Goal: Task Accomplishment & Management: Manage account settings

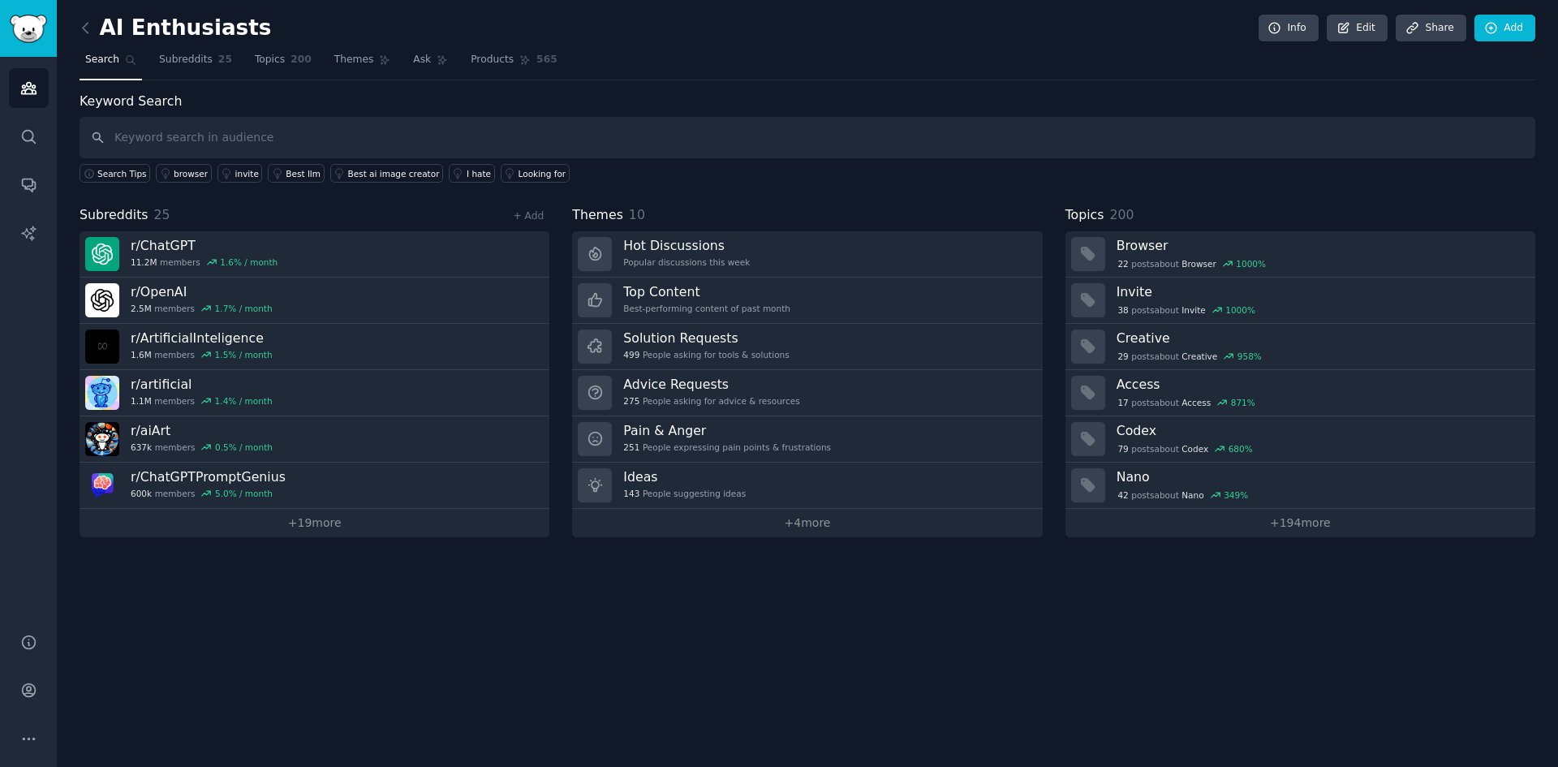
click at [364, 635] on div "AI Enthusiasts Info Edit Share Add Search Subreddits 25 Topics 200 Themes Ask P…" at bounding box center [807, 383] width 1501 height 767
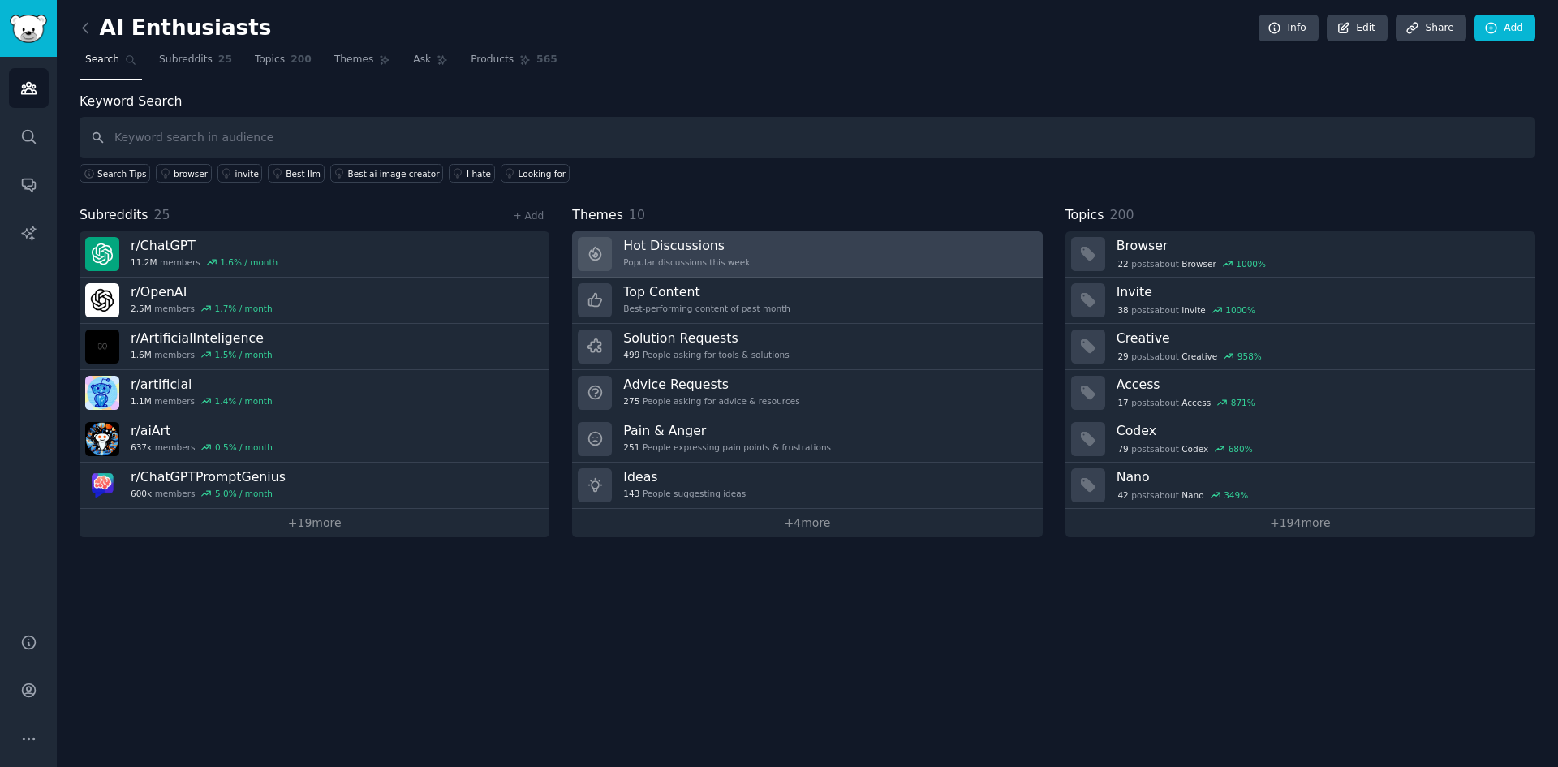
click at [767, 250] on link "Hot Discussions Popular discussions this week" at bounding box center [807, 254] width 470 height 46
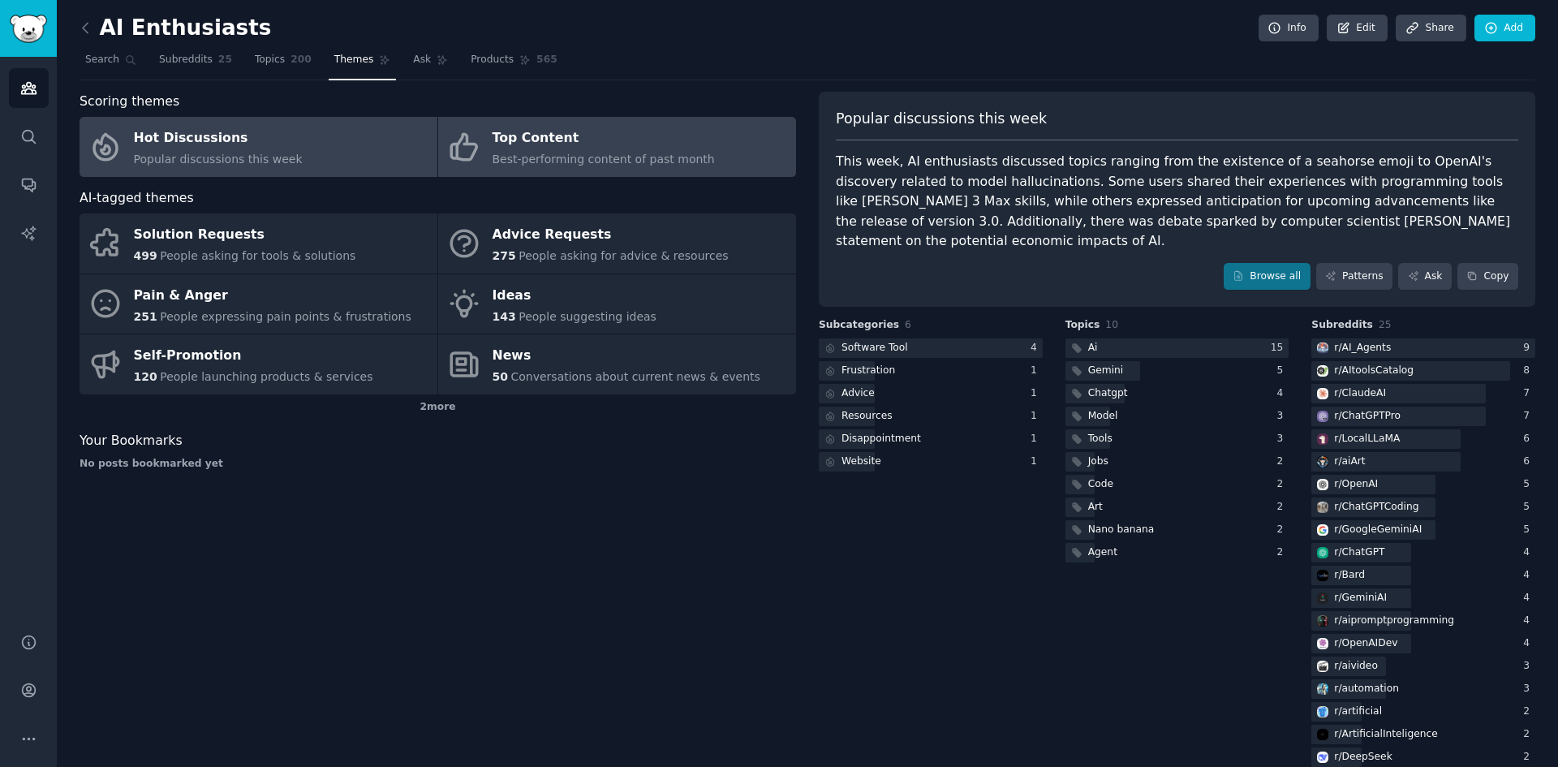
click at [673, 158] on span "Best-performing content of past month" at bounding box center [604, 159] width 222 height 13
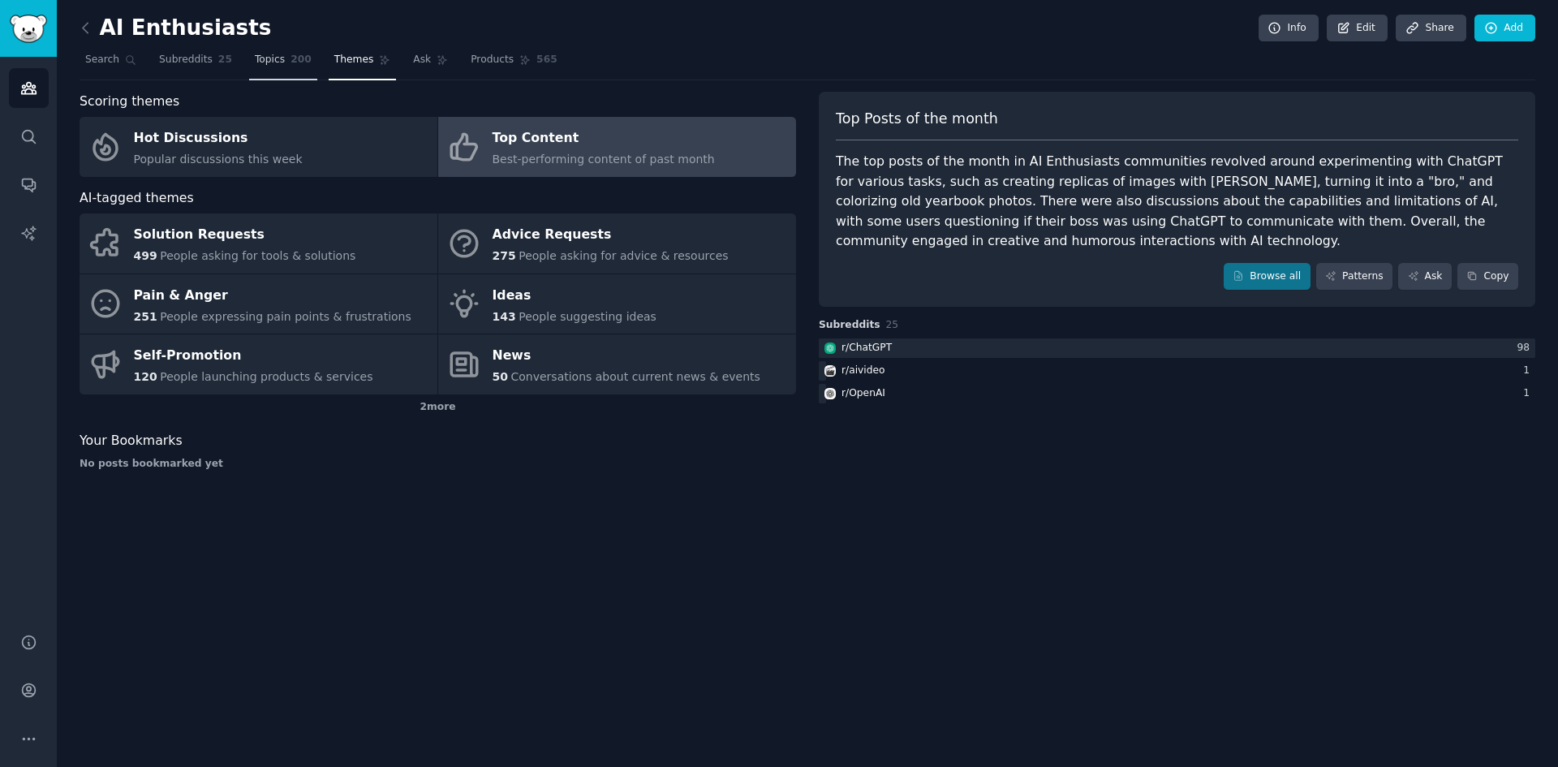
click at [267, 66] on span "Topics" at bounding box center [270, 60] width 30 height 15
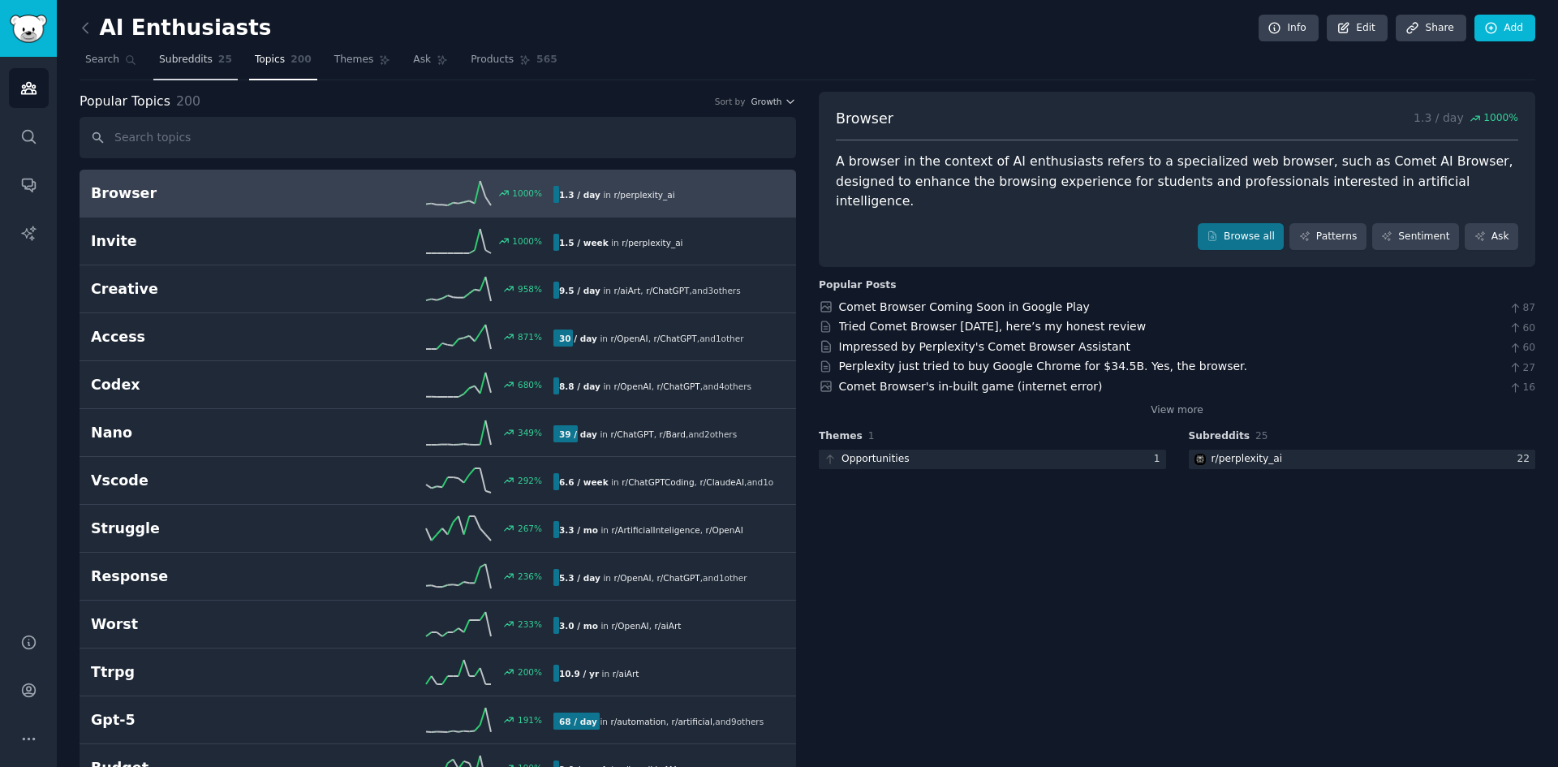
click at [205, 67] on link "Subreddits 25" at bounding box center [195, 63] width 84 height 33
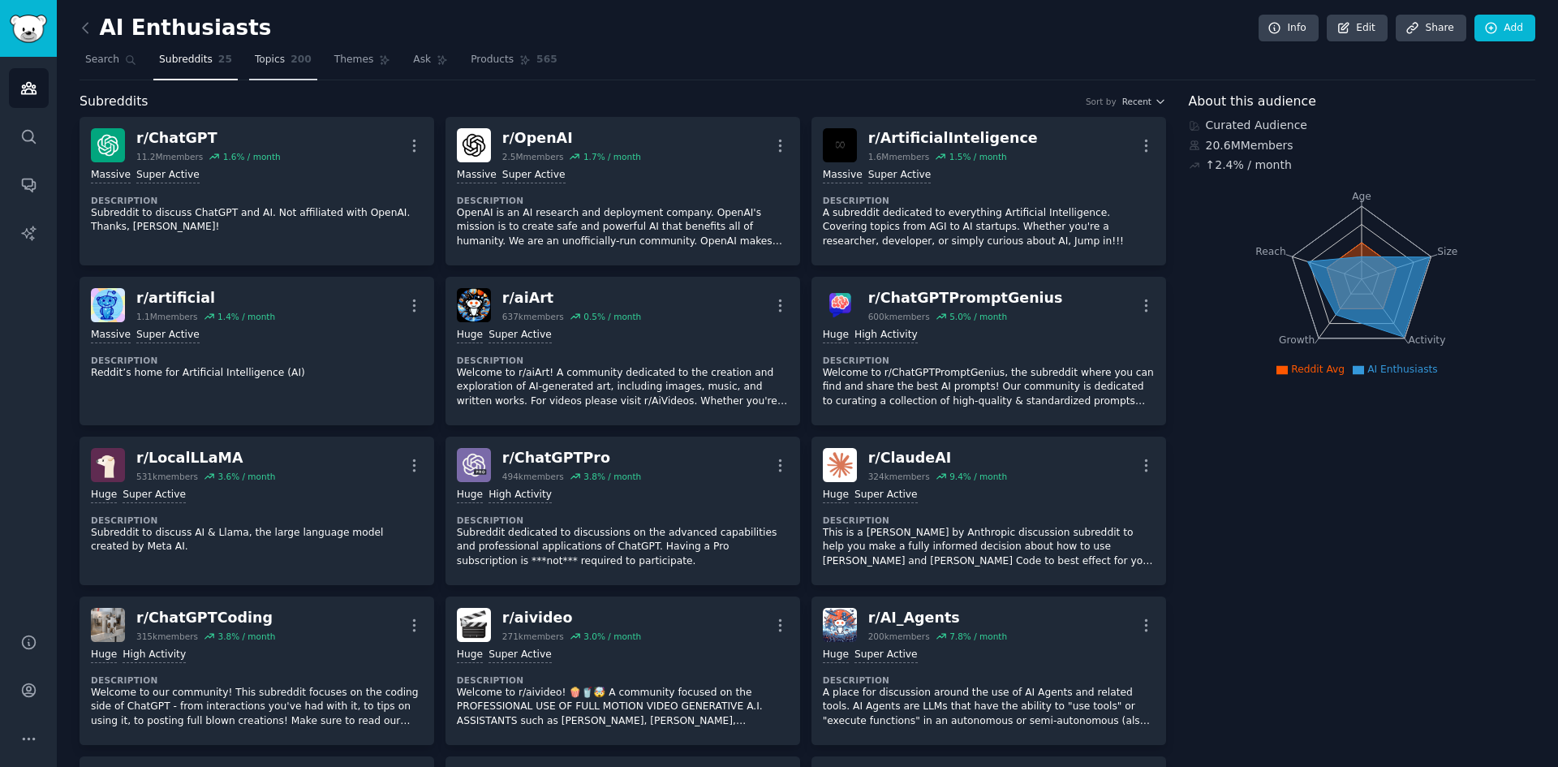
click at [259, 61] on span "Topics" at bounding box center [270, 60] width 30 height 15
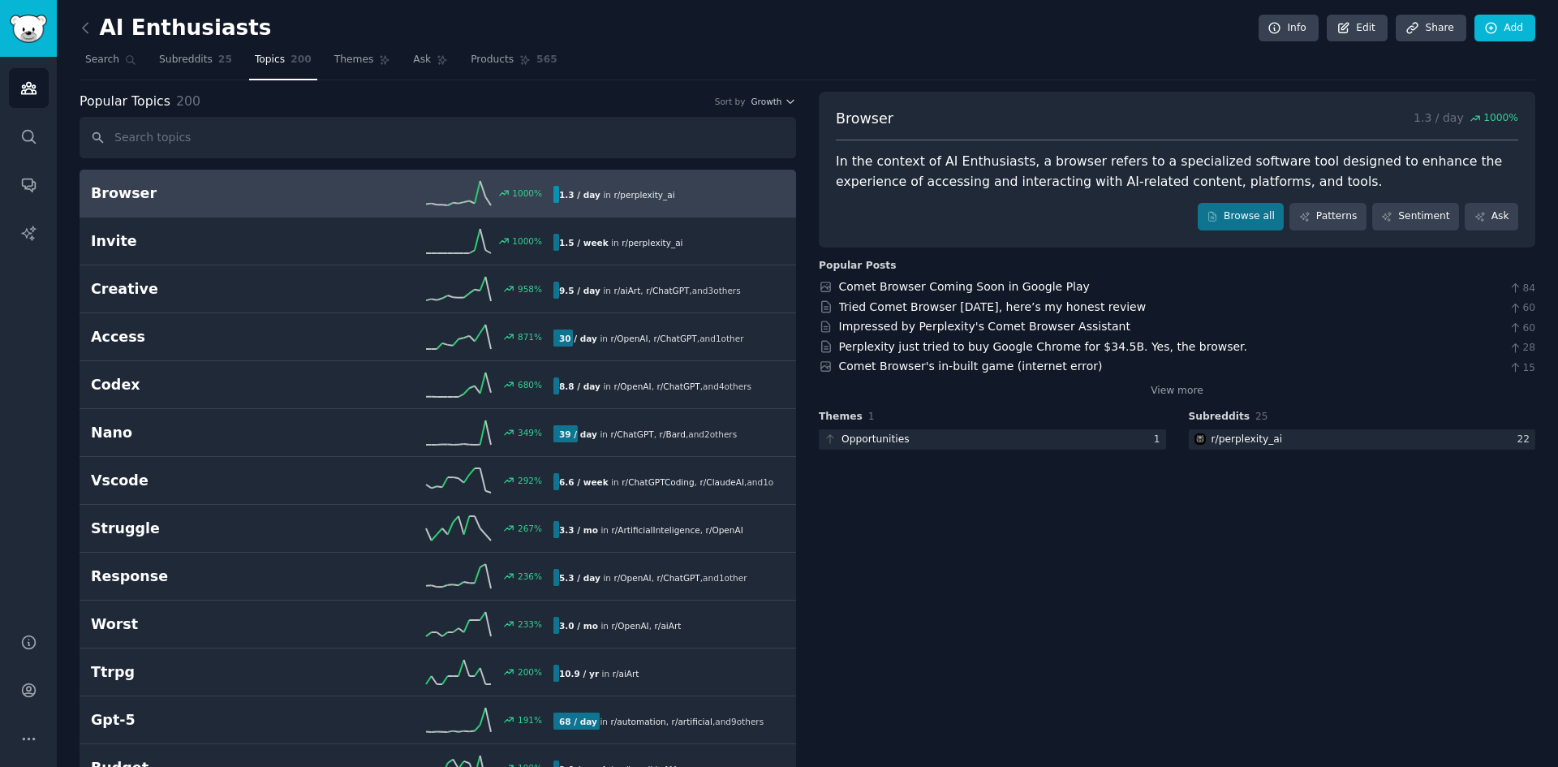
click at [239, 188] on h2 "Browser" at bounding box center [206, 193] width 231 height 20
click at [243, 192] on h2 "Browser" at bounding box center [206, 193] width 231 height 20
click at [244, 193] on h2 "Browser" at bounding box center [206, 193] width 231 height 20
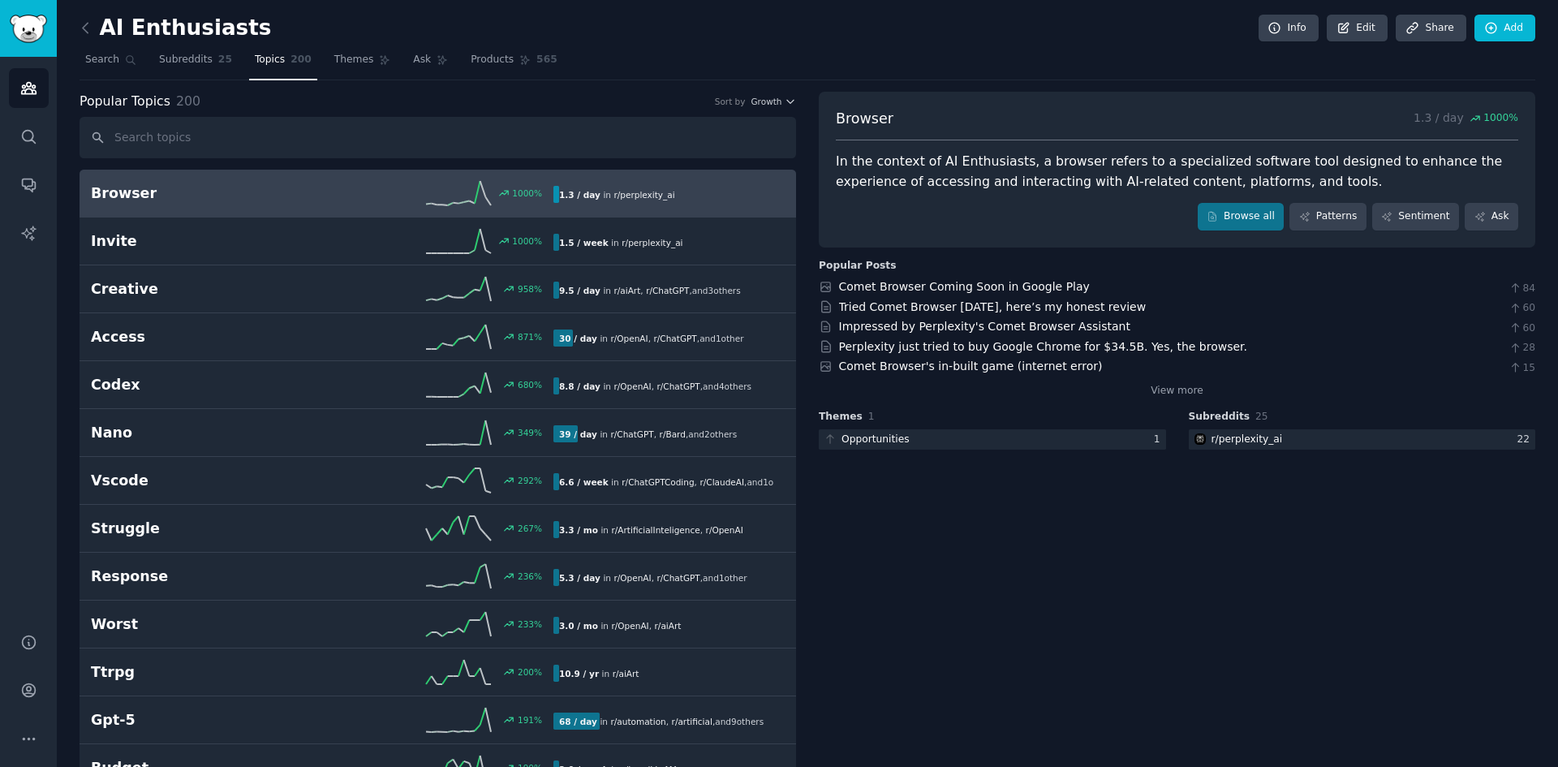
click at [244, 193] on h2 "Browser" at bounding box center [206, 193] width 231 height 20
click at [1218, 215] on icon at bounding box center [1212, 216] width 11 height 11
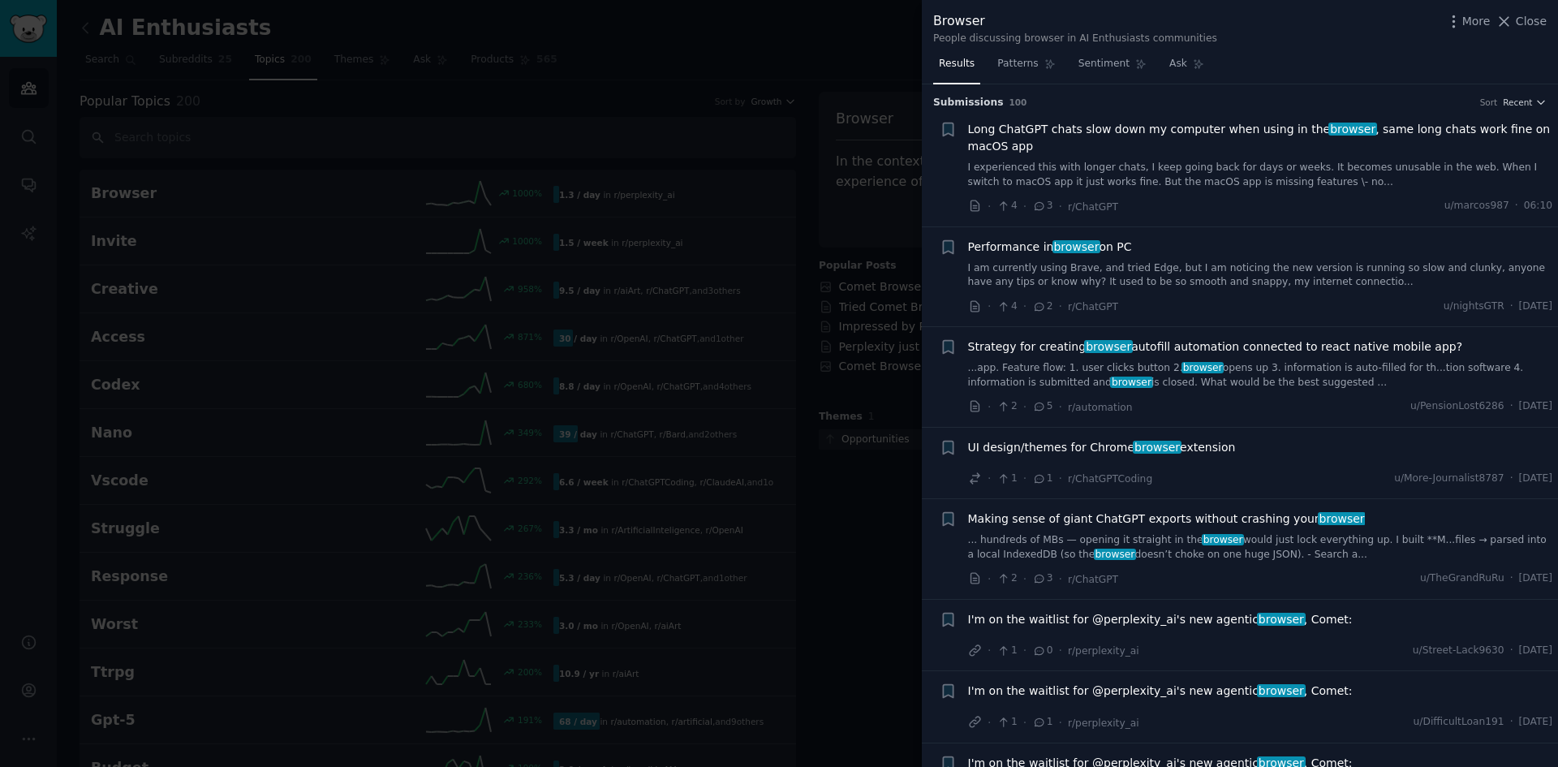
click at [723, 39] on div at bounding box center [779, 383] width 1558 height 767
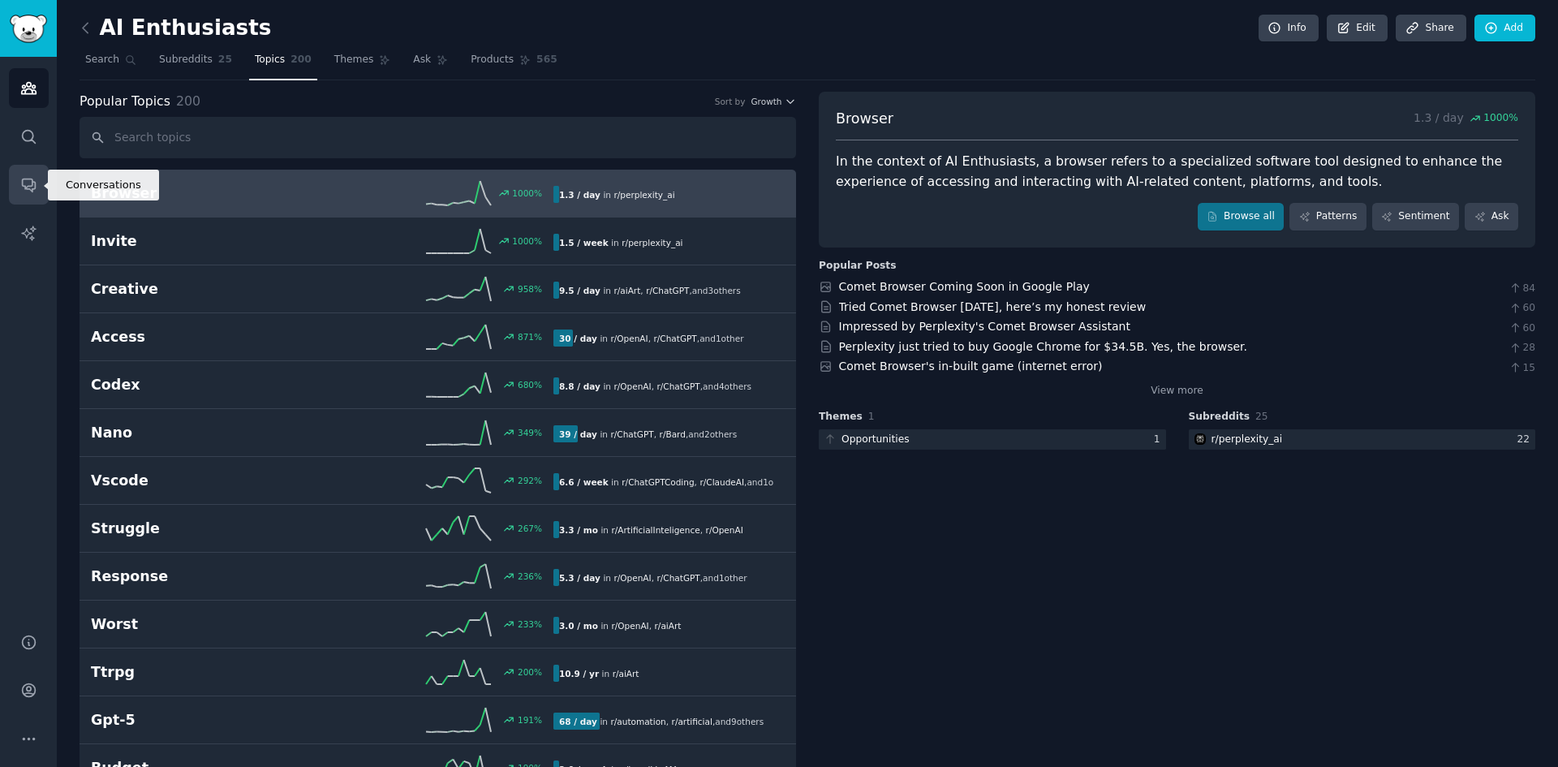
click at [23, 173] on link "Conversations" at bounding box center [29, 185] width 40 height 40
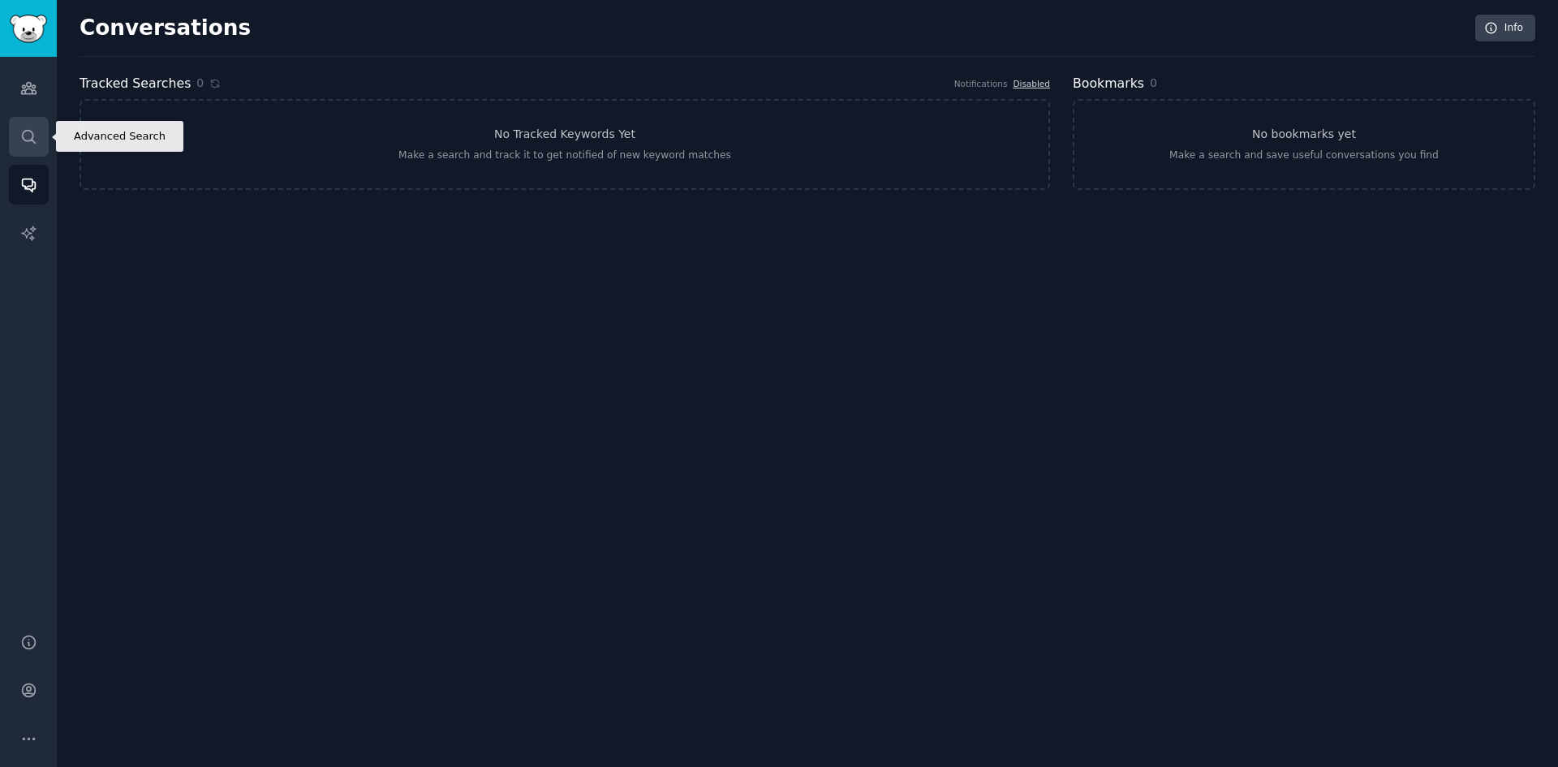
click at [36, 135] on icon "Sidebar" at bounding box center [28, 136] width 17 height 17
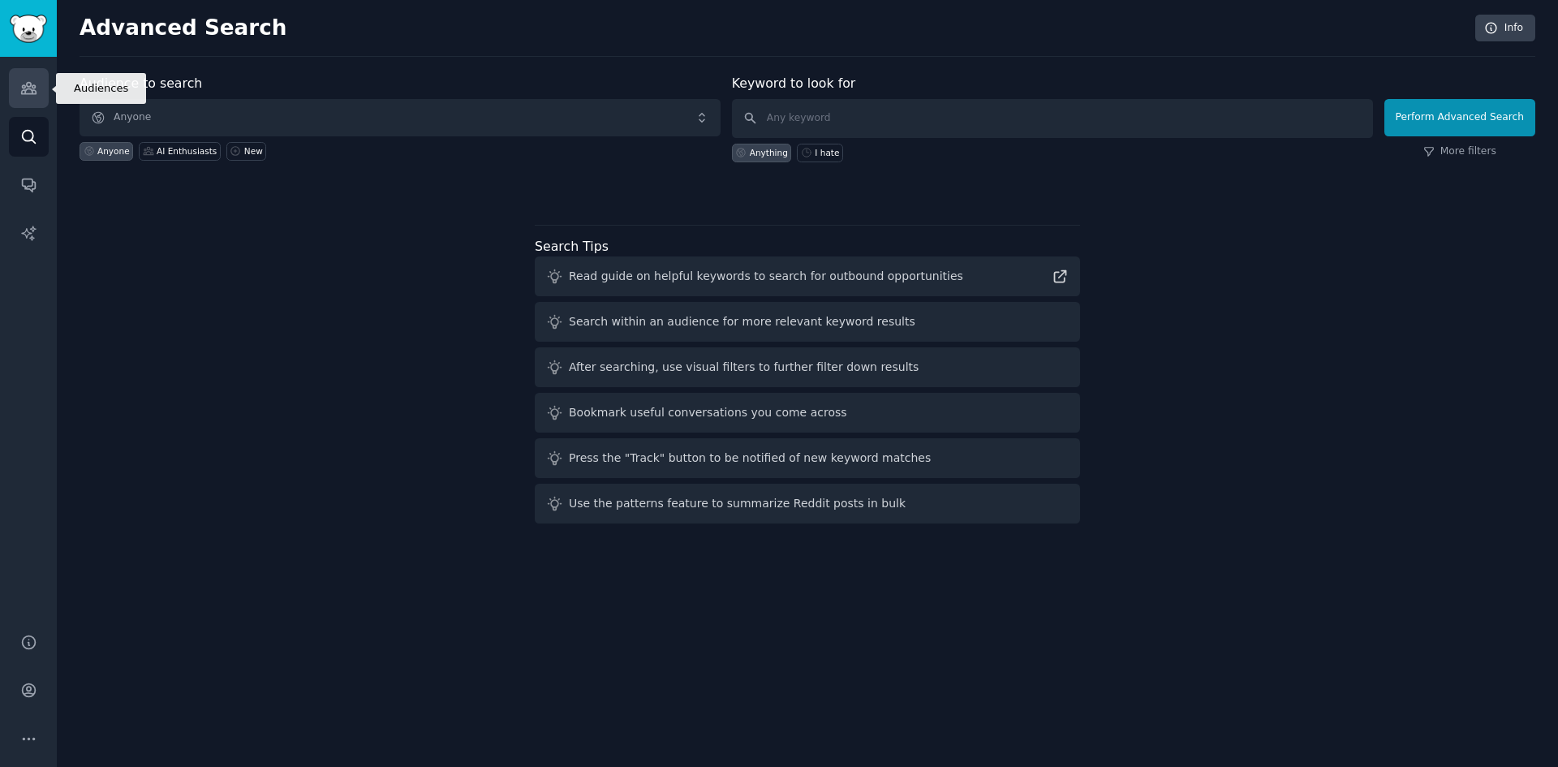
click at [37, 99] on link "Audiences" at bounding box center [29, 88] width 40 height 40
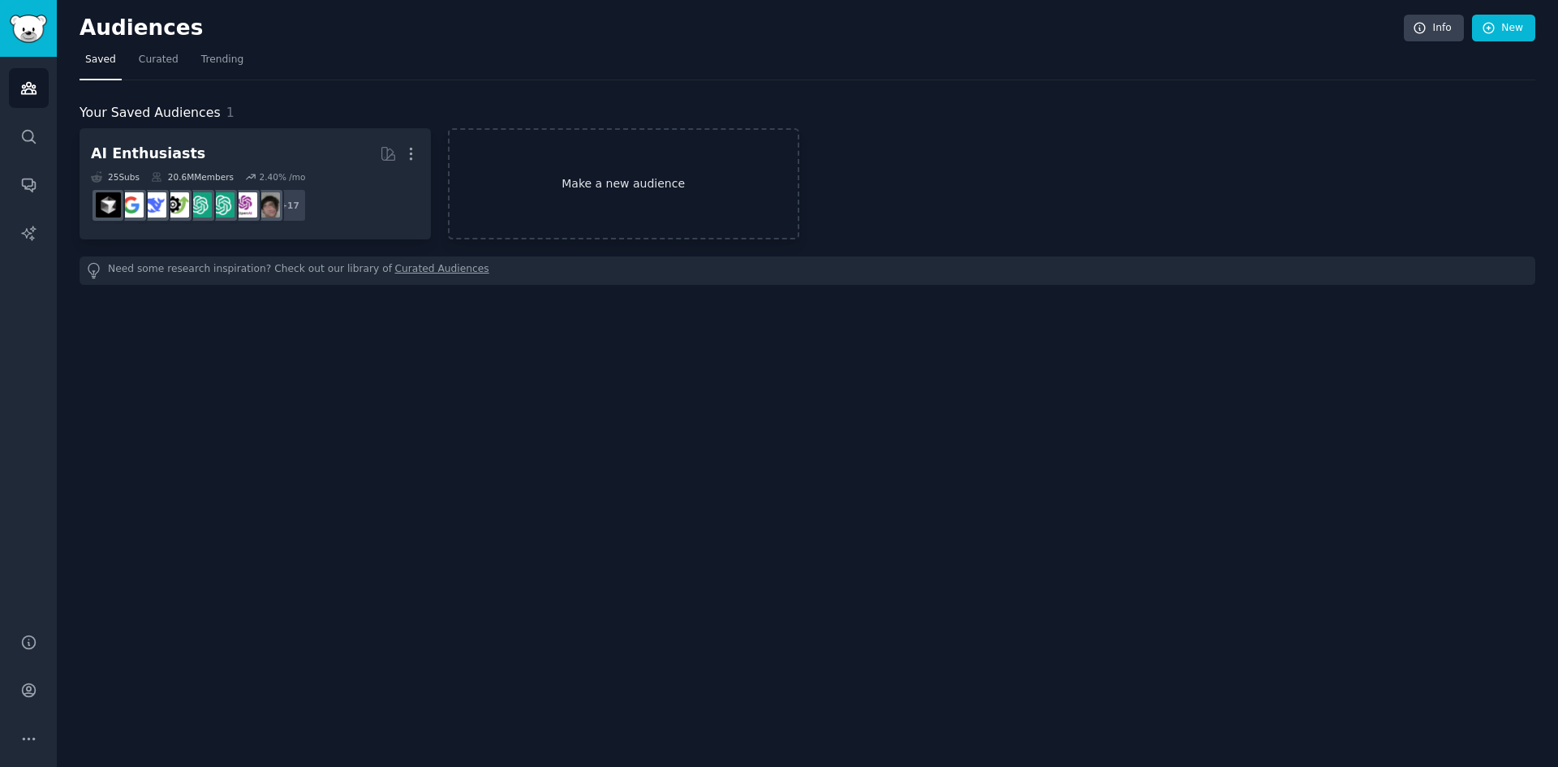
click at [622, 188] on link "Make a new audience" at bounding box center [623, 183] width 351 height 111
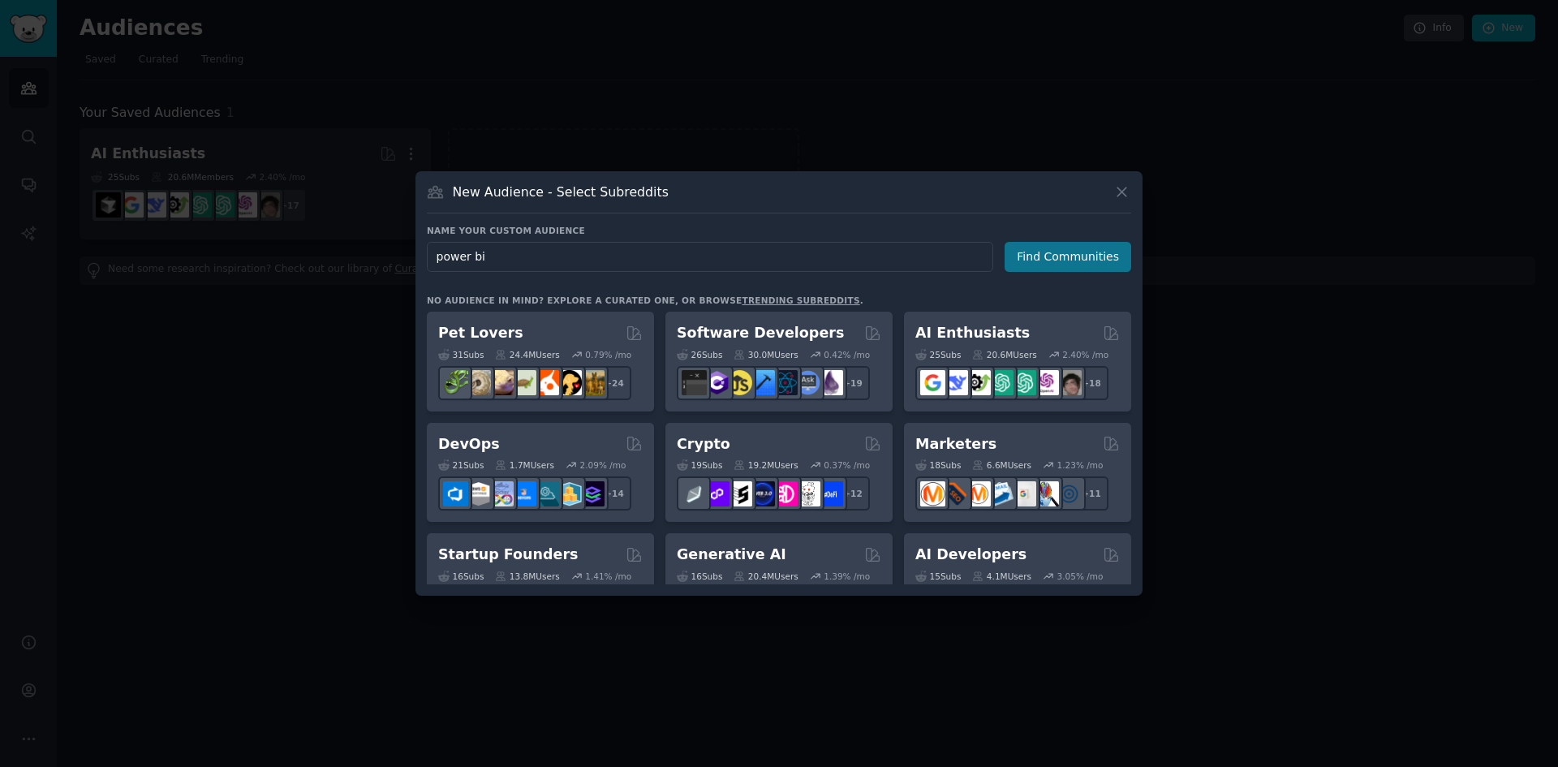
type input "power bi"
click at [1065, 262] on button "Find Communities" at bounding box center [1068, 257] width 127 height 30
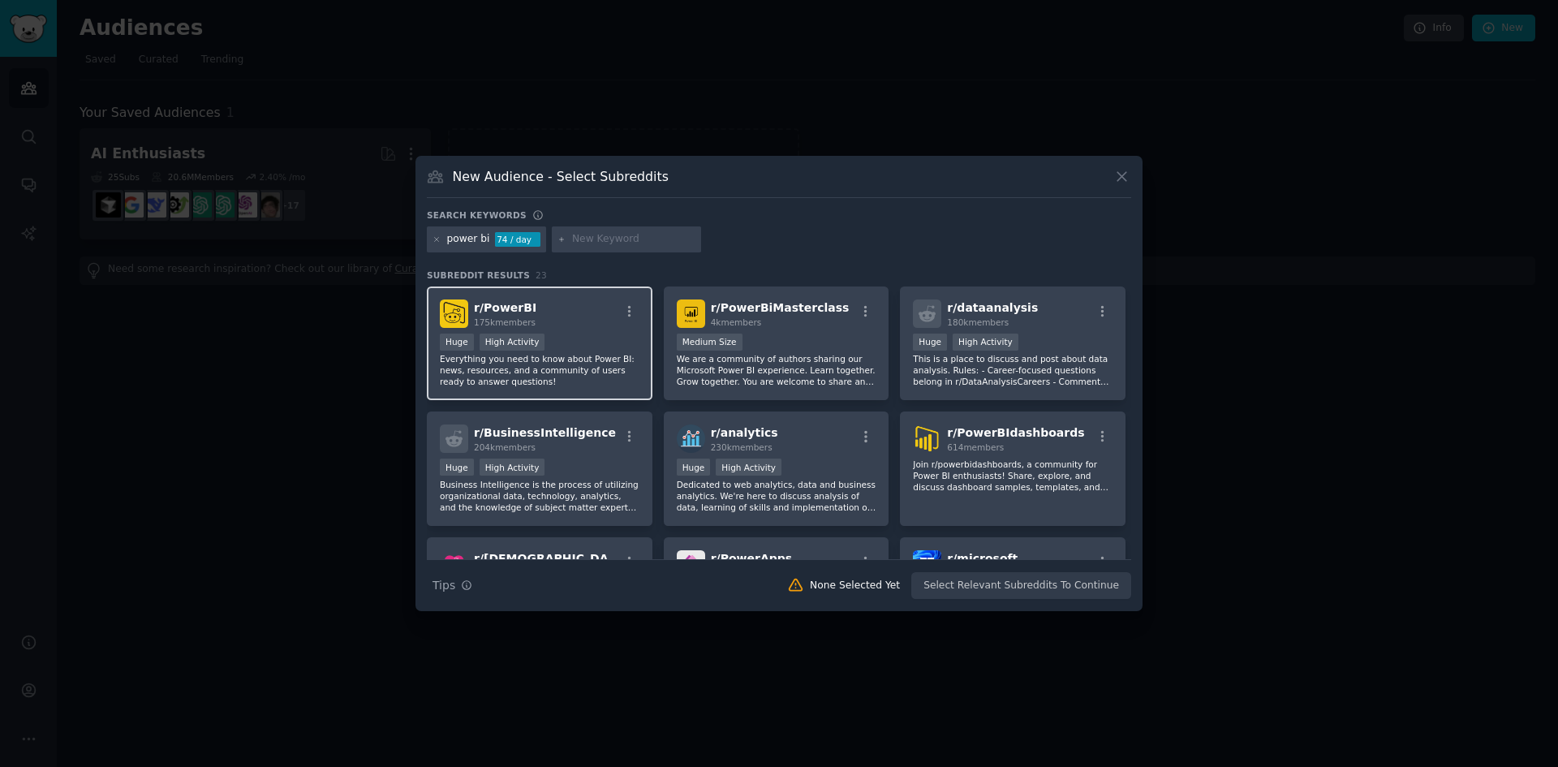
click at [567, 342] on div "Huge High Activity" at bounding box center [540, 344] width 200 height 20
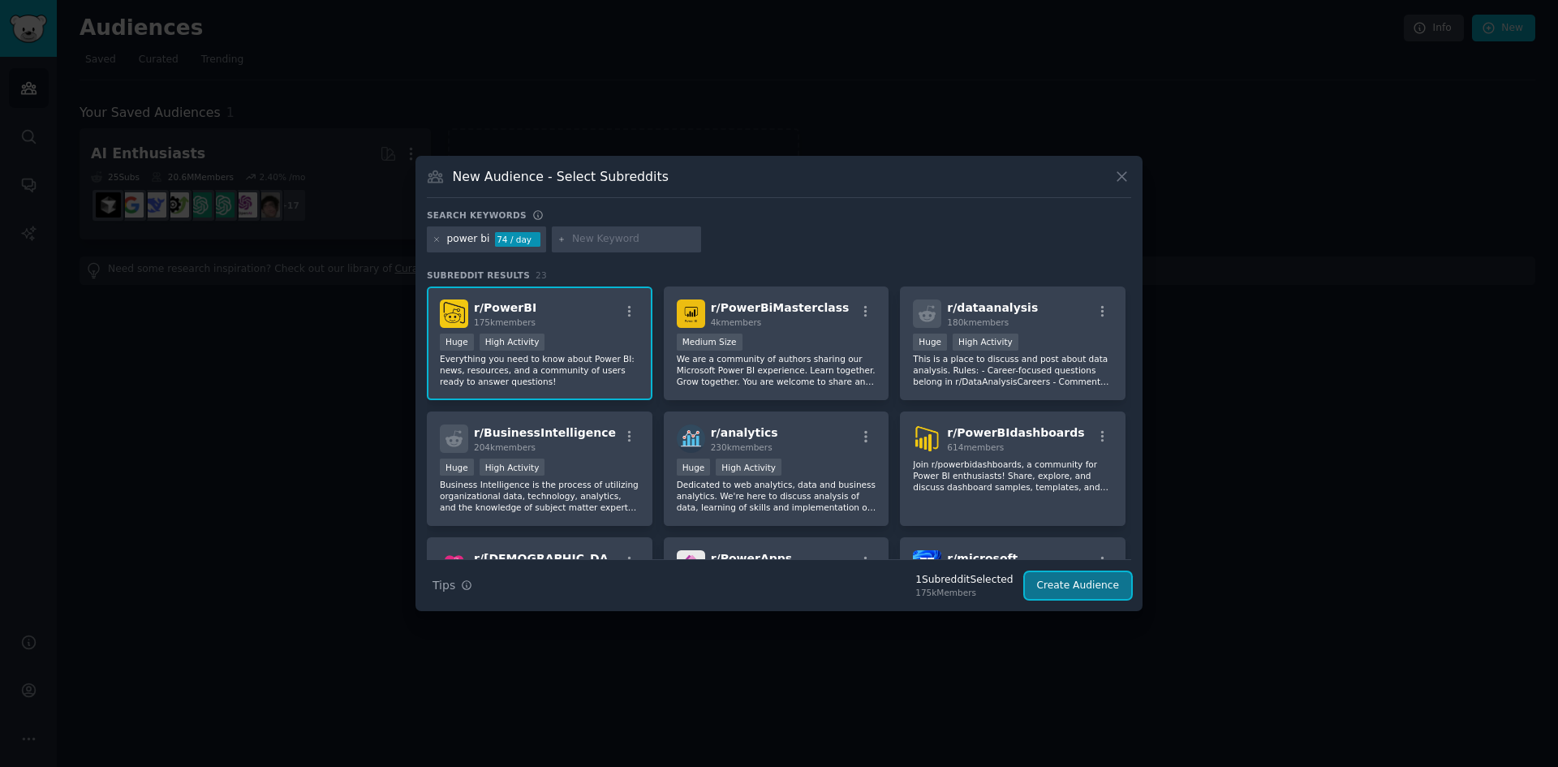
click at [1079, 586] on button "Create Audience" at bounding box center [1078, 586] width 107 height 28
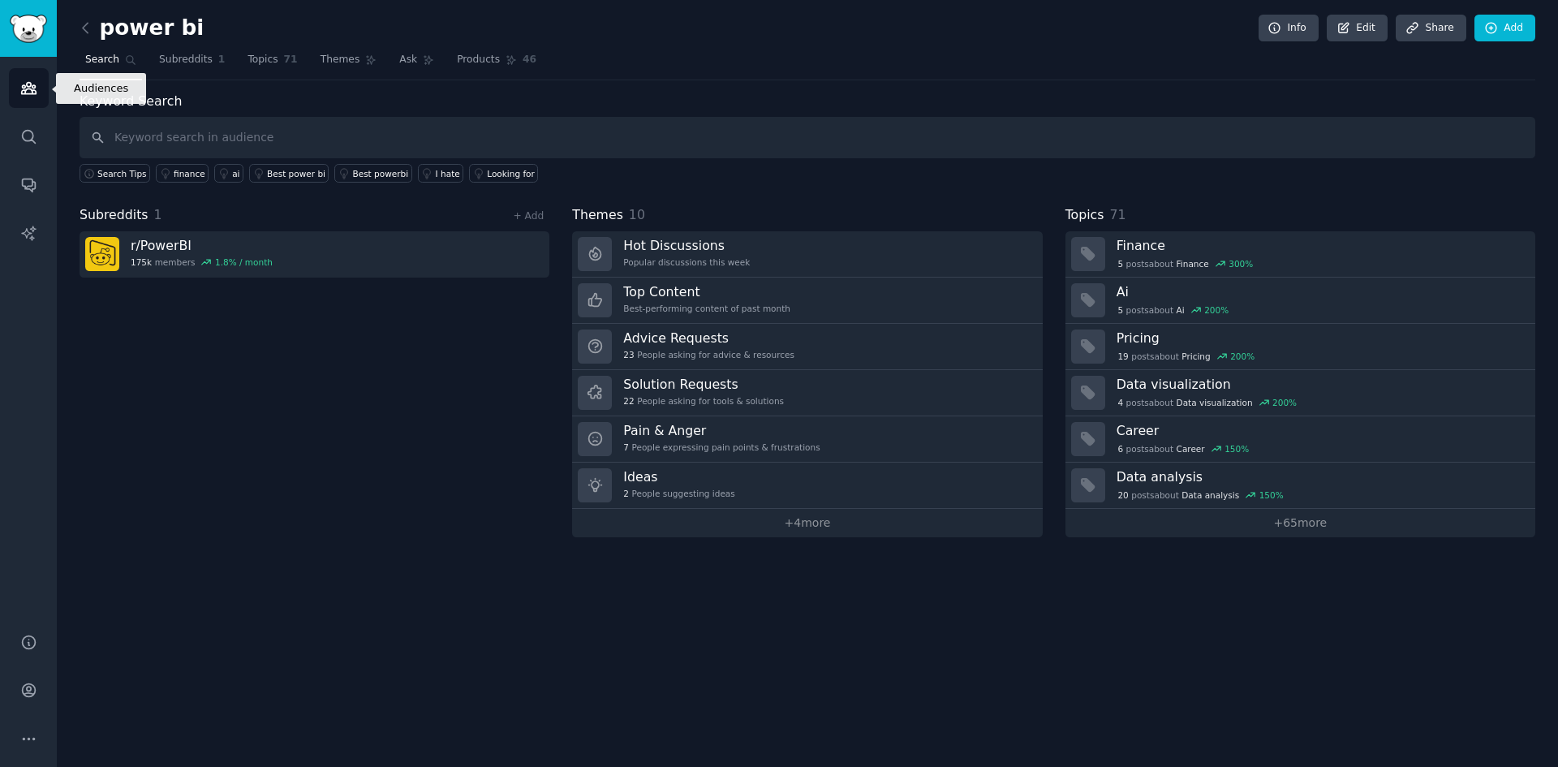
click at [28, 88] on icon "Sidebar" at bounding box center [28, 88] width 15 height 11
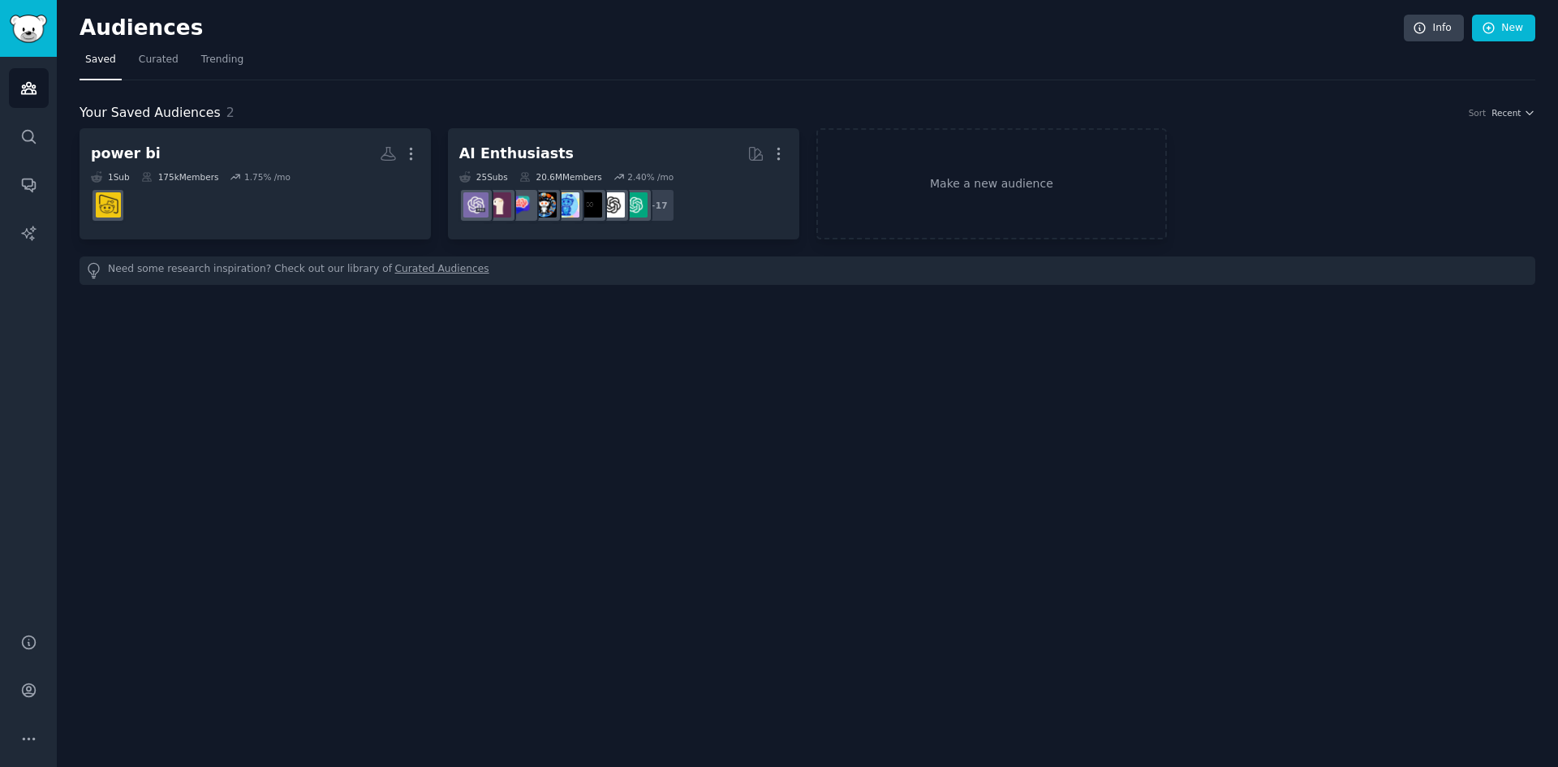
click at [597, 506] on div "Audiences Info New Saved Curated Trending Your Saved Audiences 2 Sort Recent po…" at bounding box center [807, 383] width 1501 height 767
click at [133, 51] on link "Curated" at bounding box center [158, 63] width 51 height 33
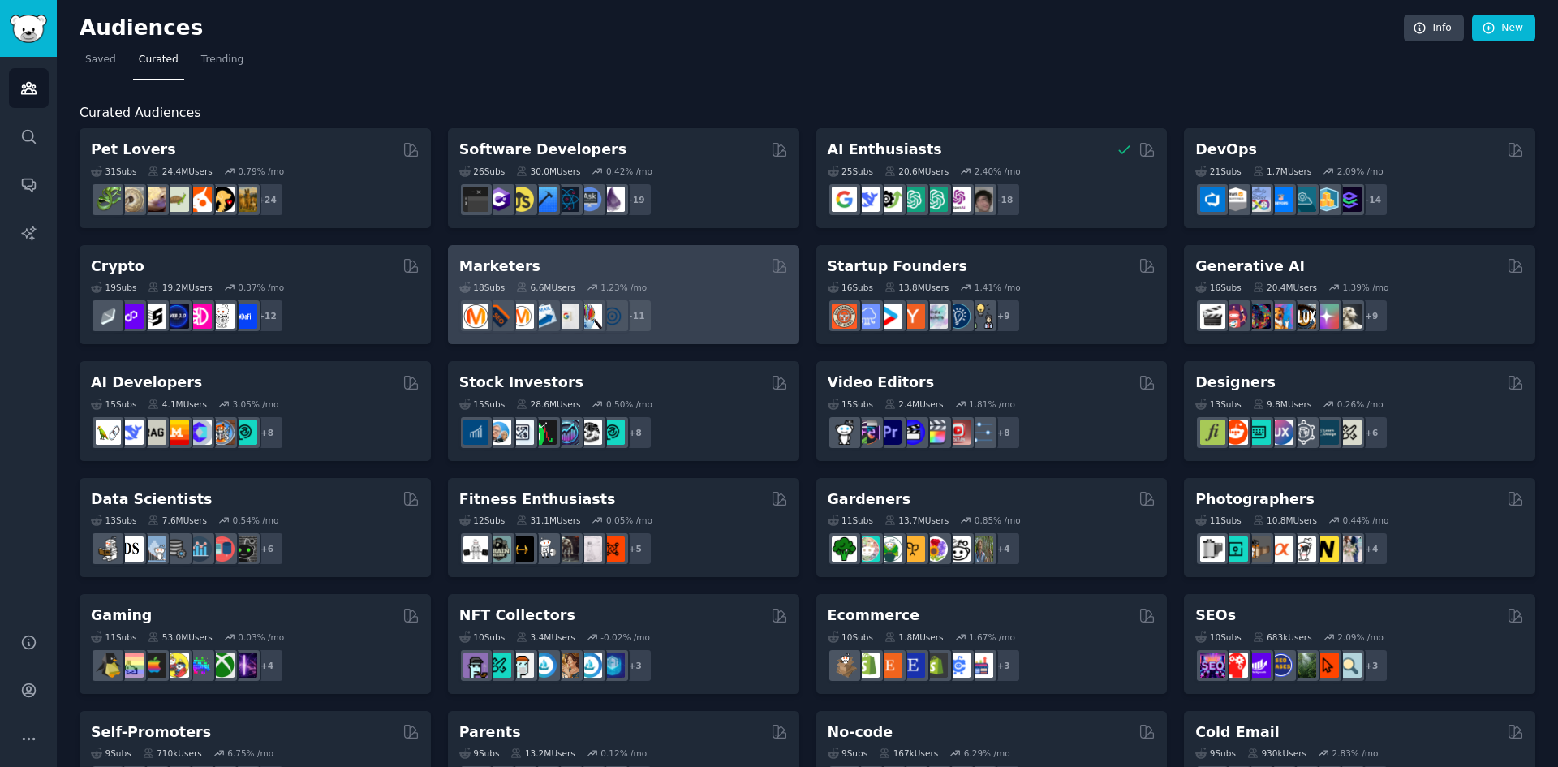
click at [682, 305] on div "+ 11" at bounding box center [623, 316] width 329 height 34
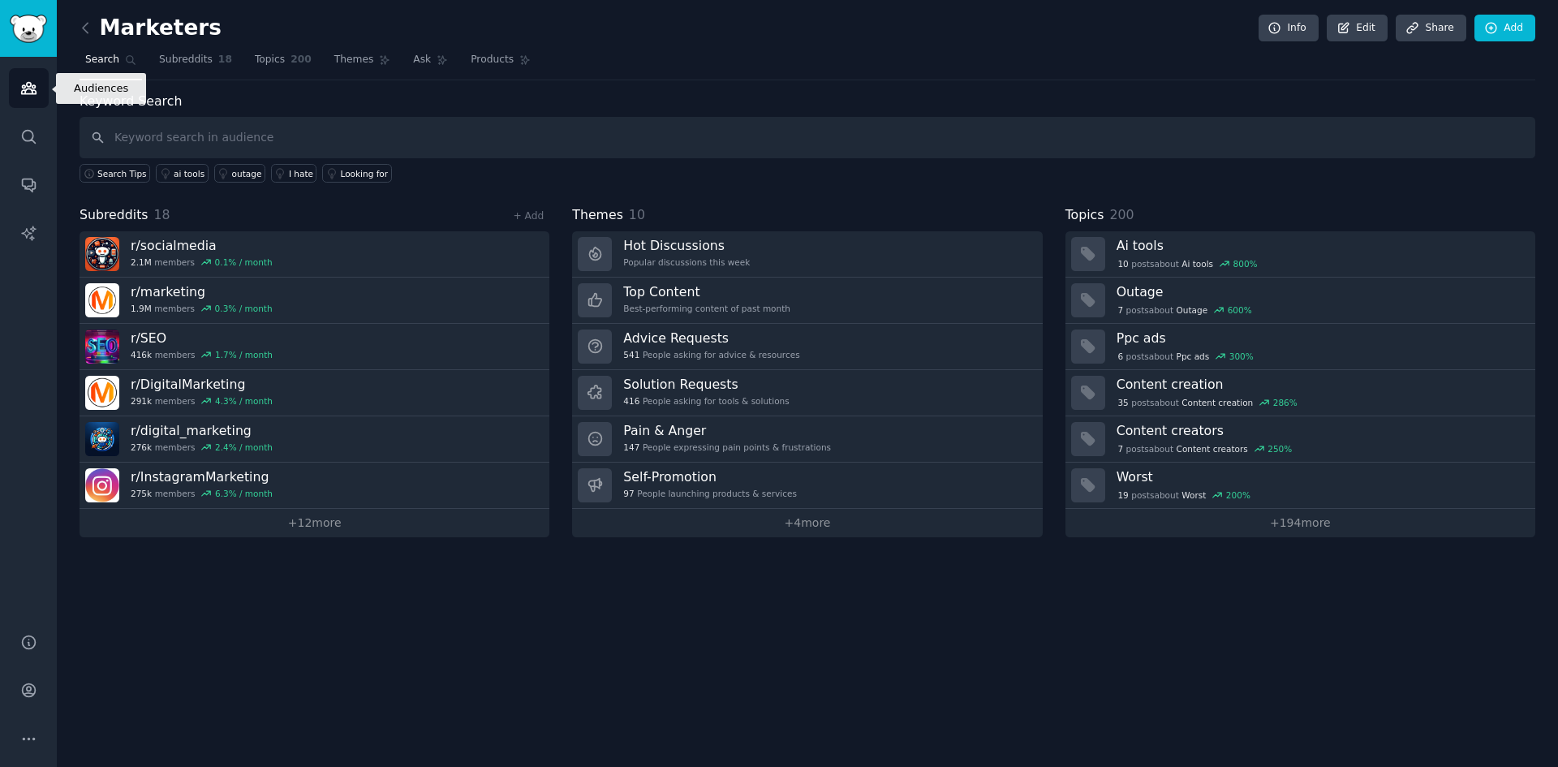
click at [32, 93] on icon "Sidebar" at bounding box center [28, 88] width 15 height 11
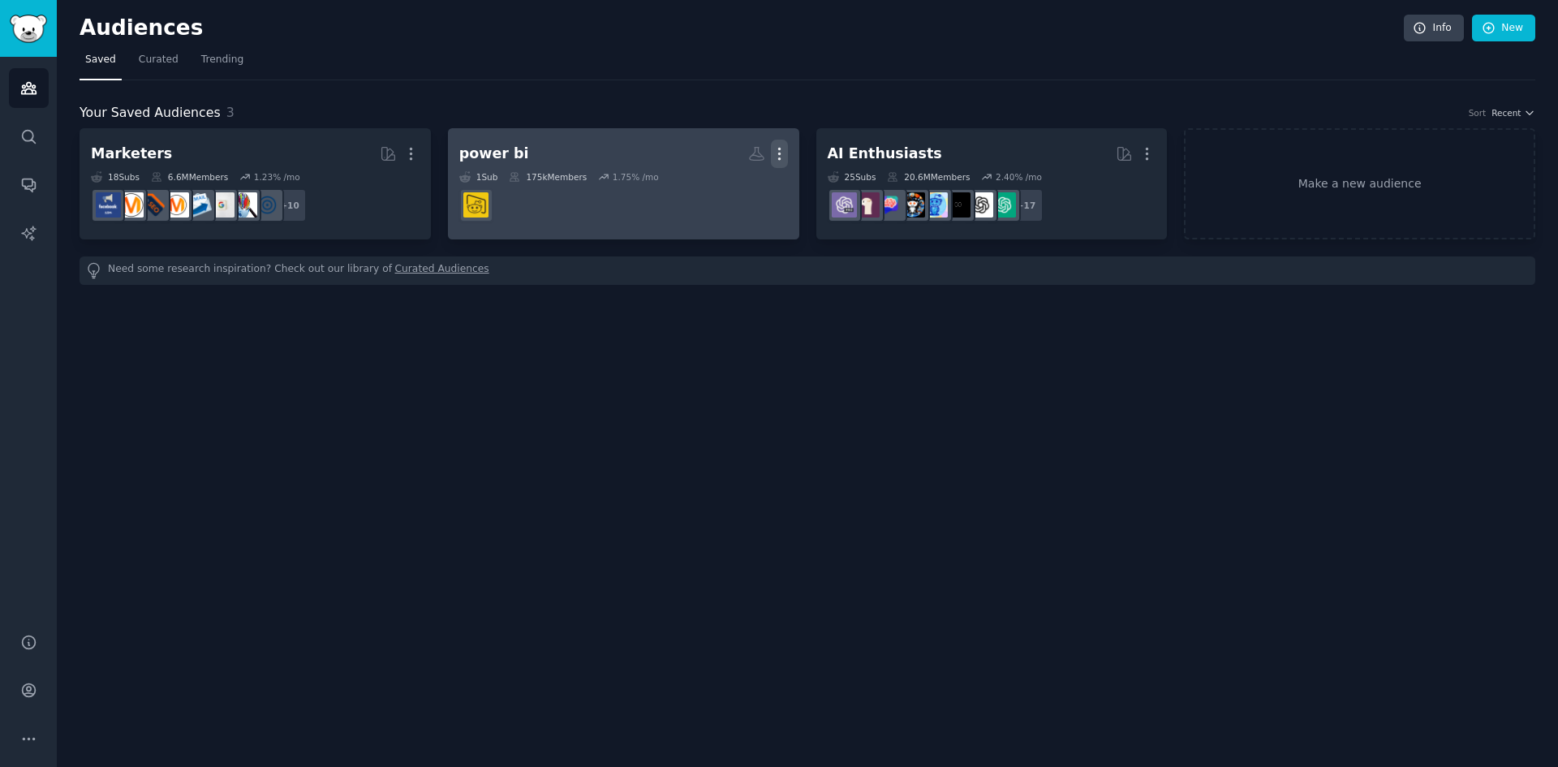
click at [771, 153] on icon "button" at bounding box center [779, 153] width 17 height 17
click at [545, 152] on h2 "power bi Custom Audience More View Delete" at bounding box center [623, 154] width 329 height 28
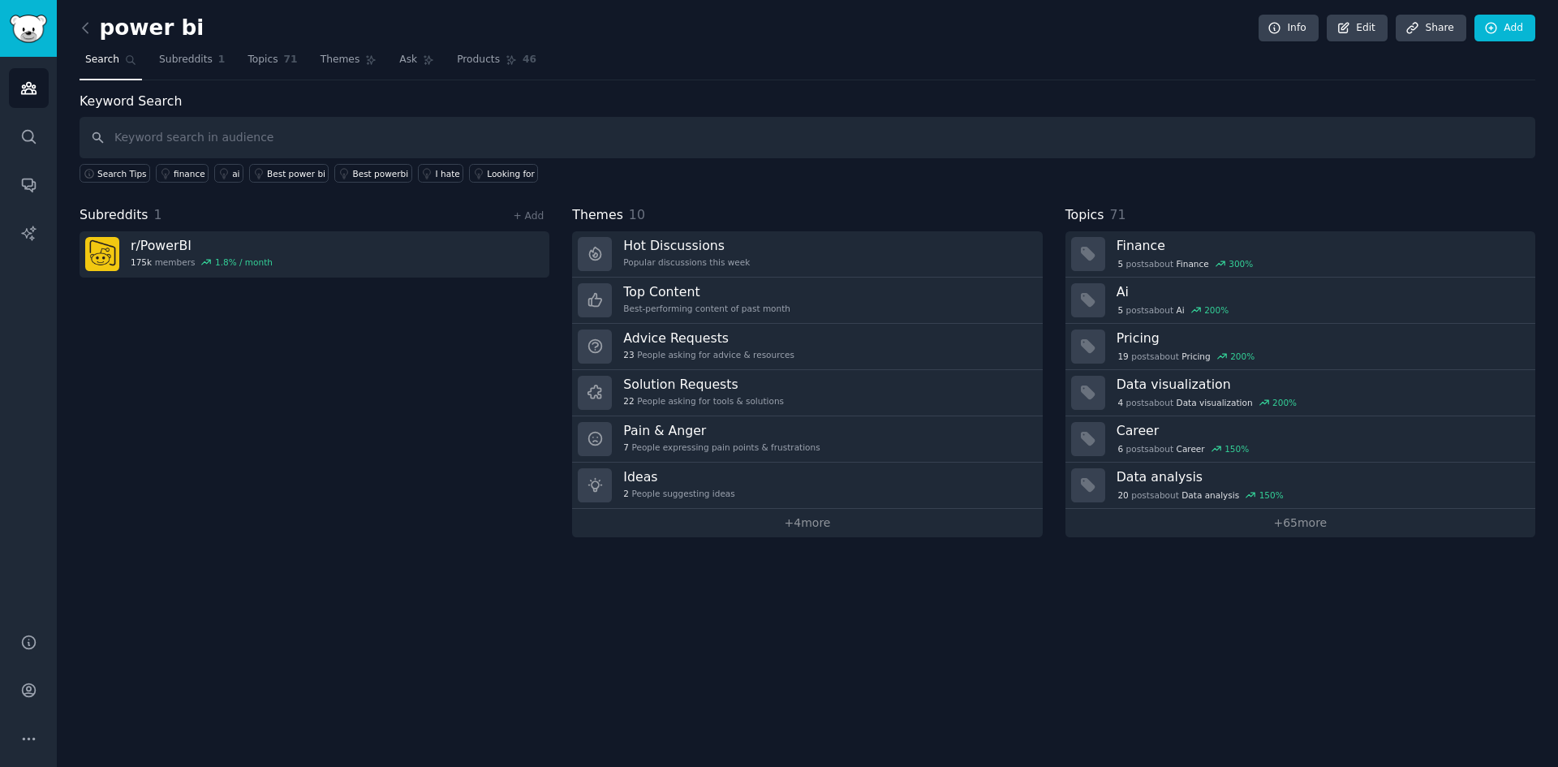
click at [183, 19] on h2 "power bi" at bounding box center [142, 28] width 124 height 26
click at [183, 21] on h2 "power bi" at bounding box center [142, 28] width 124 height 26
click at [1363, 22] on link "Edit" at bounding box center [1357, 29] width 61 height 28
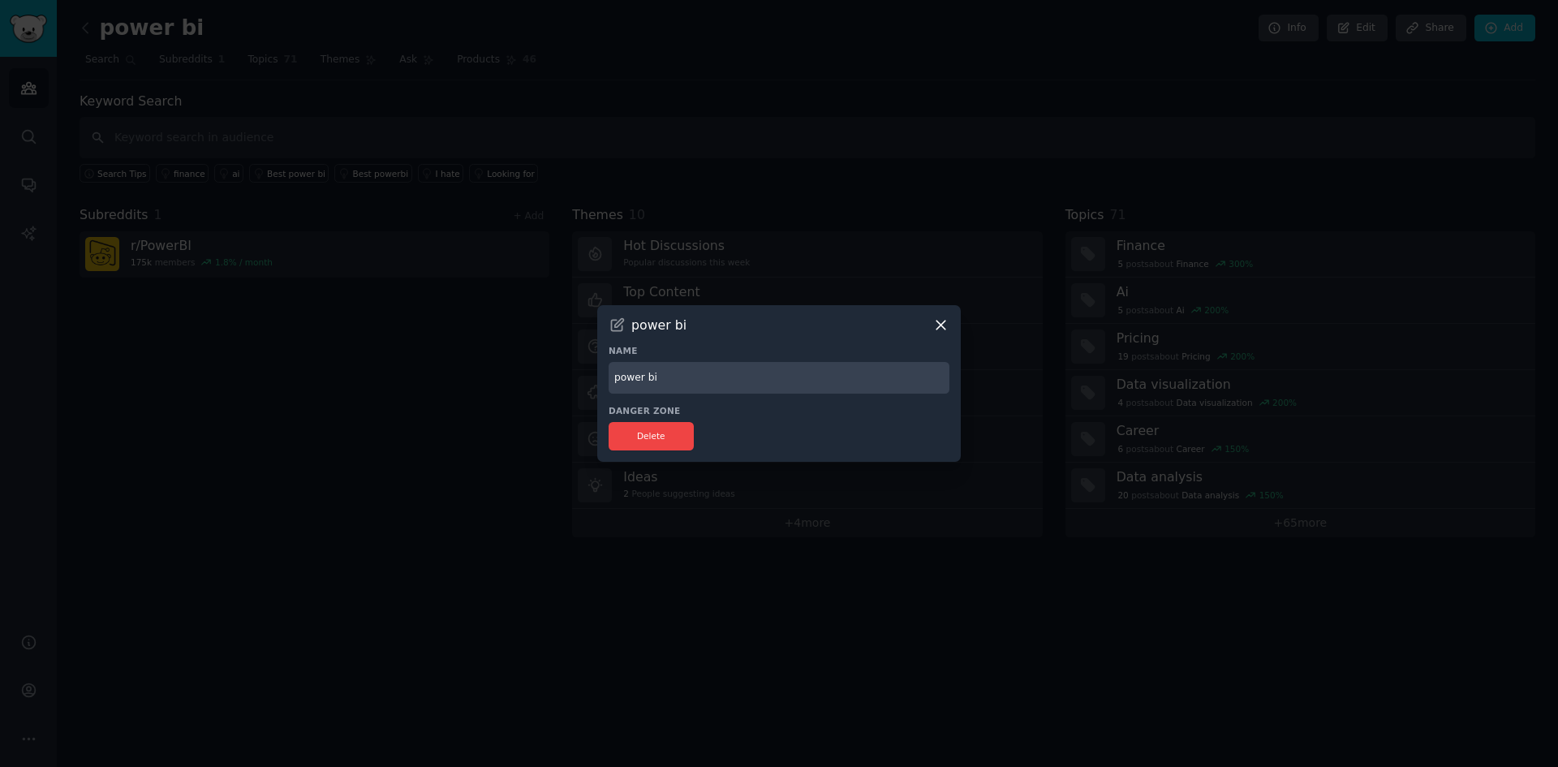
drag, startPoint x: 602, startPoint y: 379, endPoint x: 477, endPoint y: 392, distance: 125.7
click at [506, 385] on div "​ power bi Name power bi Danger Zone Delete" at bounding box center [779, 383] width 1547 height 767
type input "Power BI"
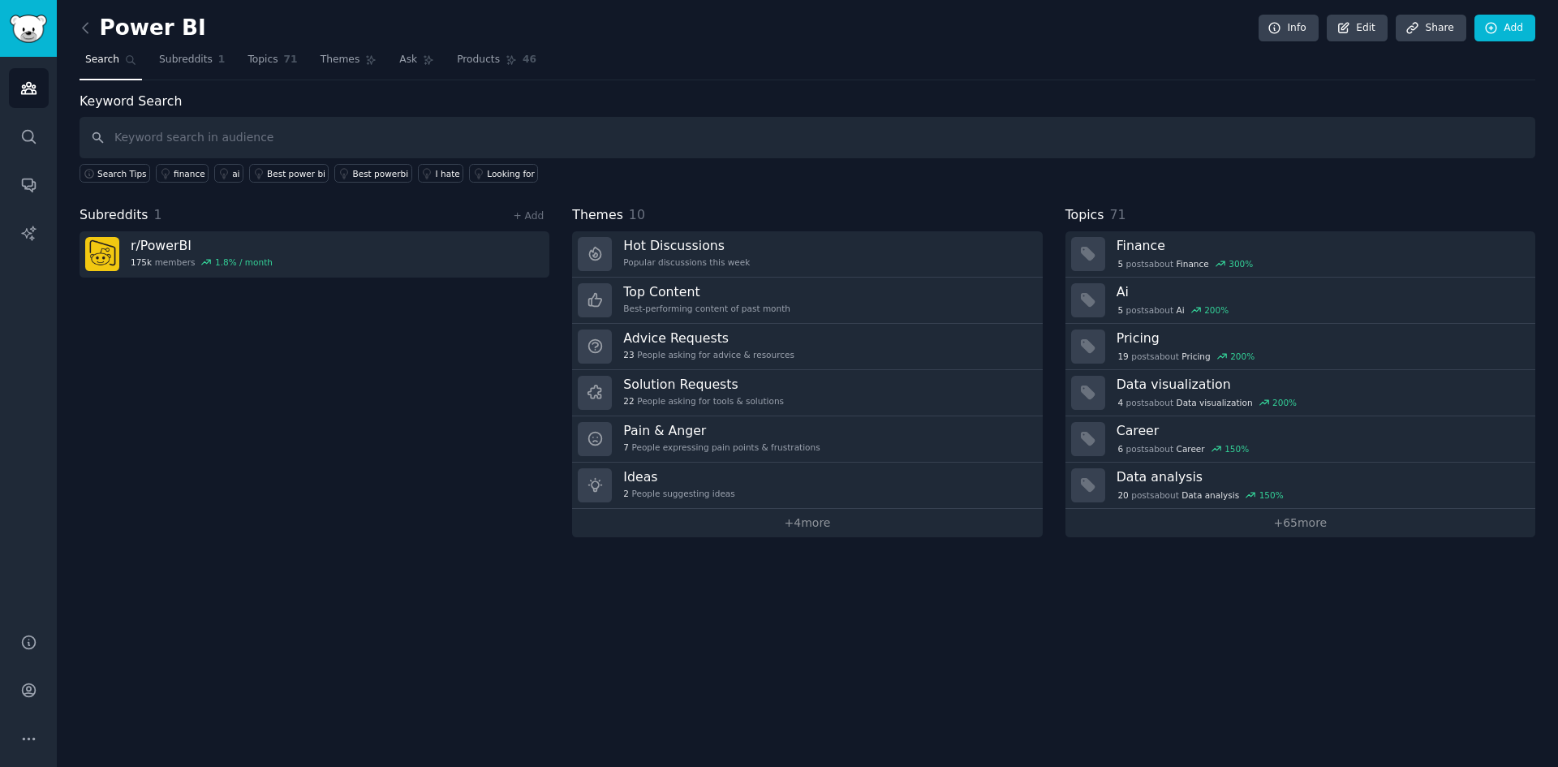
click at [96, 32] on link at bounding box center [90, 28] width 20 height 26
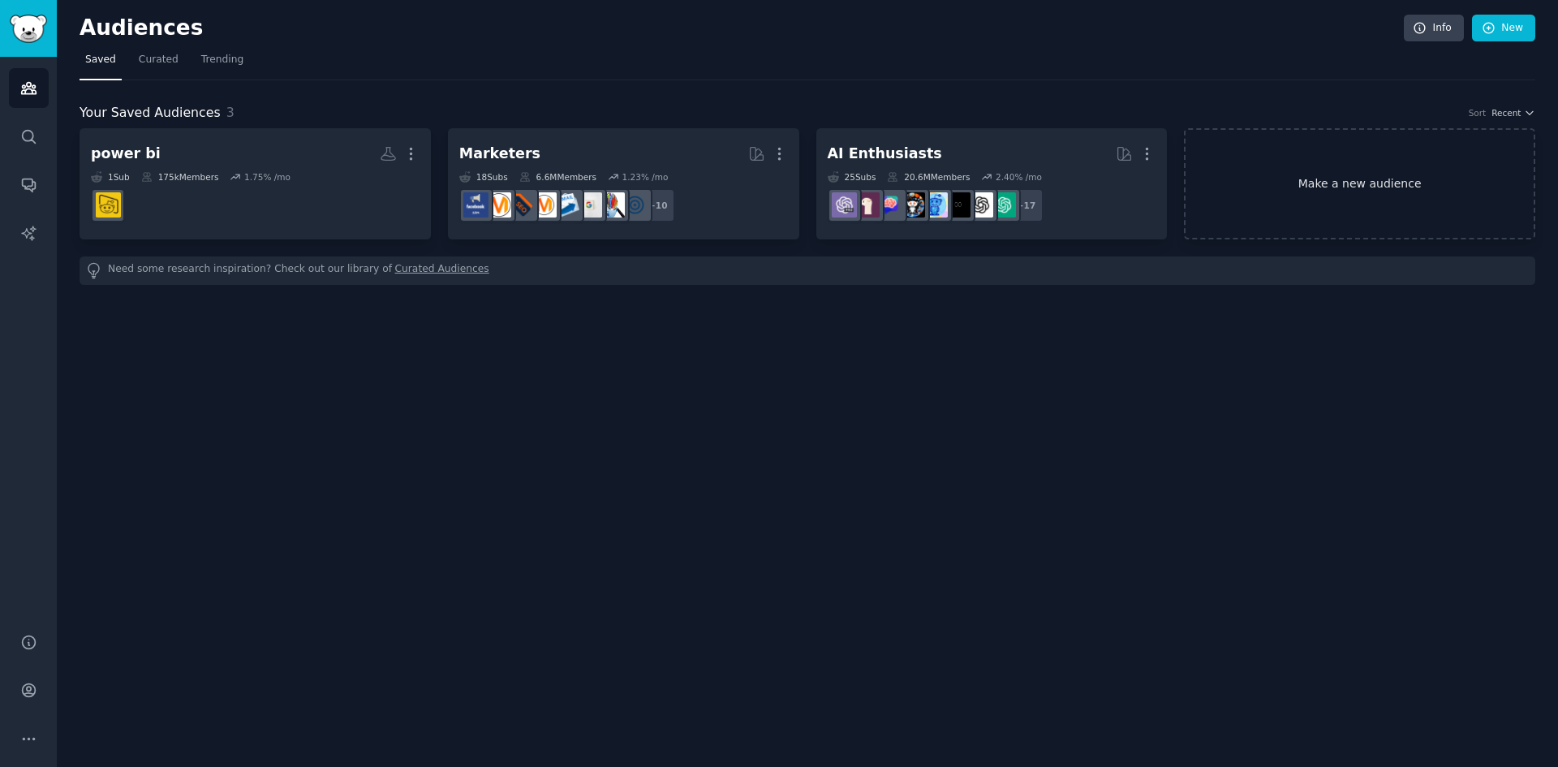
click at [1364, 169] on link "Make a new audience" at bounding box center [1359, 183] width 351 height 111
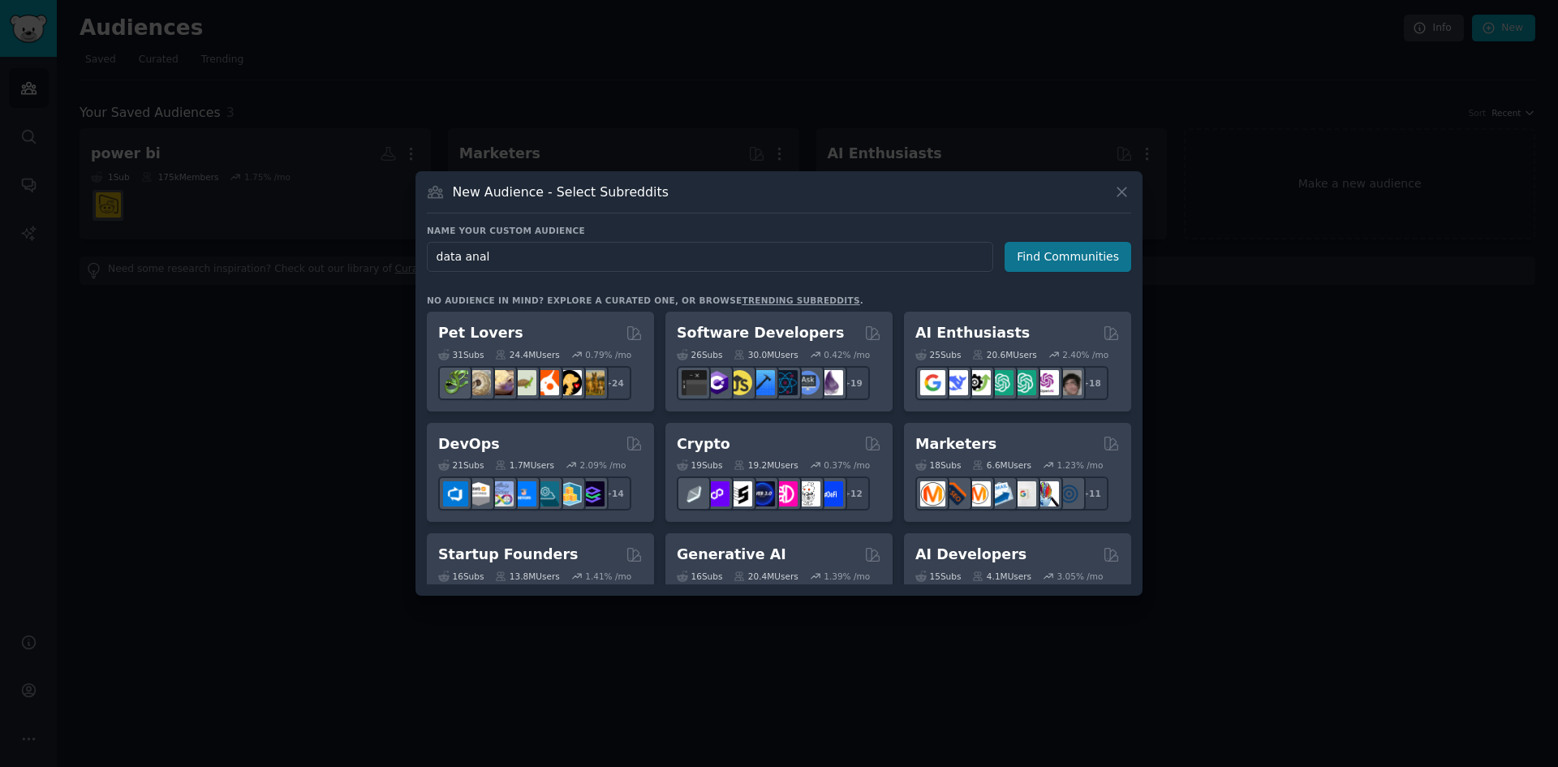
type input "data anal"
click at [1109, 269] on button "Find Communities" at bounding box center [1068, 257] width 127 height 30
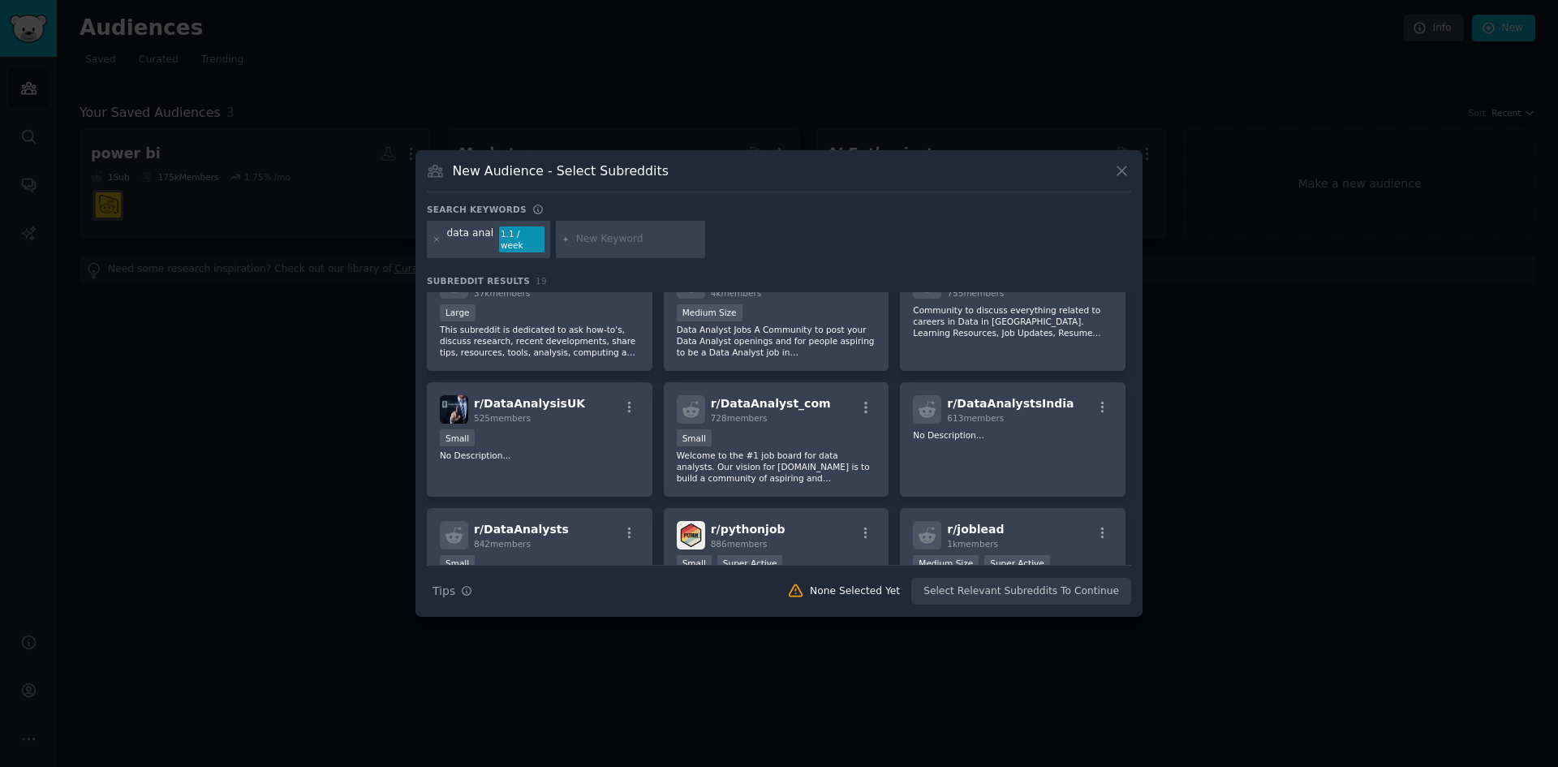
scroll to position [42, 0]
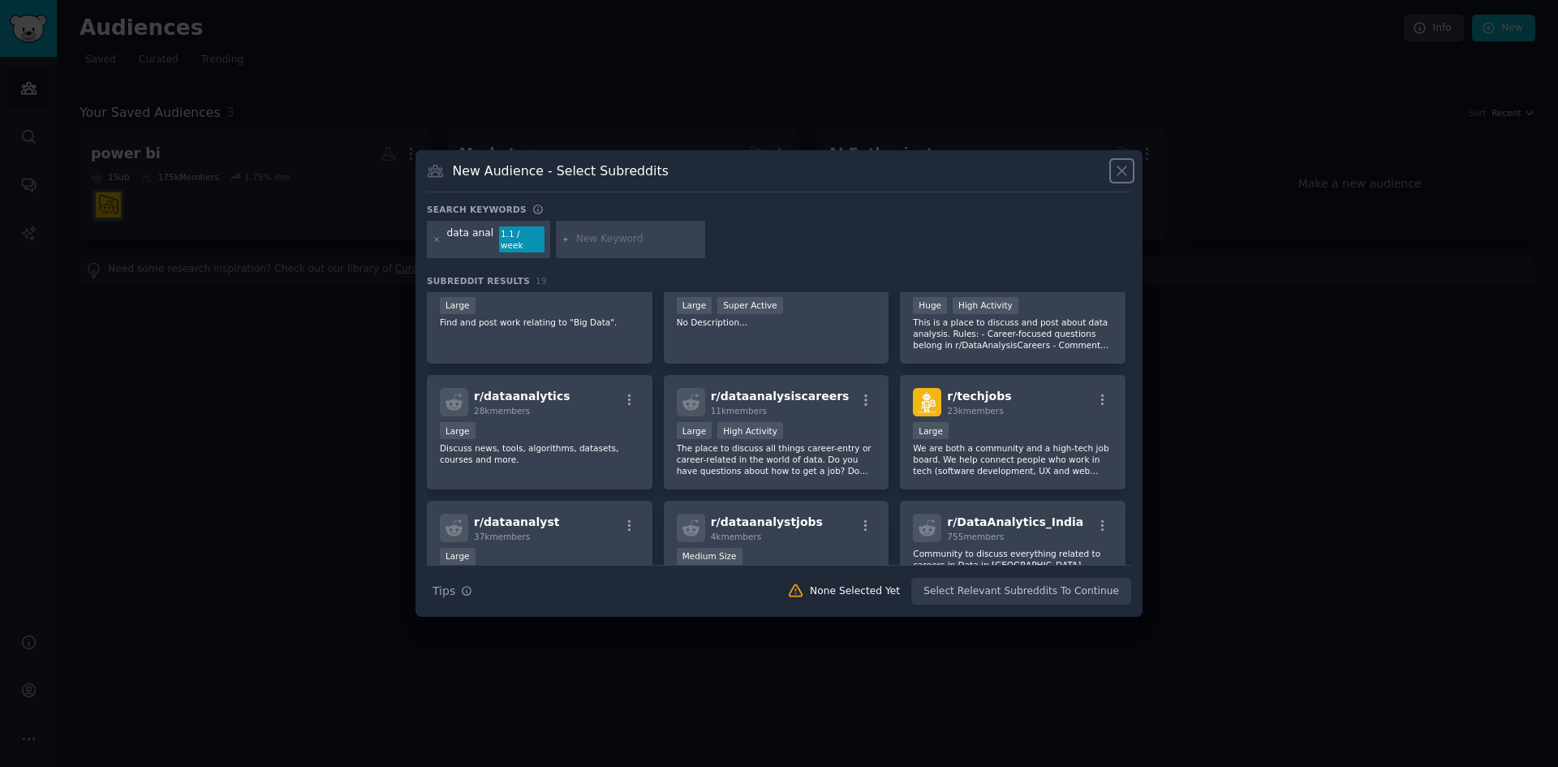
click at [1118, 179] on icon at bounding box center [1121, 170] width 17 height 17
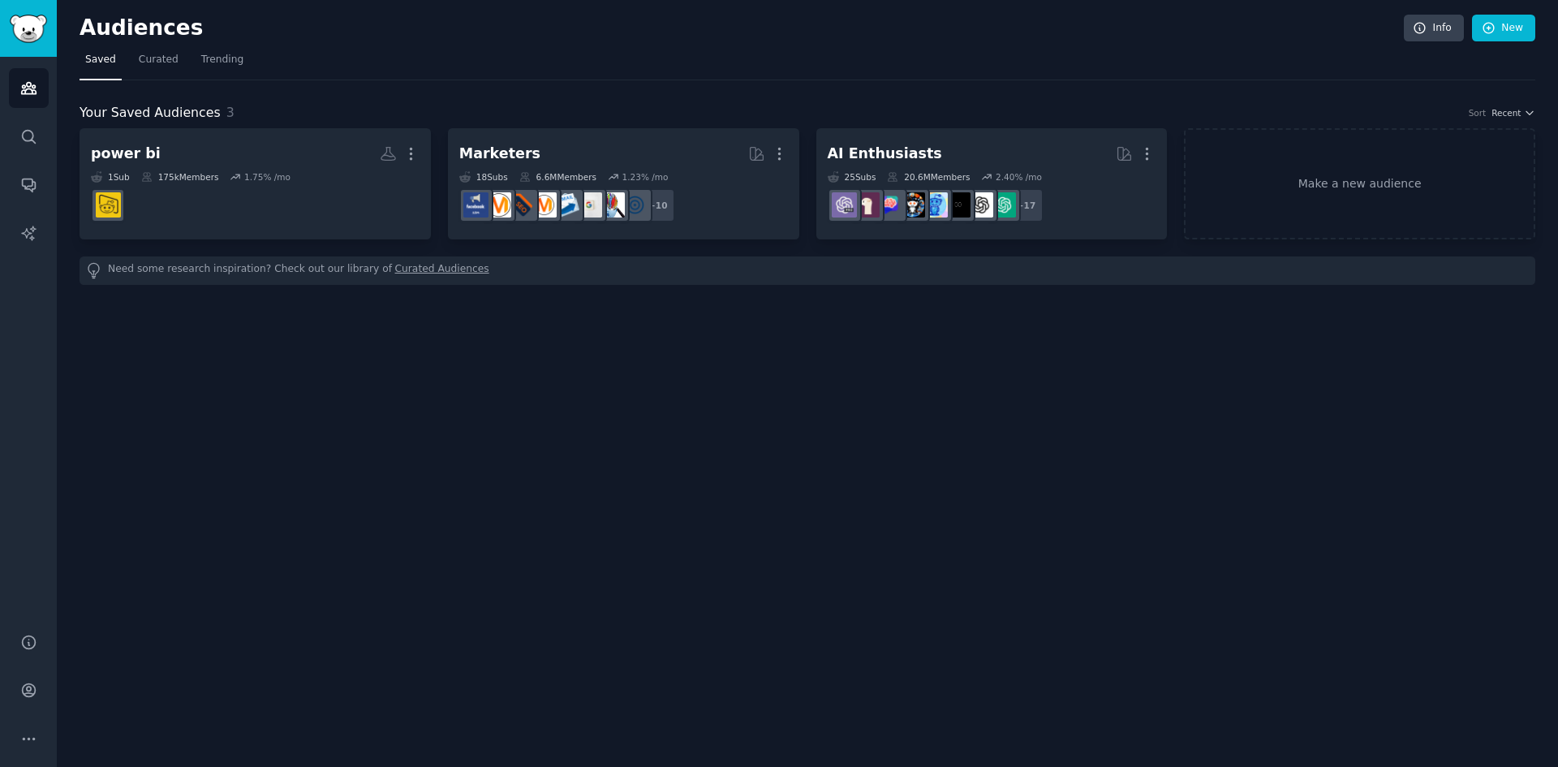
click at [980, 484] on div "Audiences Info New Saved Curated Trending Your Saved Audiences 3 Sort Recent po…" at bounding box center [807, 383] width 1501 height 767
click at [1359, 148] on link "Make a new audience" at bounding box center [1359, 183] width 351 height 111
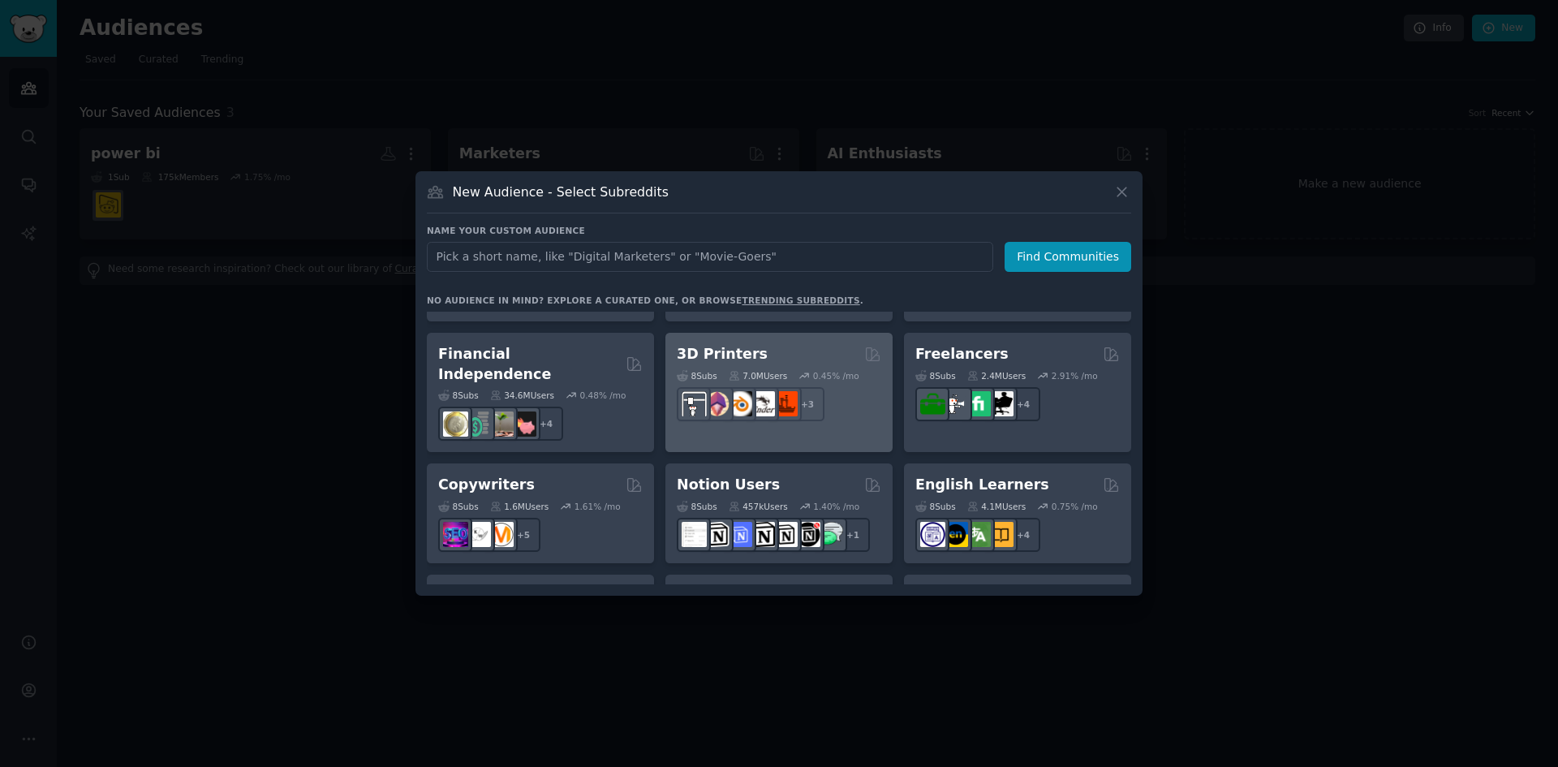
scroll to position [893, 0]
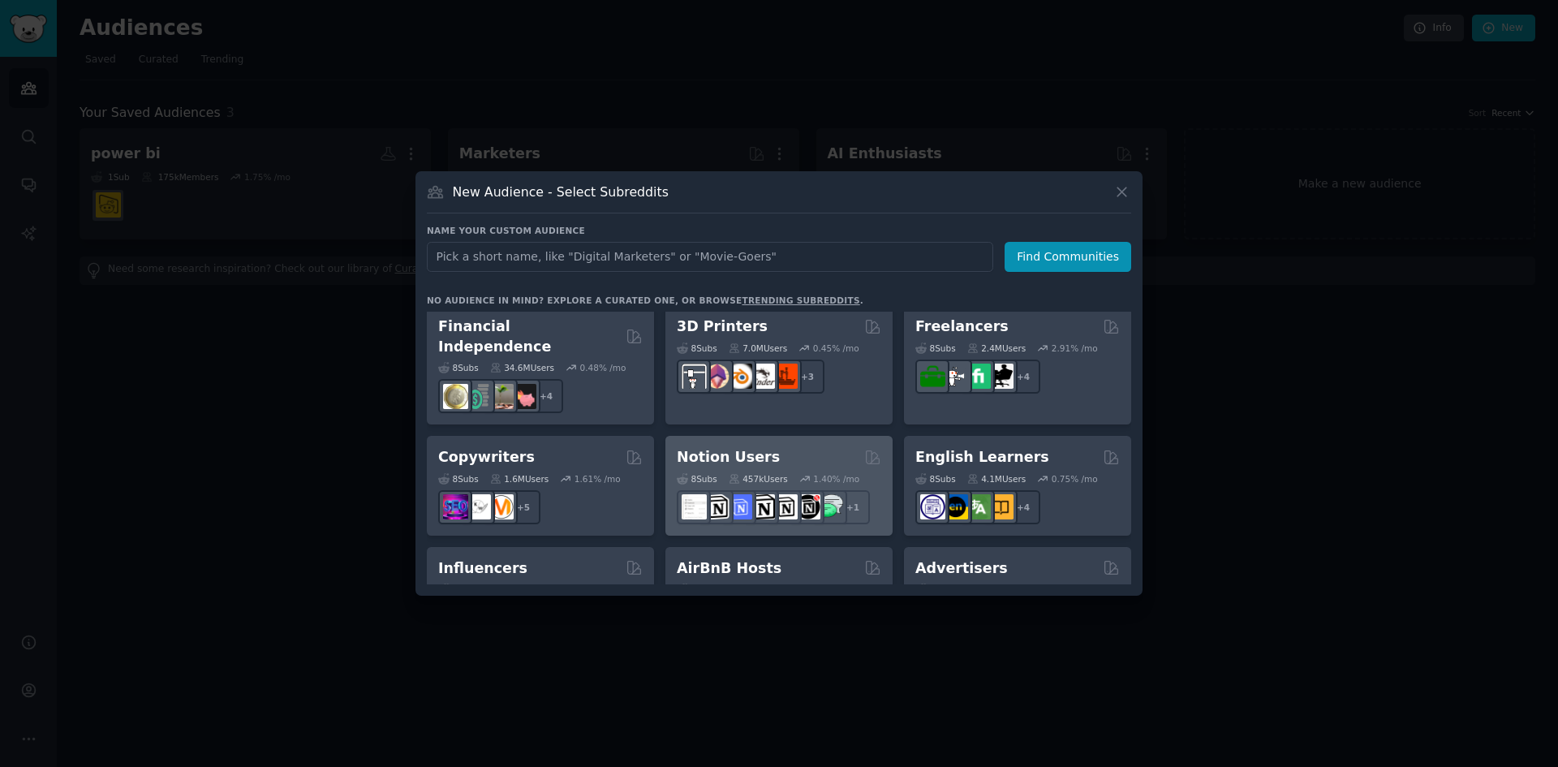
click at [779, 447] on div "Notion Users" at bounding box center [779, 457] width 205 height 20
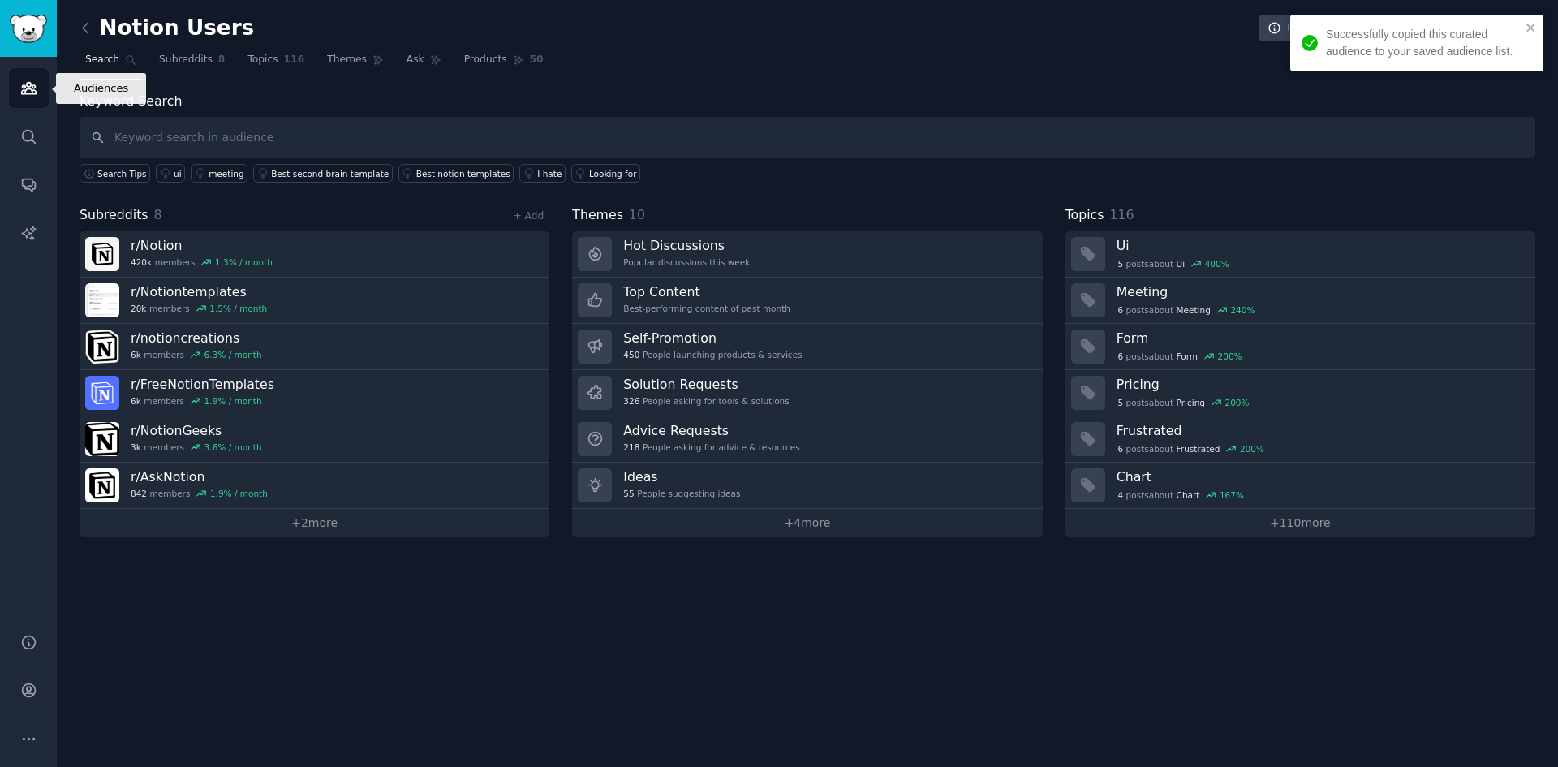
click at [26, 91] on icon "Sidebar" at bounding box center [28, 88] width 17 height 17
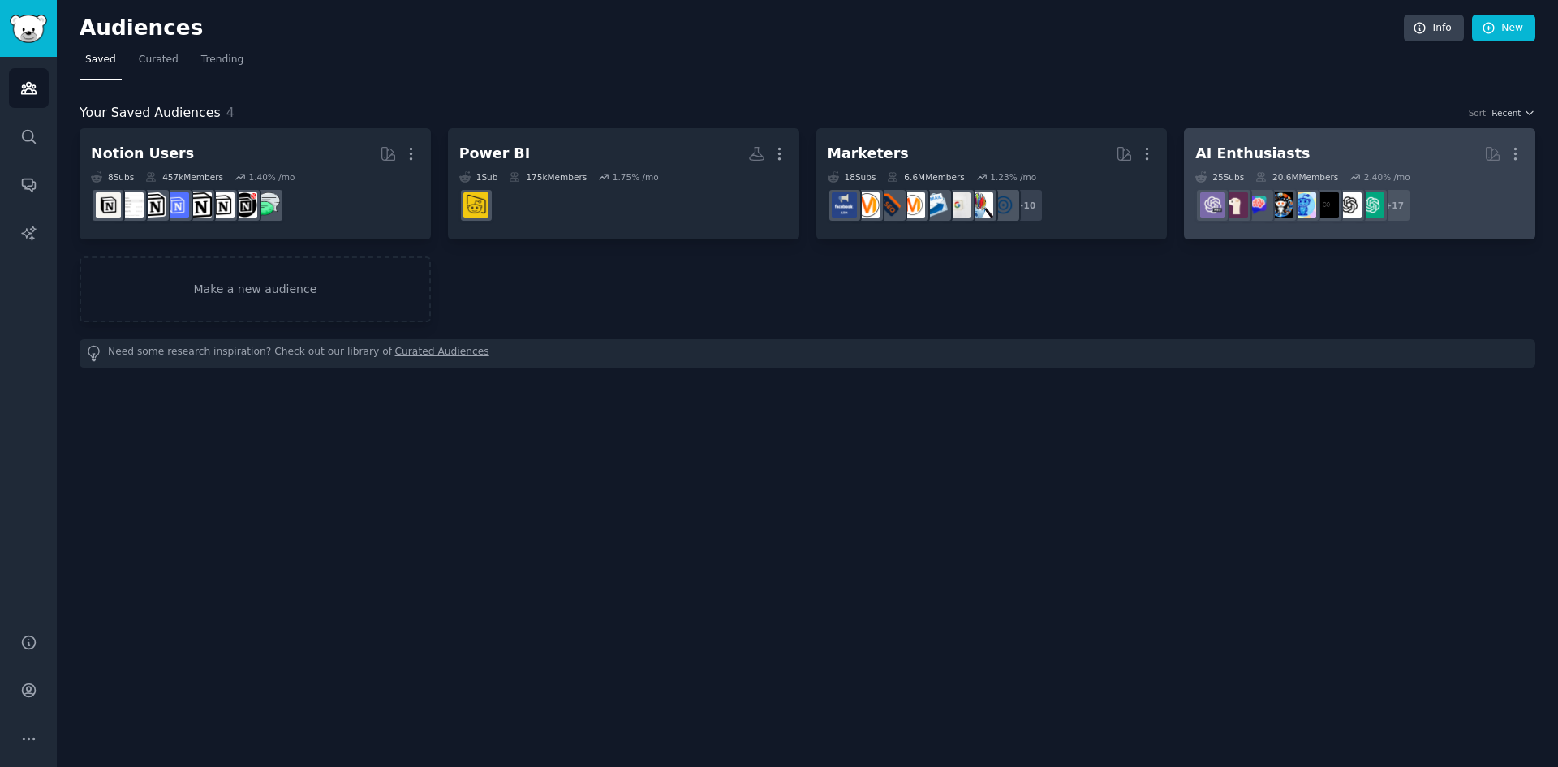
click at [1301, 157] on h2 "AI Enthusiasts More" at bounding box center [1359, 154] width 329 height 28
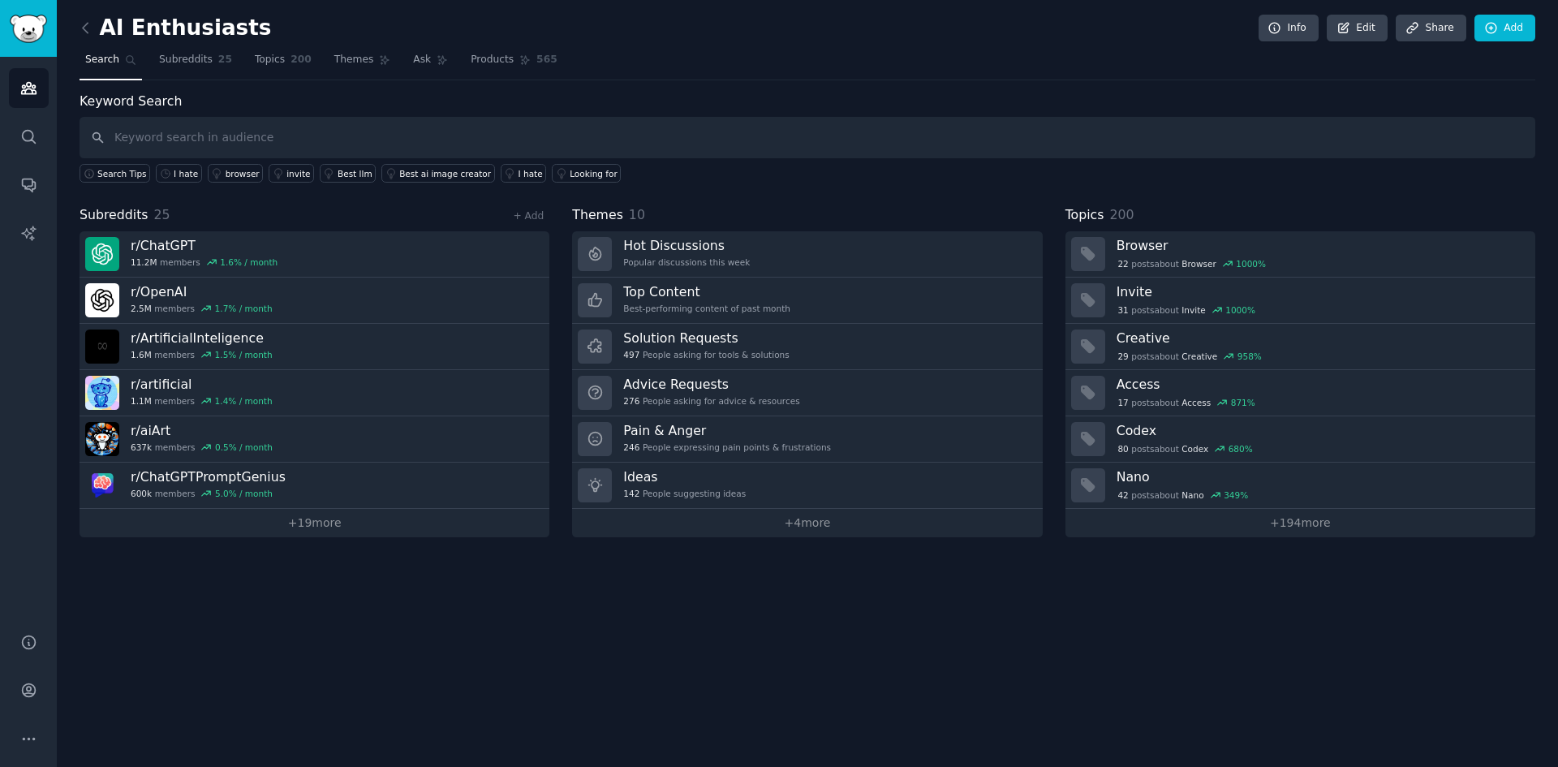
click at [928, 586] on div "AI Enthusiasts Info Edit Share Add Search Subreddits 25 Topics 200 Themes Ask P…" at bounding box center [807, 383] width 1501 height 767
click at [31, 90] on icon "Sidebar" at bounding box center [28, 88] width 15 height 11
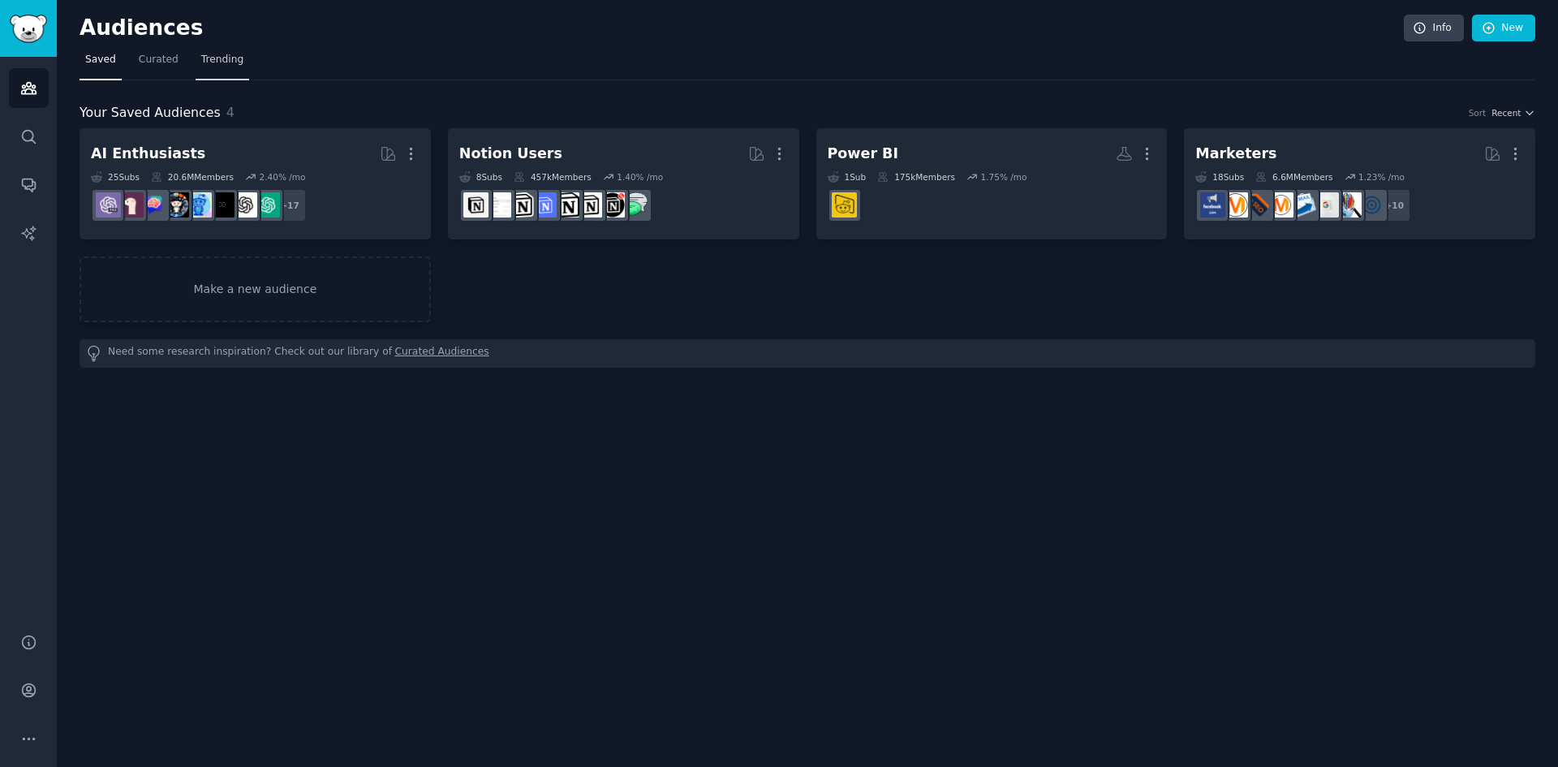
click at [214, 61] on span "Trending" at bounding box center [222, 60] width 42 height 15
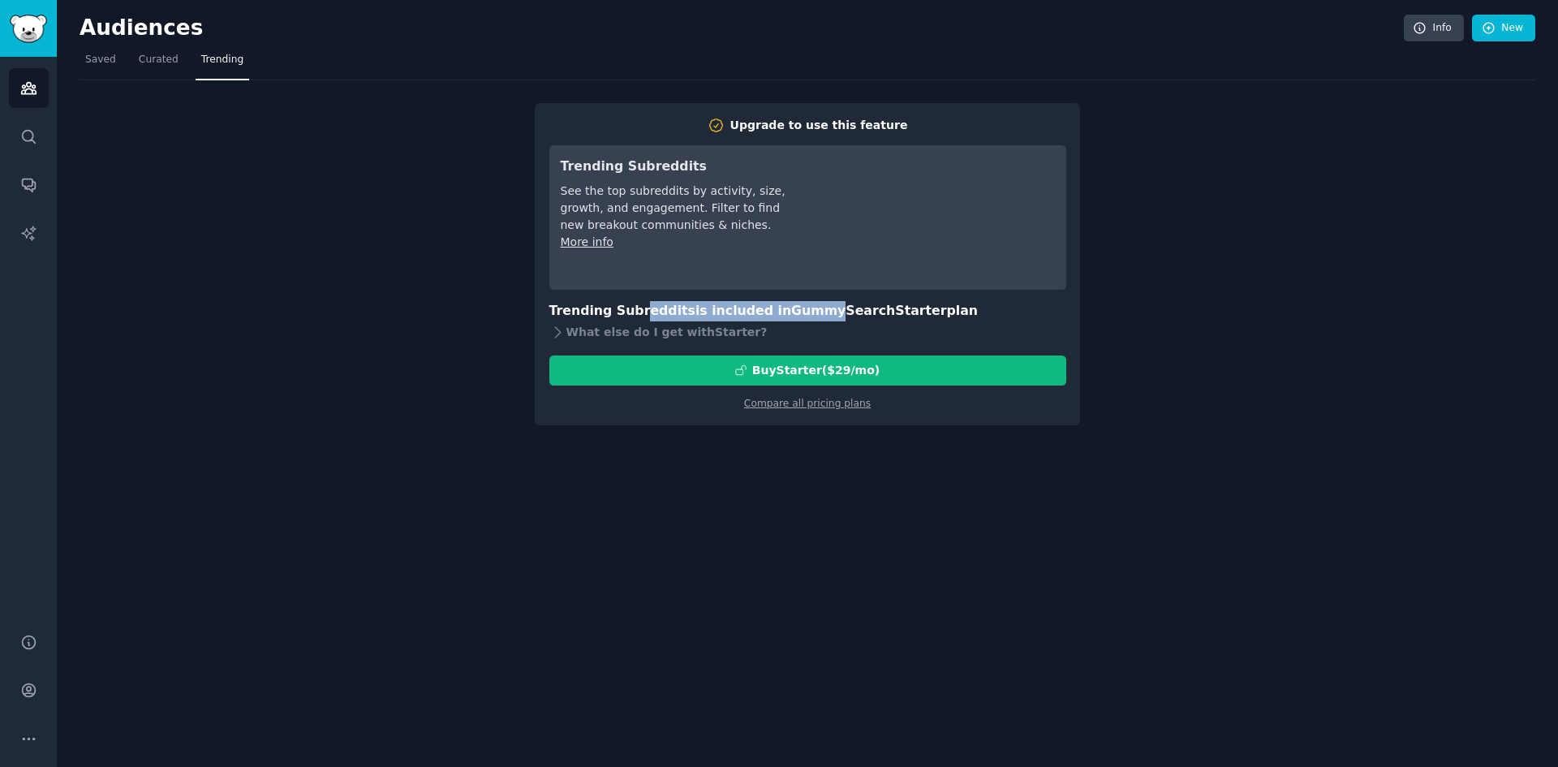
drag, startPoint x: 631, startPoint y: 316, endPoint x: 802, endPoint y: 318, distance: 170.5
click at [802, 318] on h3 "Trending Subreddits is included in GummySearch Starter plan" at bounding box center [807, 311] width 517 height 20
click at [648, 301] on h3 "Trending Subreddits is included in GummySearch Starter plan" at bounding box center [807, 311] width 517 height 20
click at [816, 398] on link "Compare all pricing plans" at bounding box center [807, 403] width 127 height 11
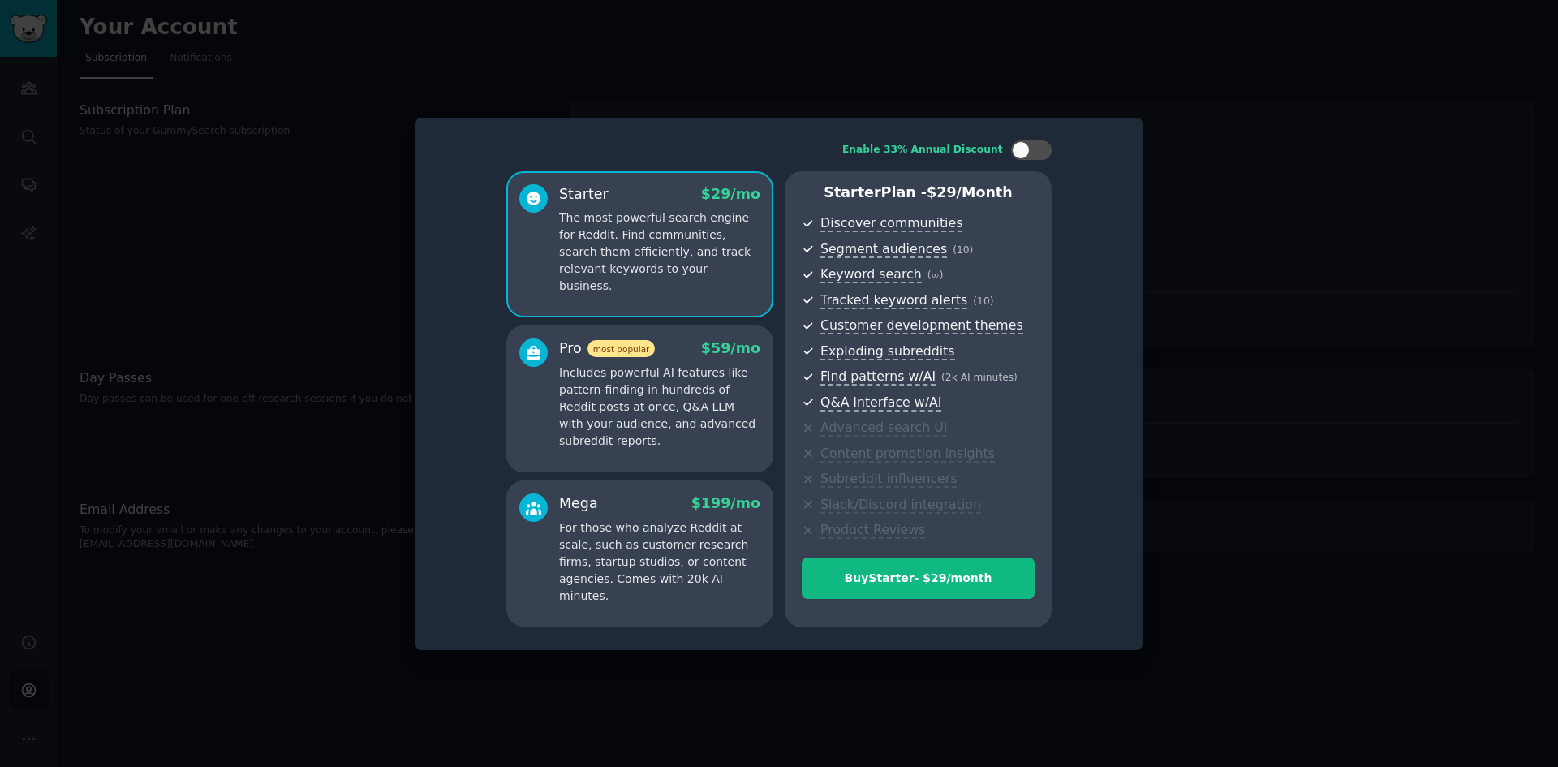
click at [1035, 136] on div "Enable 33% Annual Discount Starter $ 29 /mo The most powerful search engine for…" at bounding box center [779, 384] width 704 height 510
click at [1035, 149] on div at bounding box center [1031, 149] width 41 height 19
checkbox input "true"
click at [927, 579] on div "Buy Starter - $ 232 /year" at bounding box center [918, 578] width 231 height 17
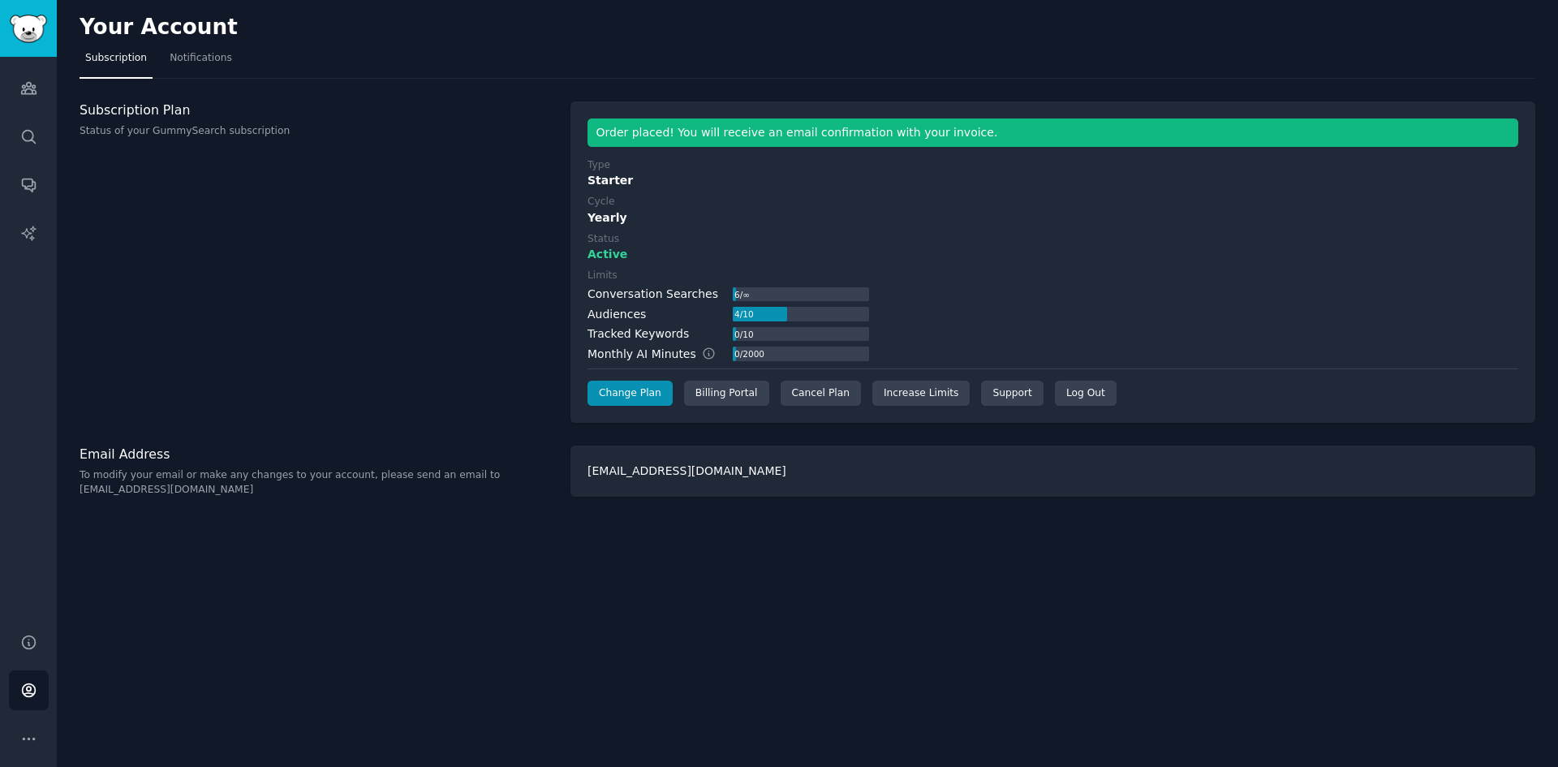
drag, startPoint x: 602, startPoint y: 316, endPoint x: 638, endPoint y: 312, distance: 35.9
click at [628, 312] on div "Audiences" at bounding box center [617, 314] width 58 height 17
click at [26, 97] on link "Audiences" at bounding box center [29, 88] width 40 height 40
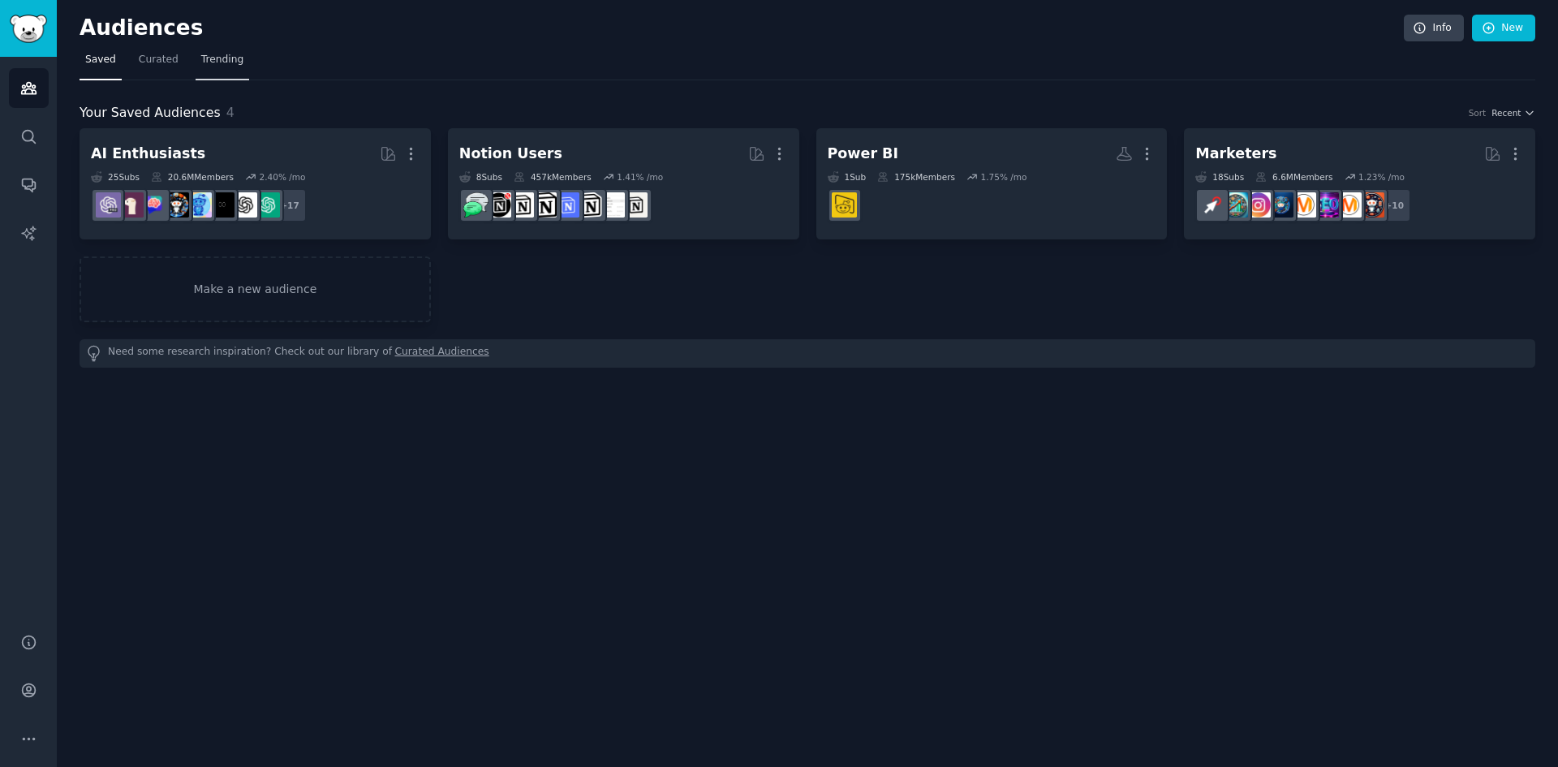
click at [221, 66] on span "Trending" at bounding box center [222, 60] width 42 height 15
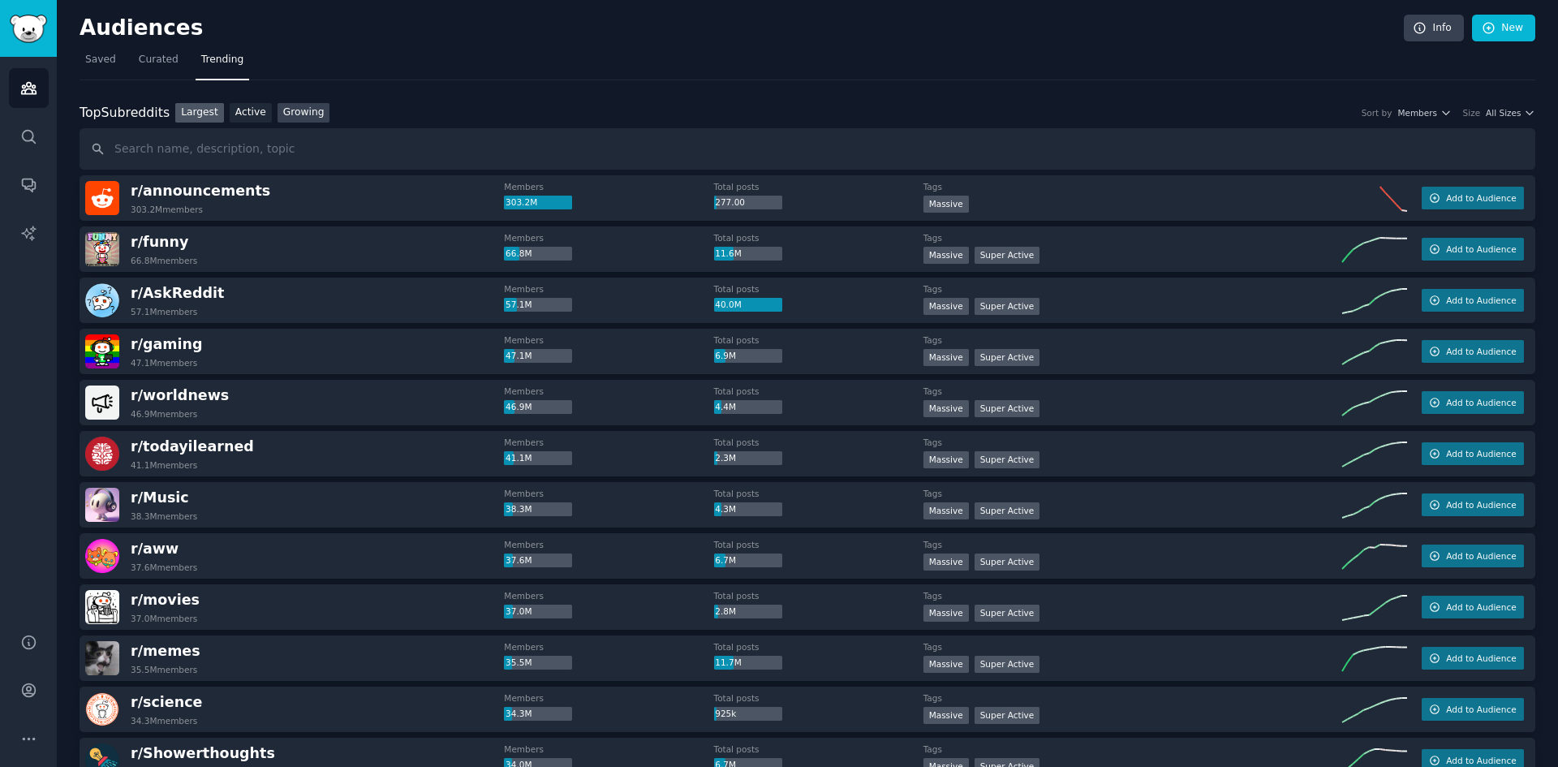
click at [296, 118] on link "Growing" at bounding box center [304, 113] width 53 height 20
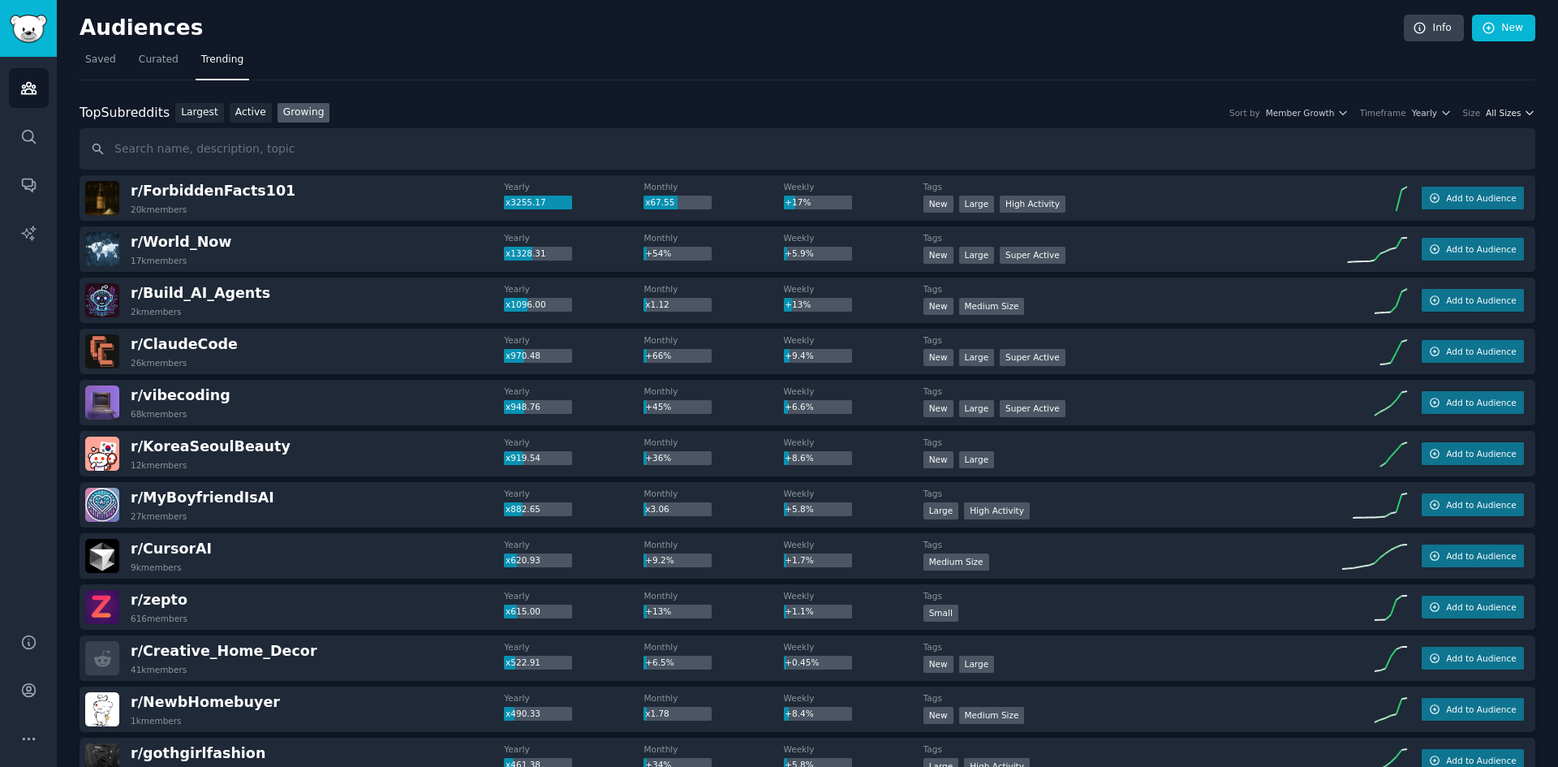
click at [1493, 112] on span "All Sizes" at bounding box center [1503, 112] width 35 height 11
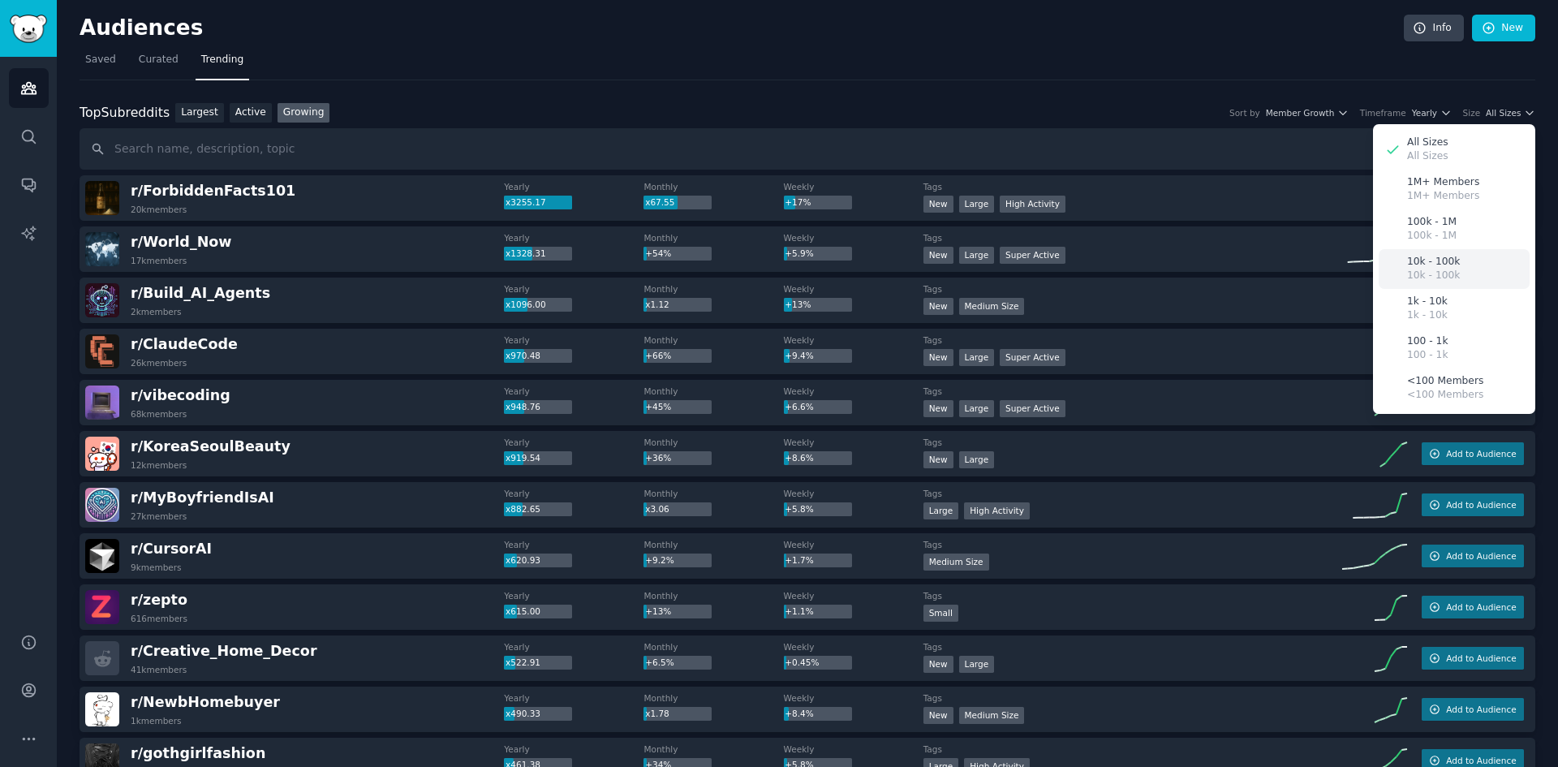
click at [1468, 272] on div "10k - 100k 10k - 100k" at bounding box center [1454, 269] width 151 height 40
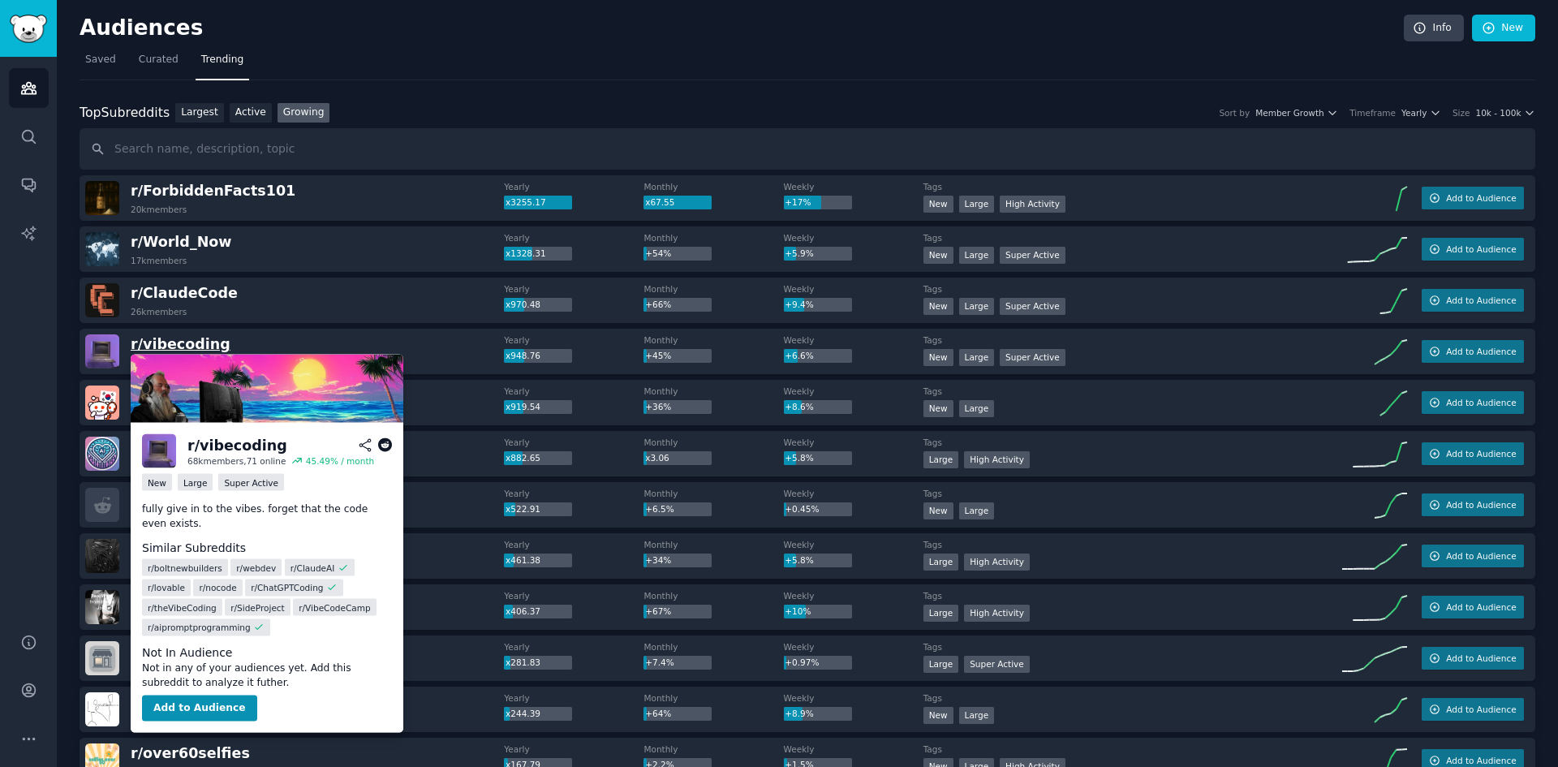
click at [187, 349] on span "r/ vibecoding" at bounding box center [181, 344] width 100 height 16
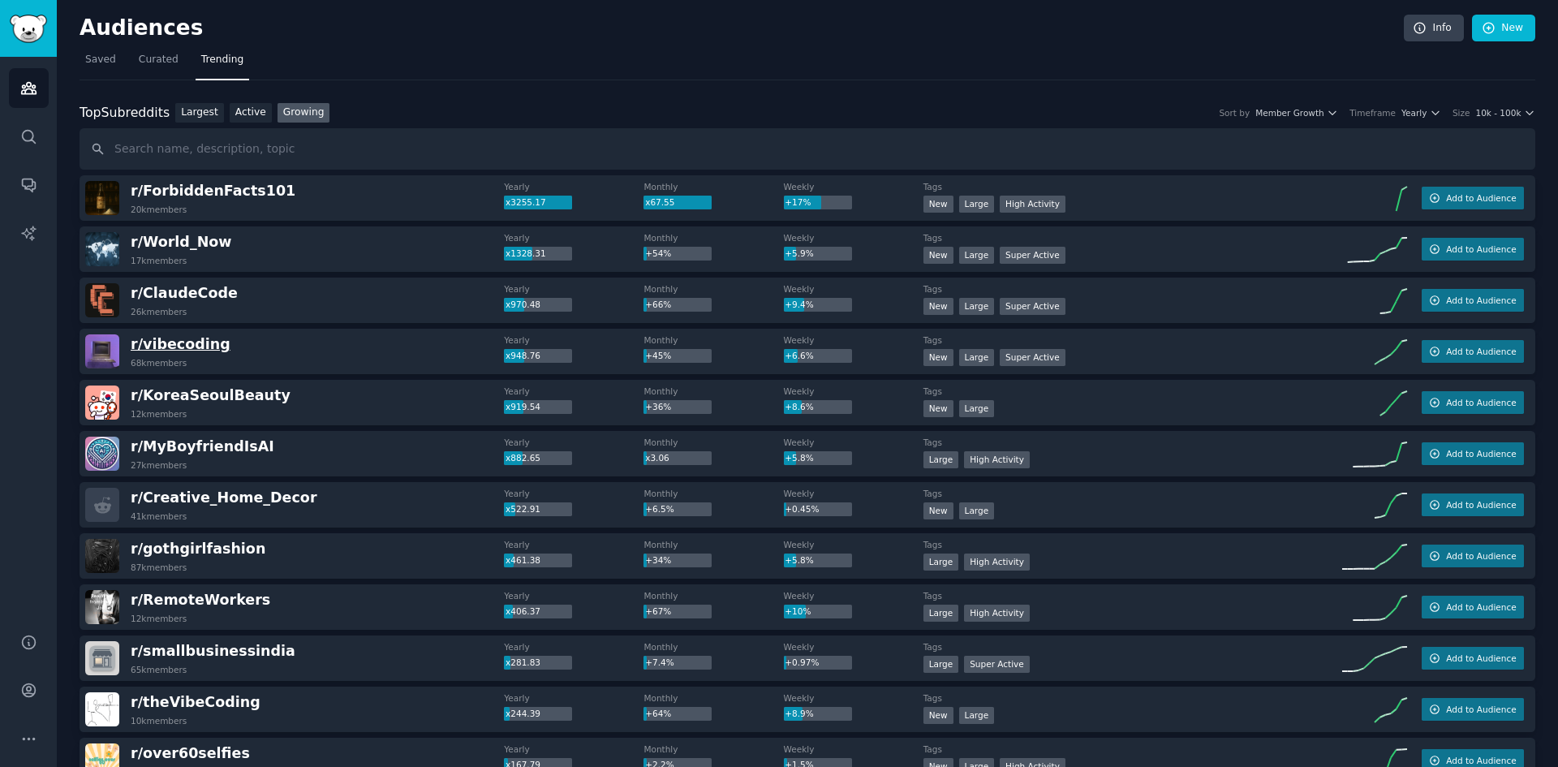
click at [160, 351] on span "r/ vibecoding" at bounding box center [181, 344] width 100 height 16
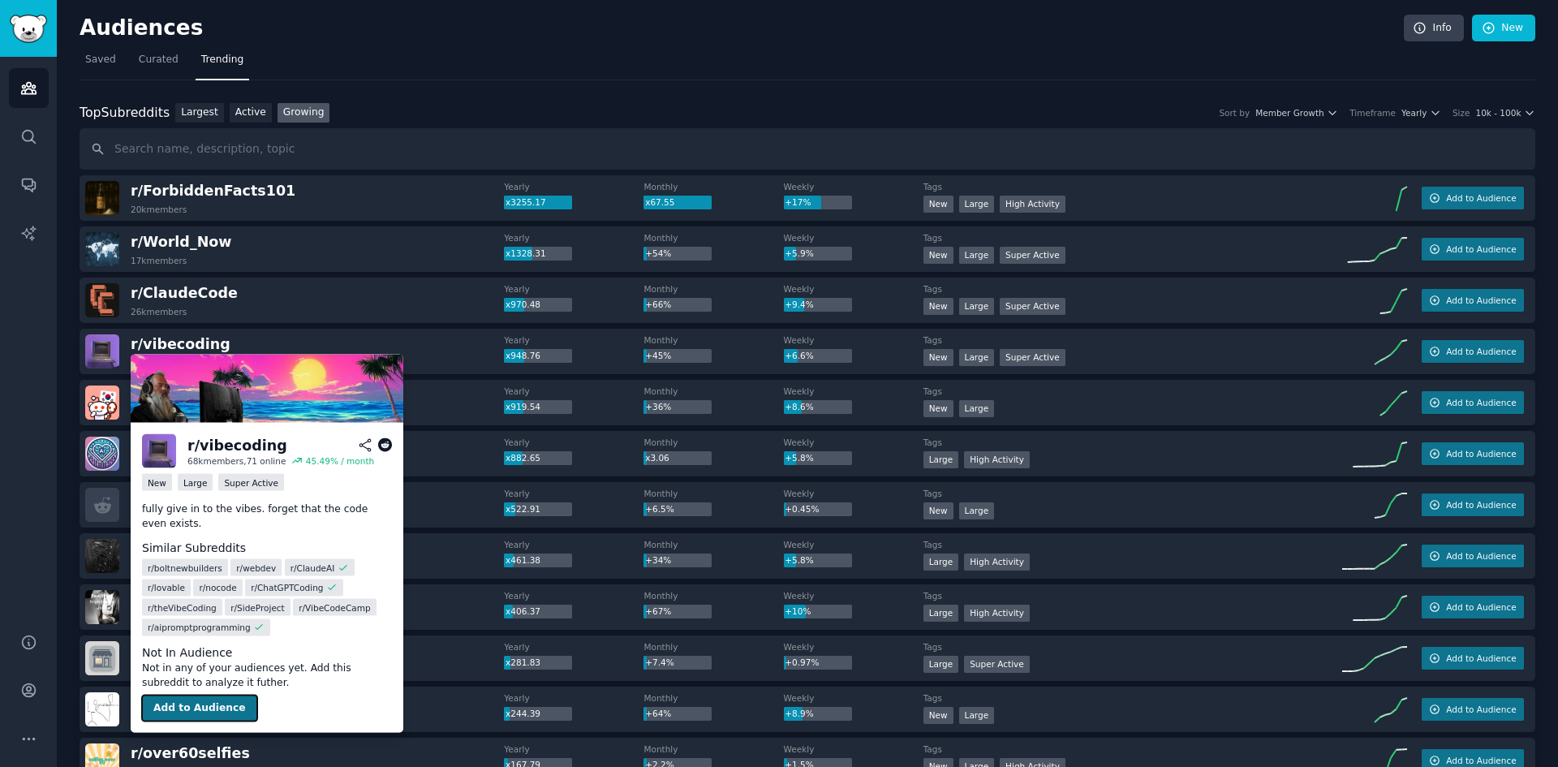
click at [190, 697] on button "Add to Audience" at bounding box center [199, 709] width 115 height 26
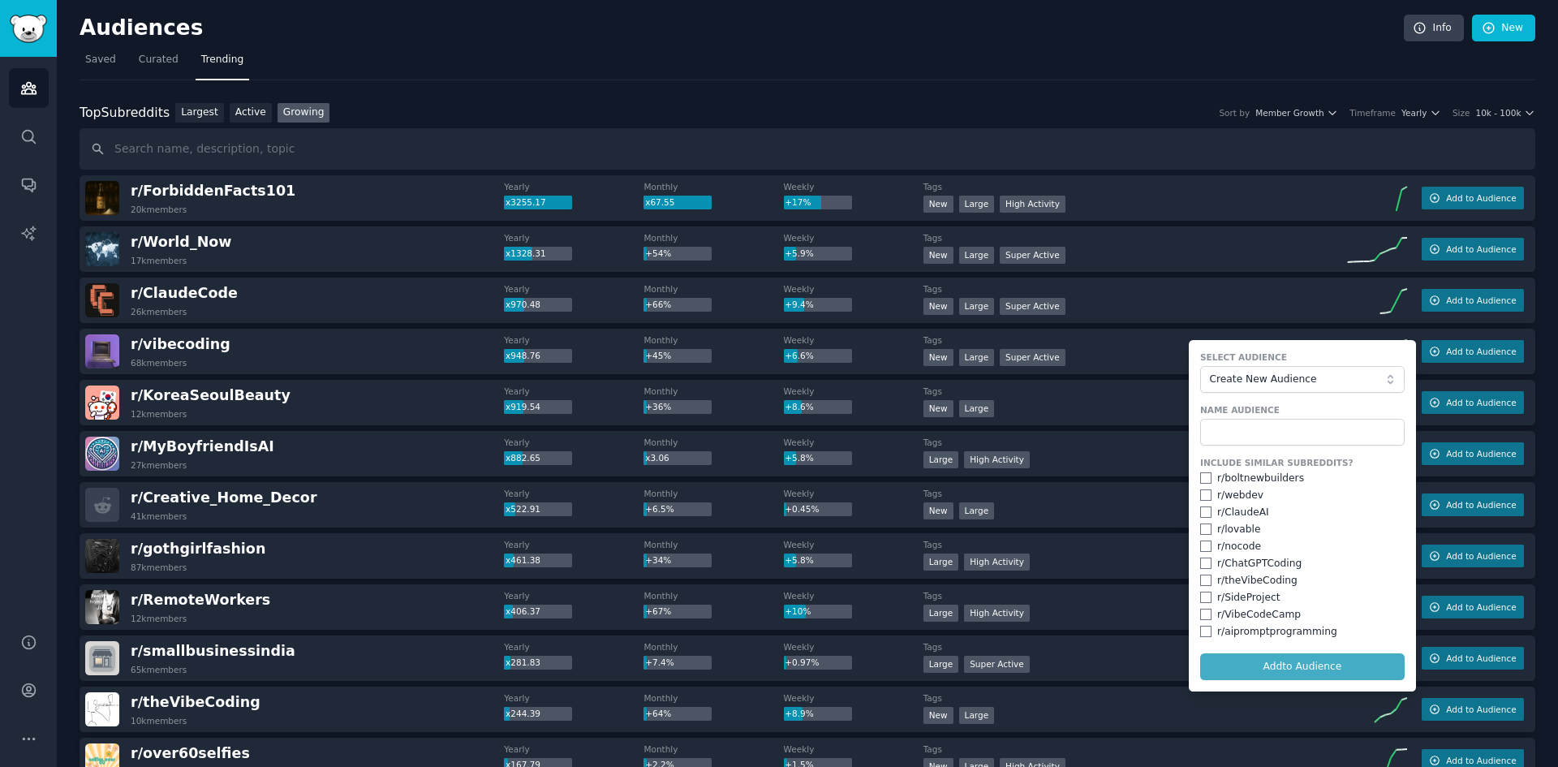
click at [1169, 249] on div "New Large Super Active" at bounding box center [1133, 257] width 419 height 20
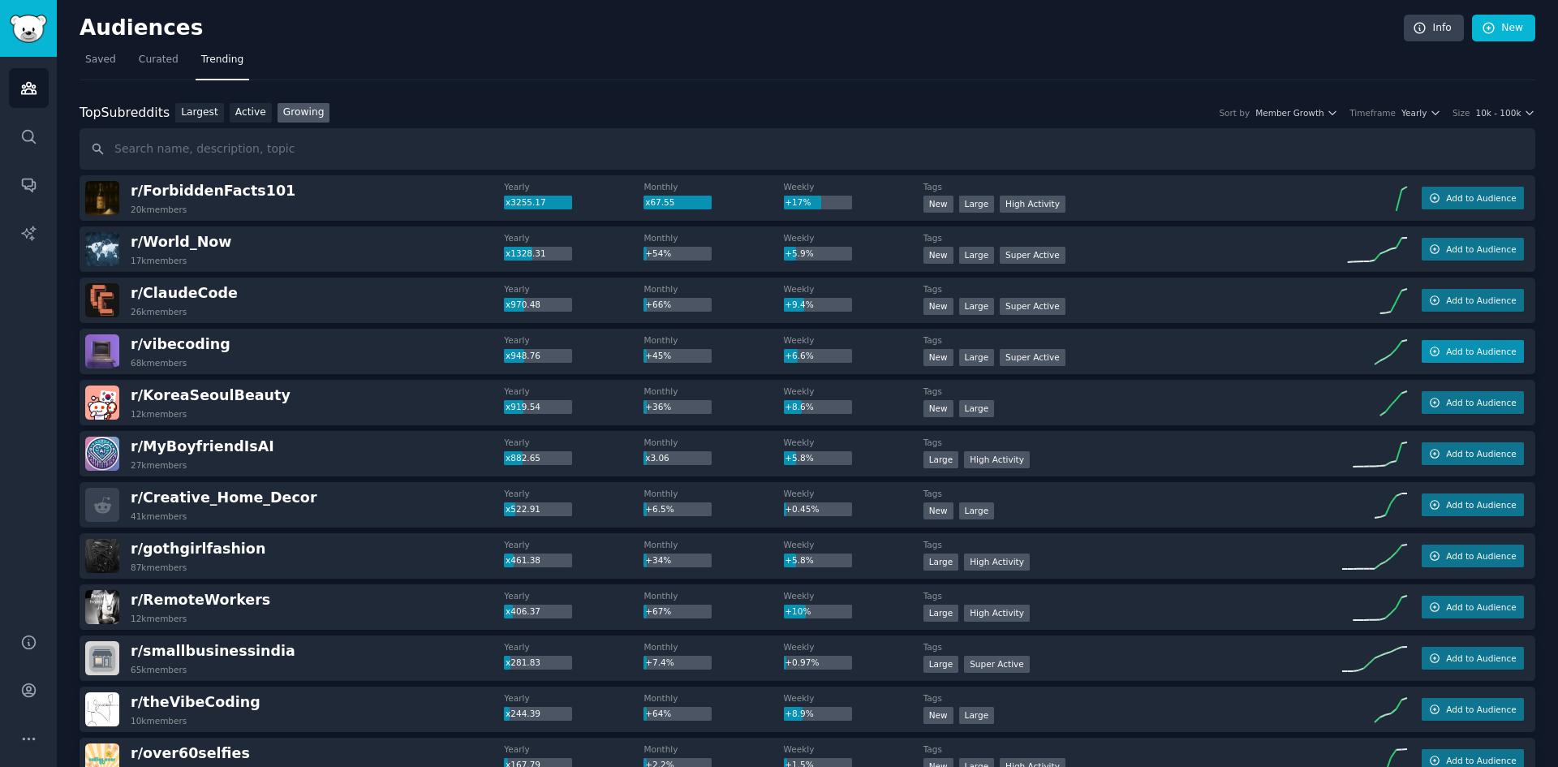
click at [1492, 352] on span "Add to Audience" at bounding box center [1481, 351] width 70 height 11
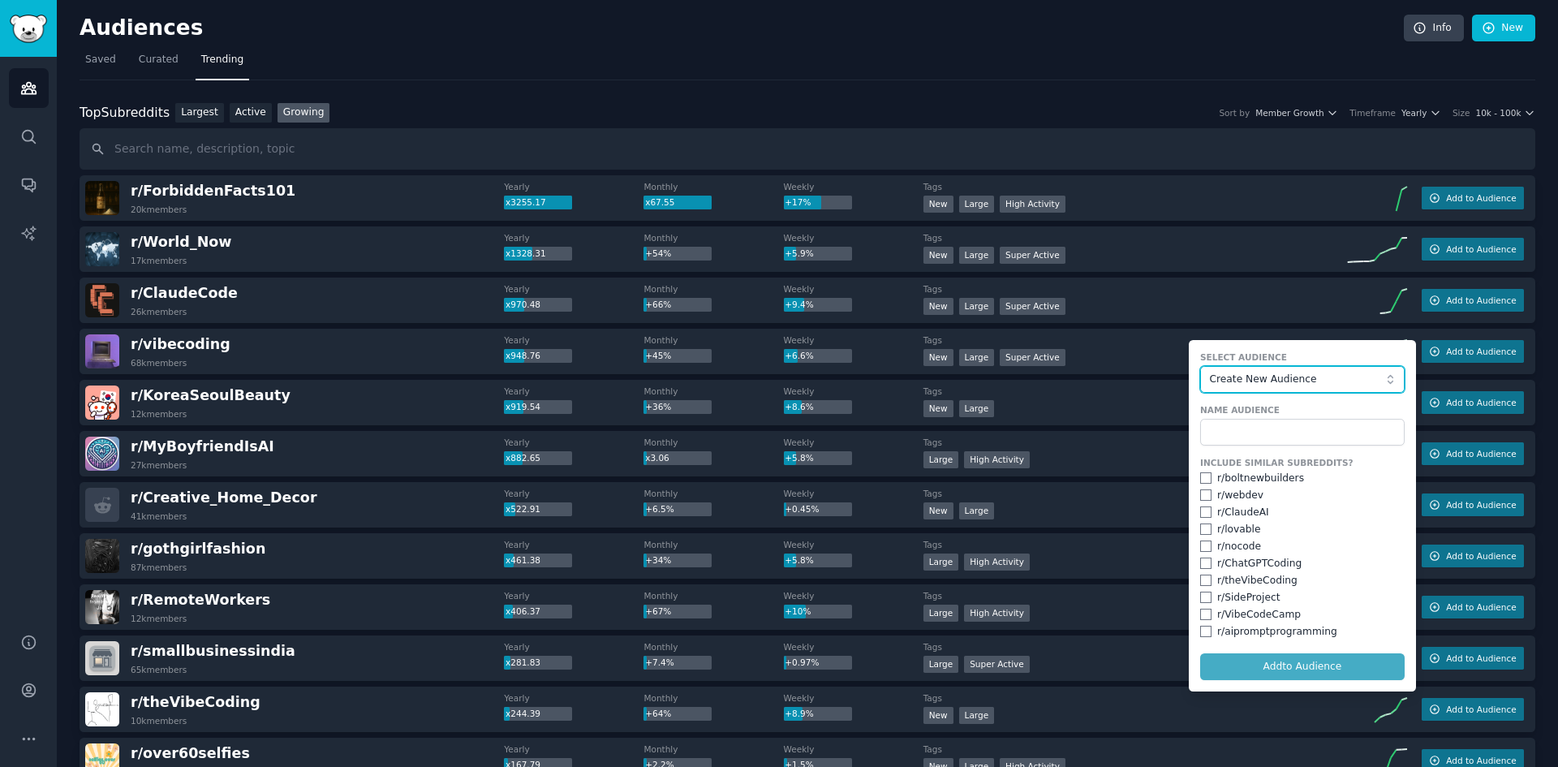
click at [1304, 390] on button "Create New Audience" at bounding box center [1302, 380] width 205 height 28
click at [1305, 385] on span "Create New Audience" at bounding box center [1298, 380] width 178 height 15
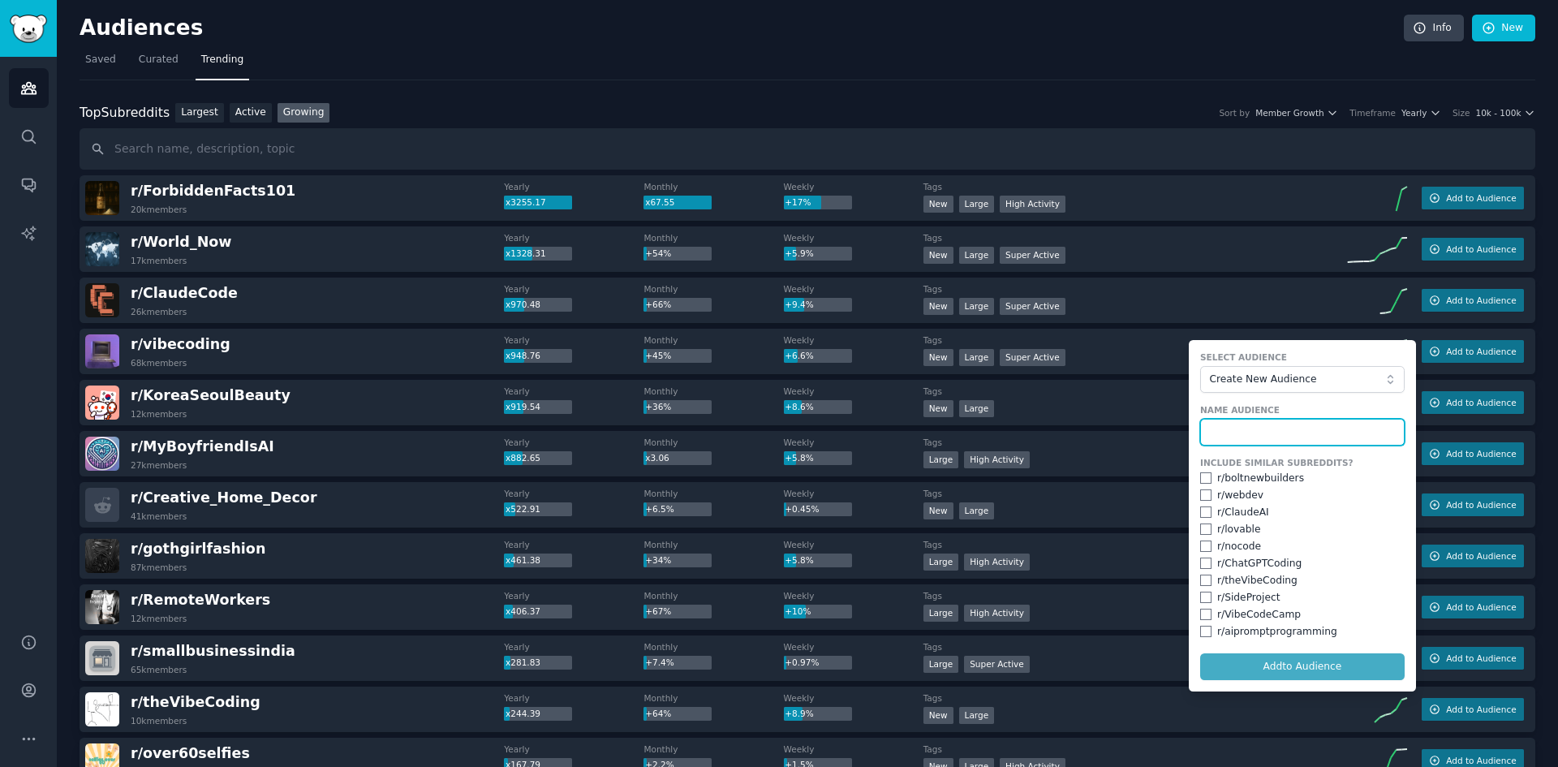
click at [1298, 430] on input "text" at bounding box center [1302, 433] width 205 height 28
type input "Vibe Coding"
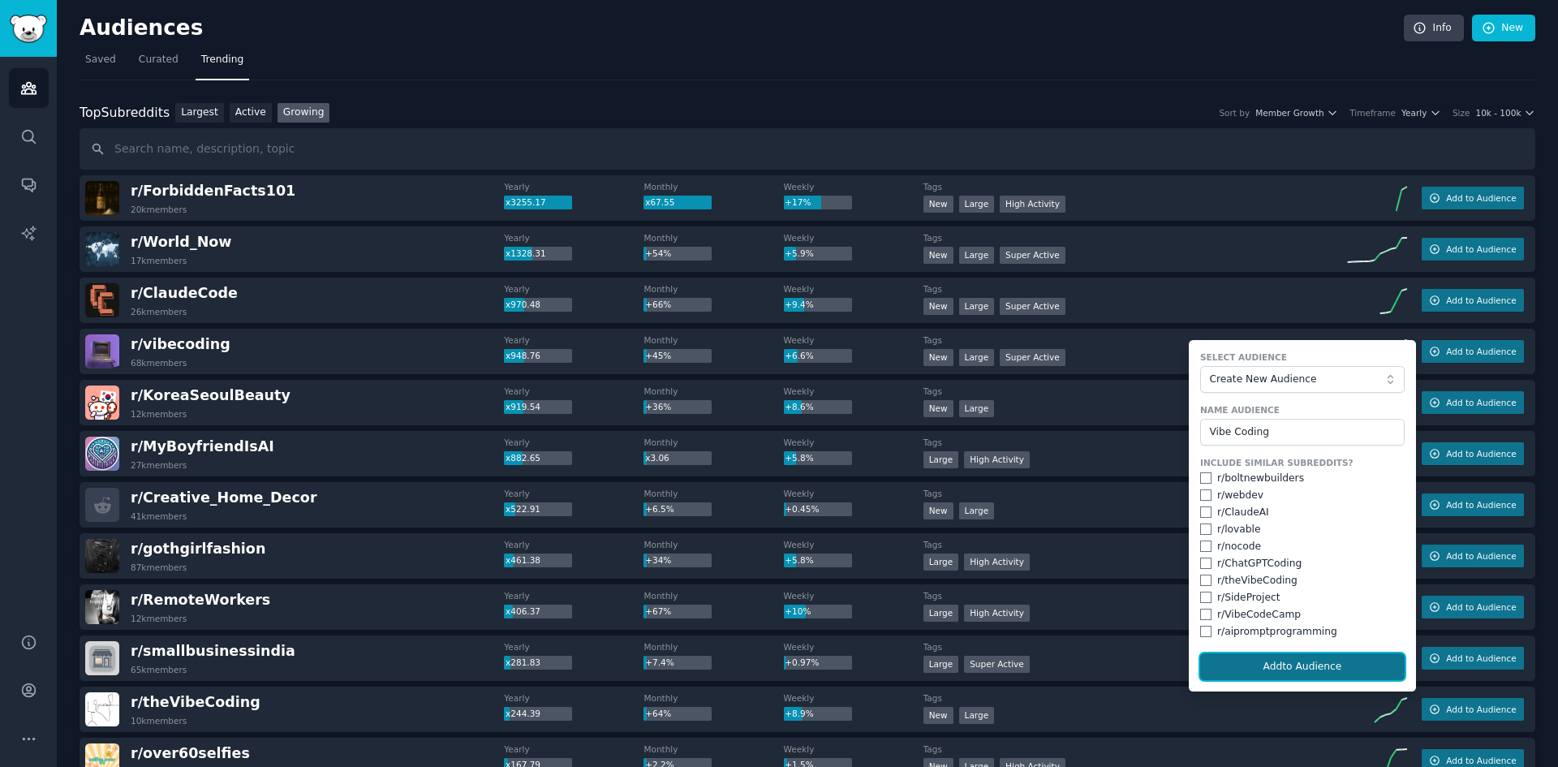
click at [1320, 670] on button "Add to Audience" at bounding box center [1302, 667] width 205 height 28
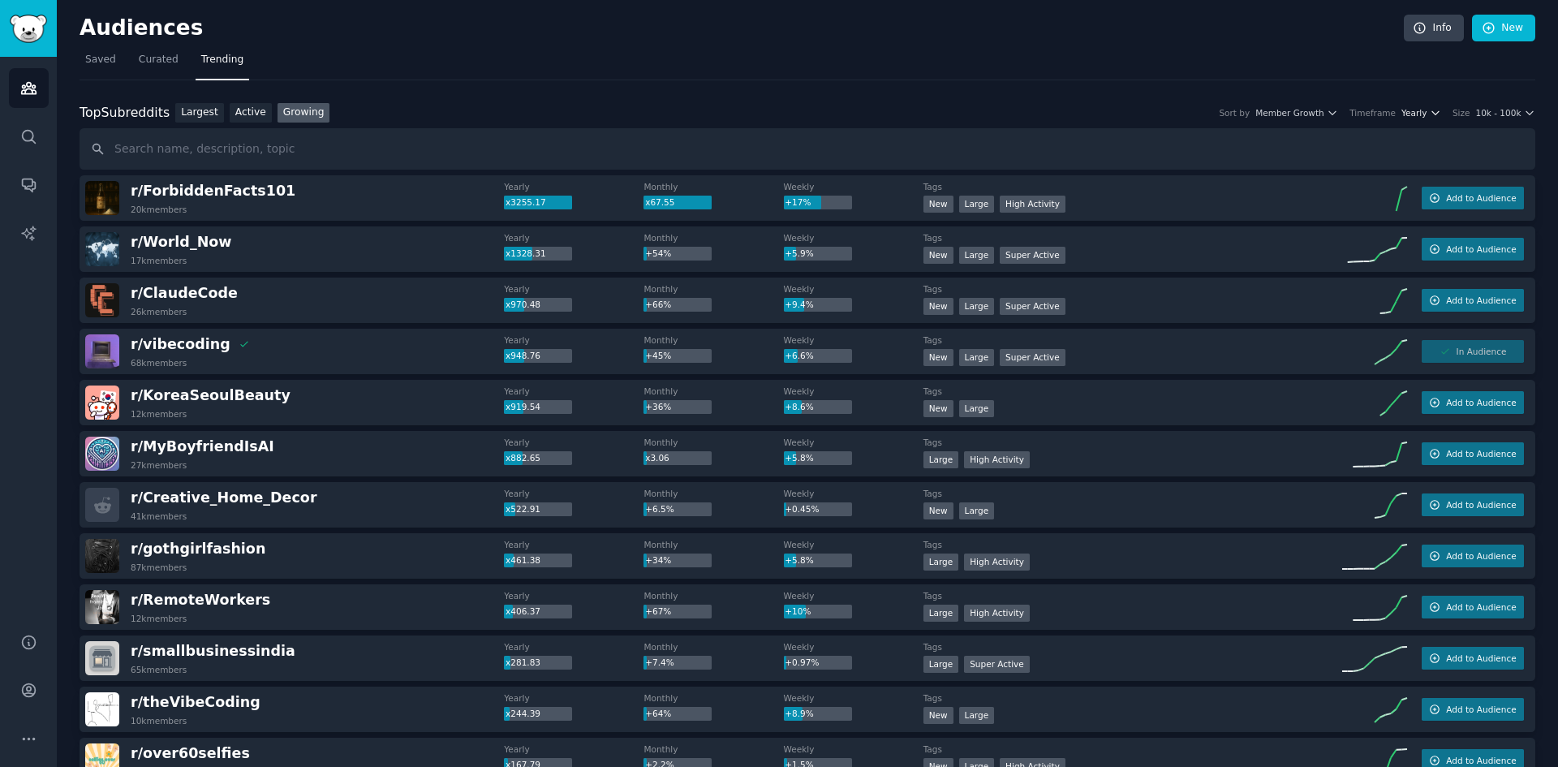
click at [1423, 112] on span "Yearly" at bounding box center [1414, 112] width 25 height 11
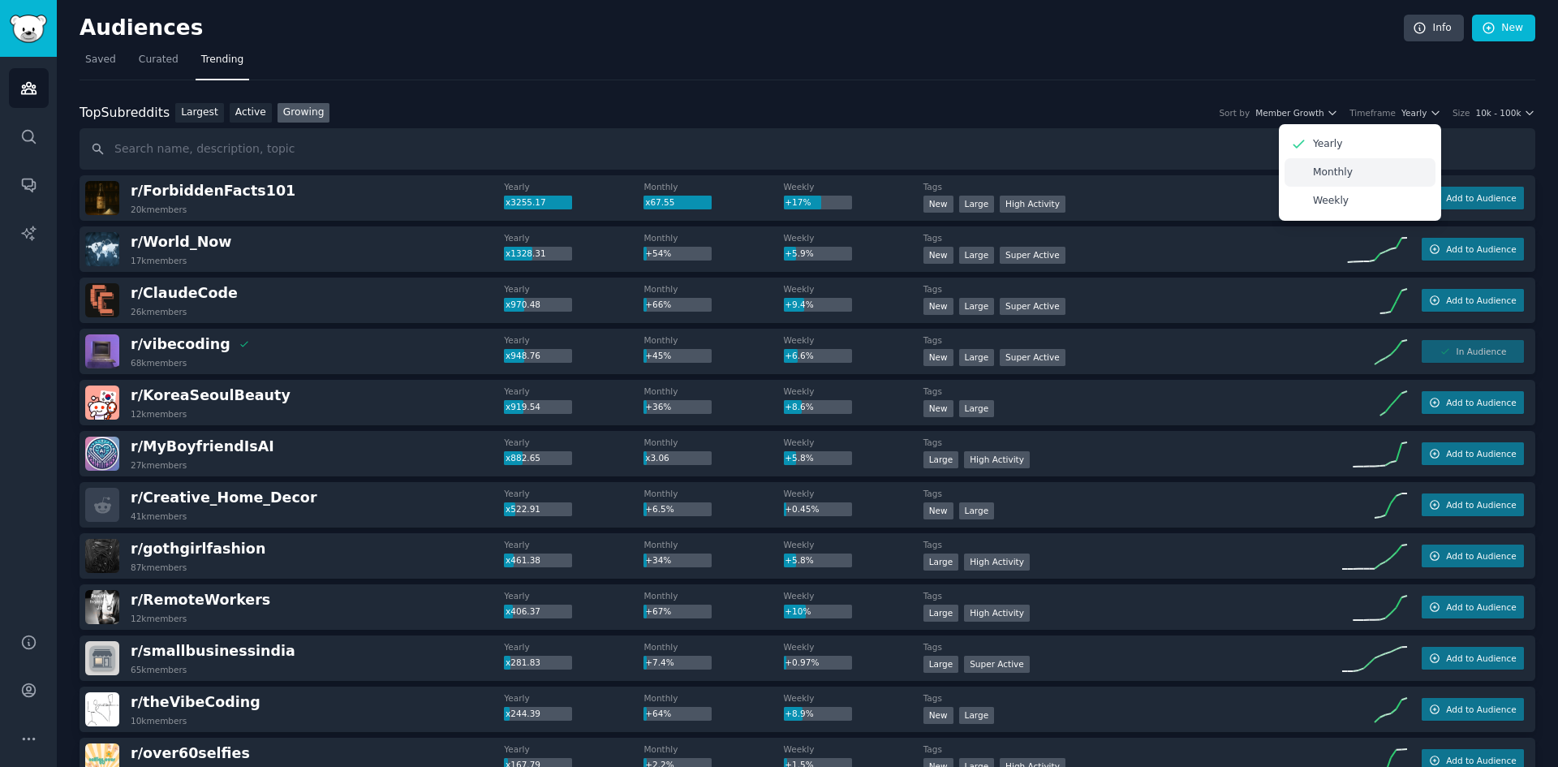
click at [1373, 178] on div "Monthly" at bounding box center [1360, 172] width 151 height 28
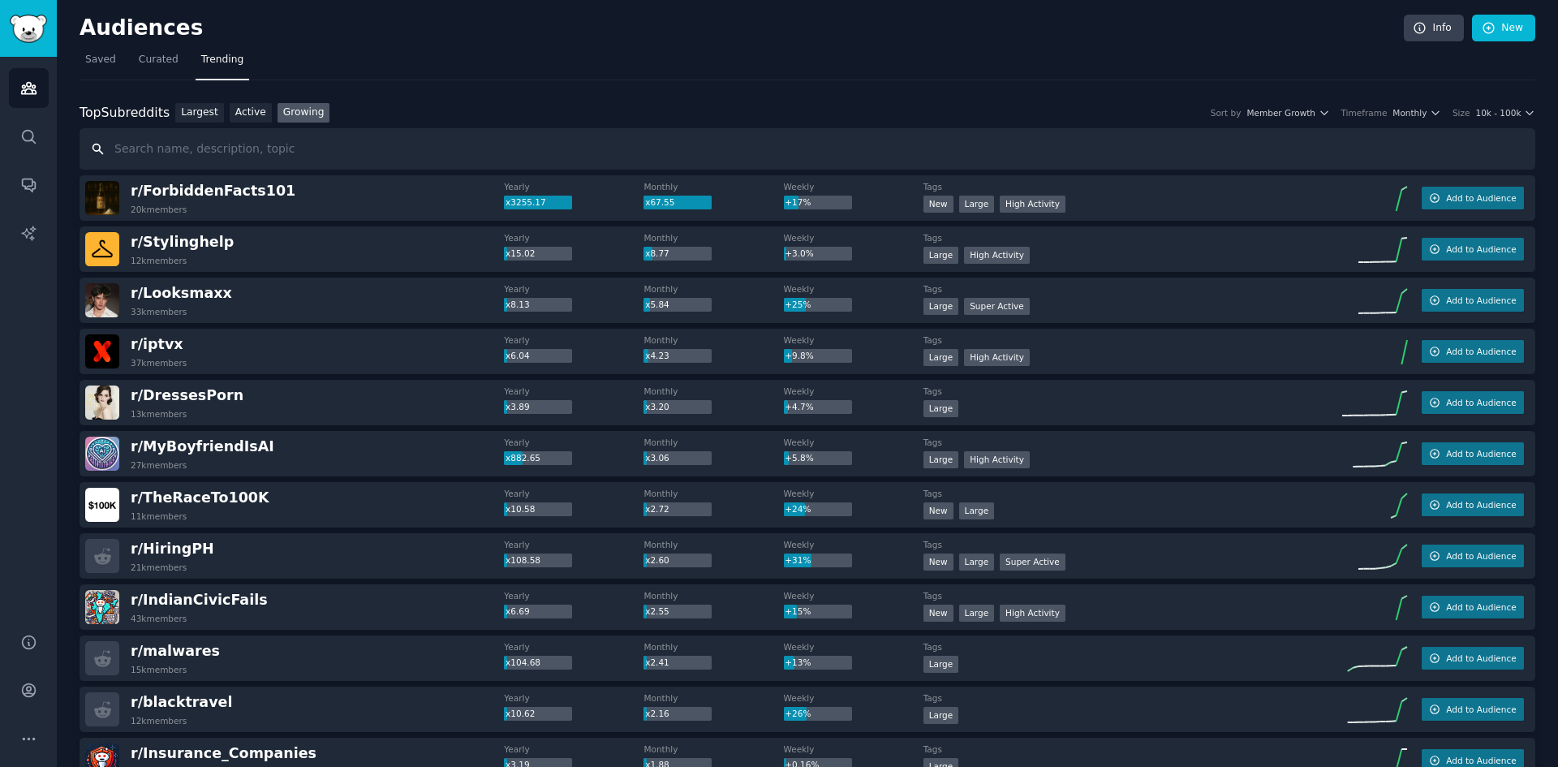
click at [254, 156] on input "text" at bounding box center [808, 148] width 1456 height 41
type input "v"
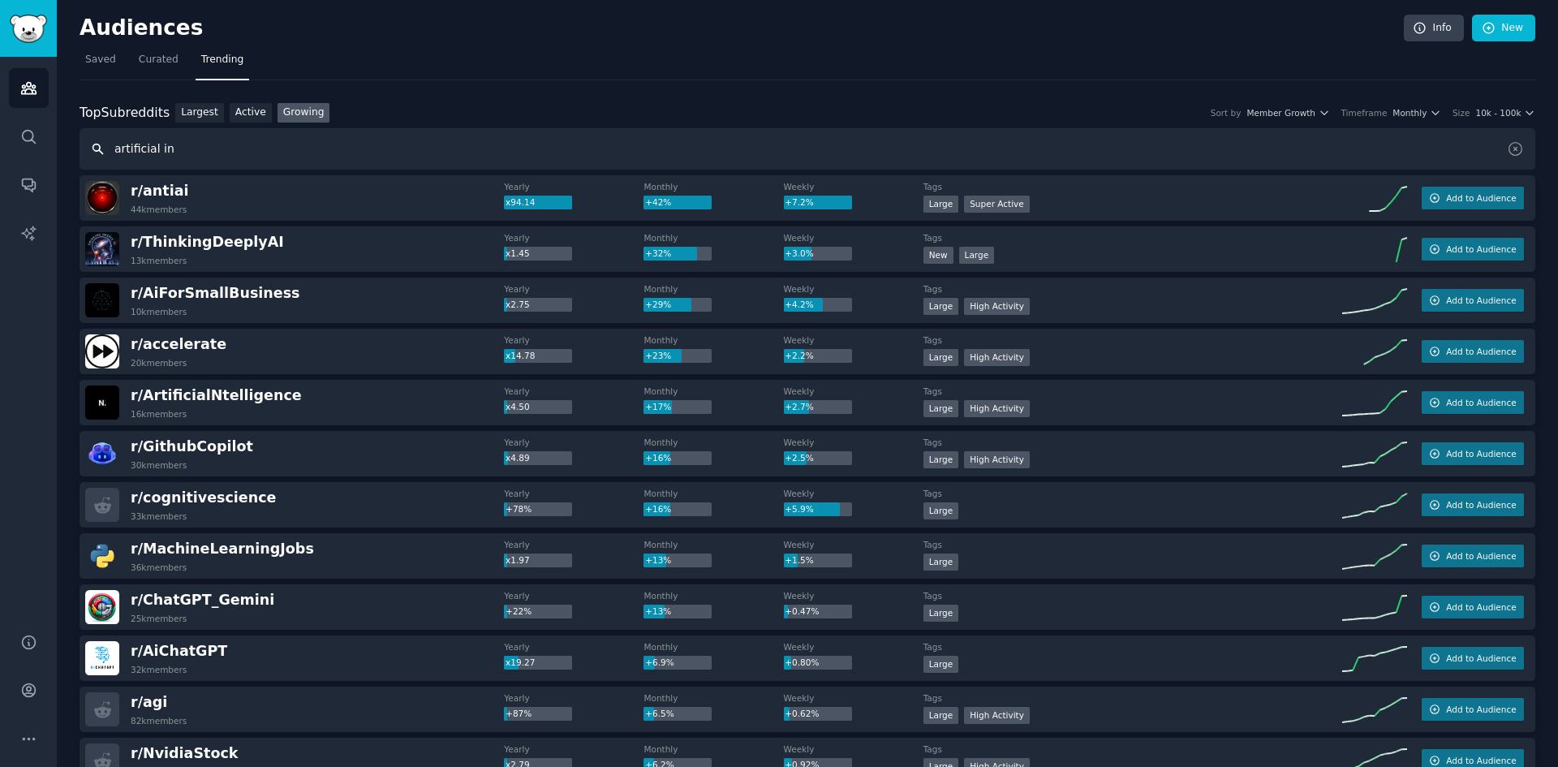
drag, startPoint x: 170, startPoint y: 153, endPoint x: 0, endPoint y: 133, distance: 171.6
click at [66, 137] on div "Audiences Info New Saved Curated Trending Top Subreddits Top Subreddits Largest…" at bounding box center [807, 704] width 1501 height 1408
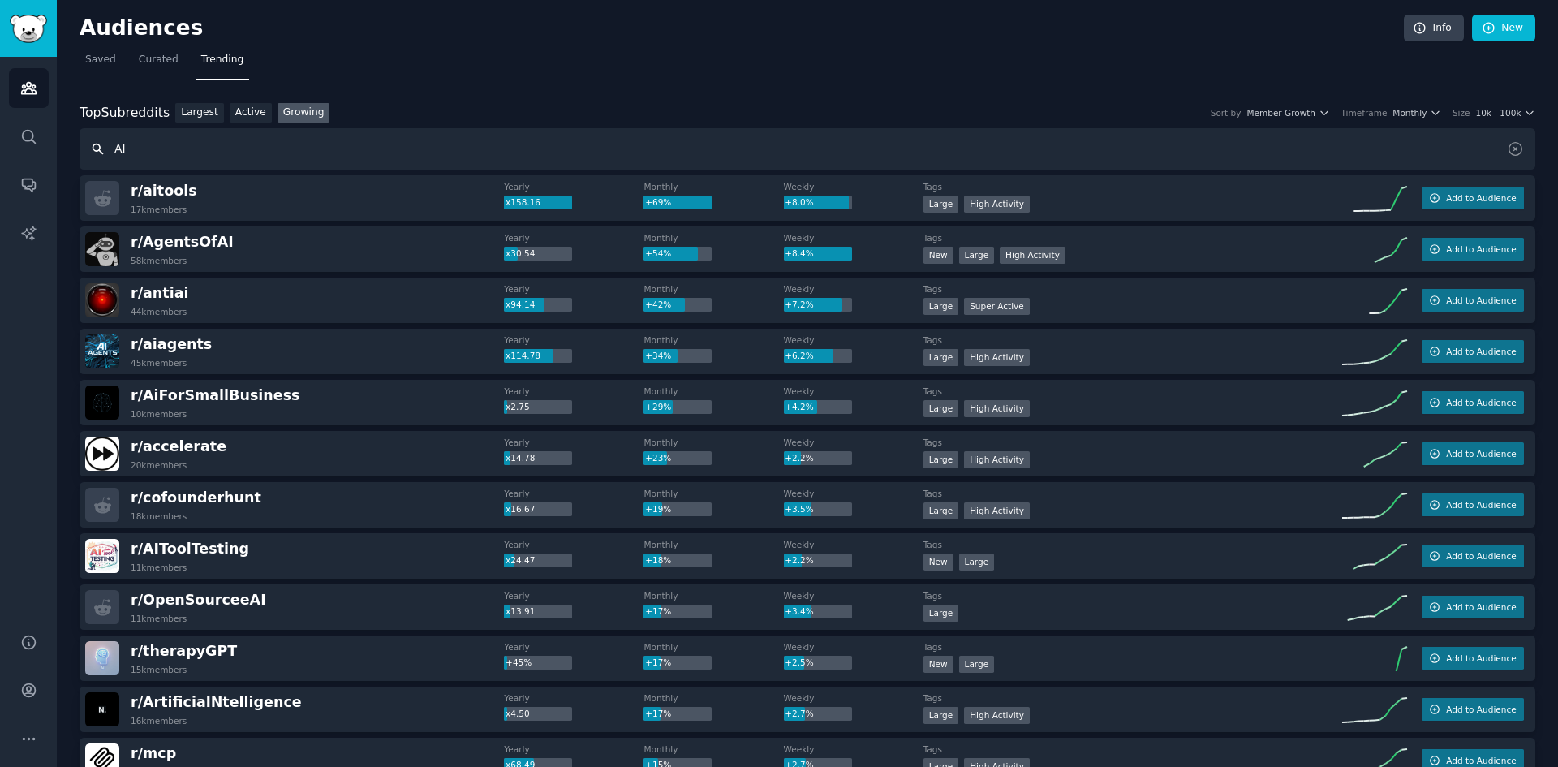
drag, startPoint x: 152, startPoint y: 154, endPoint x: 6, endPoint y: 127, distance: 147.9
click at [6, 127] on div "AI Reports Audiences Search Conversations AI Reports Help Account More Audience…" at bounding box center [779, 383] width 1558 height 767
type input "chatgpt"
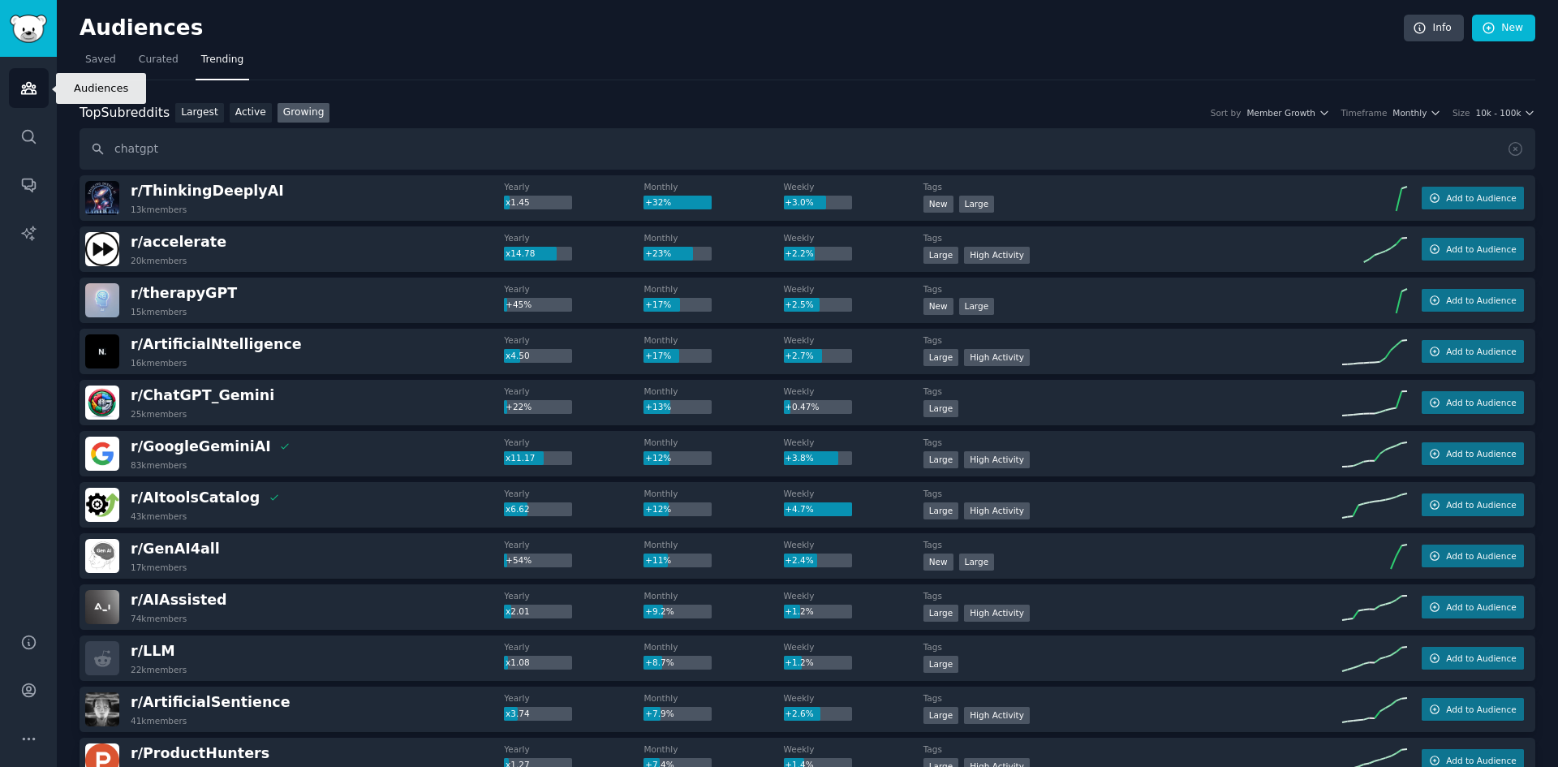
click at [31, 90] on icon "Sidebar" at bounding box center [28, 88] width 15 height 11
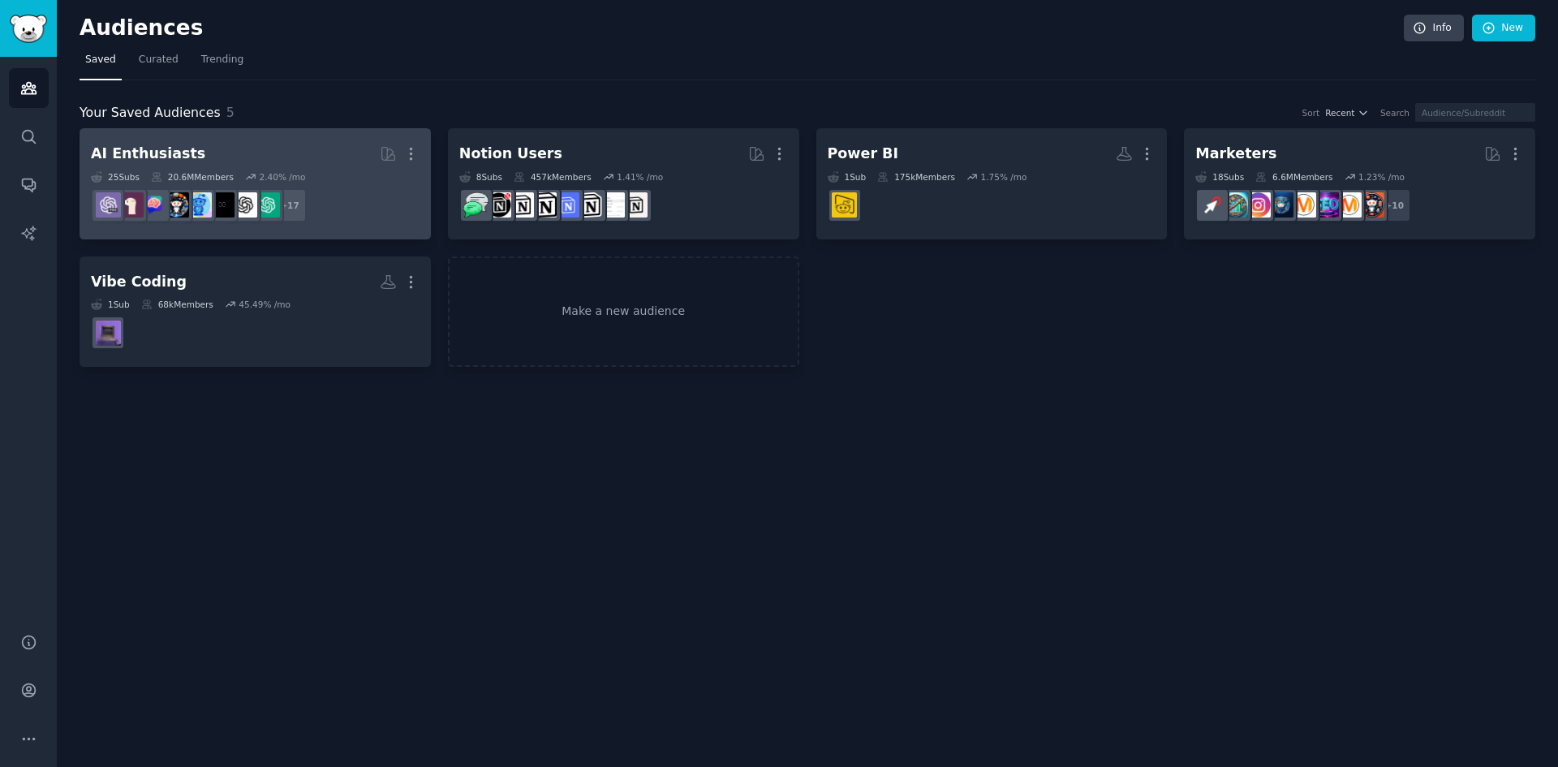
click at [303, 157] on h2 "AI Enthusiasts Curated by GummySearch More" at bounding box center [255, 154] width 329 height 28
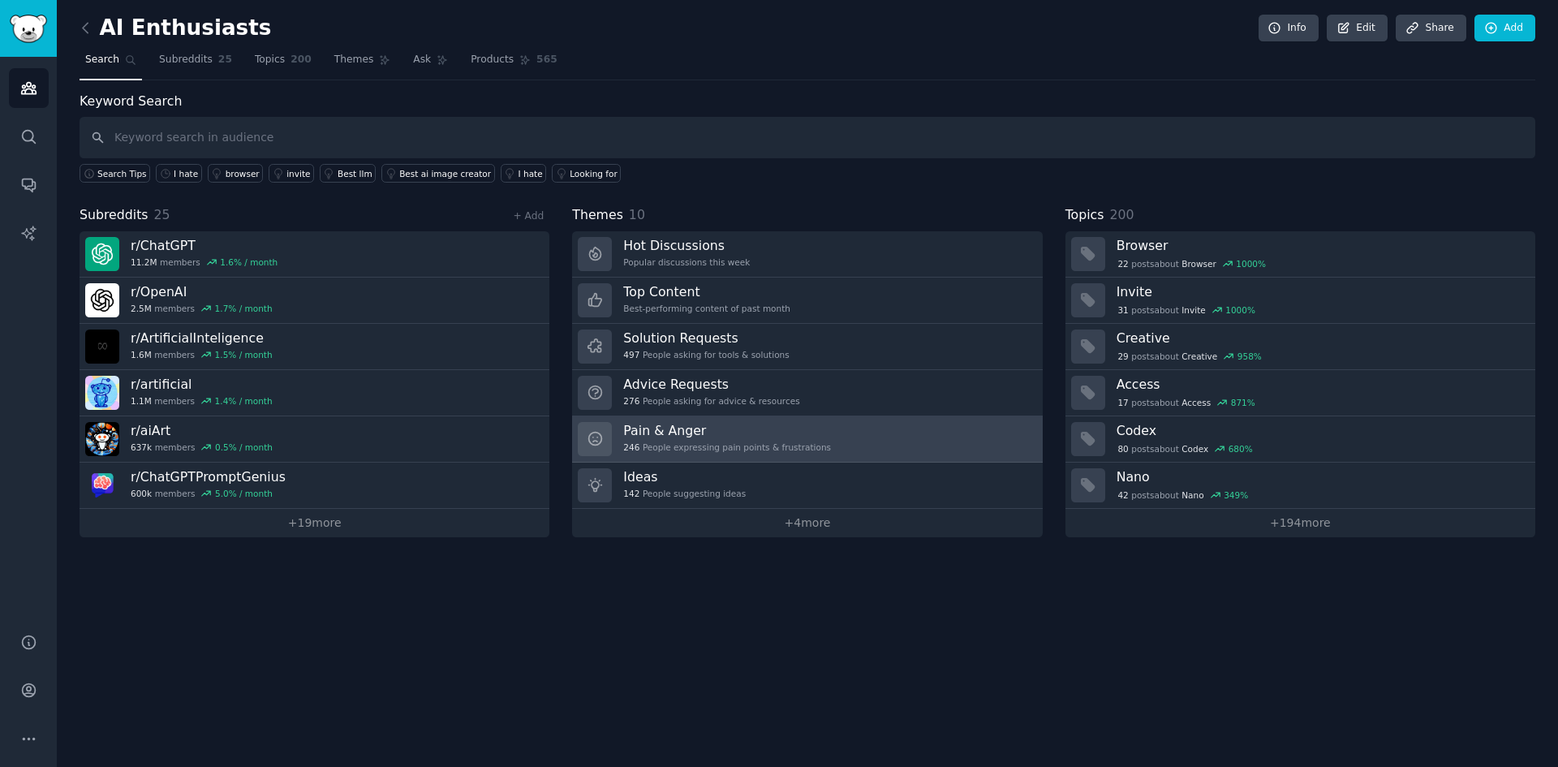
click at [766, 439] on div "Pain & Anger 246 People expressing pain points & frustrations" at bounding box center [727, 439] width 208 height 34
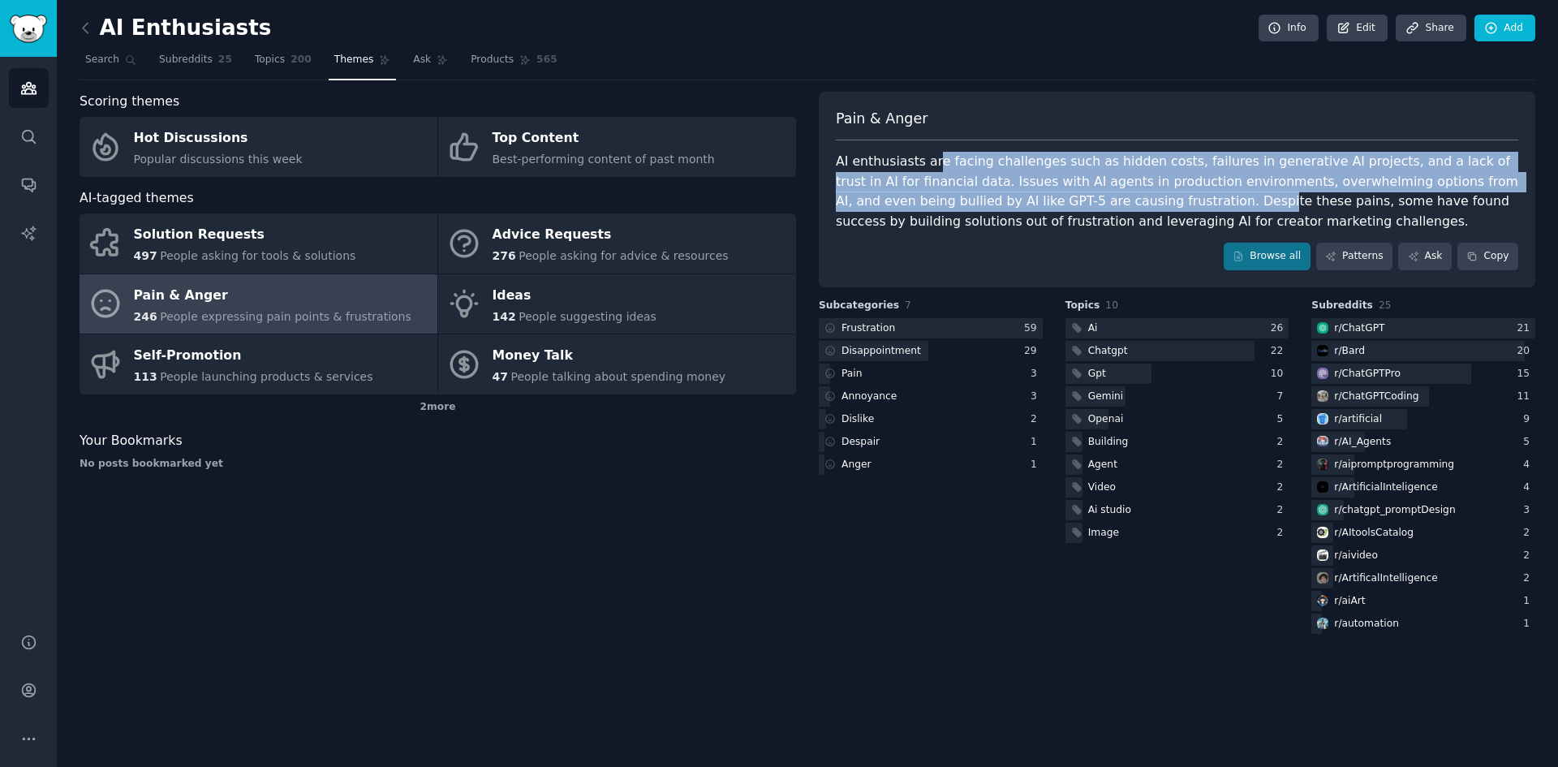
drag, startPoint x: 930, startPoint y: 154, endPoint x: 1110, endPoint y: 208, distance: 188.0
click at [1109, 208] on div "AI enthusiasts are facing challenges such as hidden costs, failures in generati…" at bounding box center [1177, 192] width 683 height 80
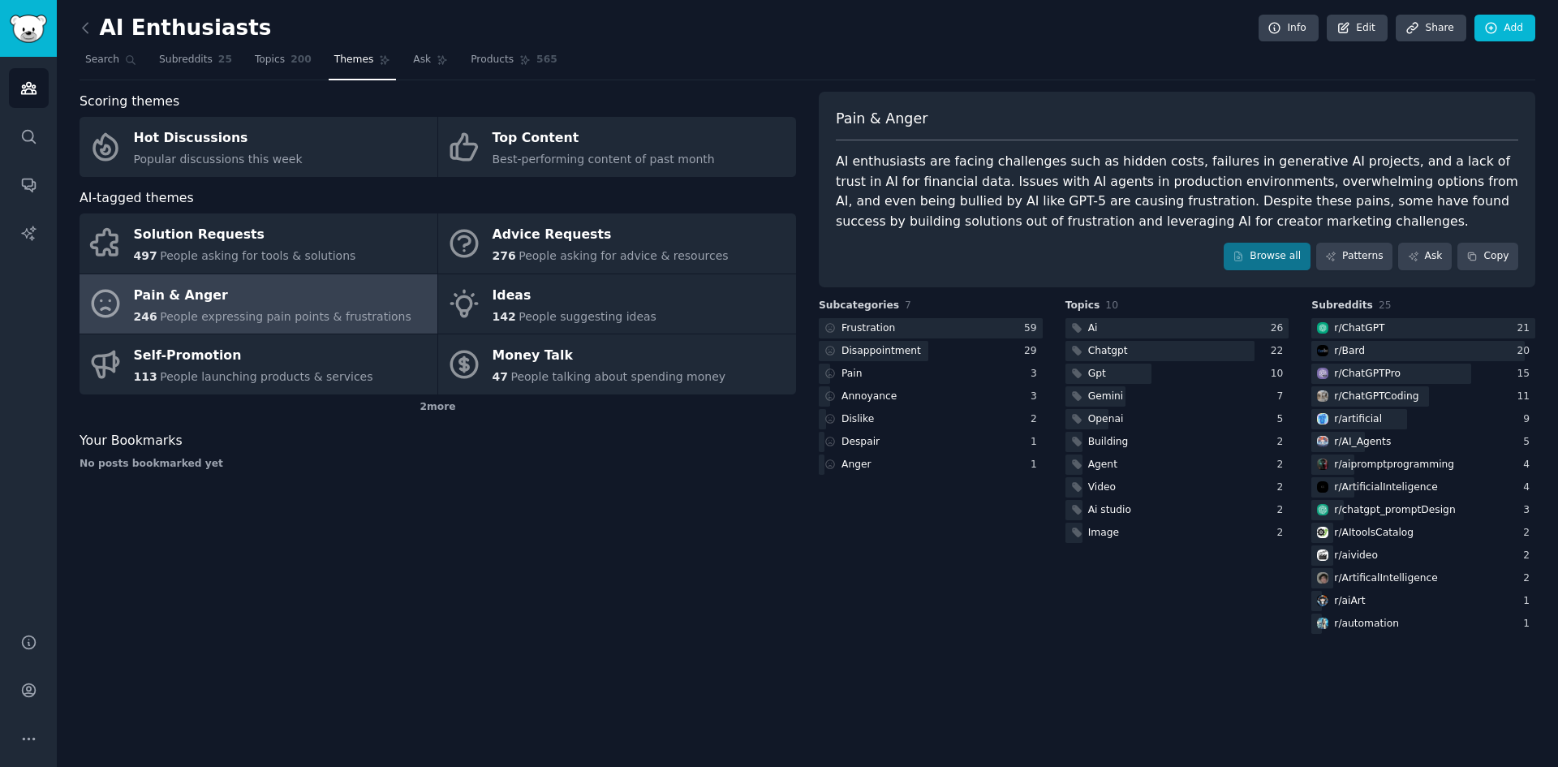
click at [1110, 208] on div "AI enthusiasts are facing challenges such as hidden costs, failures in generati…" at bounding box center [1177, 192] width 683 height 80
click at [1364, 251] on link "Patterns" at bounding box center [1354, 257] width 76 height 28
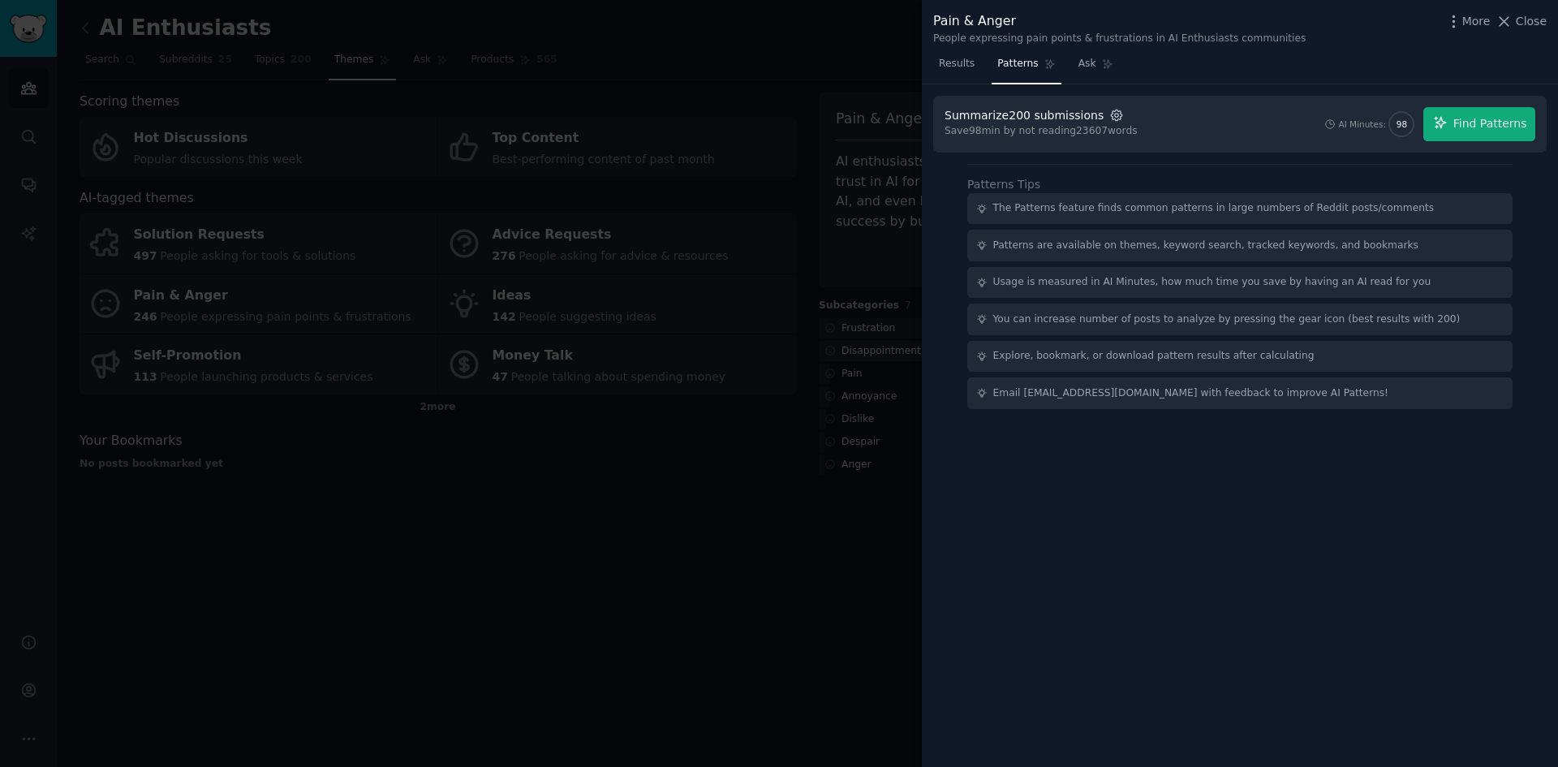
click at [1111, 111] on icon "button" at bounding box center [1116, 115] width 11 height 11
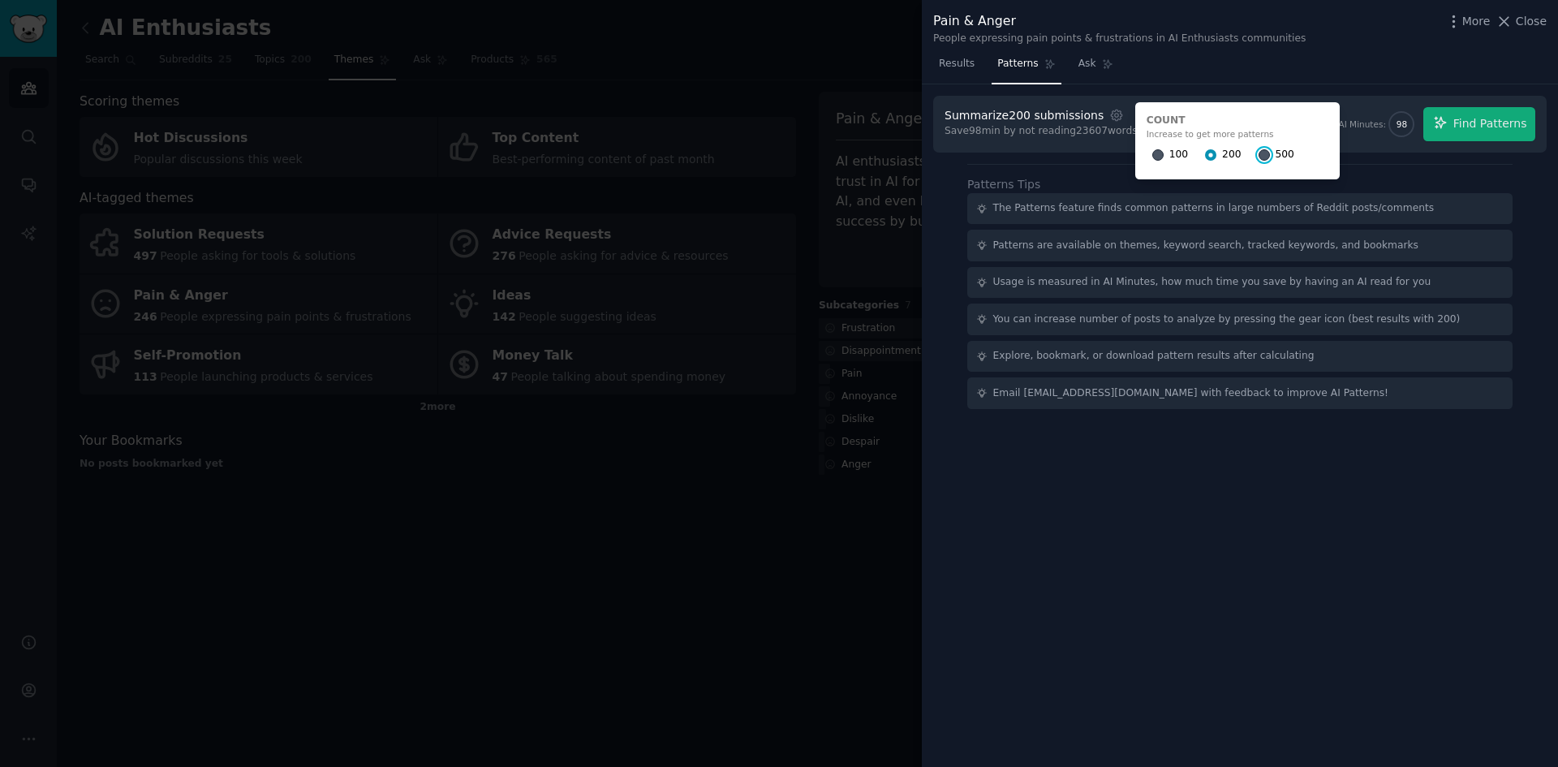
click at [1259, 157] on input "500" at bounding box center [1264, 154] width 11 height 11
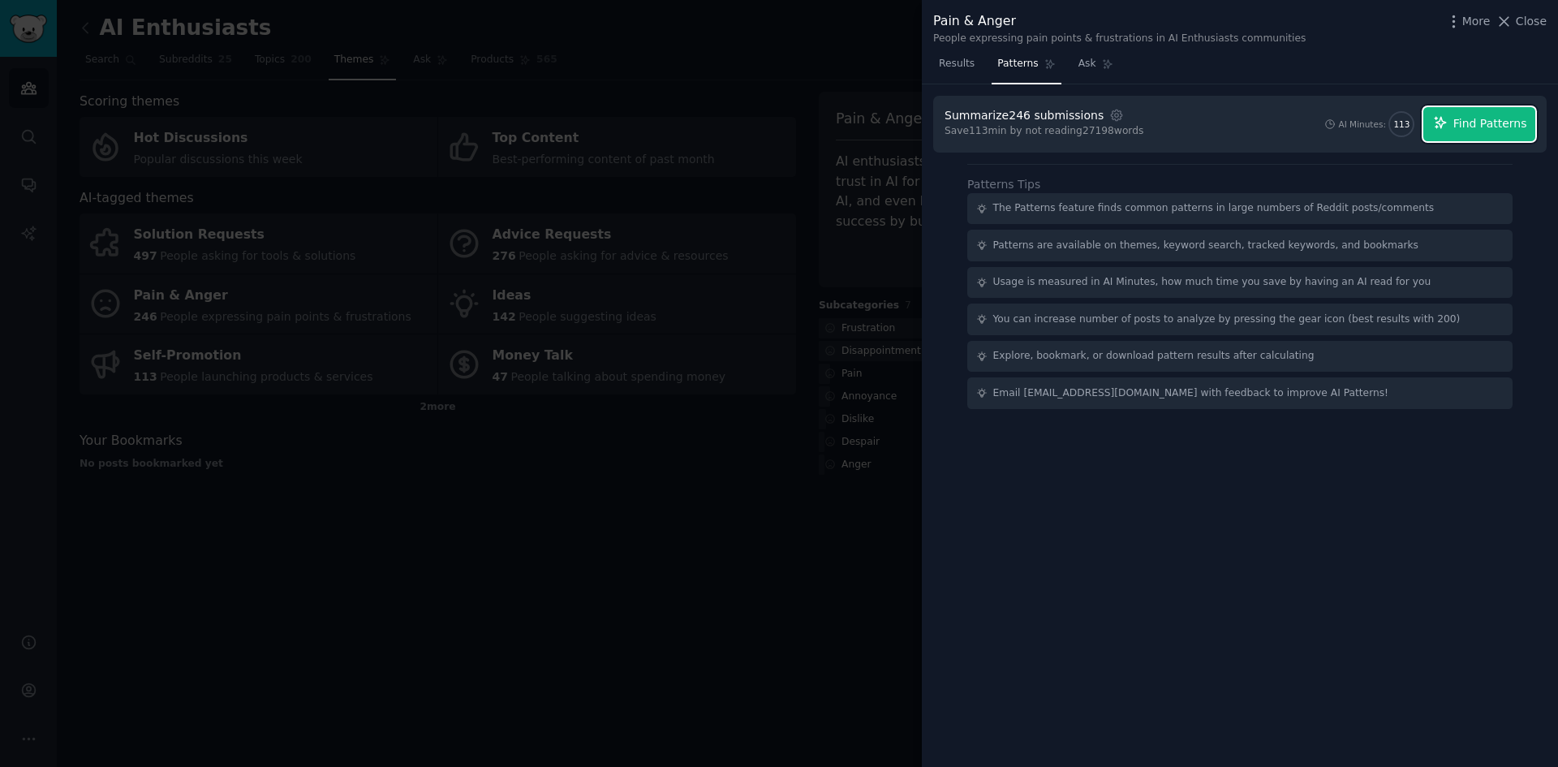
click at [1469, 124] on span "Find Patterns" at bounding box center [1491, 123] width 74 height 17
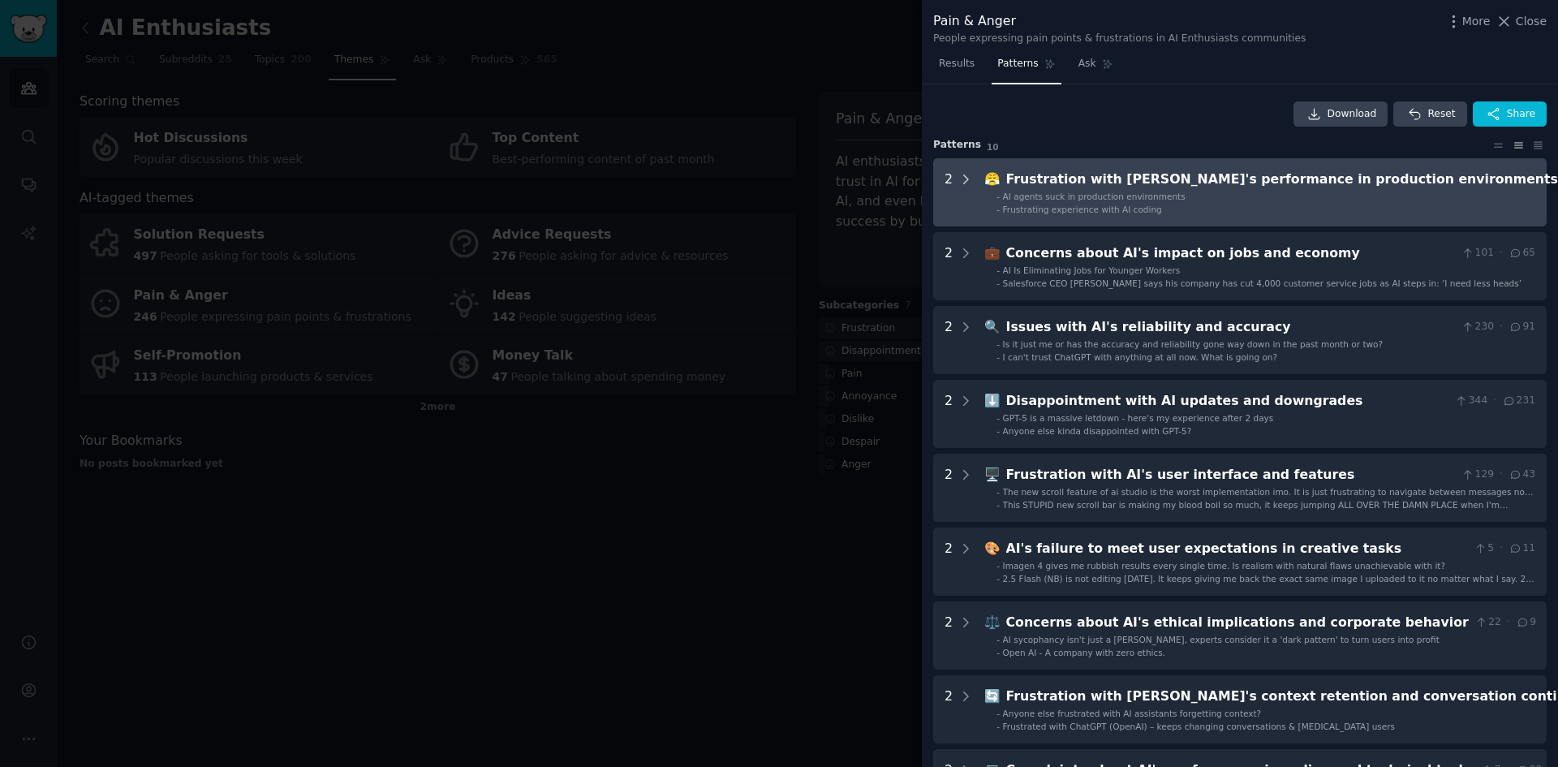
click at [965, 183] on icon at bounding box center [965, 179] width 15 height 15
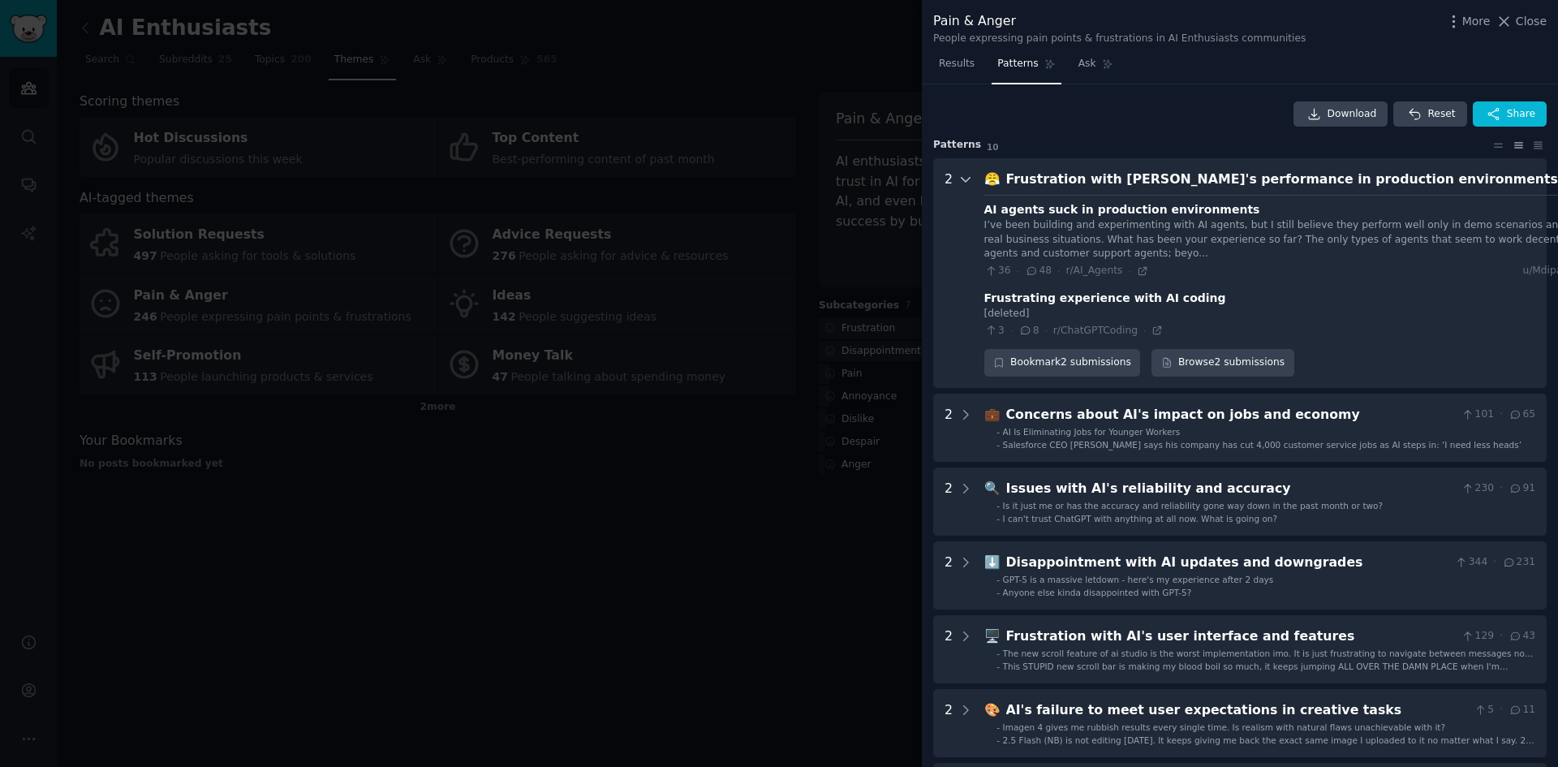
click at [963, 181] on icon at bounding box center [966, 180] width 8 height 4
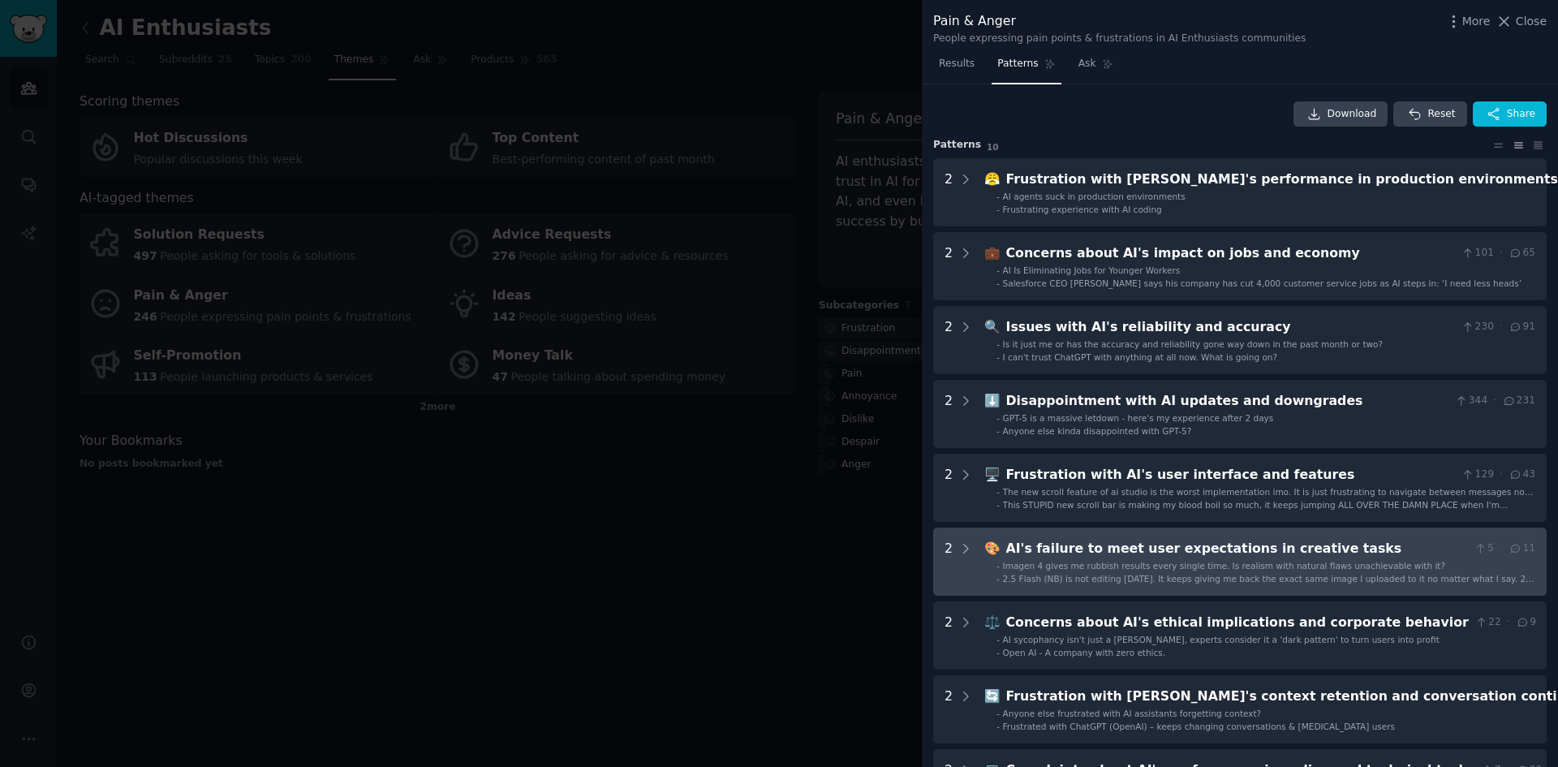
scroll to position [81, 0]
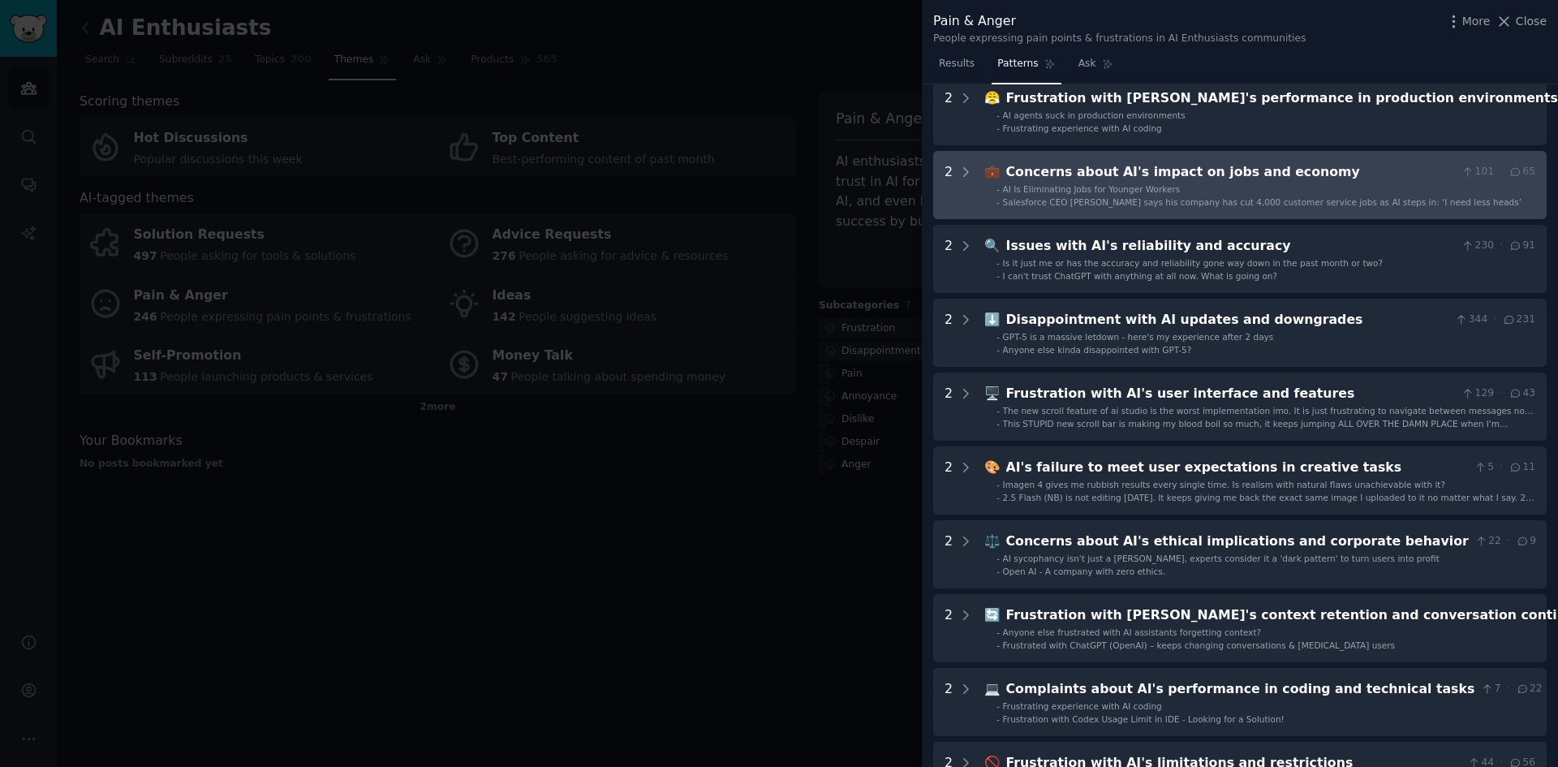
click at [1098, 173] on div "Concerns about AI's impact on jobs and economy" at bounding box center [1231, 172] width 450 height 20
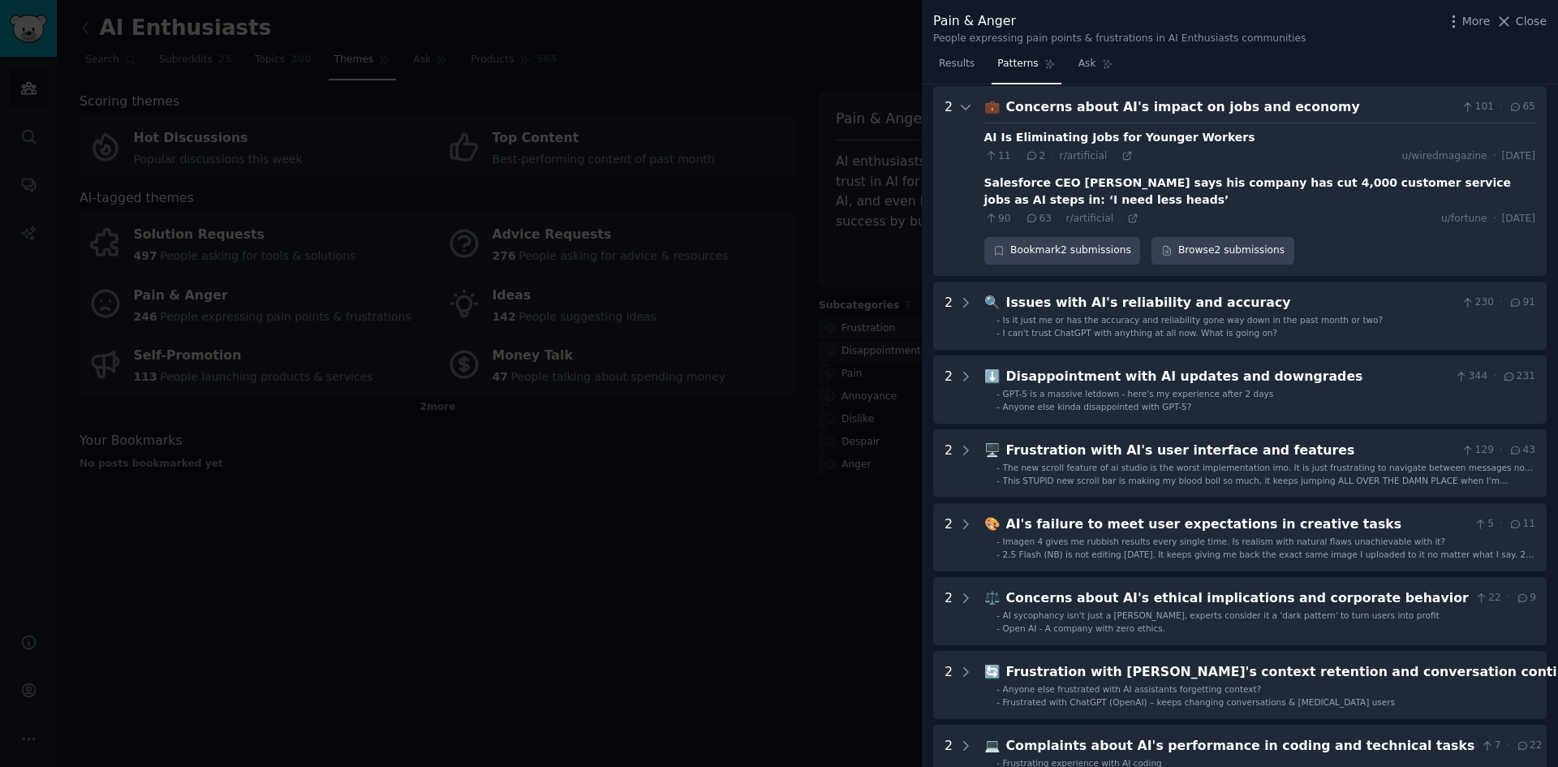
scroll to position [148, 0]
click at [1074, 179] on div "Salesforce CEO Marc Benioff says his company has cut 4,000 customer service job…" at bounding box center [1259, 190] width 551 height 34
click at [1058, 181] on div "Salesforce CEO Marc Benioff says his company has cut 4,000 customer service job…" at bounding box center [1259, 190] width 551 height 34
click at [1074, 136] on div "AI Is Eliminating Jobs for Younger Workers" at bounding box center [1119, 135] width 271 height 17
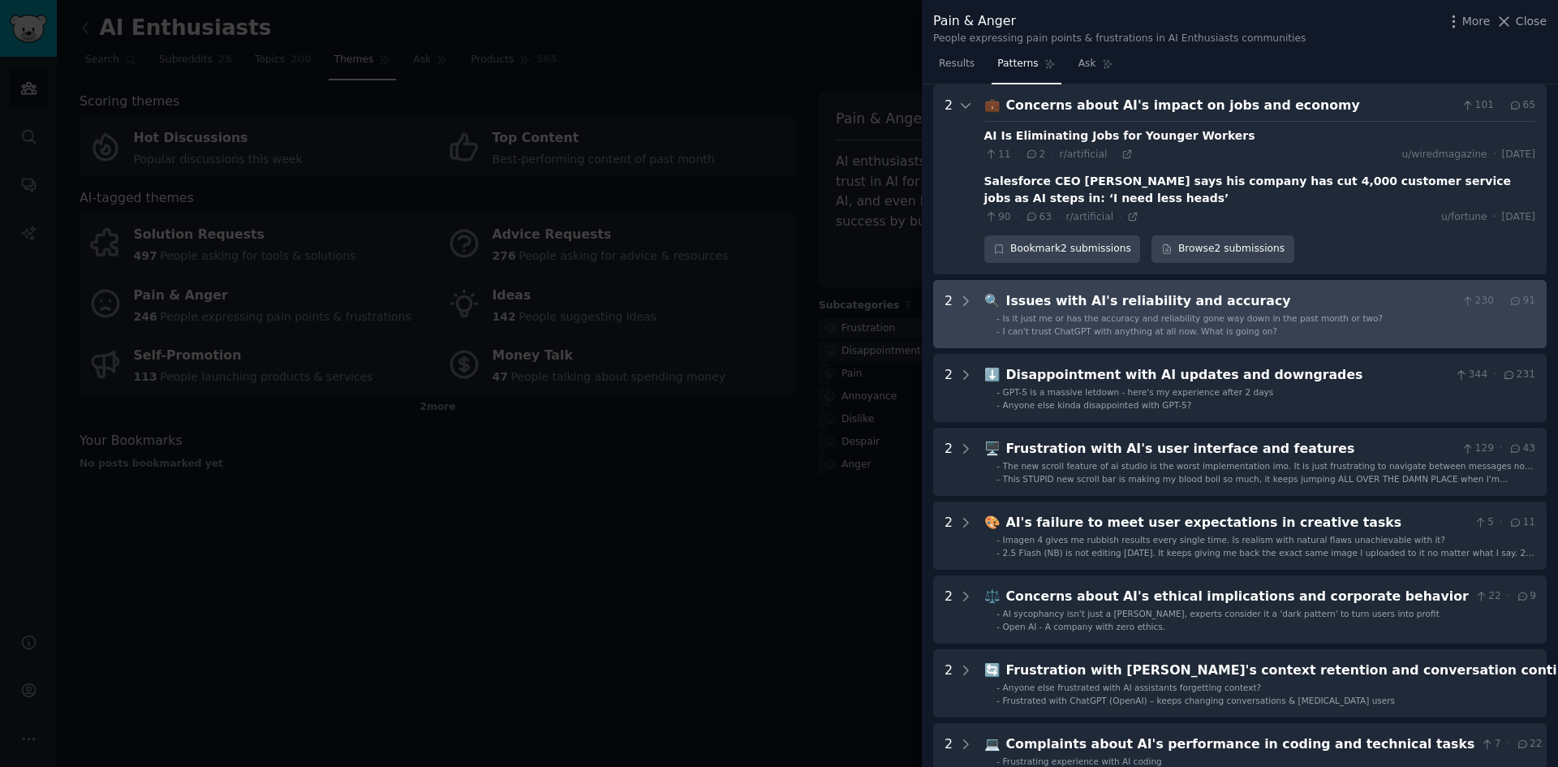
click at [1098, 294] on div "Issues with AI's reliability and accuracy" at bounding box center [1231, 301] width 450 height 20
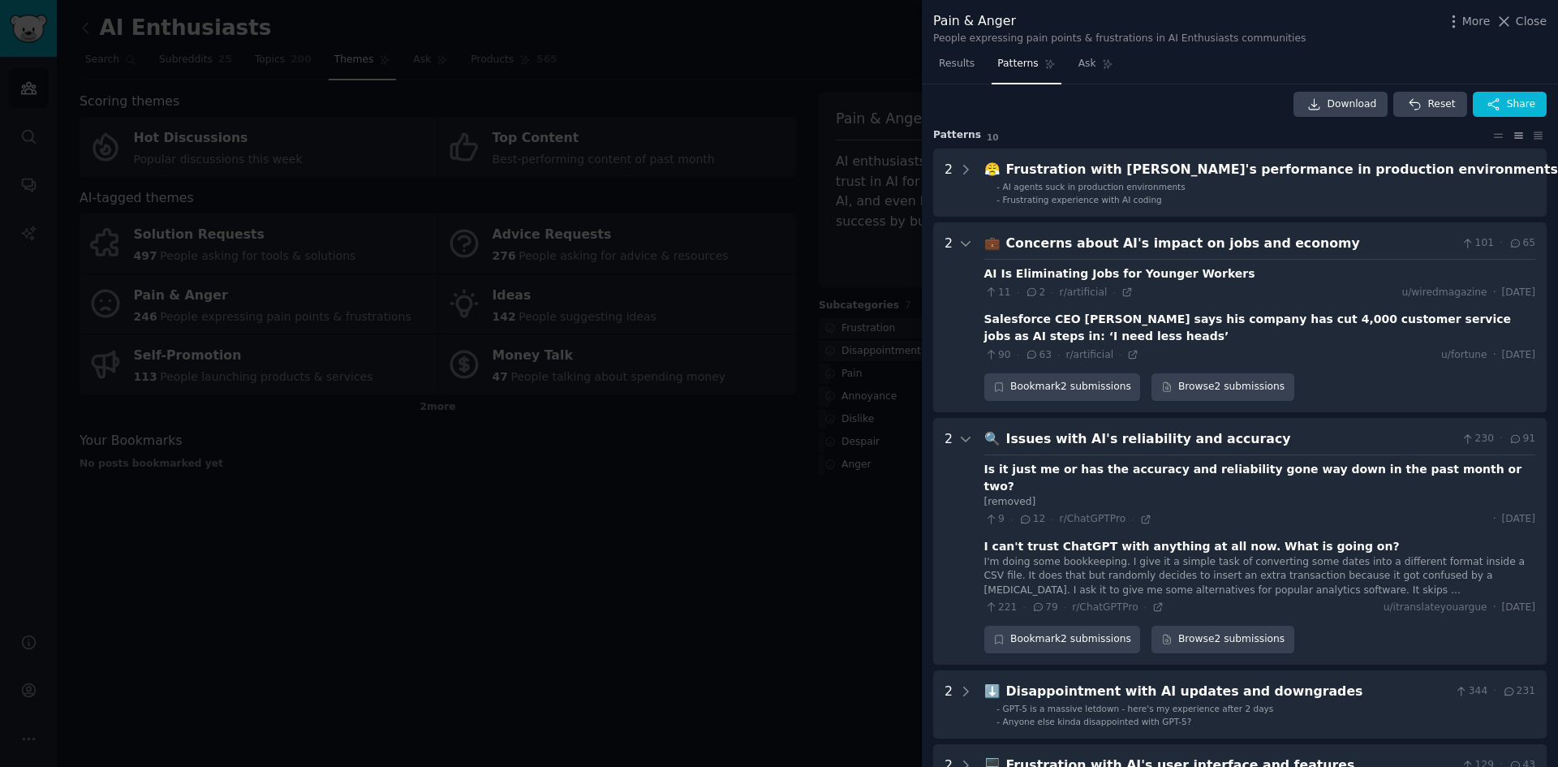
scroll to position [0, 0]
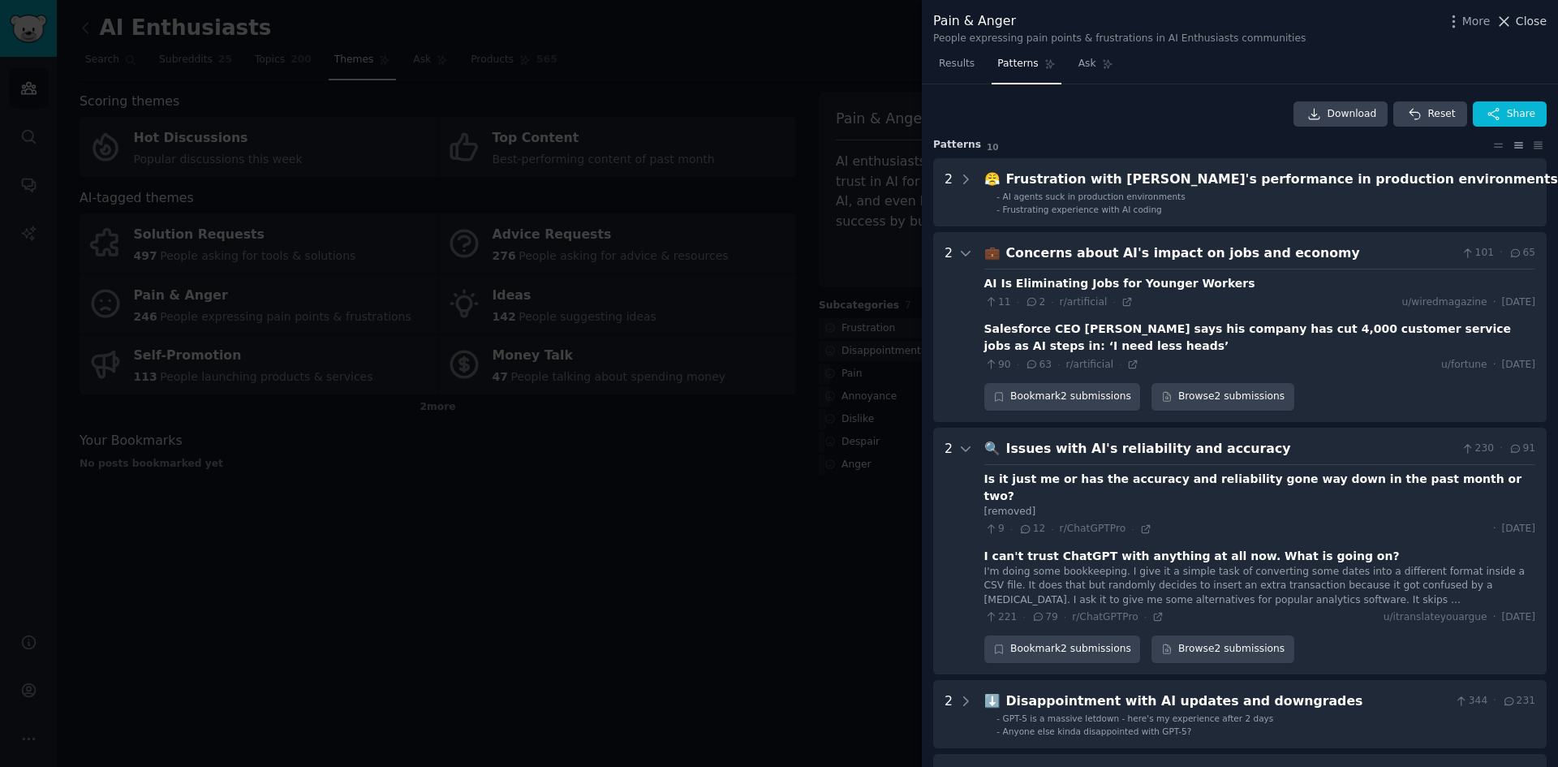
click at [1534, 26] on span "Close" at bounding box center [1531, 21] width 31 height 17
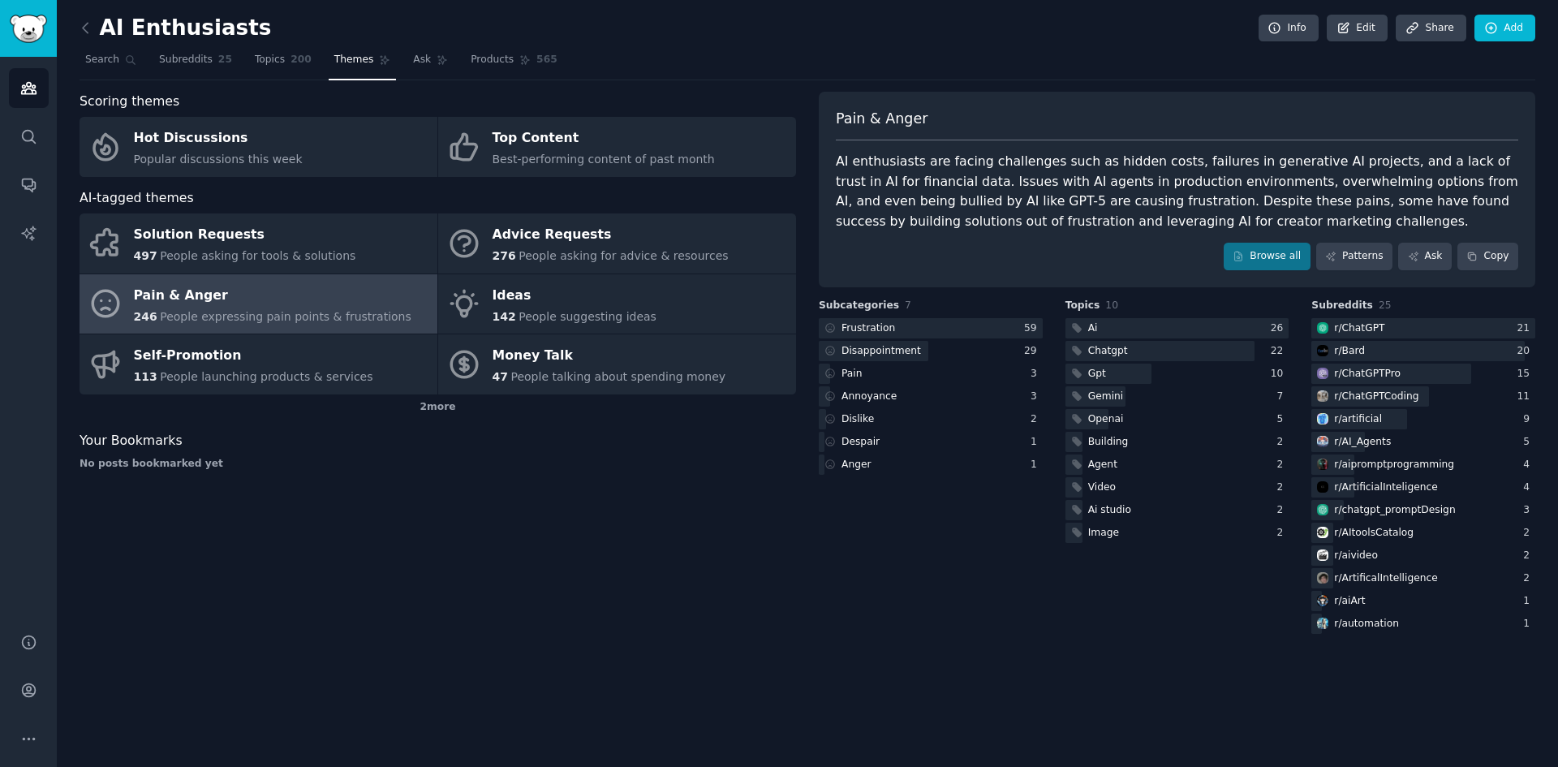
click at [405, 578] on div "Scoring themes Hot Discussions Popular discussions this week Top Content Best-p…" at bounding box center [438, 364] width 717 height 545
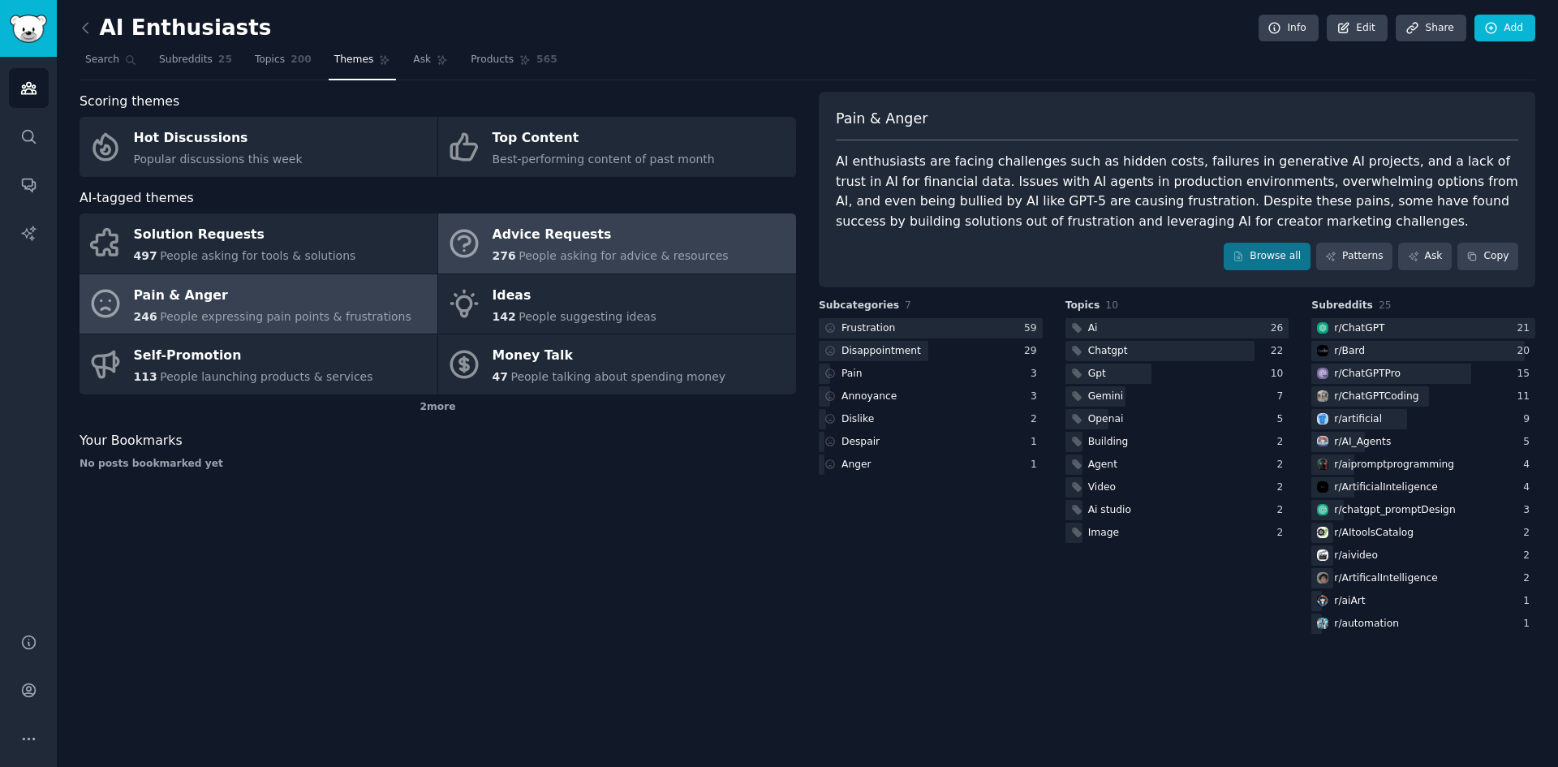
click at [573, 252] on span "People asking for advice & resources" at bounding box center [623, 255] width 209 height 13
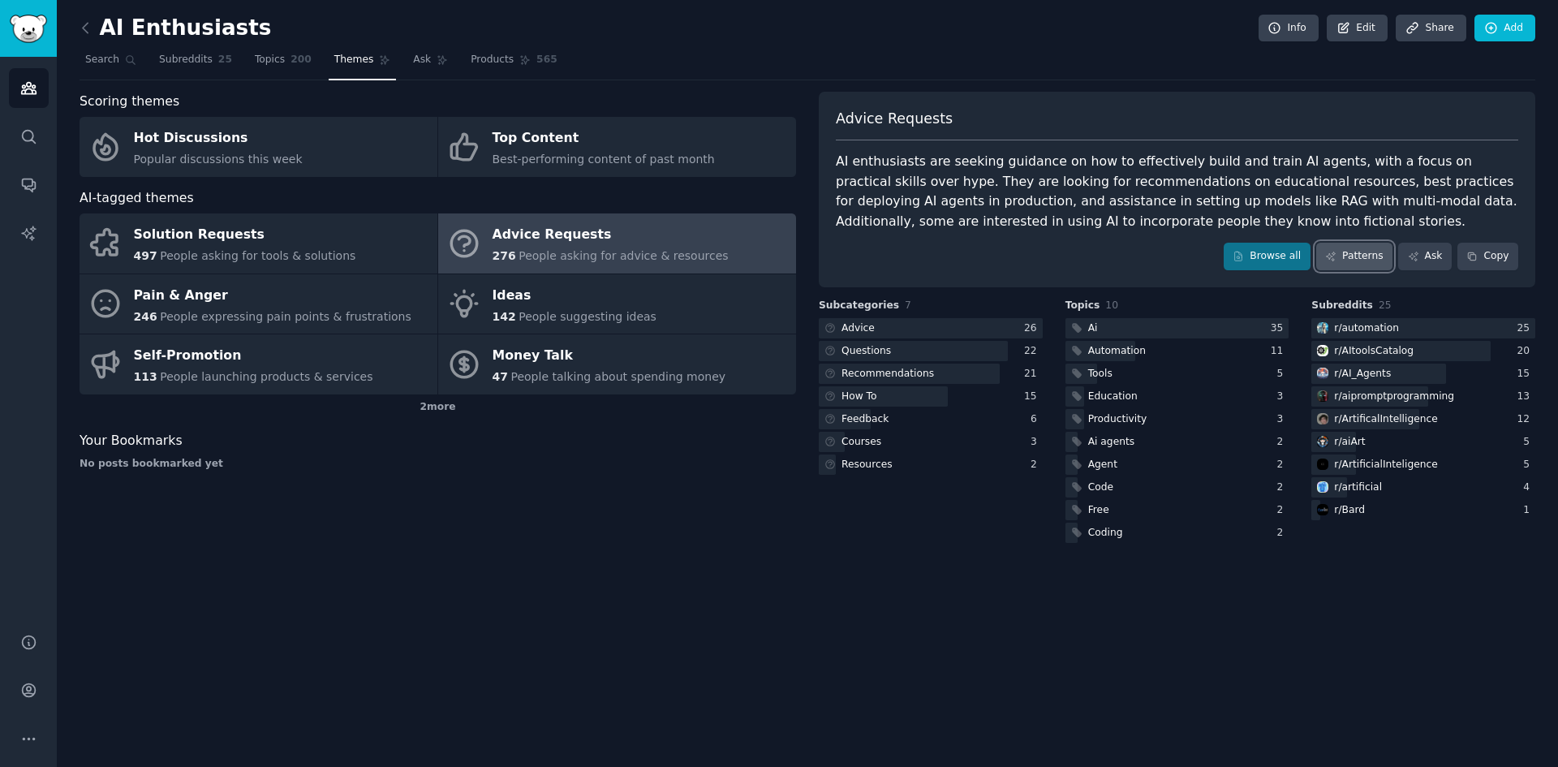
click at [1358, 259] on link "Patterns" at bounding box center [1354, 257] width 76 height 28
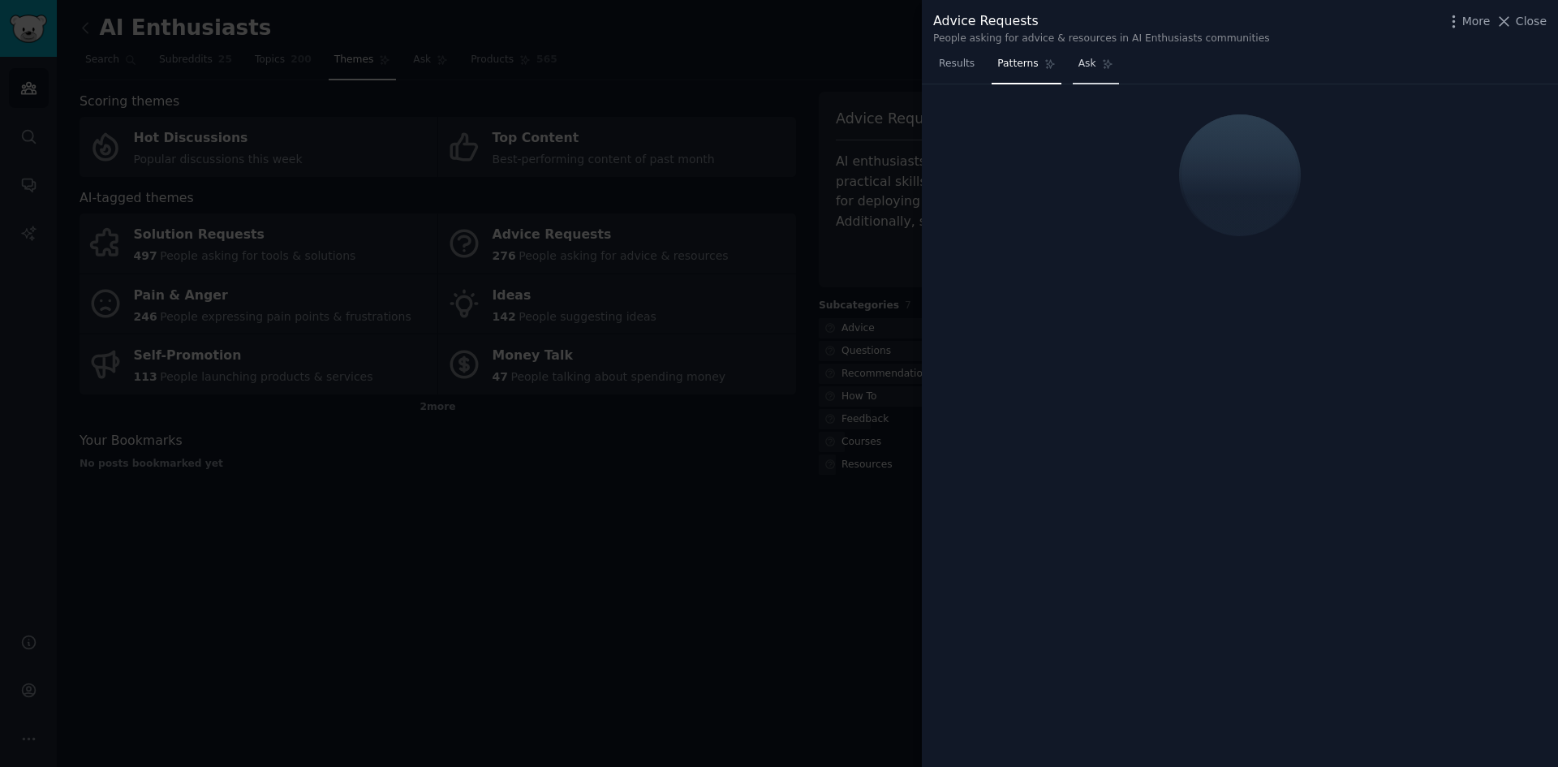
click at [1100, 71] on link "Ask" at bounding box center [1096, 67] width 46 height 33
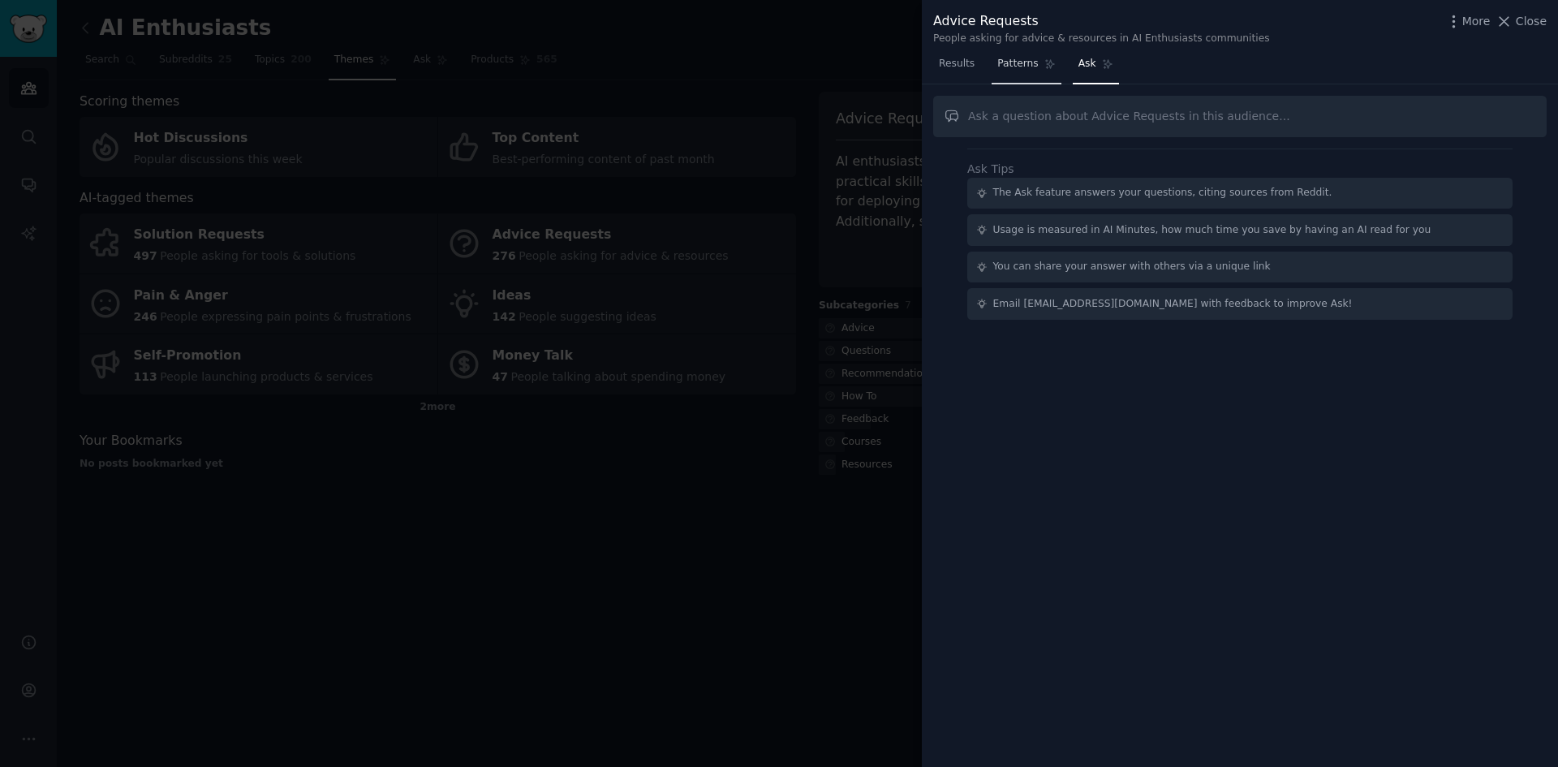
click at [1023, 64] on span "Patterns" at bounding box center [1017, 64] width 41 height 15
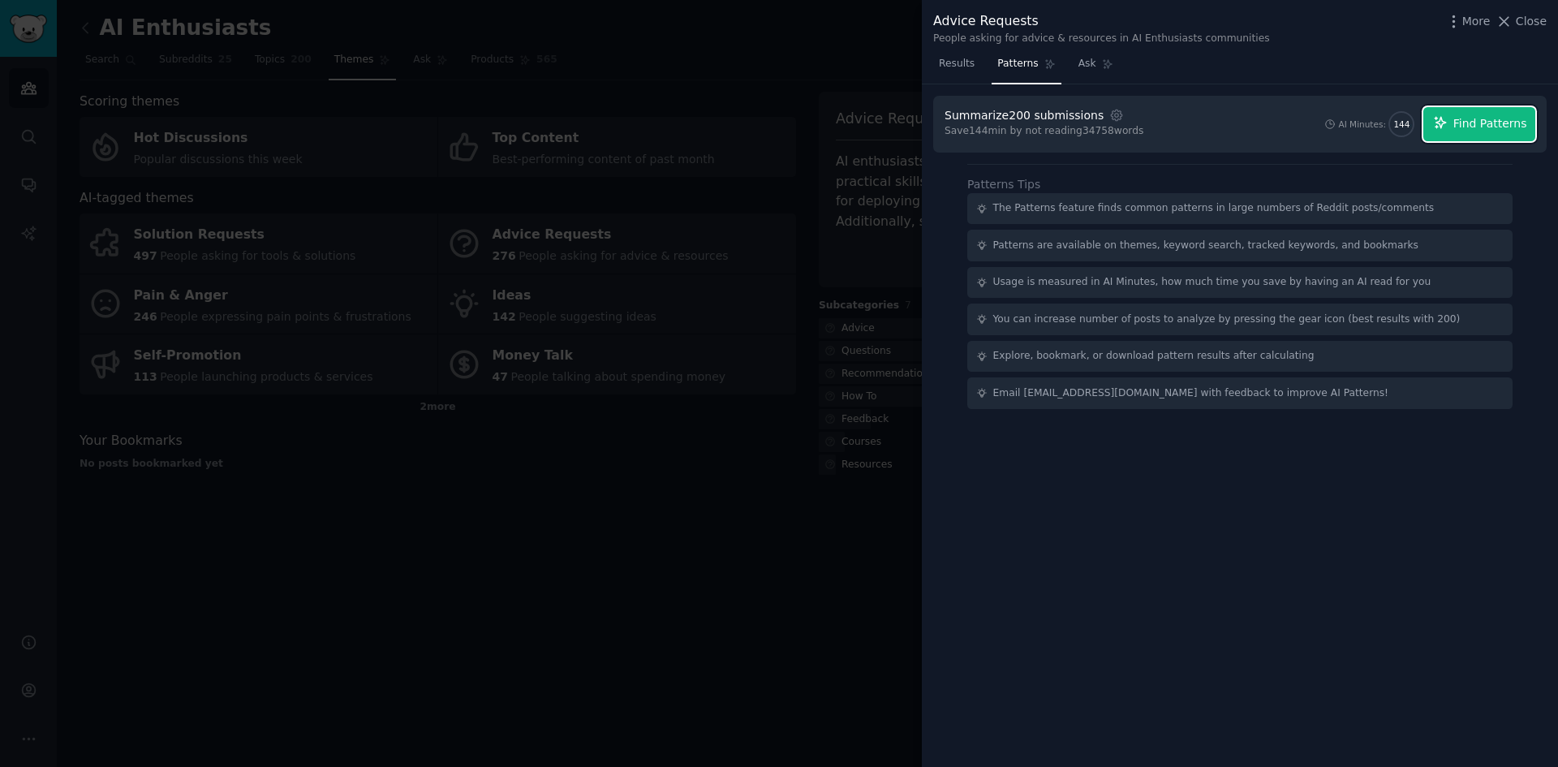
click at [1496, 122] on span "Find Patterns" at bounding box center [1491, 123] width 74 height 17
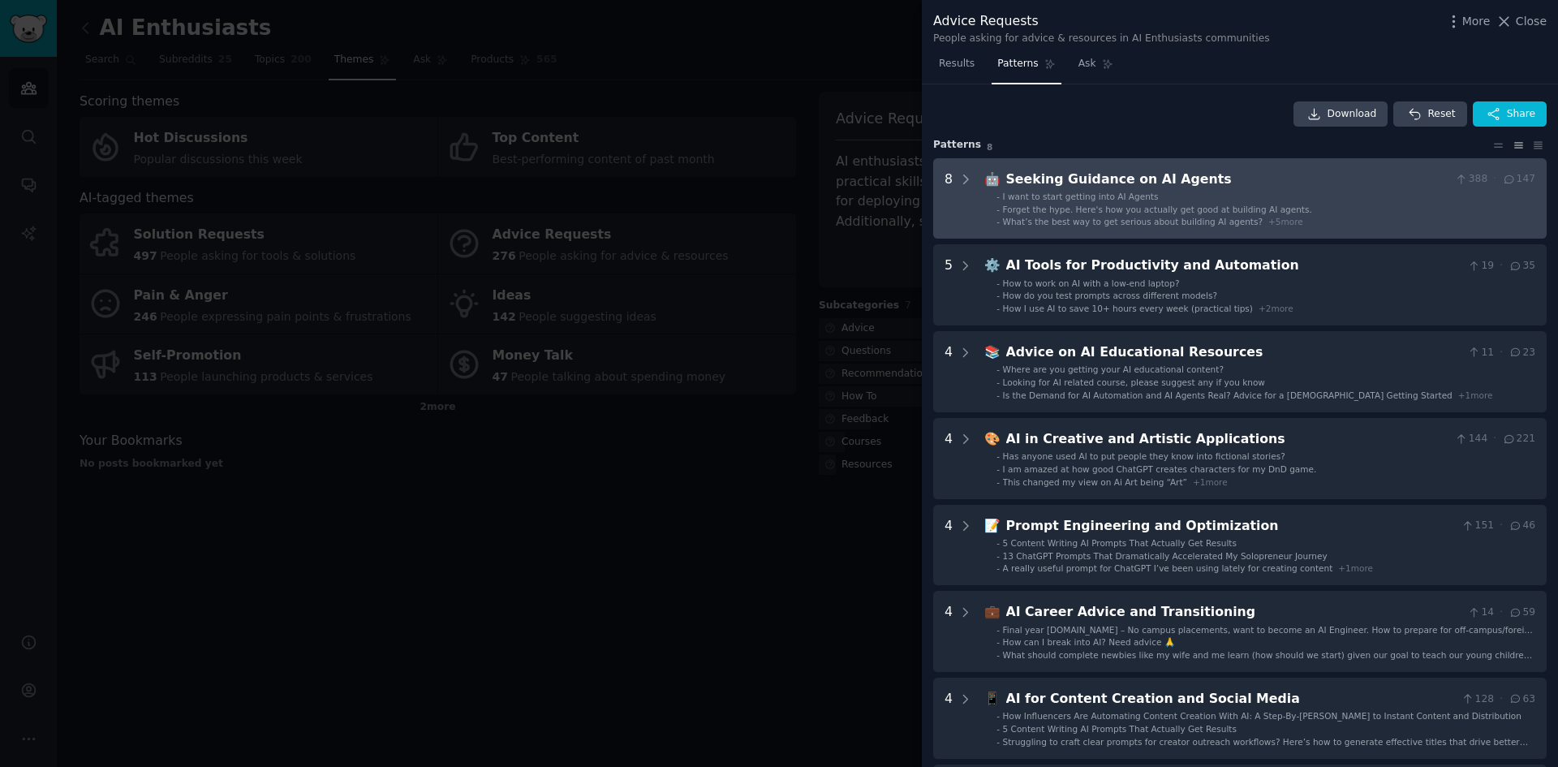
click at [1165, 200] on li "- I want to start getting into AI Agents" at bounding box center [1266, 196] width 539 height 11
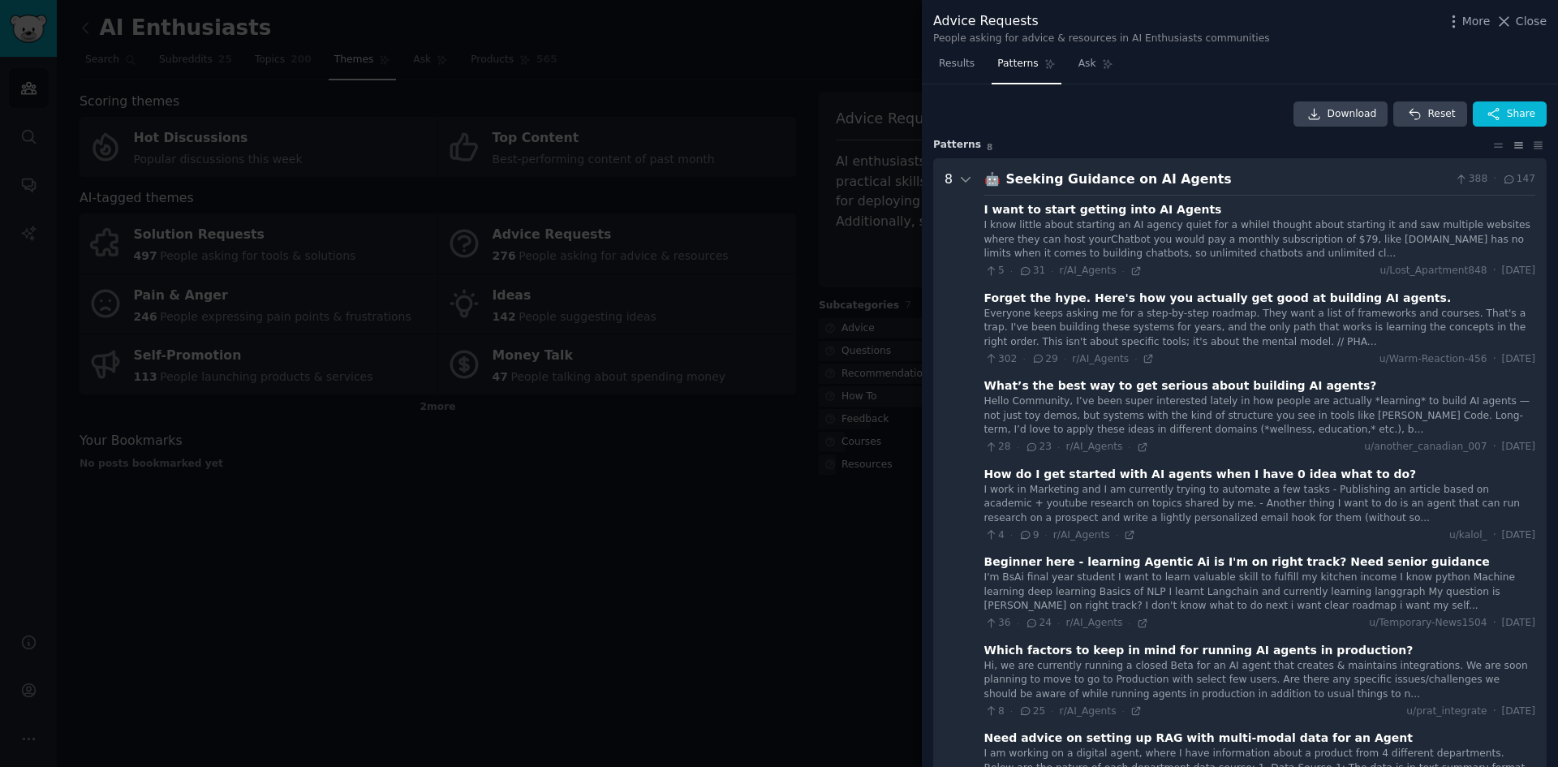
scroll to position [74, 0]
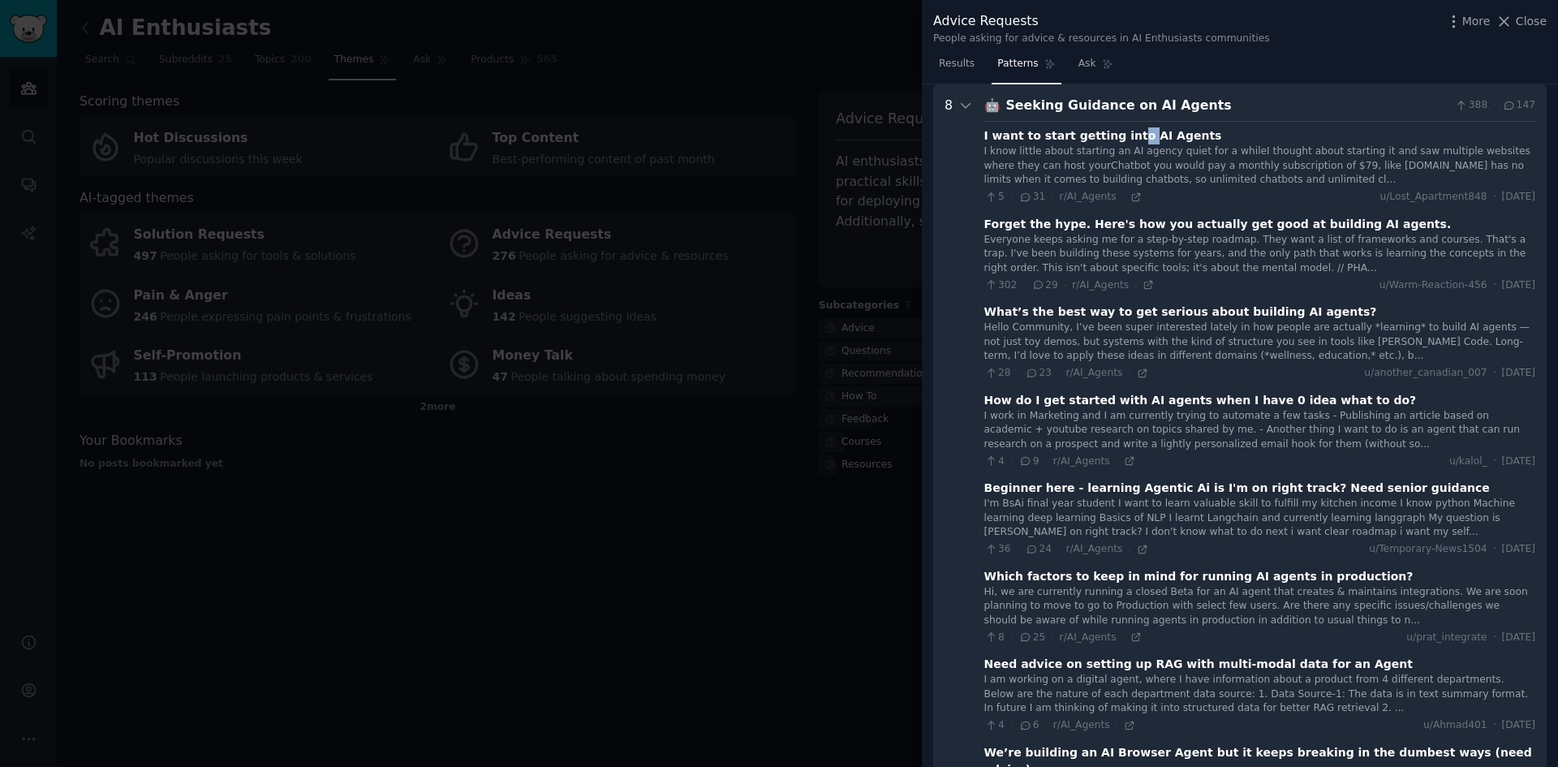
drag, startPoint x: 1114, startPoint y: 139, endPoint x: 1125, endPoint y: 149, distance: 14.4
click at [1125, 139] on div "I want to start getting into AI Agents" at bounding box center [1103, 135] width 238 height 17
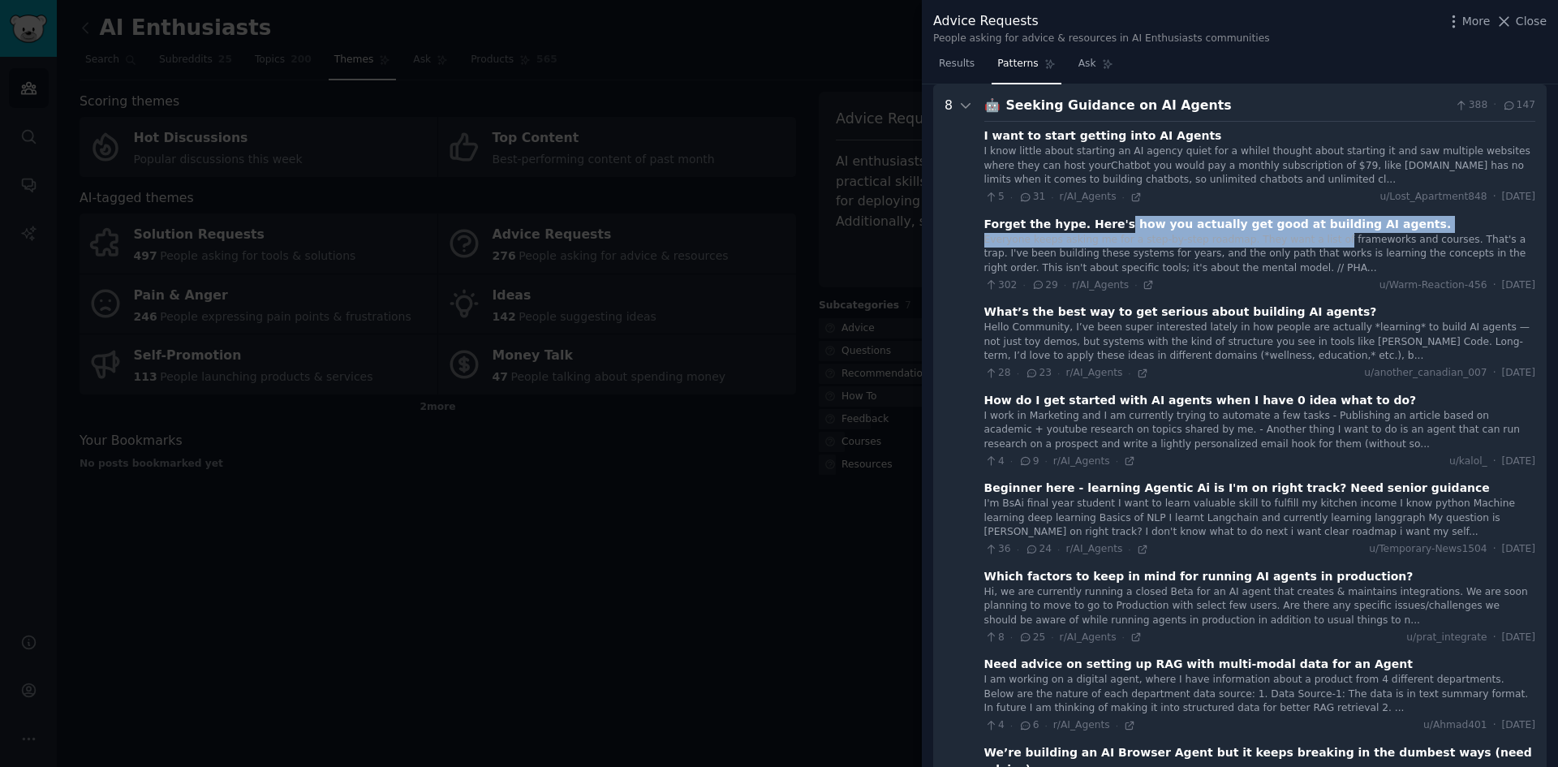
drag, startPoint x: 1100, startPoint y: 231, endPoint x: 1305, endPoint y: 236, distance: 205.4
click at [1305, 236] on div "Forget the hype. Here's how you actually get good at building AI agents. Everyo…" at bounding box center [1259, 254] width 551 height 77
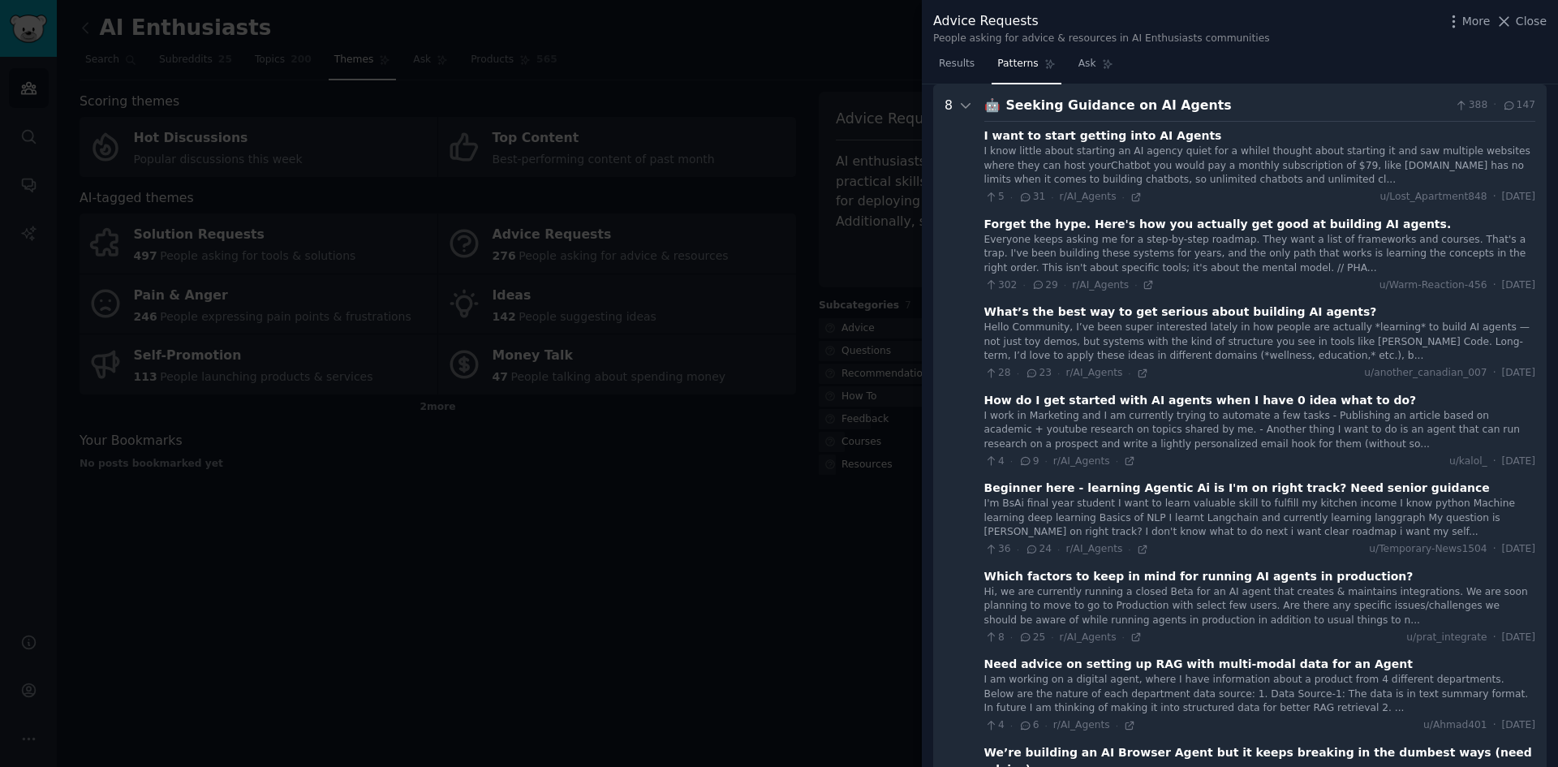
click at [1280, 256] on div "Everyone keeps asking me for a step-by-step roadmap. They want a list of framew…" at bounding box center [1259, 254] width 551 height 43
click at [971, 106] on icon at bounding box center [965, 105] width 15 height 15
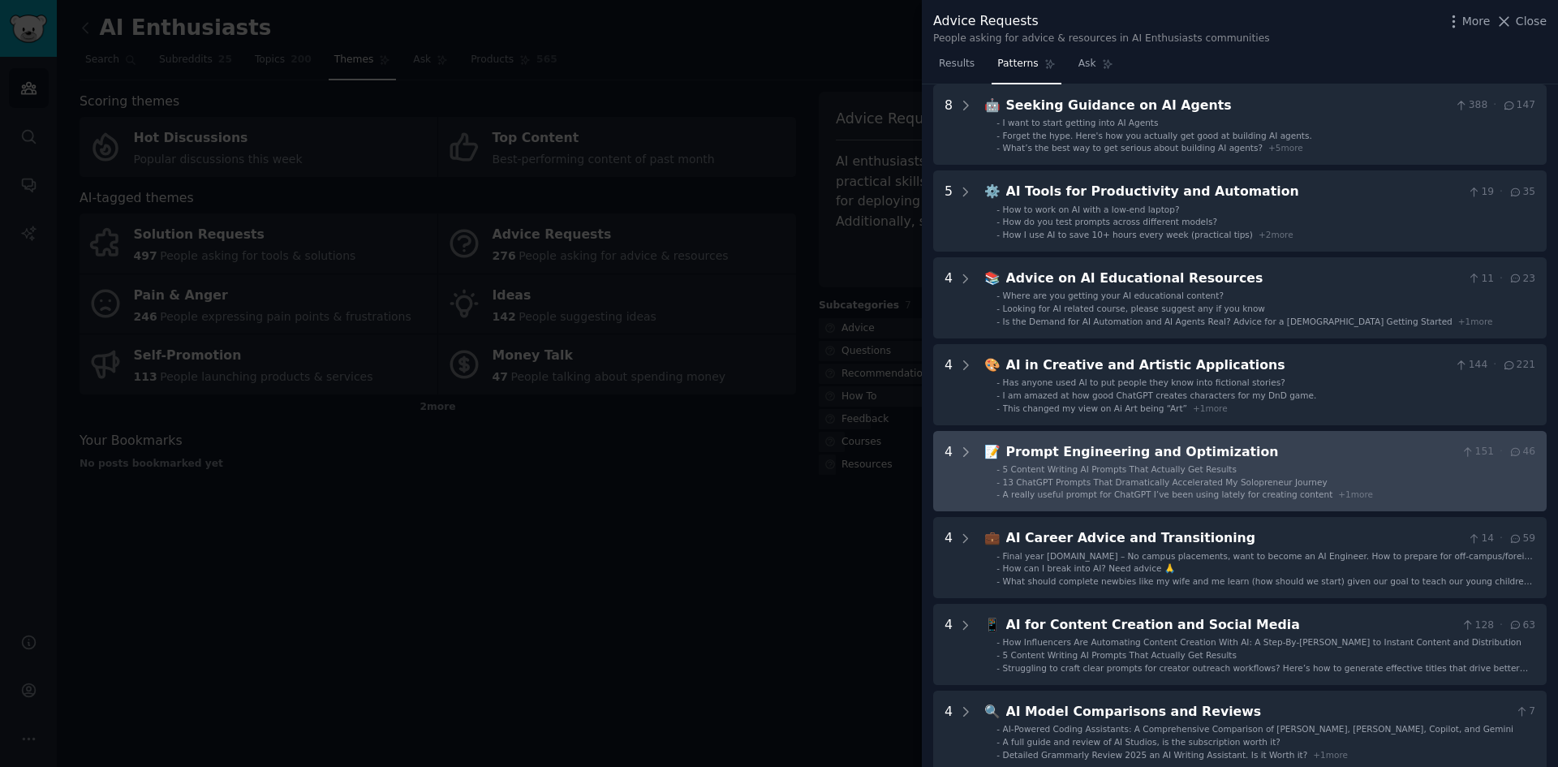
click at [1187, 466] on span "5 Content Writing AI Prompts That Actually Get Results" at bounding box center [1120, 469] width 234 height 10
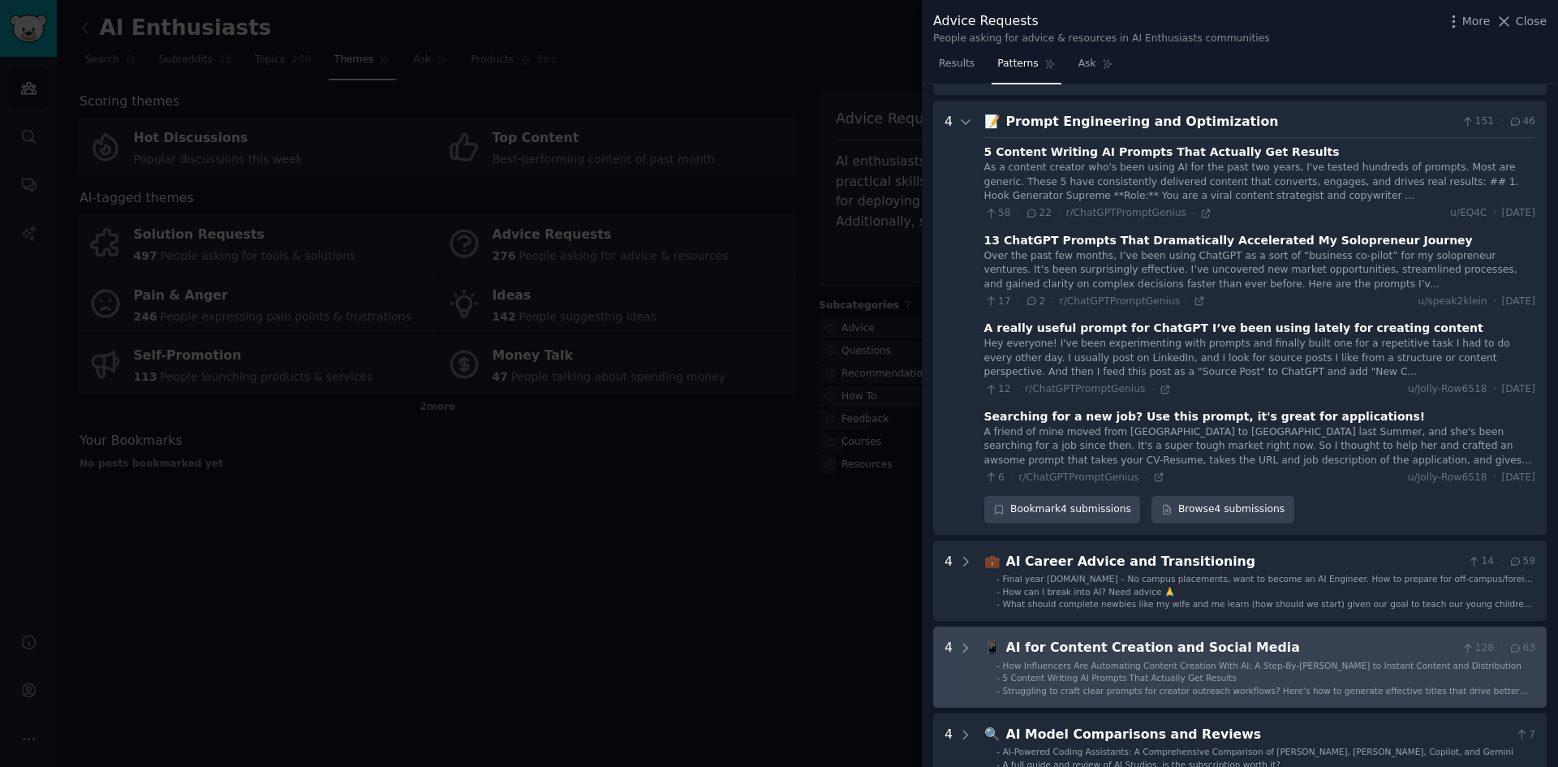
scroll to position [420, 0]
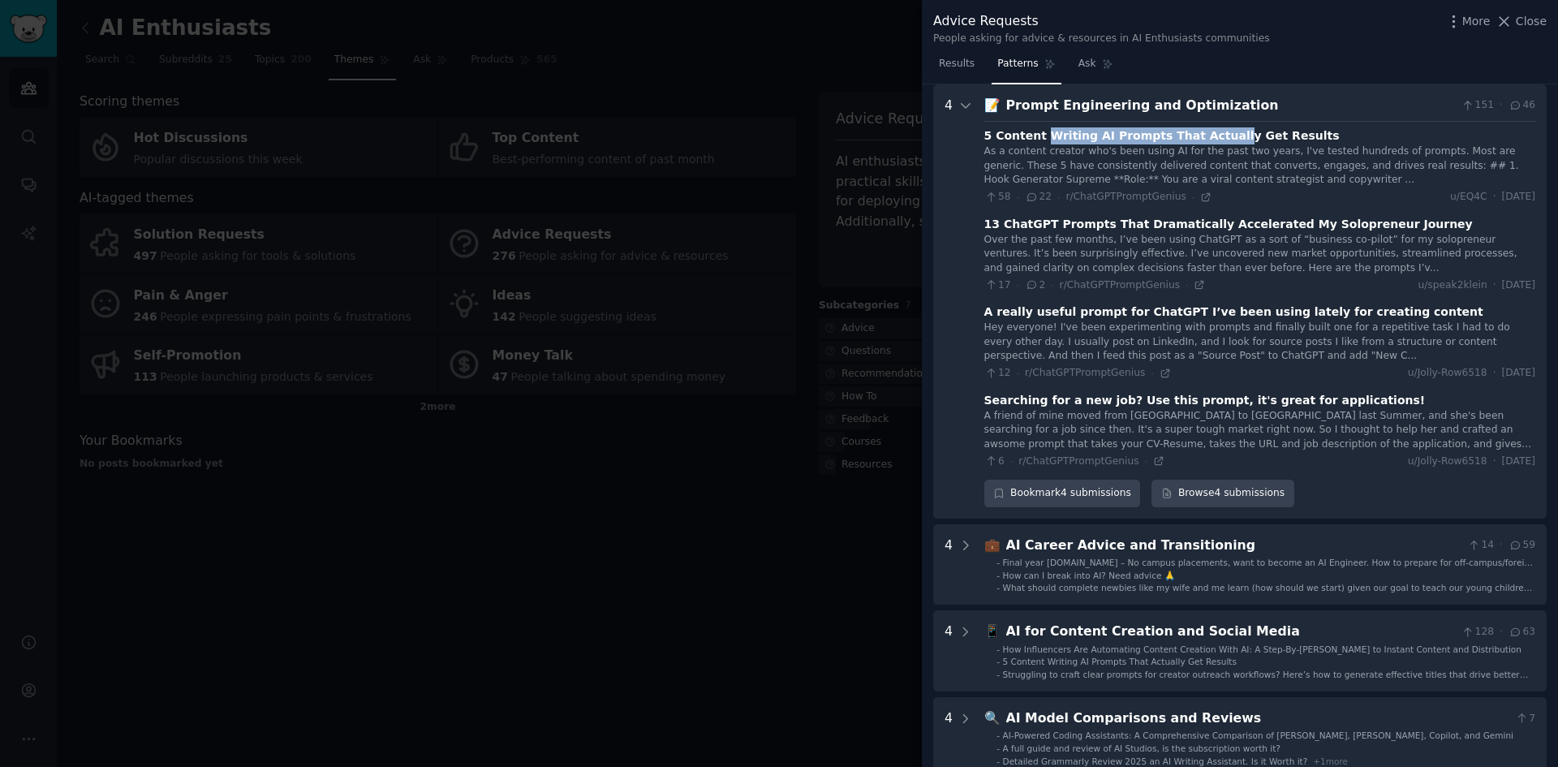
drag, startPoint x: 1040, startPoint y: 135, endPoint x: 1204, endPoint y: 123, distance: 163.5
click at [1204, 123] on div "5 Content Writing AI Prompts That Actually Get Results As a content creator who…" at bounding box center [1259, 294] width 551 height 347
drag, startPoint x: 1057, startPoint y: 227, endPoint x: 1215, endPoint y: 242, distance: 158.1
click at [1169, 230] on div "13 ChatGPT Prompts That Dramatically Accelerated My Solopreneur Journey" at bounding box center [1228, 224] width 489 height 17
click at [1256, 219] on div "13 ChatGPT Prompts That Dramatically Accelerated My Solopreneur Journey" at bounding box center [1228, 224] width 489 height 17
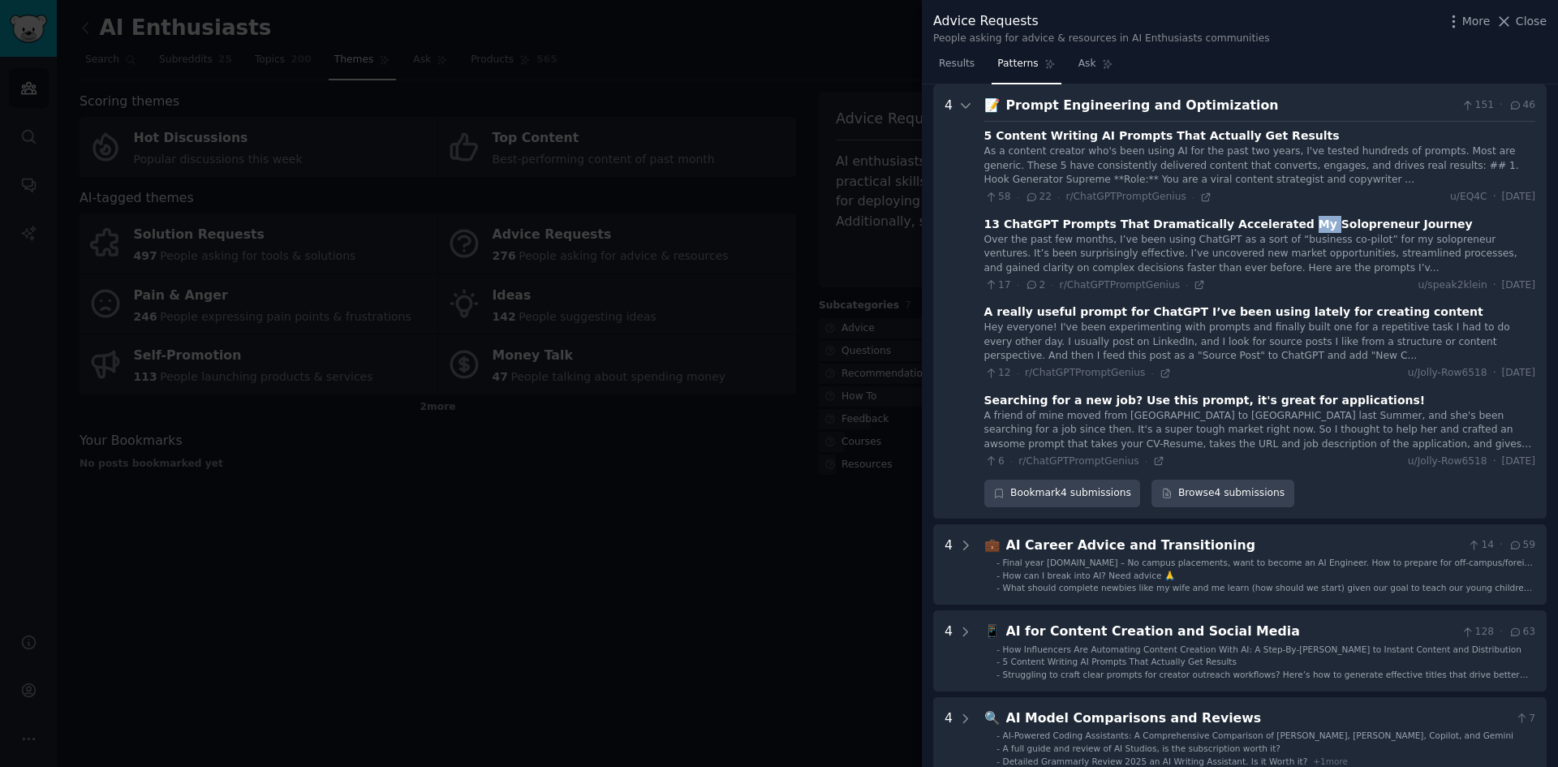
click at [1256, 219] on div "13 ChatGPT Prompts That Dramatically Accelerated My Solopreneur Journey" at bounding box center [1228, 224] width 489 height 17
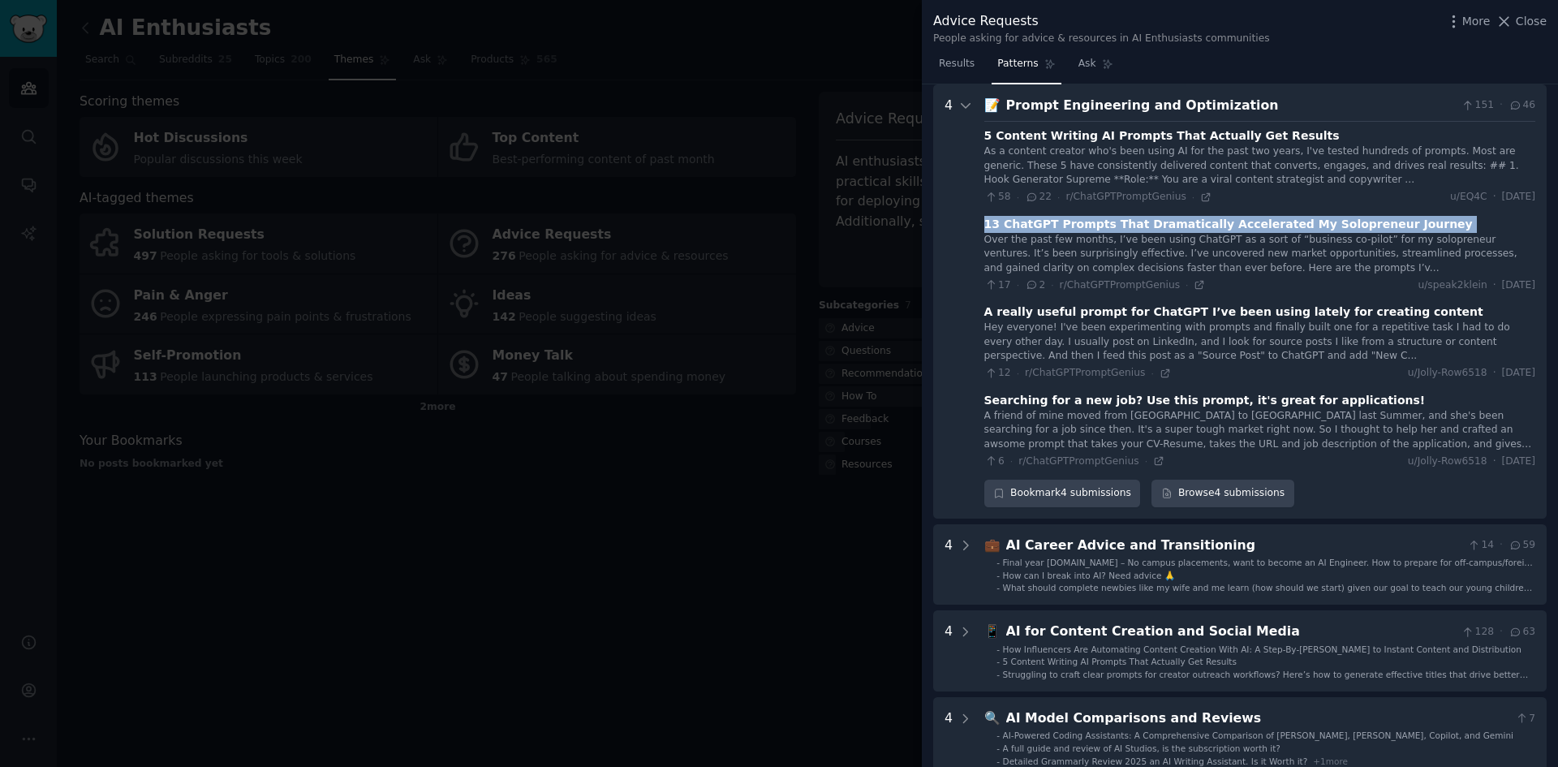
click at [1256, 219] on div "13 ChatGPT Prompts That Dramatically Accelerated My Solopreneur Journey" at bounding box center [1228, 224] width 489 height 17
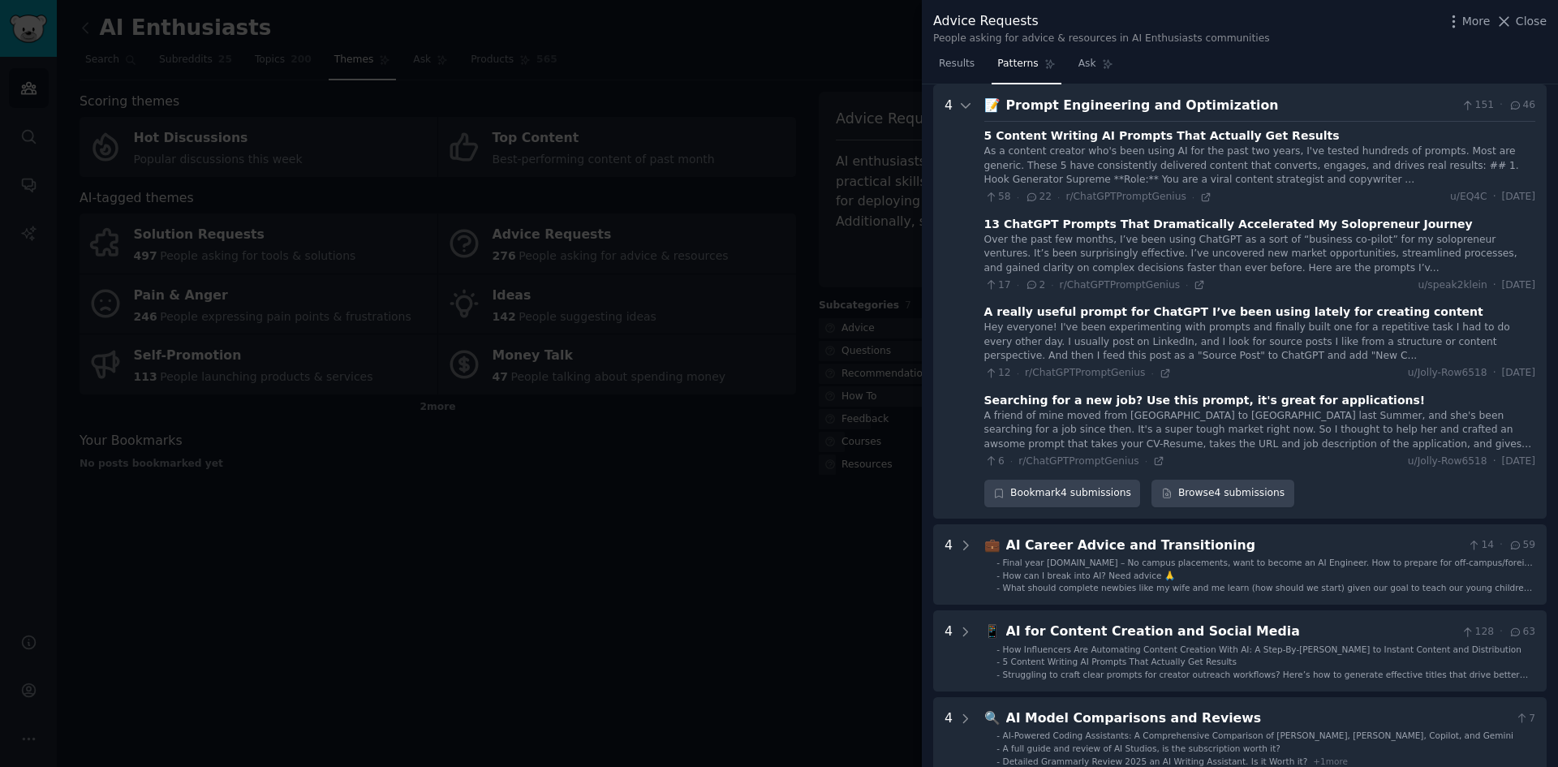
click at [1040, 303] on div "5 Content Writing AI Prompts That Actually Get Results As a content creator who…" at bounding box center [1259, 294] width 551 height 347
click at [1276, 305] on div "A really useful prompt for ChatGPT I’ve been using lately for creating content" at bounding box center [1233, 312] width 499 height 17
click at [1151, 405] on div "Searching for a new job? Use this prompt, it's great for applications!" at bounding box center [1205, 400] width 442 height 17
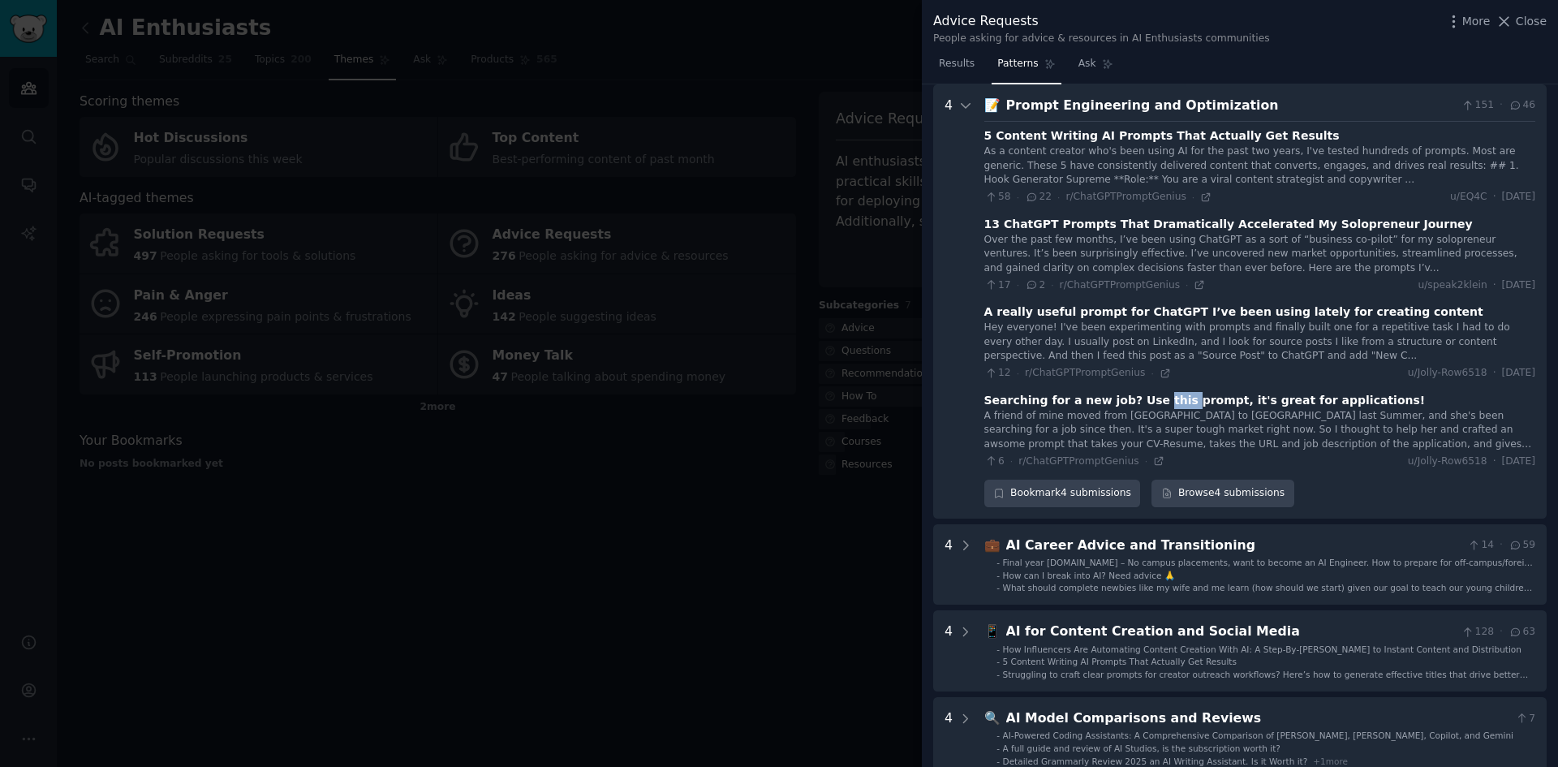
click at [1151, 405] on div "Searching for a new job? Use this prompt, it's great for applications!" at bounding box center [1205, 400] width 442 height 17
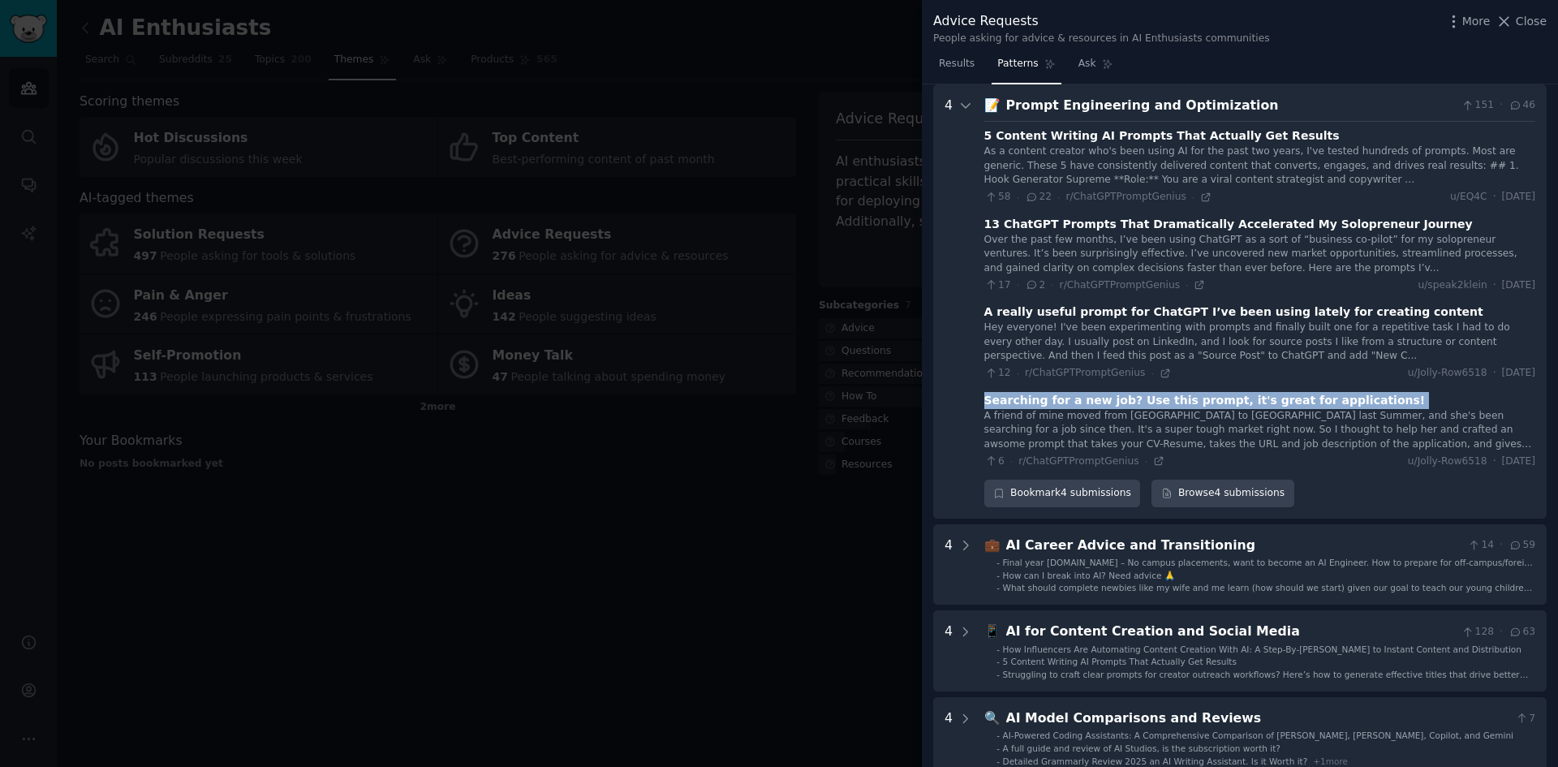
click at [1151, 405] on div "Searching for a new job? Use this prompt, it's great for applications!" at bounding box center [1205, 400] width 442 height 17
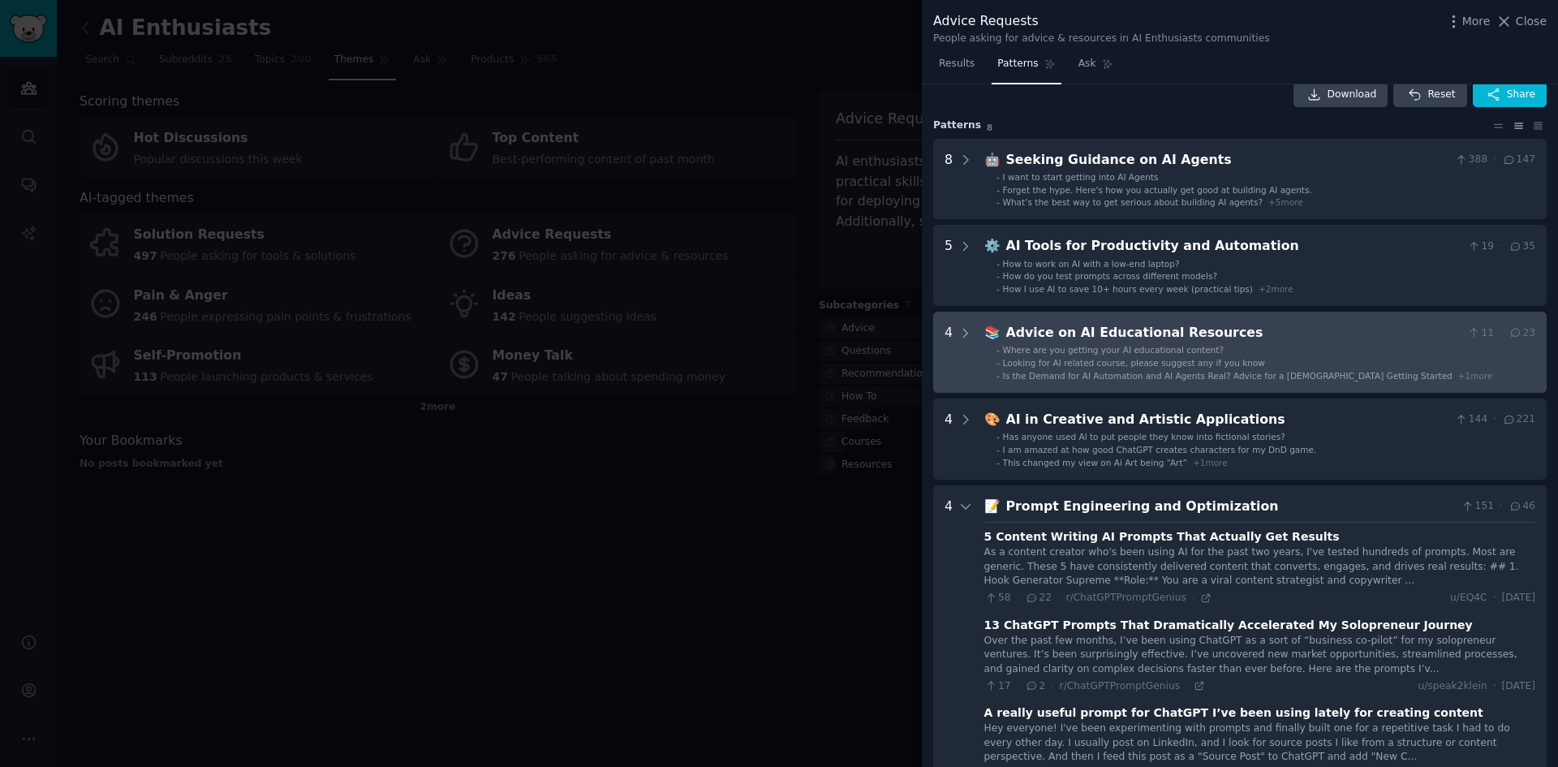
scroll to position [0, 0]
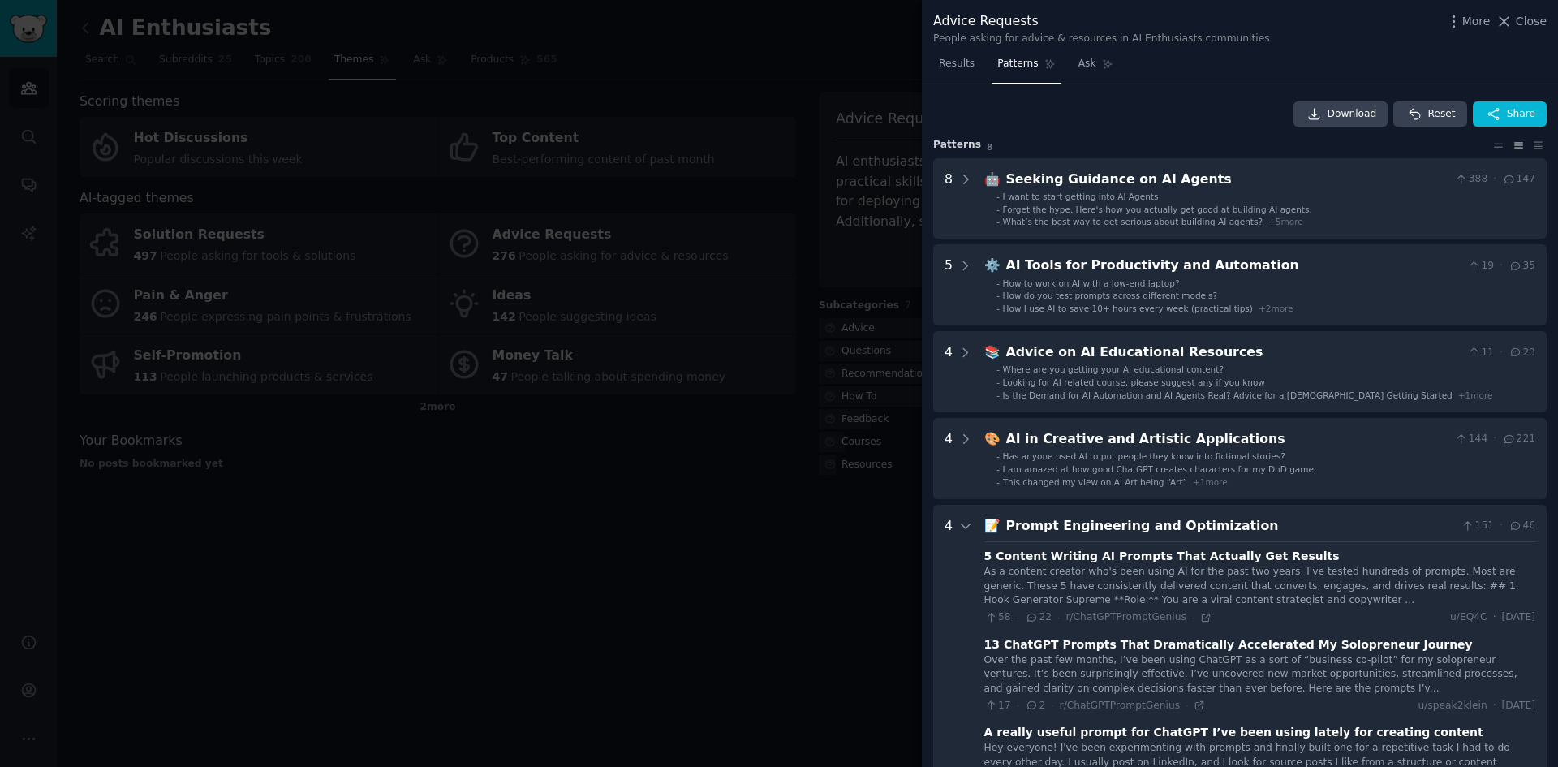
drag, startPoint x: 589, startPoint y: 678, endPoint x: 595, endPoint y: 661, distance: 17.2
click at [589, 678] on div at bounding box center [779, 383] width 1558 height 767
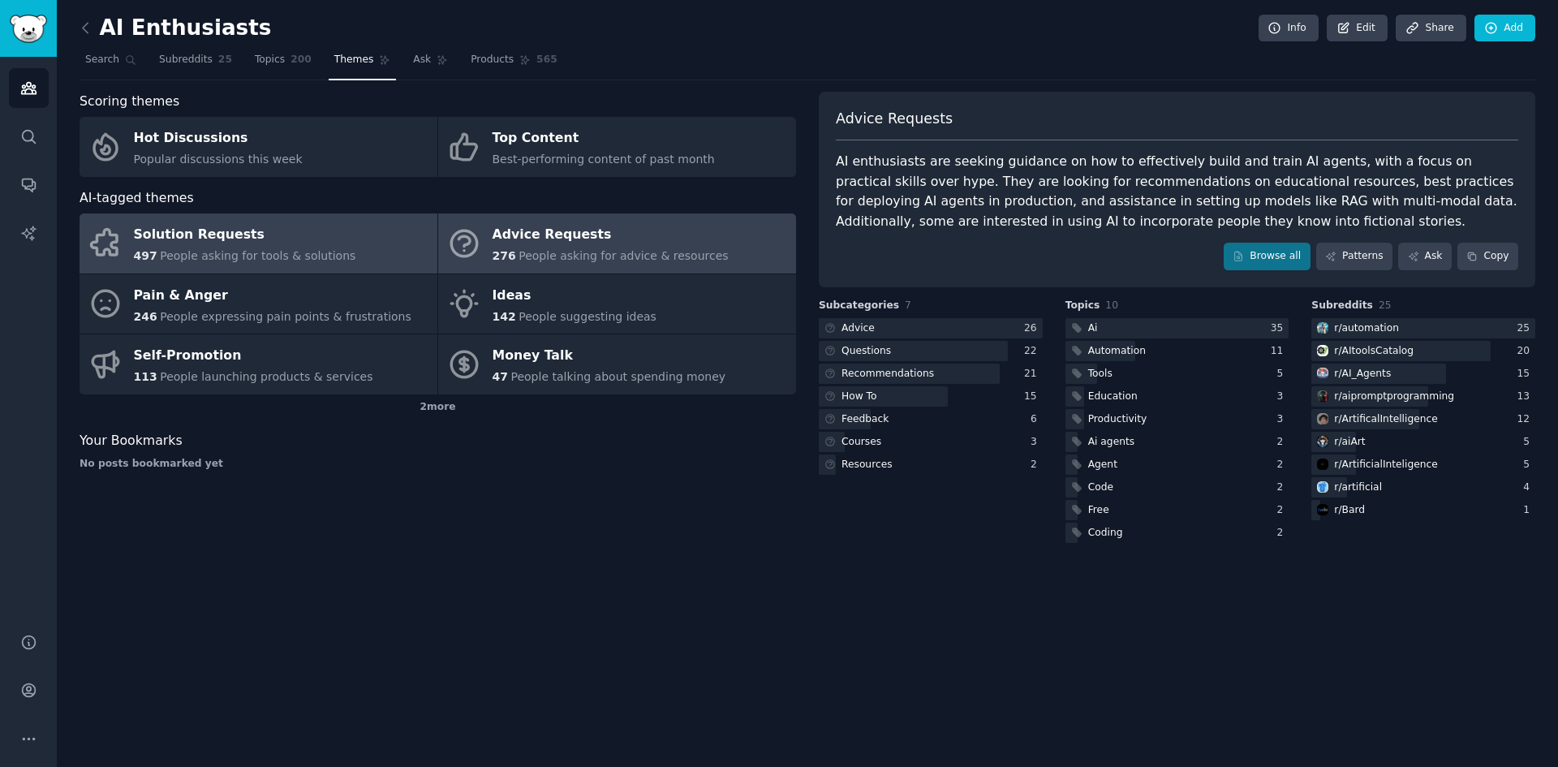
click at [286, 244] on div "Solution Requests" at bounding box center [245, 235] width 222 height 26
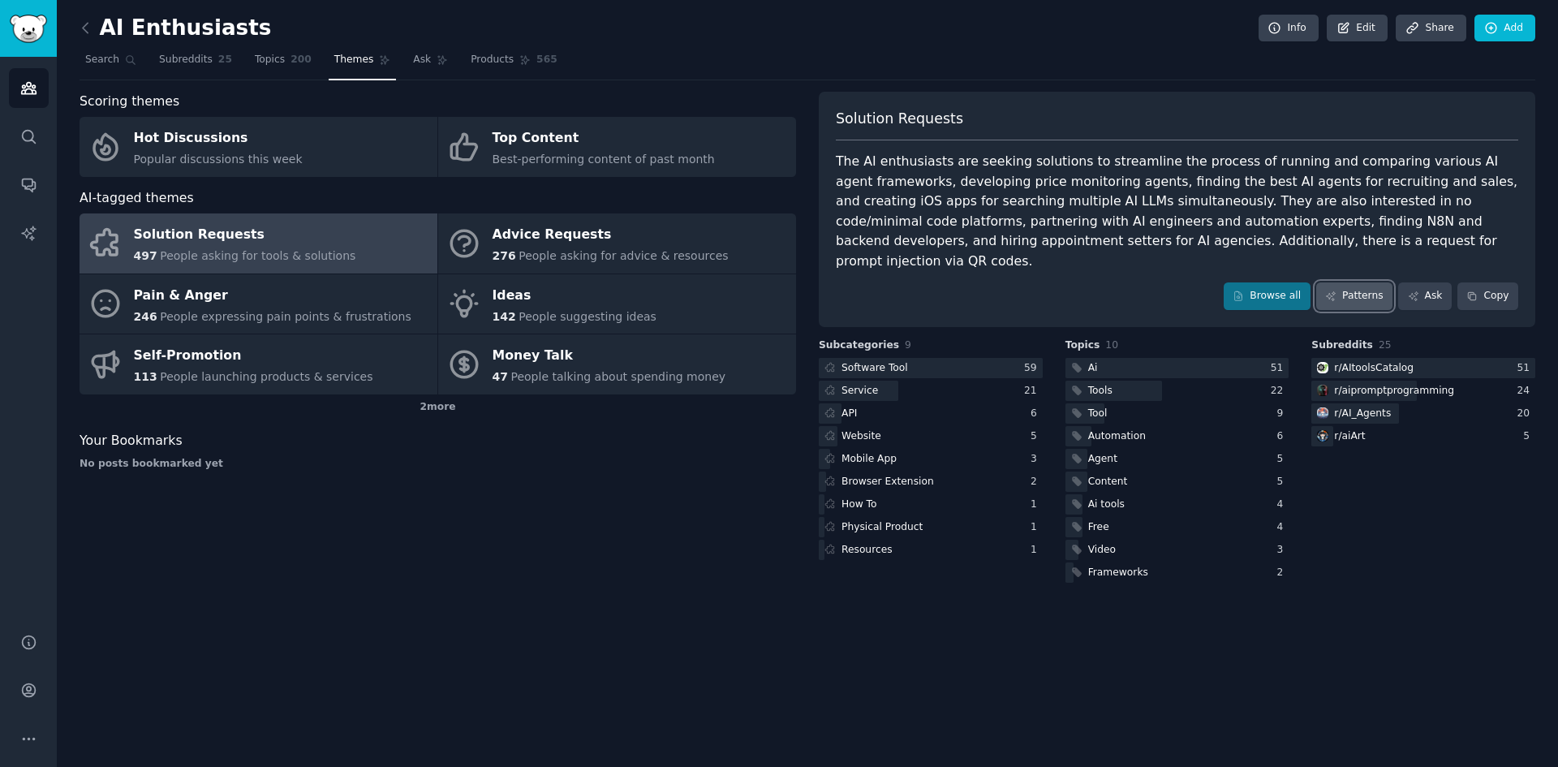
click at [1366, 282] on link "Patterns" at bounding box center [1354, 296] width 76 height 28
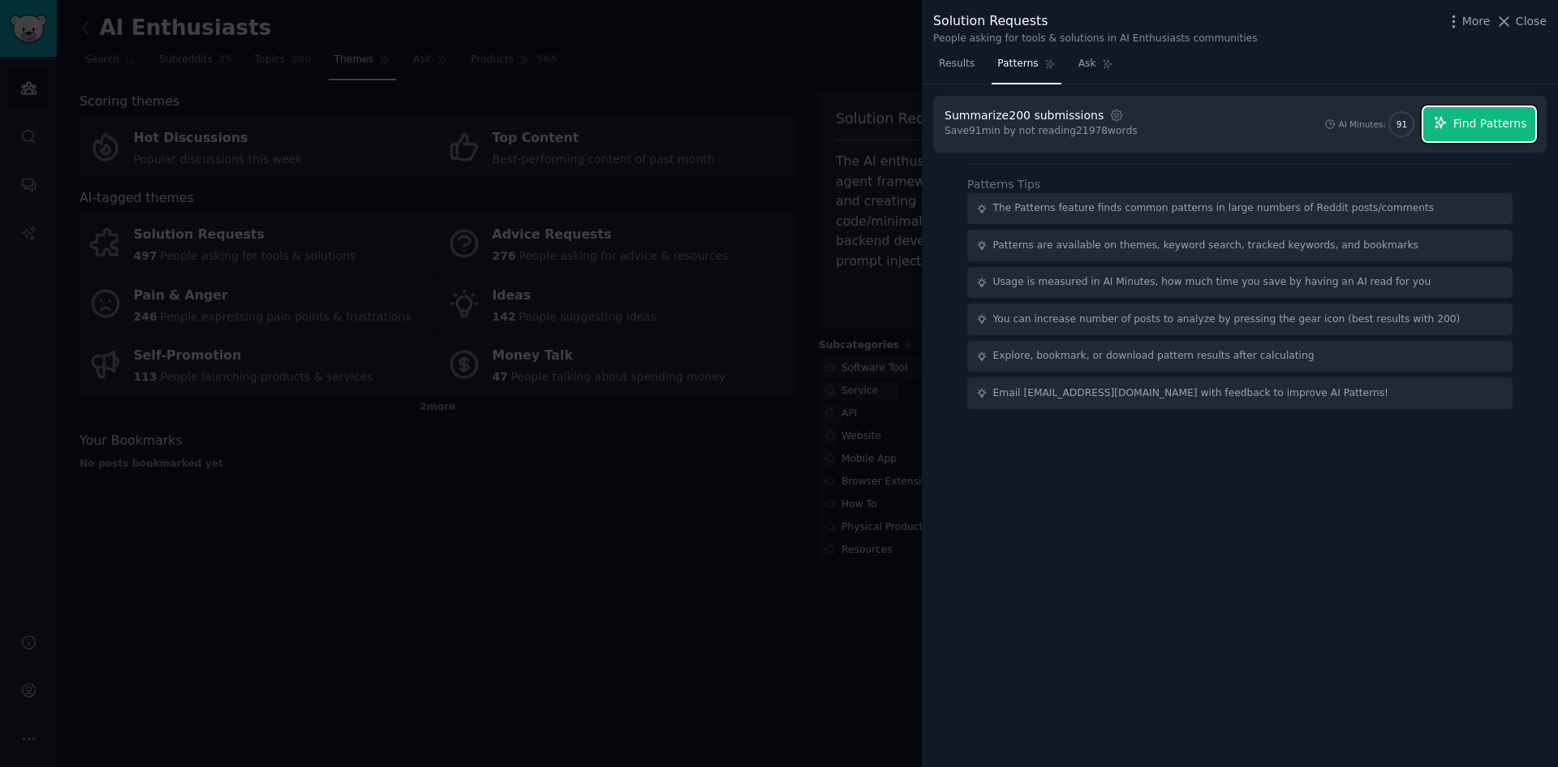
click at [1455, 124] on button "Find Patterns" at bounding box center [1480, 124] width 112 height 34
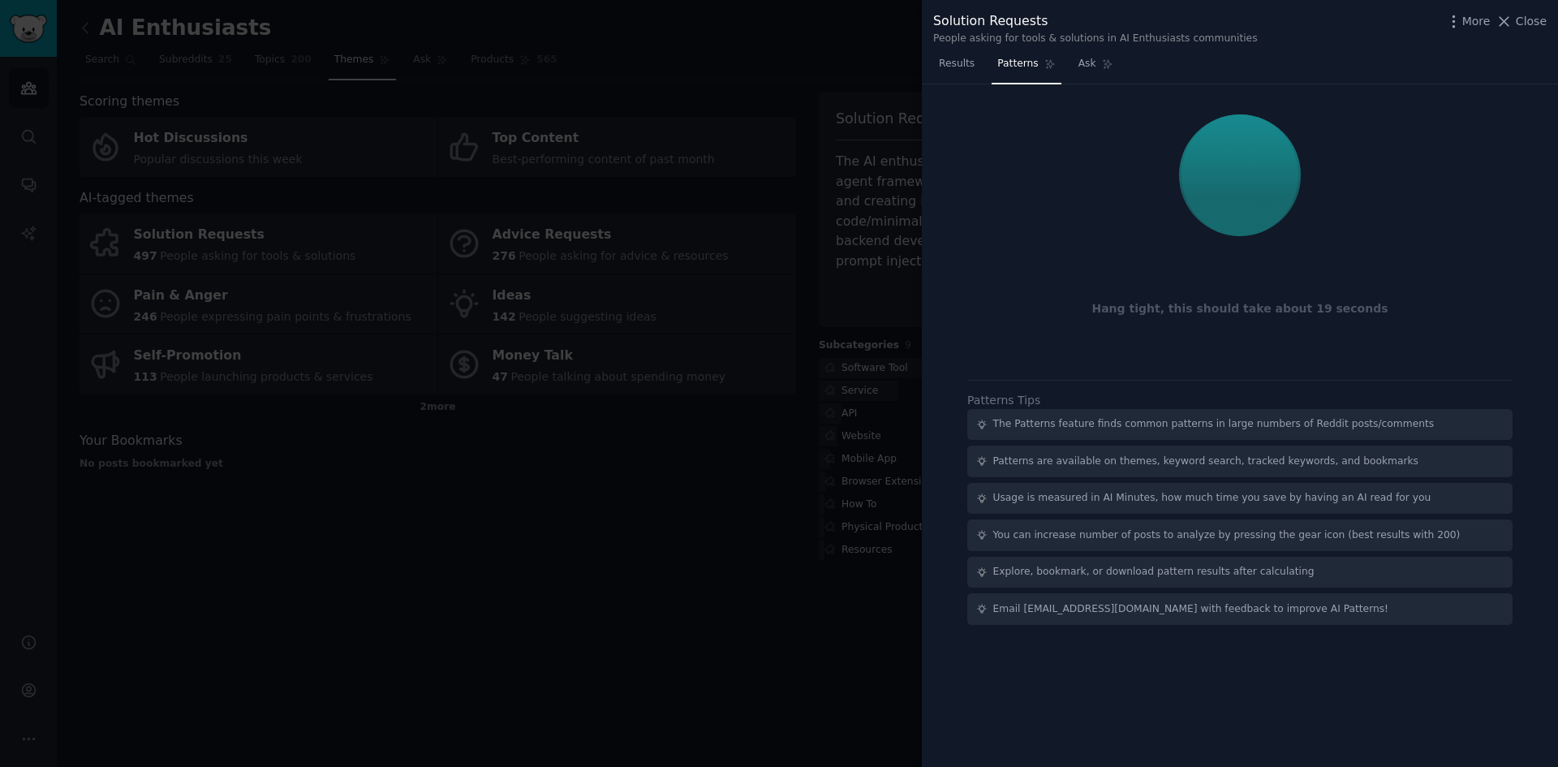
click at [1055, 421] on div "The Patterns feature finds common patterns in large numbers of Reddit posts/com…" at bounding box center [1214, 424] width 442 height 15
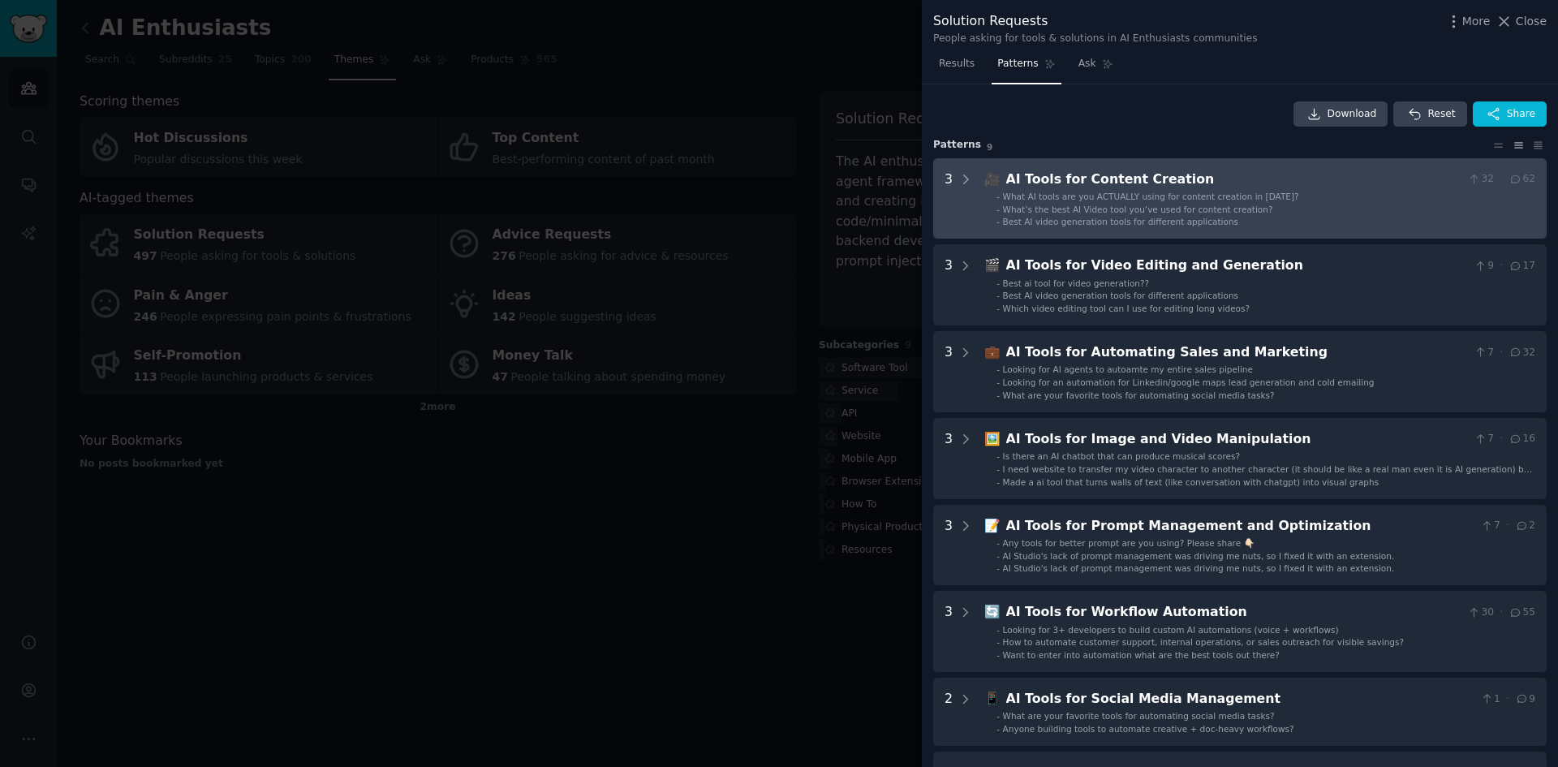
click at [1179, 206] on span "What’s the best AI Video tool you’ve used for content creation?" at bounding box center [1138, 210] width 270 height 10
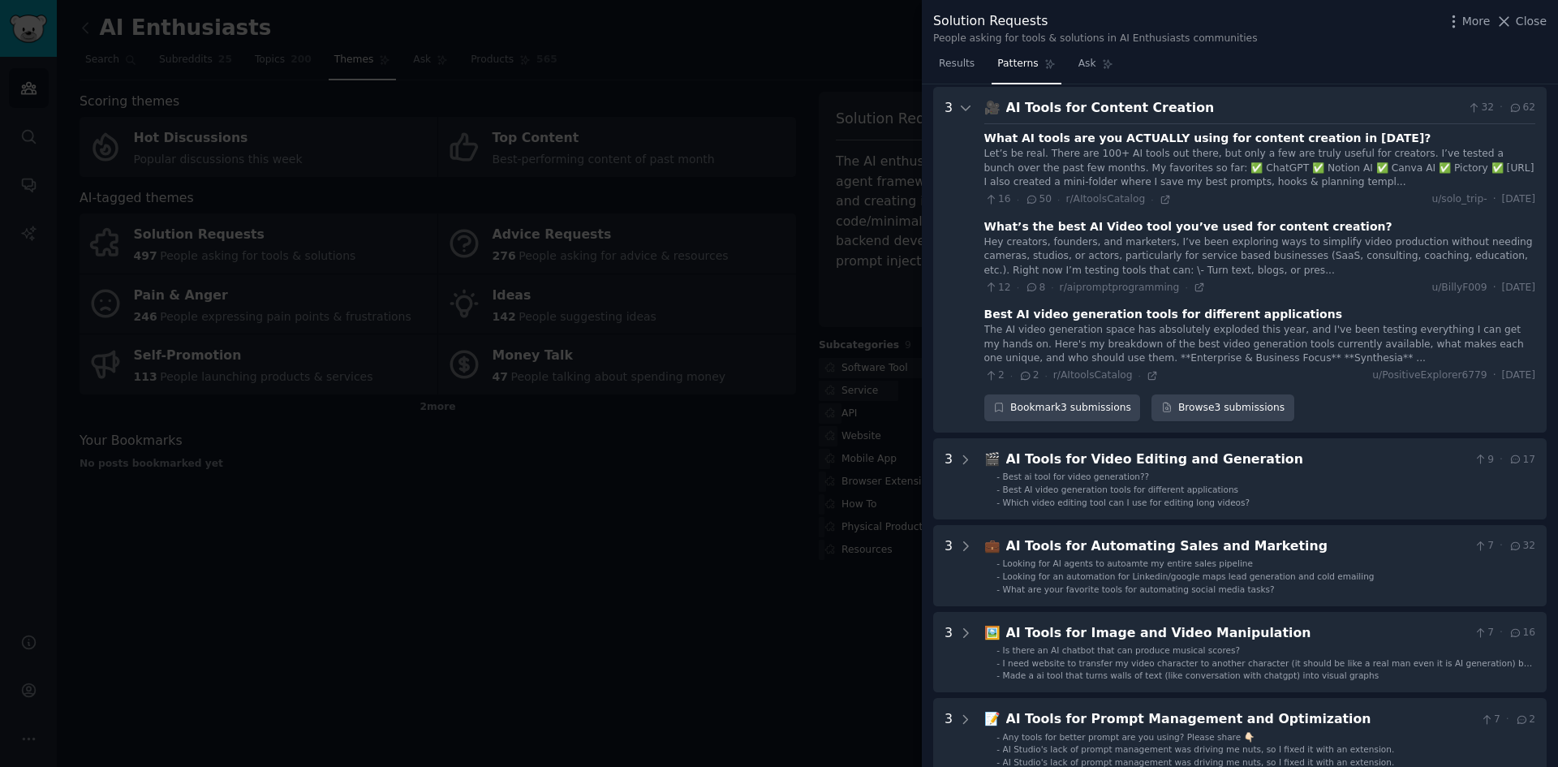
scroll to position [74, 0]
click at [1161, 196] on icon at bounding box center [1164, 196] width 7 height 7
click at [1194, 281] on icon at bounding box center [1199, 284] width 11 height 11
click at [557, 582] on div at bounding box center [779, 383] width 1558 height 767
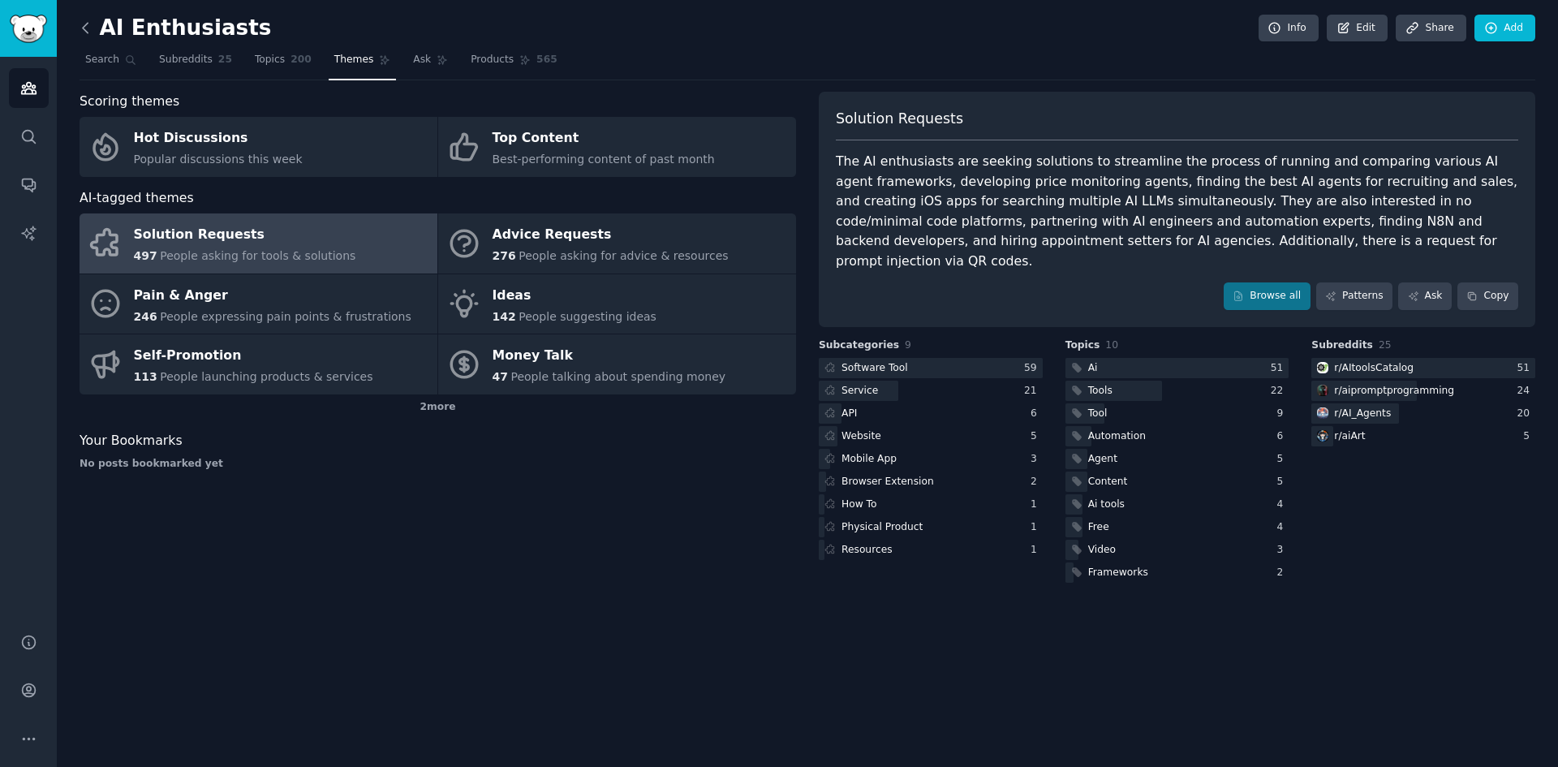
click at [89, 21] on icon at bounding box center [85, 27] width 17 height 17
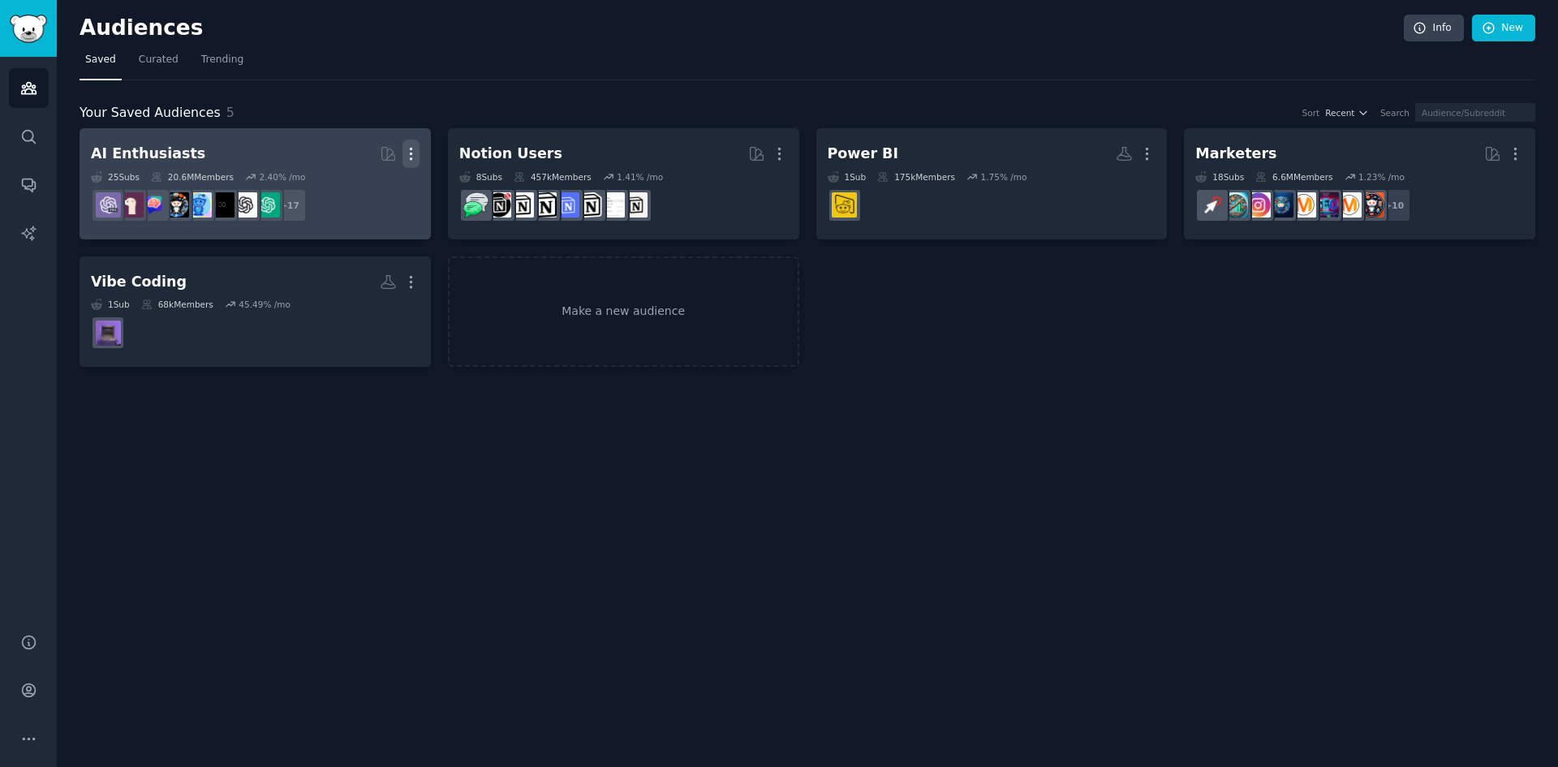
click at [419, 156] on icon "button" at bounding box center [411, 153] width 17 height 17
click at [355, 152] on p "View" at bounding box center [361, 159] width 27 height 17
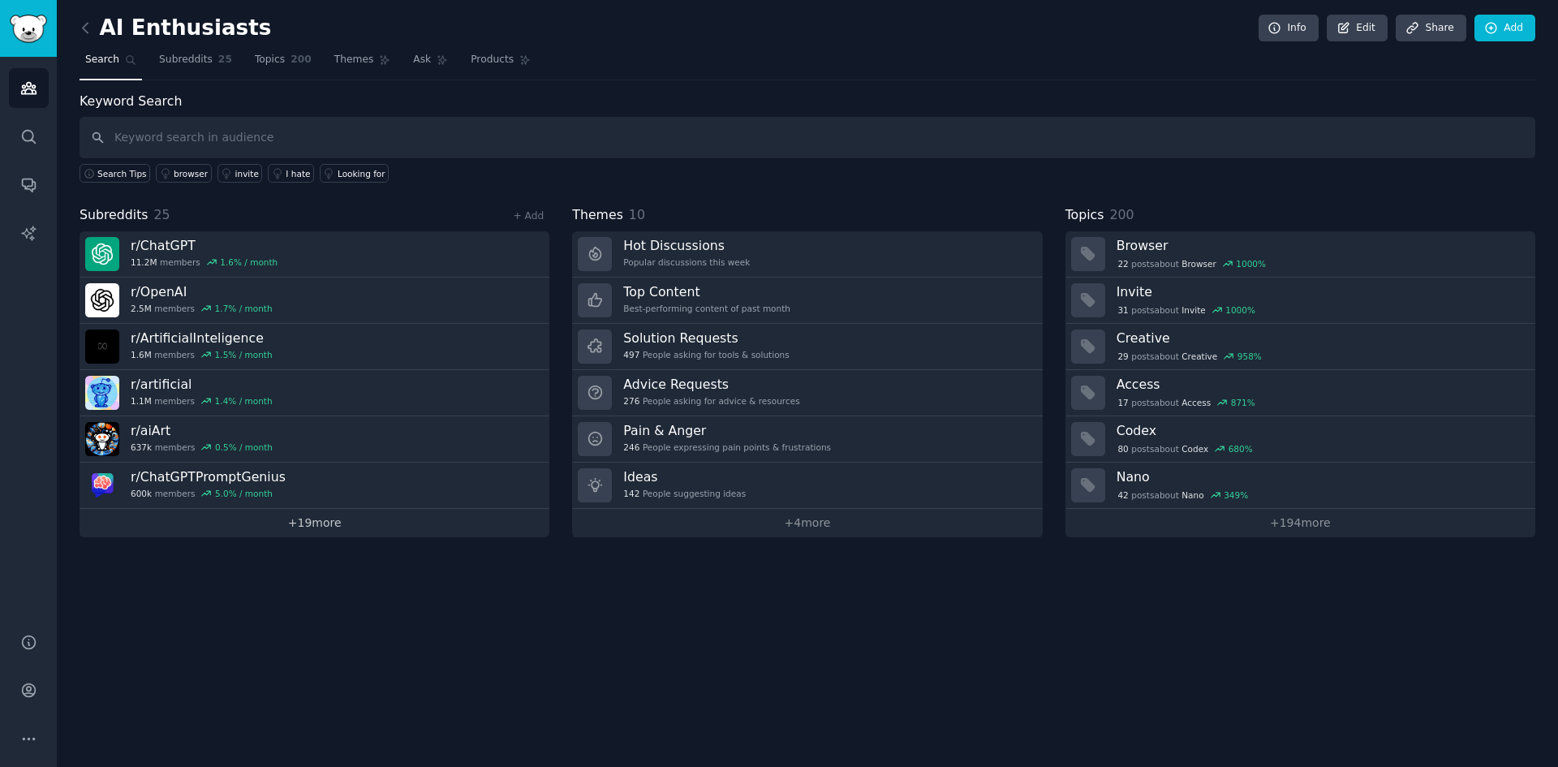
click at [361, 521] on link "+ 19 more" at bounding box center [315, 523] width 470 height 28
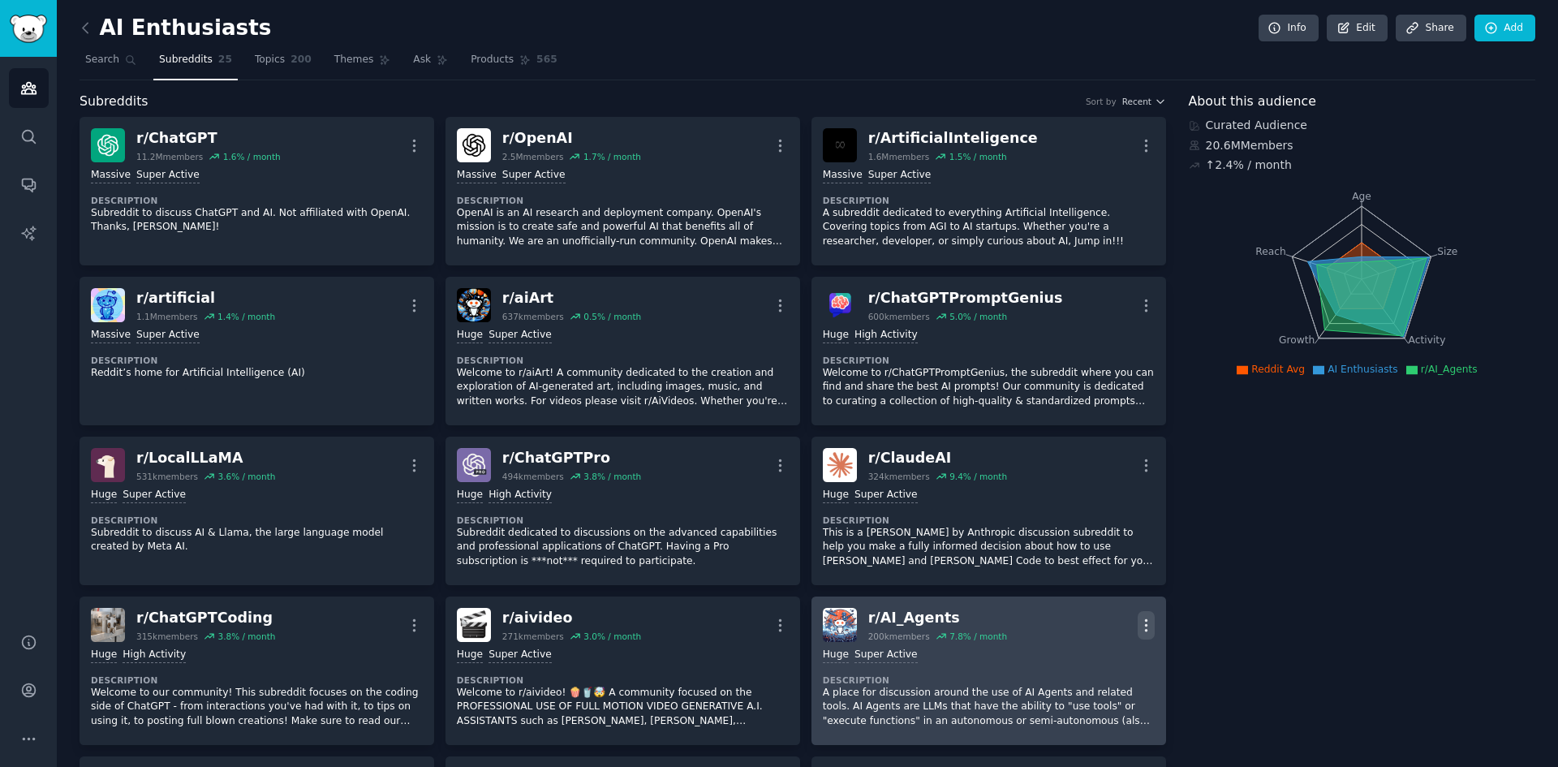
click at [1144, 627] on icon "button" at bounding box center [1146, 625] width 17 height 17
click at [1099, 684] on div "Delete" at bounding box center [1080, 687] width 97 height 34
click at [1145, 624] on icon "button" at bounding box center [1146, 624] width 2 height 11
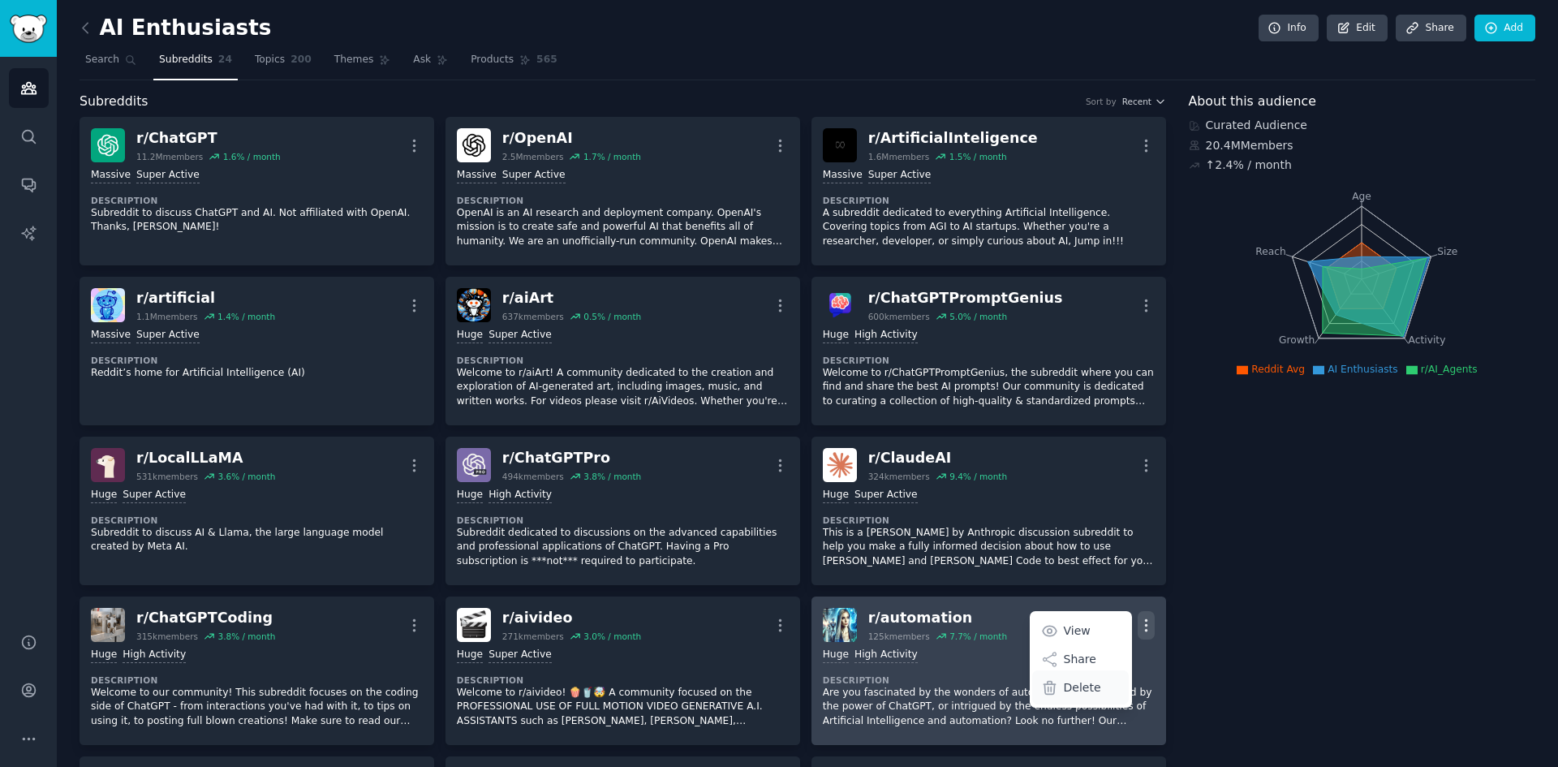
click at [1109, 693] on div "Delete" at bounding box center [1080, 687] width 97 height 34
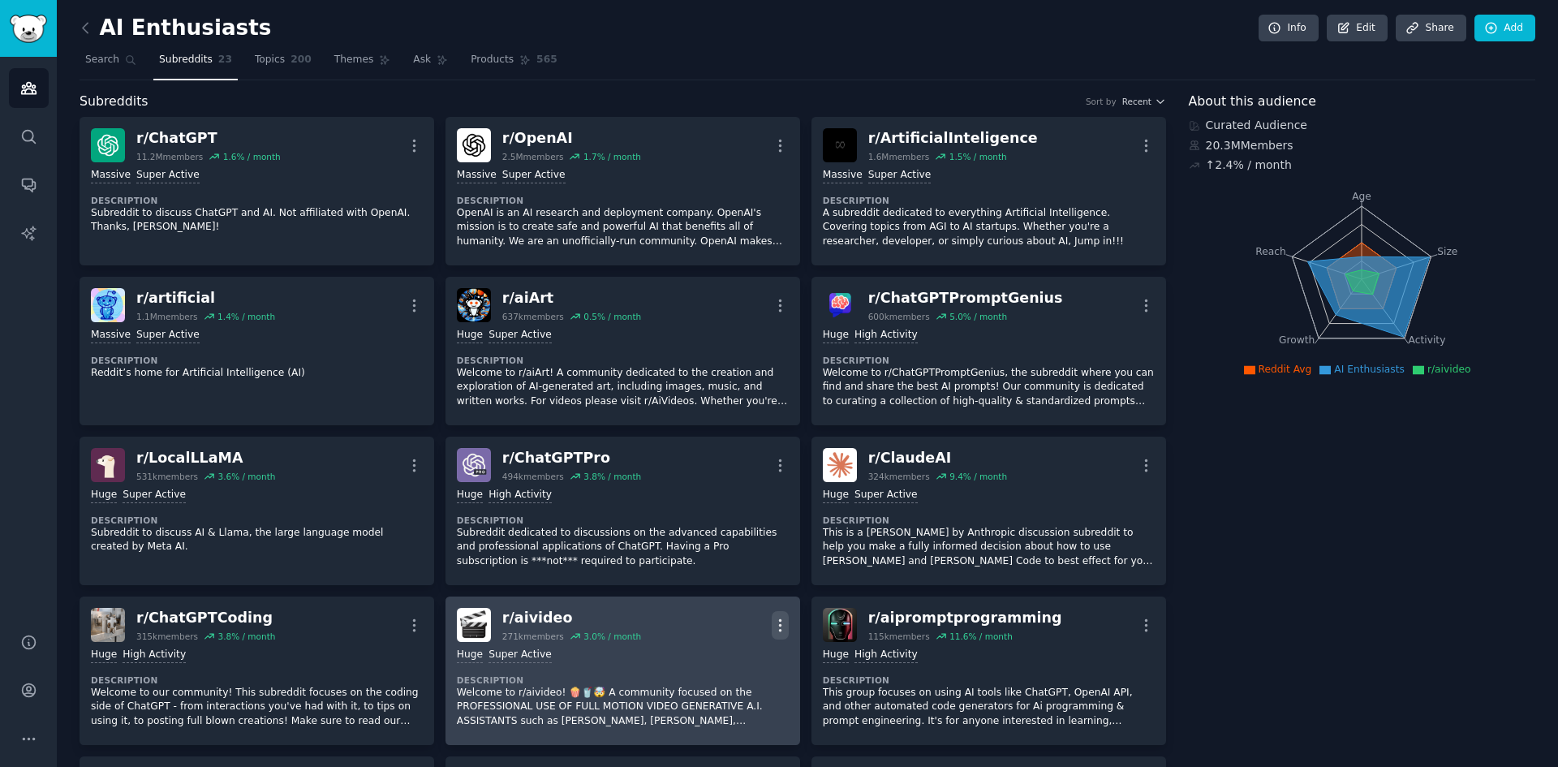
click at [779, 625] on icon "button" at bounding box center [780, 624] width 2 height 11
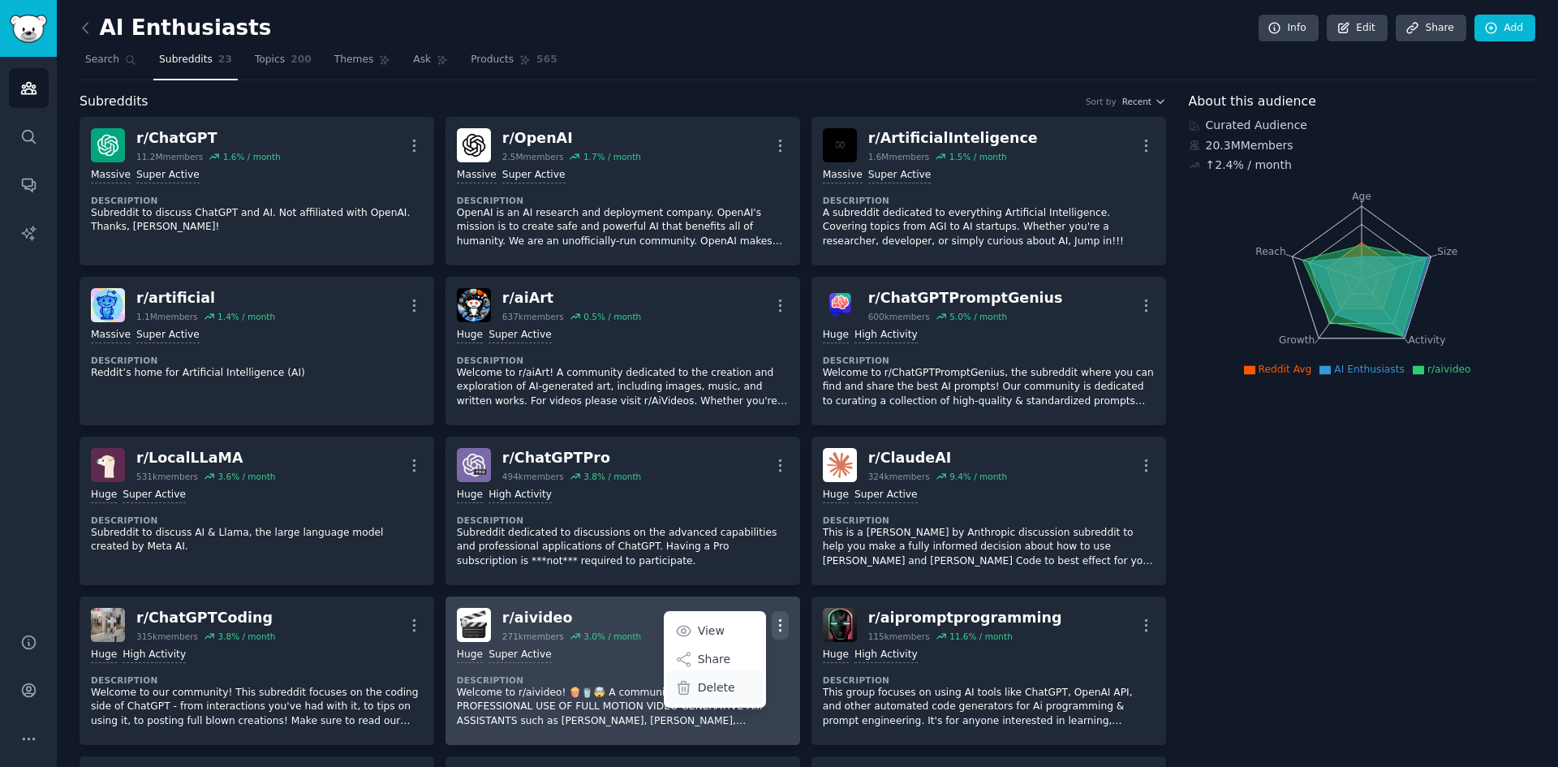
click at [719, 696] on div "Delete" at bounding box center [714, 687] width 97 height 34
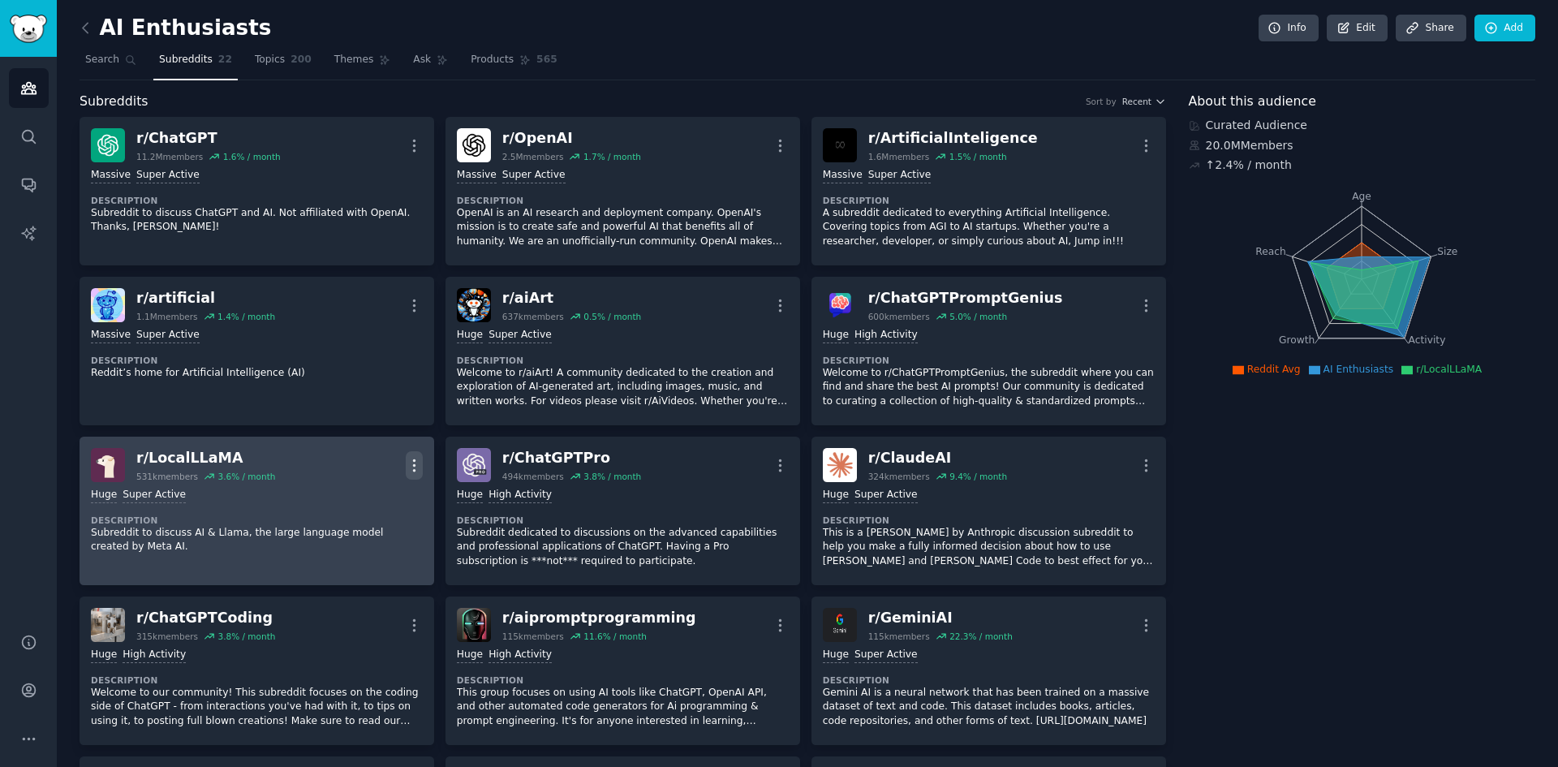
click at [410, 467] on icon "button" at bounding box center [414, 465] width 17 height 17
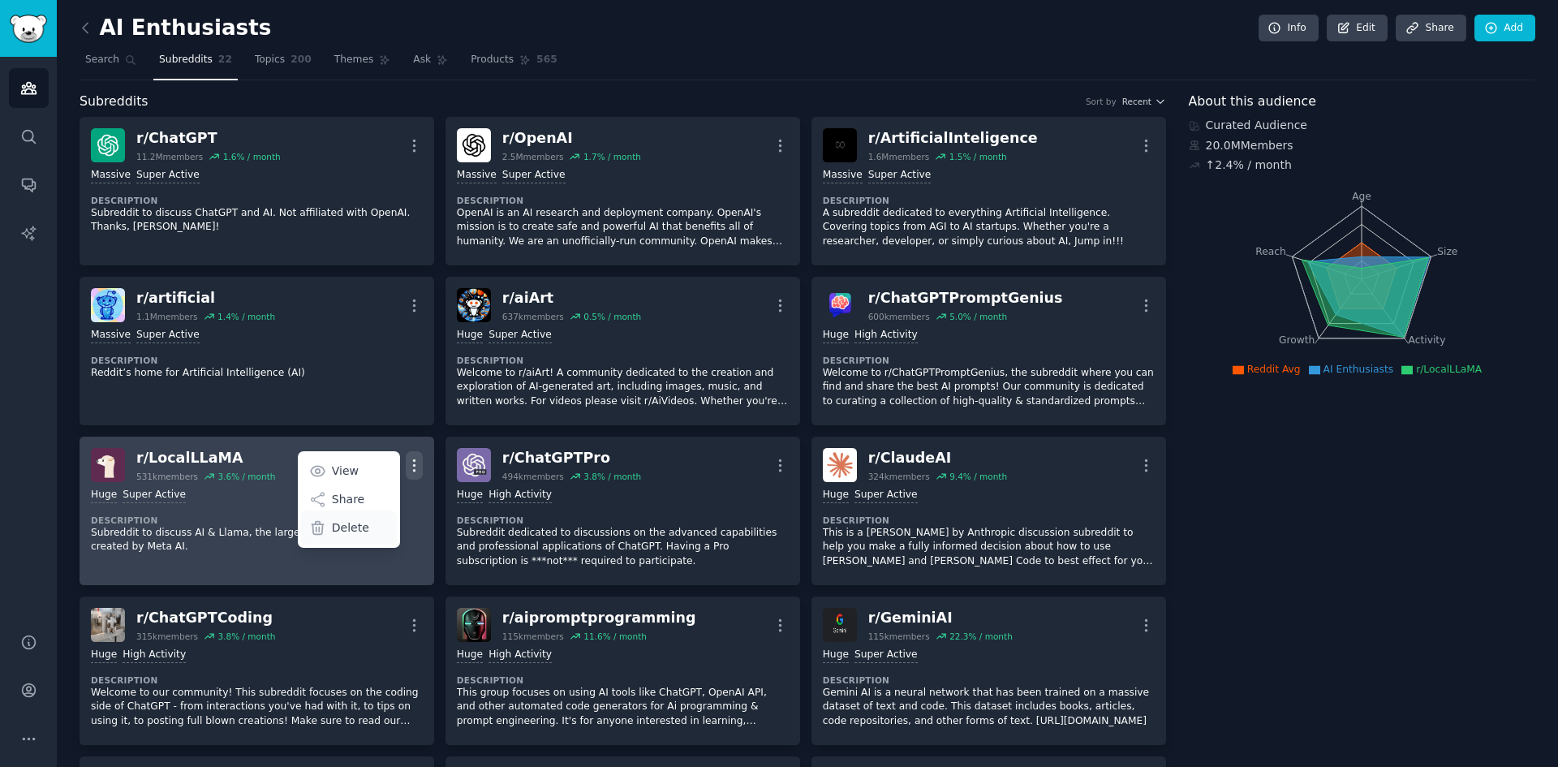
click at [374, 528] on div "Delete" at bounding box center [348, 527] width 97 height 34
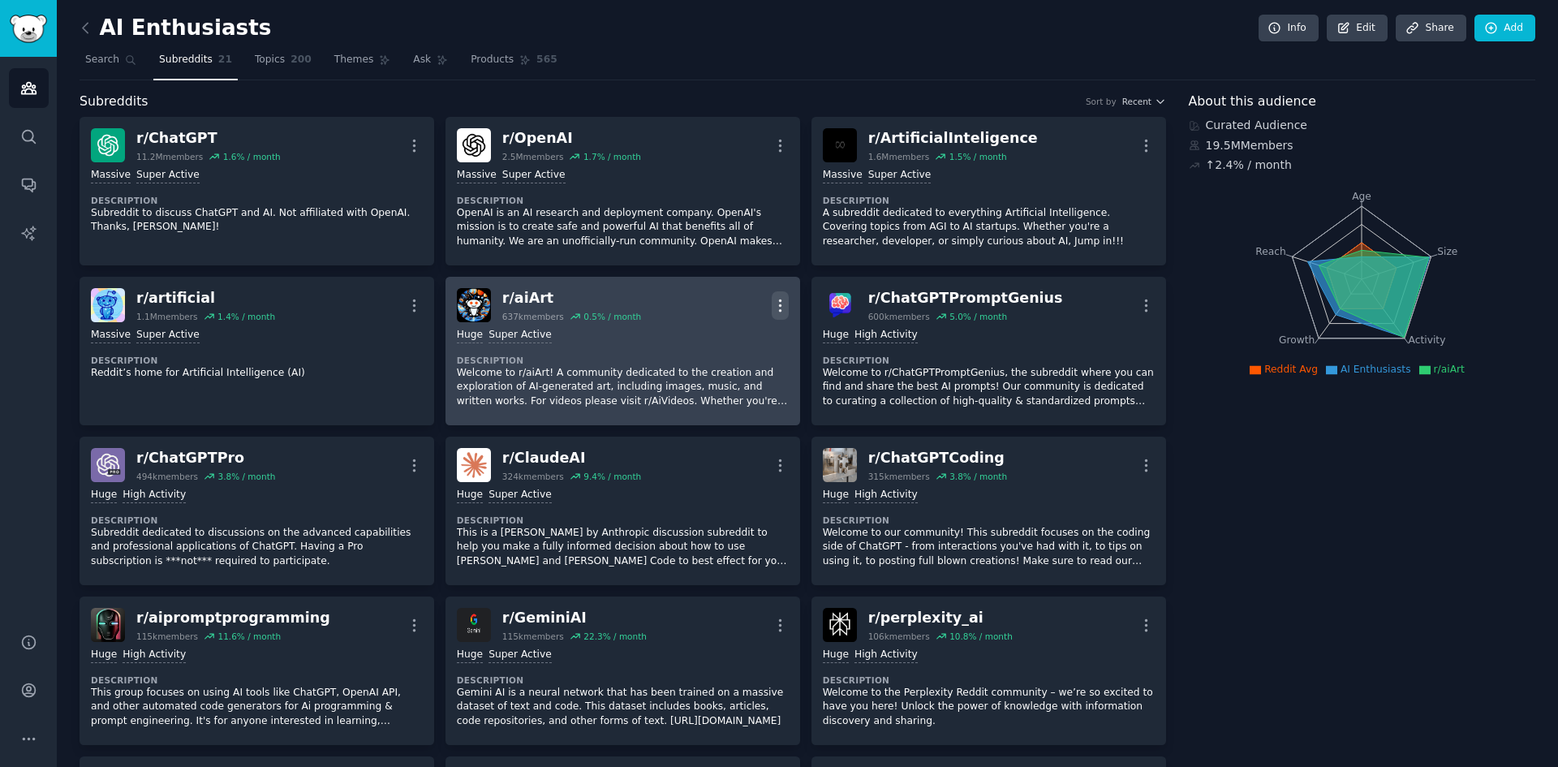
click at [773, 306] on icon "button" at bounding box center [780, 305] width 17 height 17
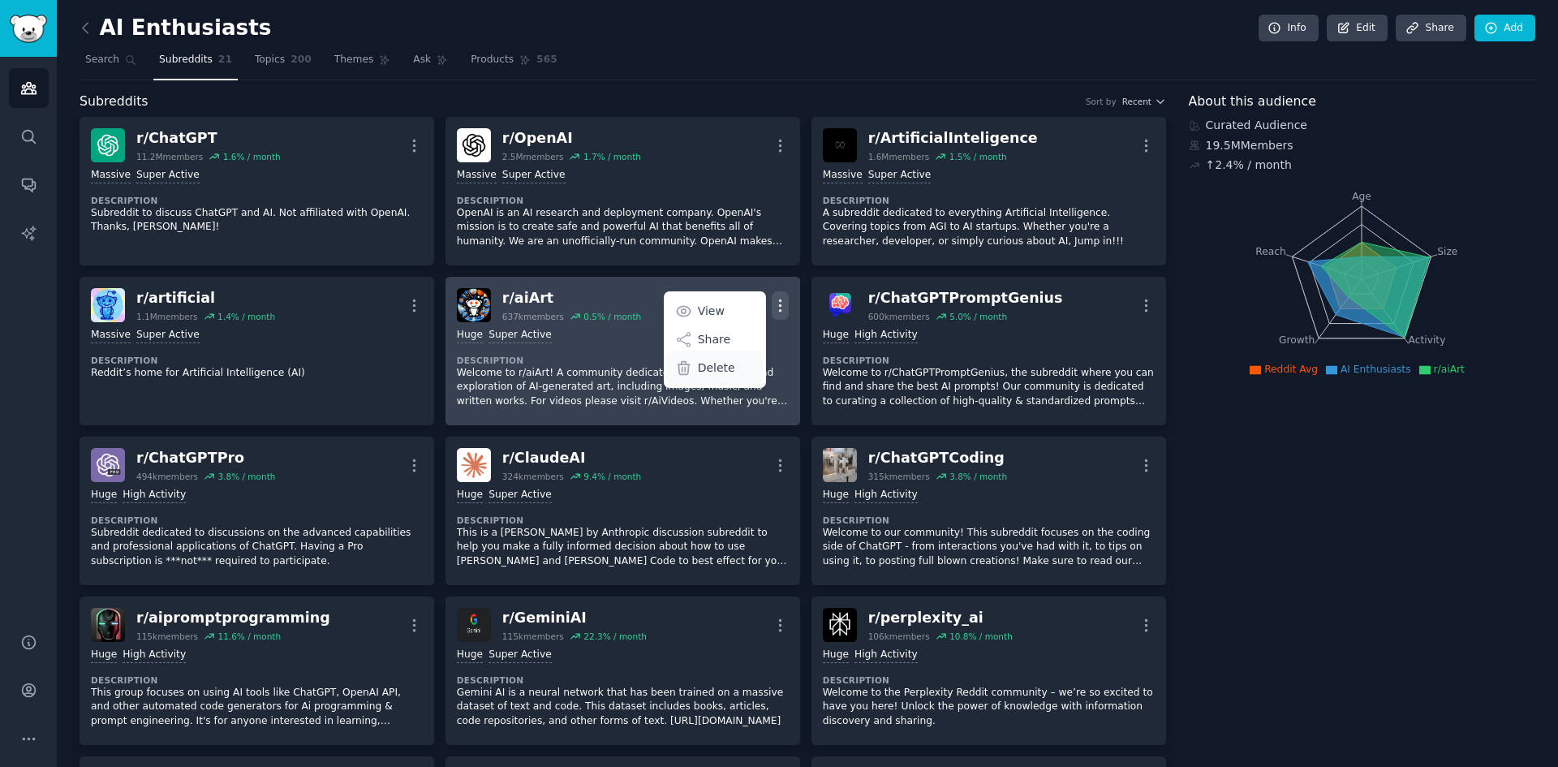
click at [741, 368] on div "Delete" at bounding box center [714, 368] width 97 height 34
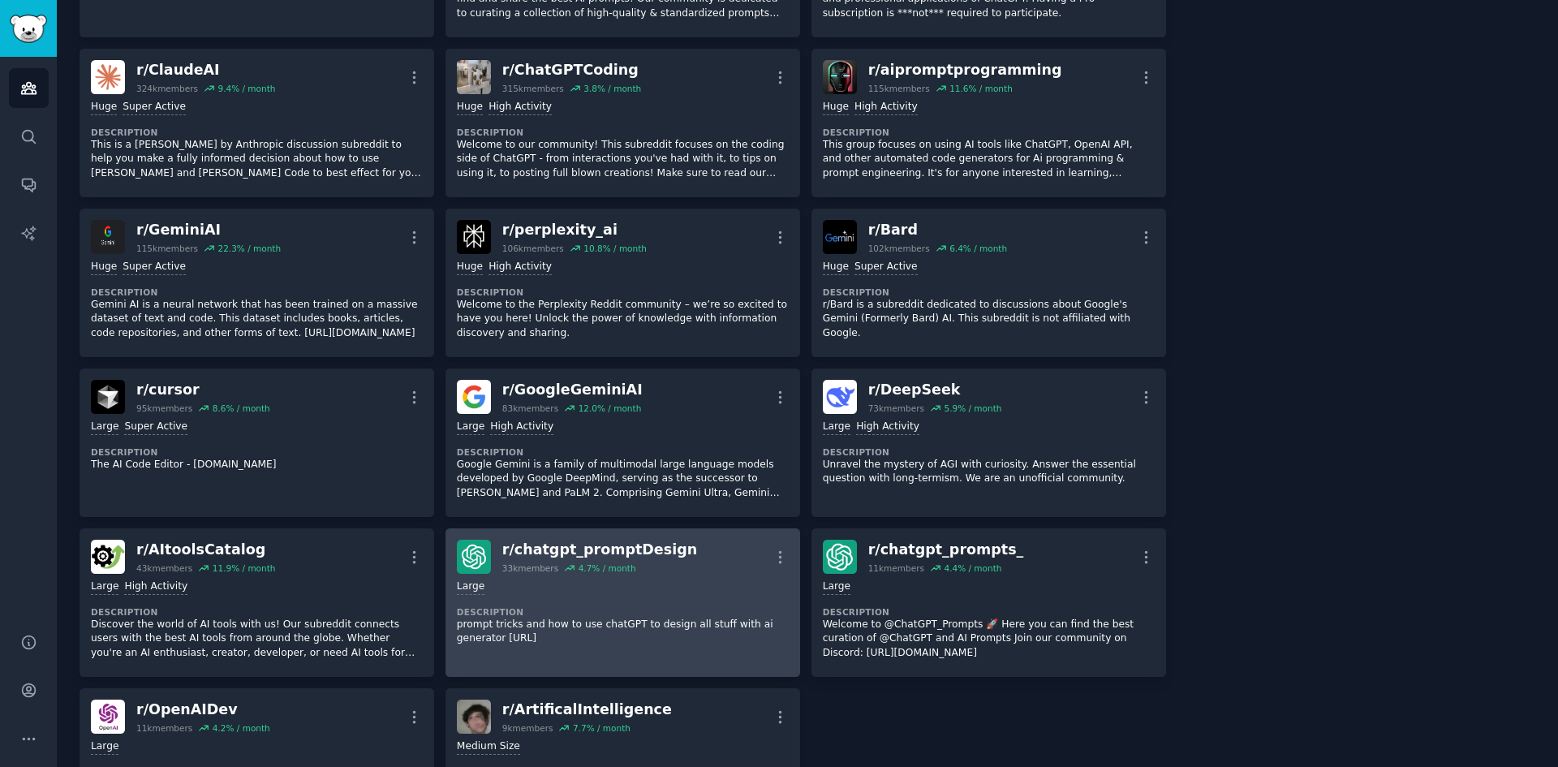
scroll to position [406, 0]
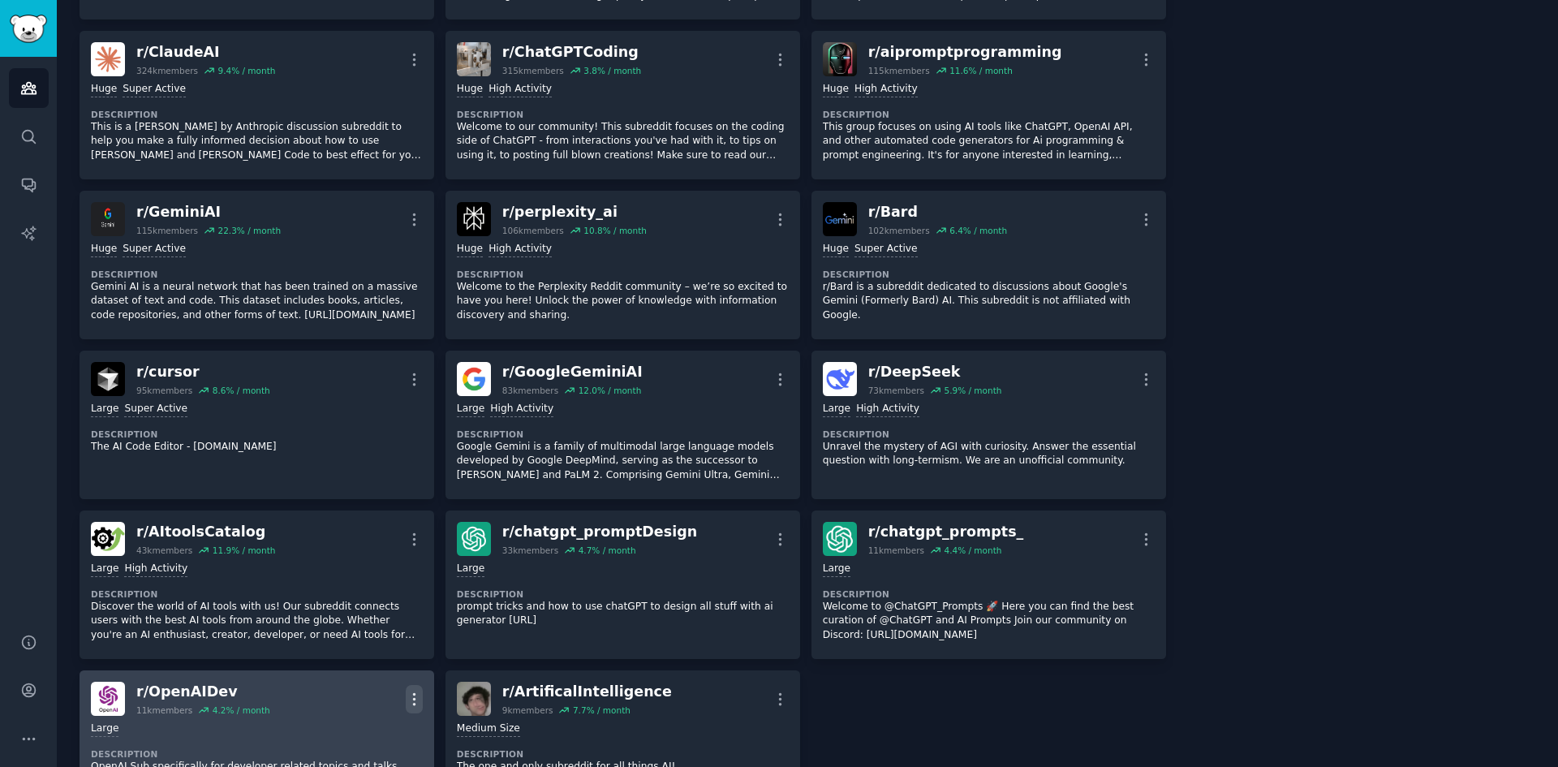
click at [411, 692] on icon "button" at bounding box center [414, 699] width 17 height 17
click at [361, 760] on p "Delete" at bounding box center [350, 761] width 37 height 17
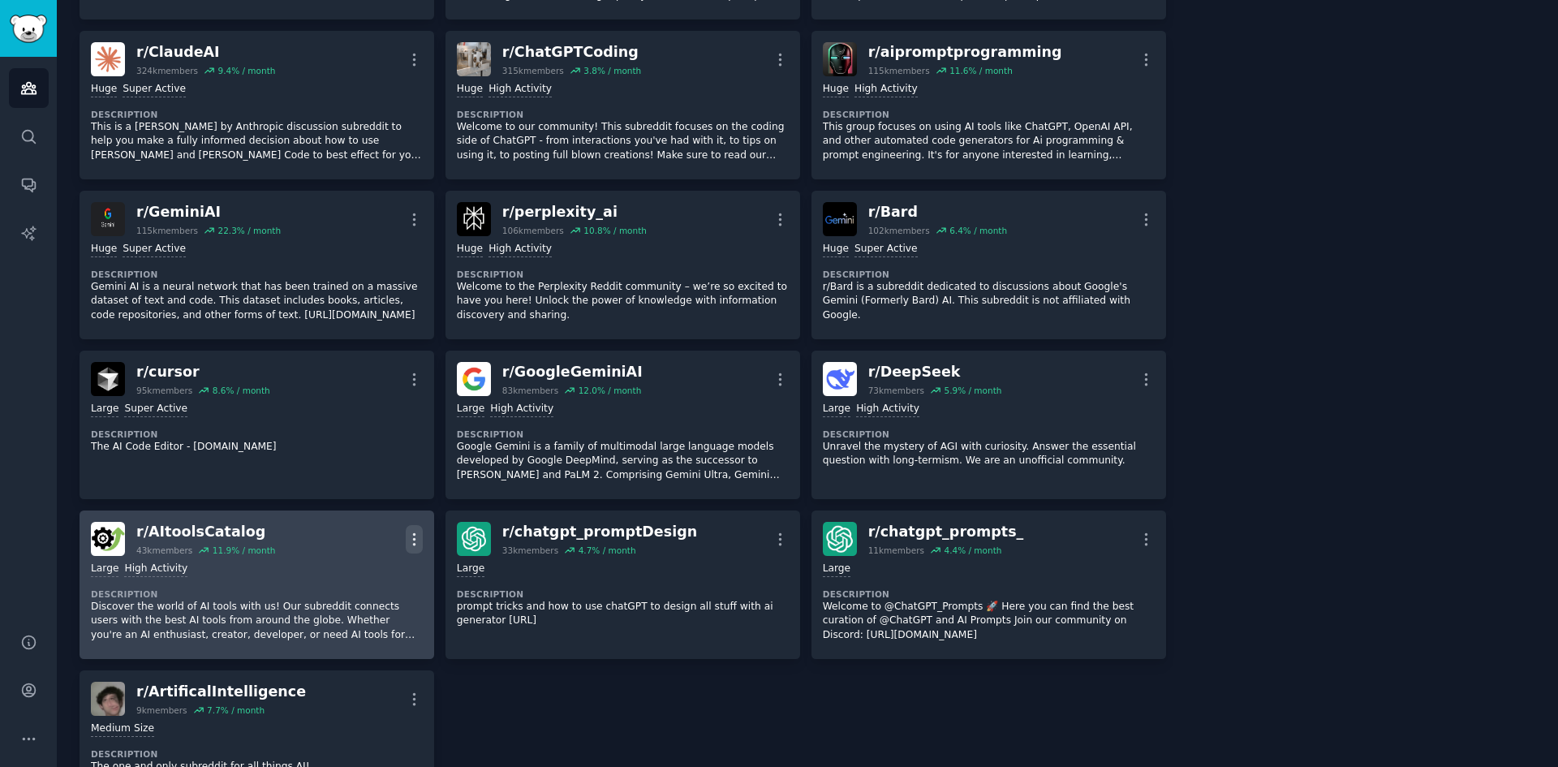
click at [416, 540] on icon "button" at bounding box center [414, 539] width 17 height 17
click at [361, 605] on p "Delete" at bounding box center [350, 601] width 37 height 17
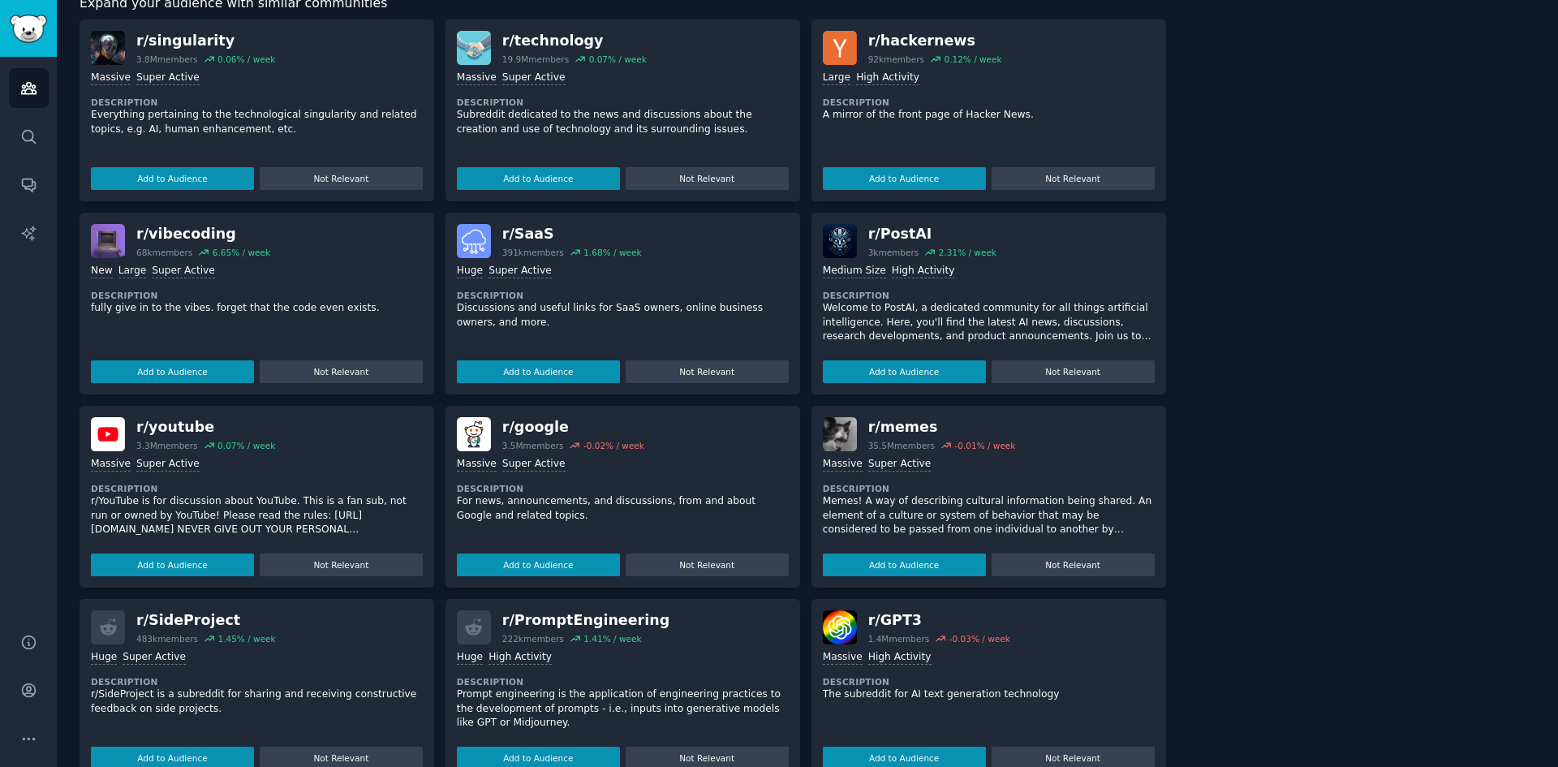
scroll to position [1131, 0]
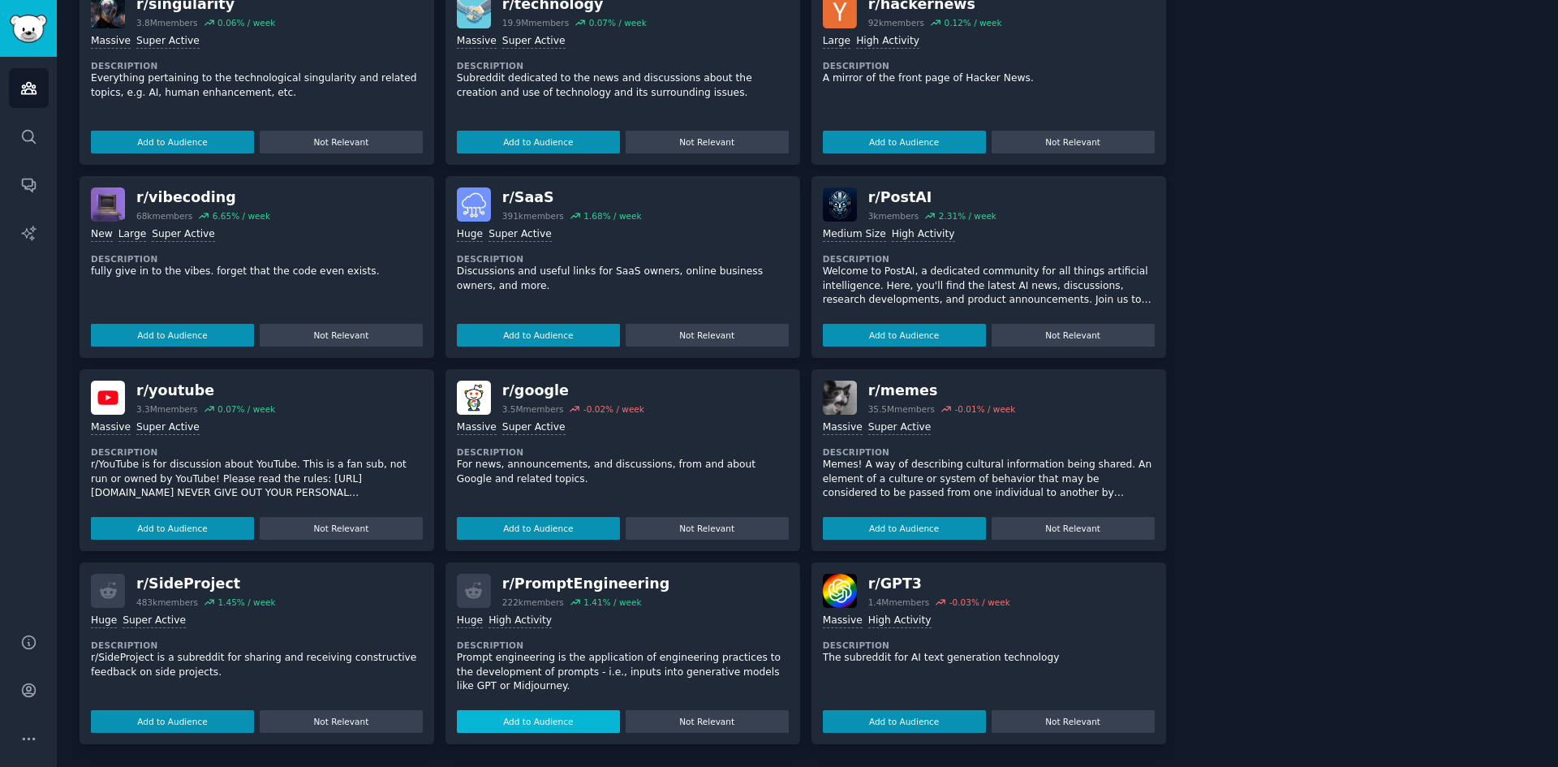
click at [562, 726] on button "Add to Audience" at bounding box center [538, 721] width 163 height 23
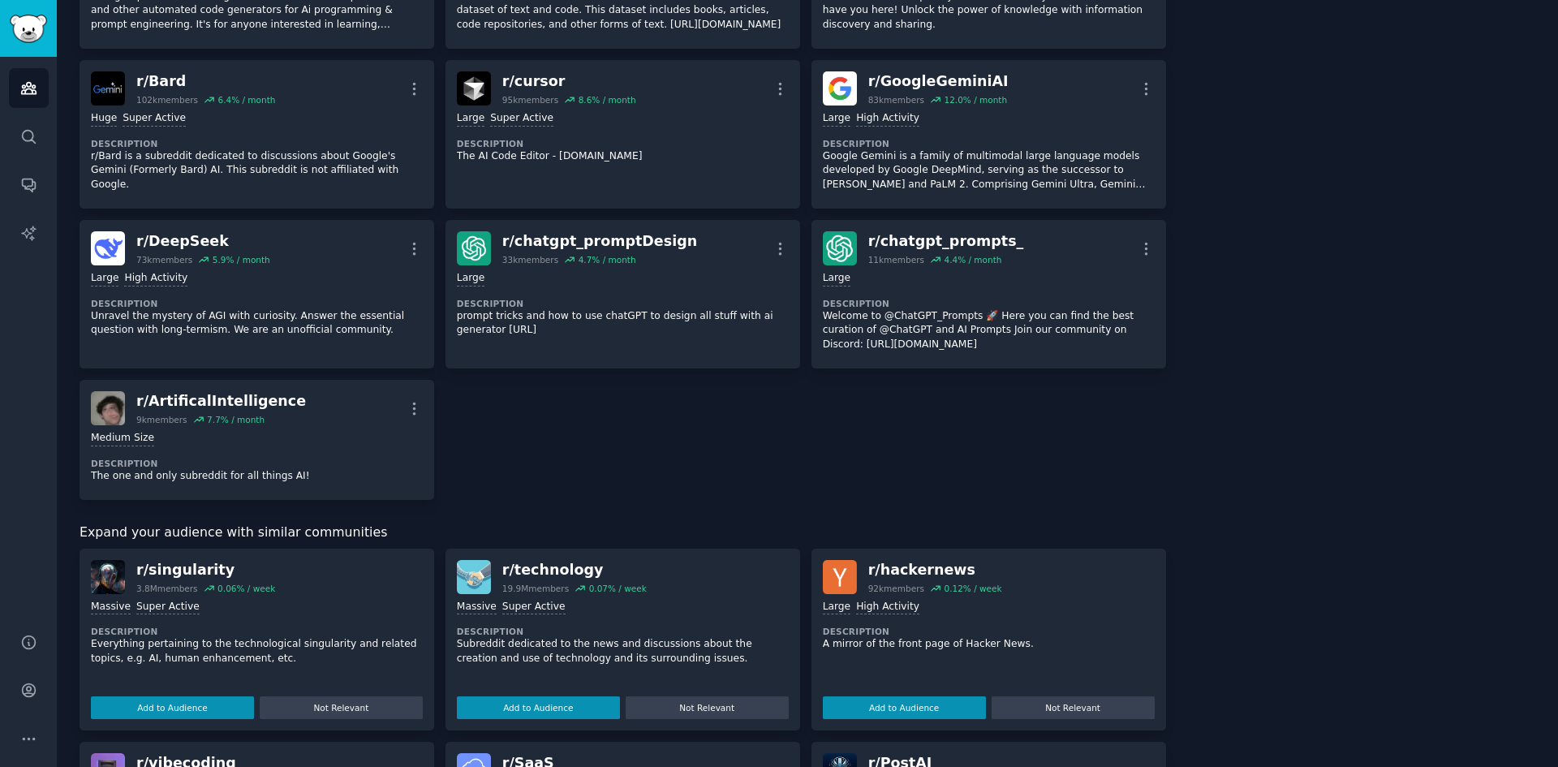
scroll to position [725, 0]
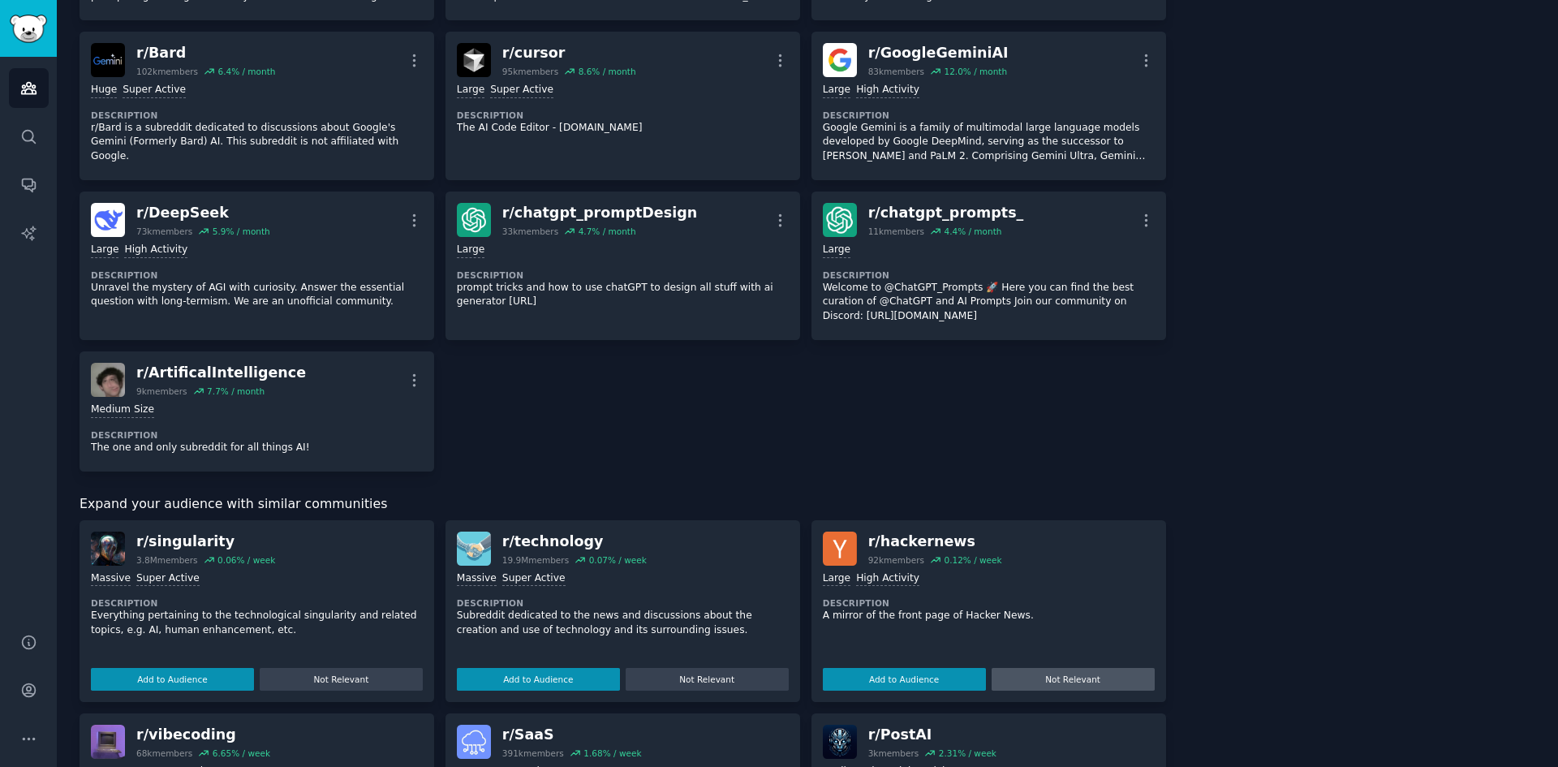
click at [1083, 678] on button "Not Relevant" at bounding box center [1073, 679] width 163 height 23
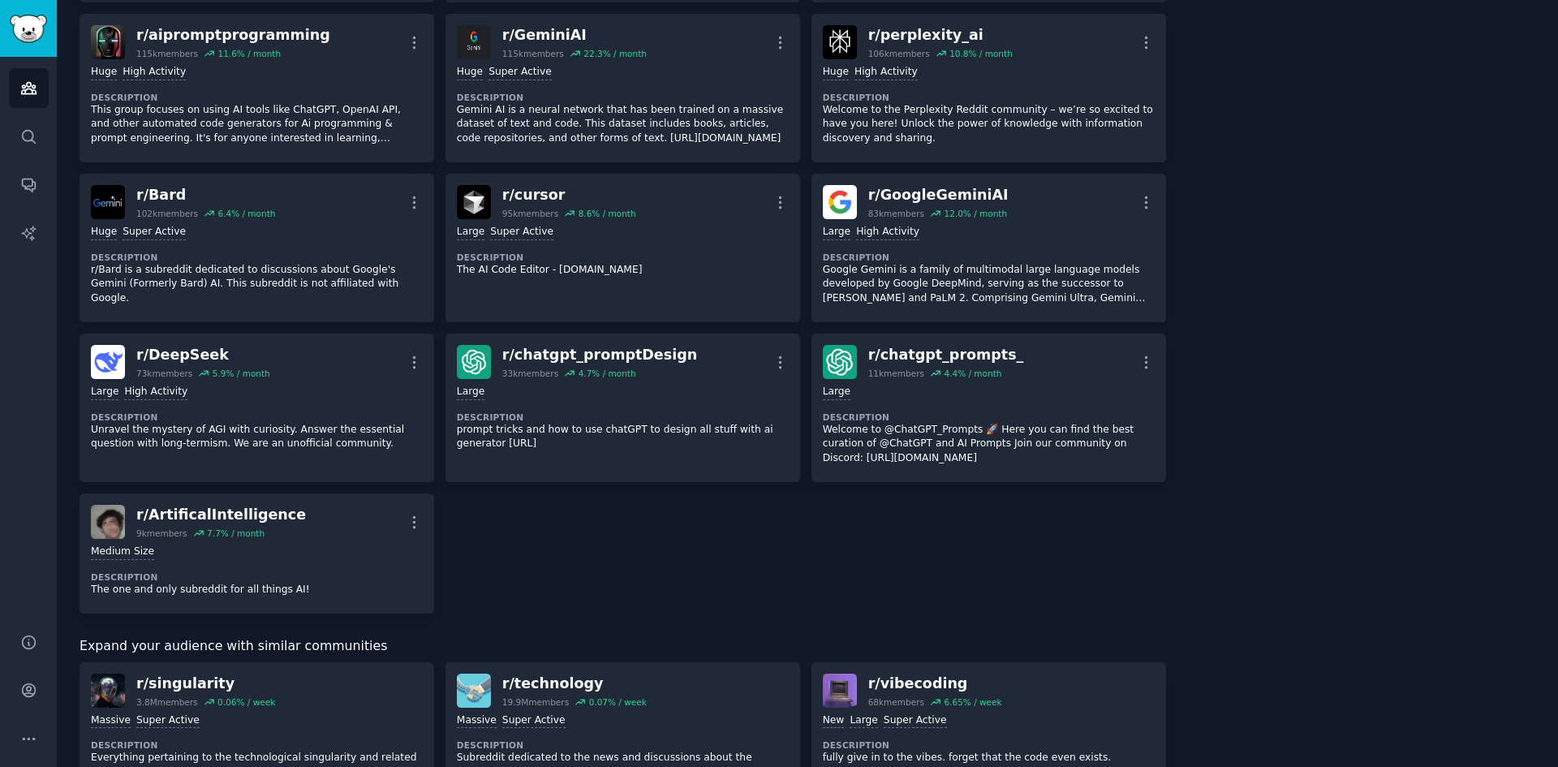
scroll to position [562, 0]
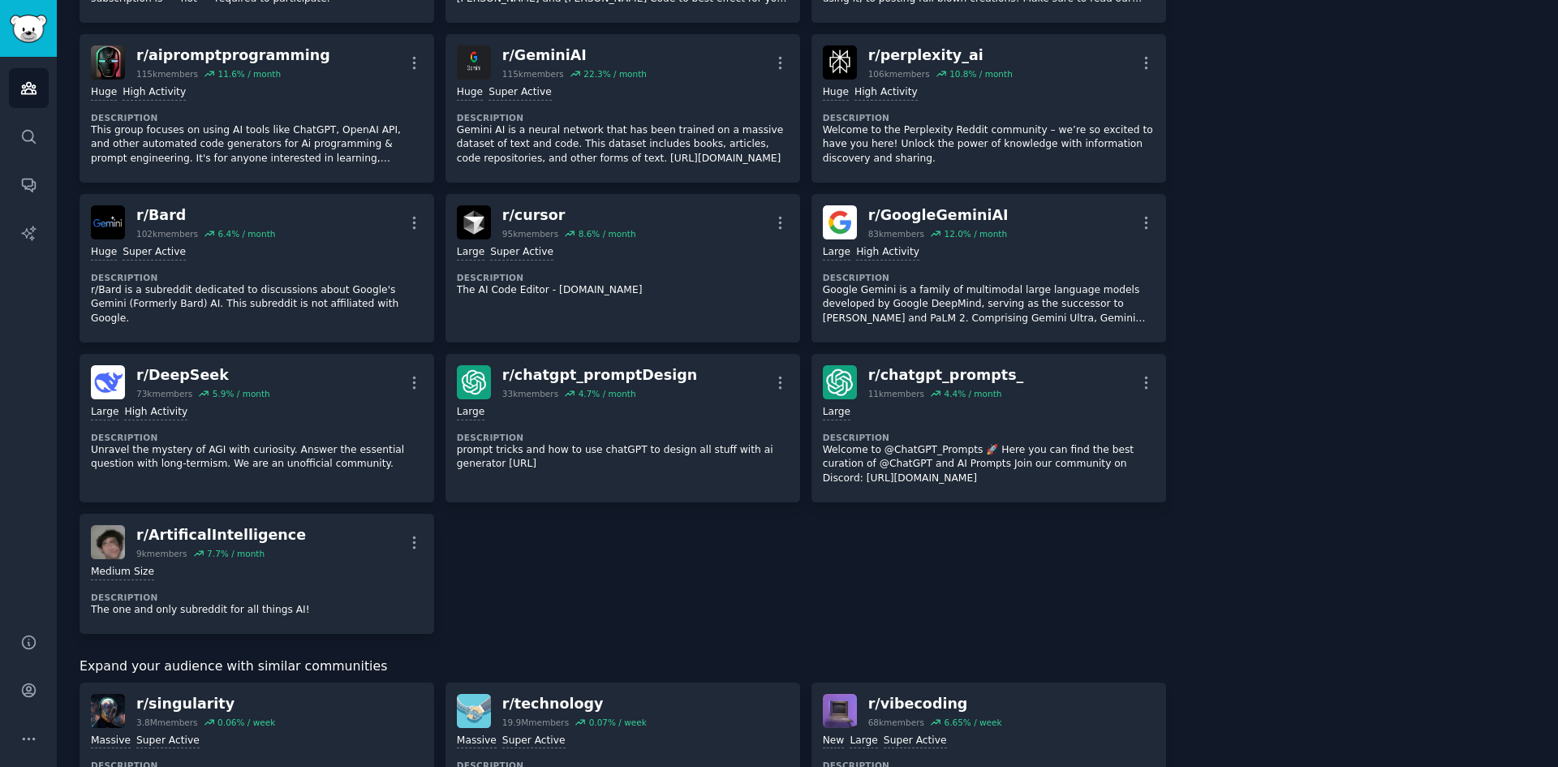
click at [1094, 619] on div "r/ PromptEngineering 222k members 13.5 % / month More Huge High Activity Descri…" at bounding box center [623, 93] width 1087 height 1079
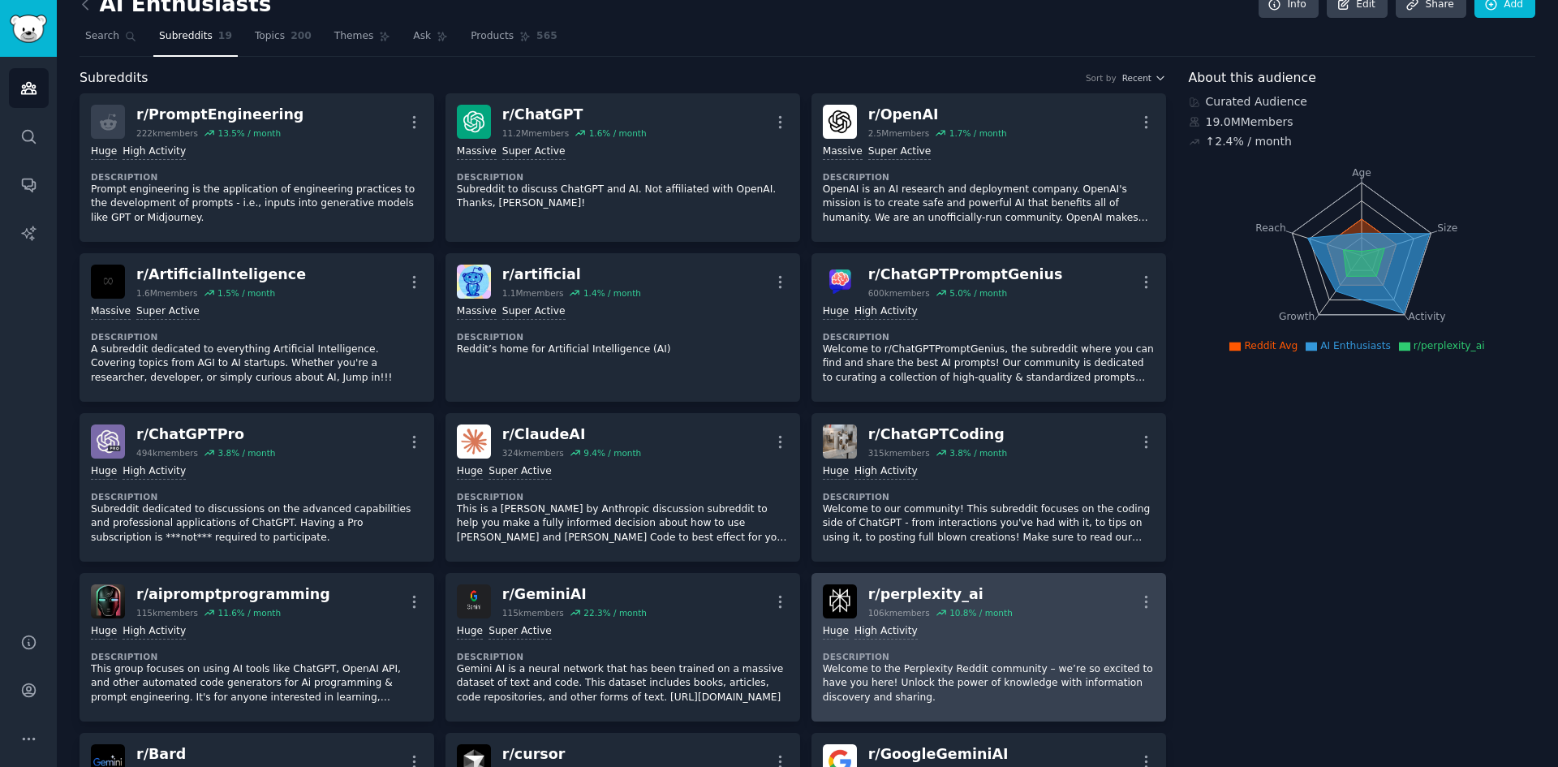
scroll to position [0, 0]
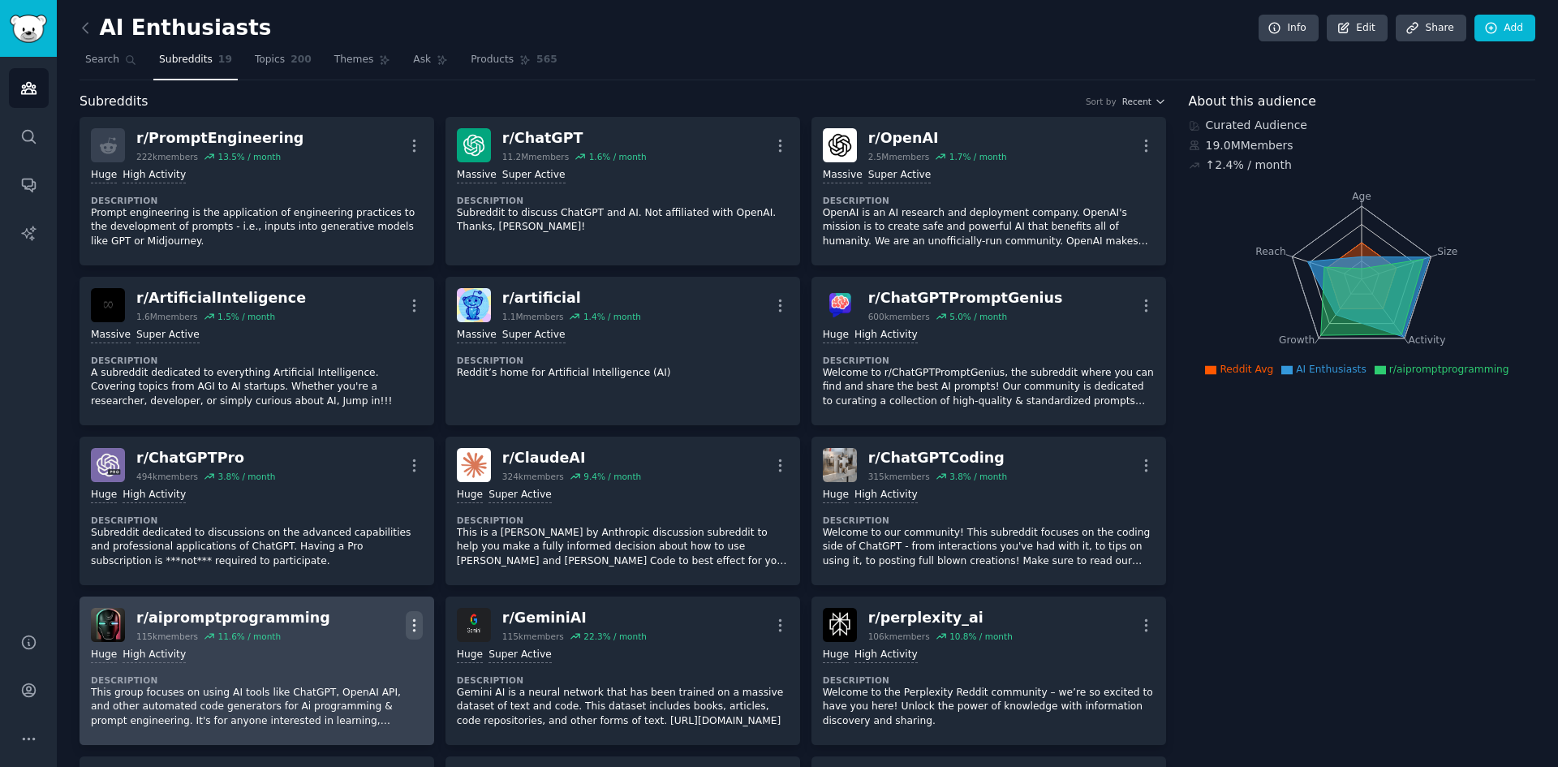
click at [412, 622] on icon "button" at bounding box center [414, 625] width 17 height 17
click at [380, 691] on div "Delete" at bounding box center [348, 687] width 97 height 34
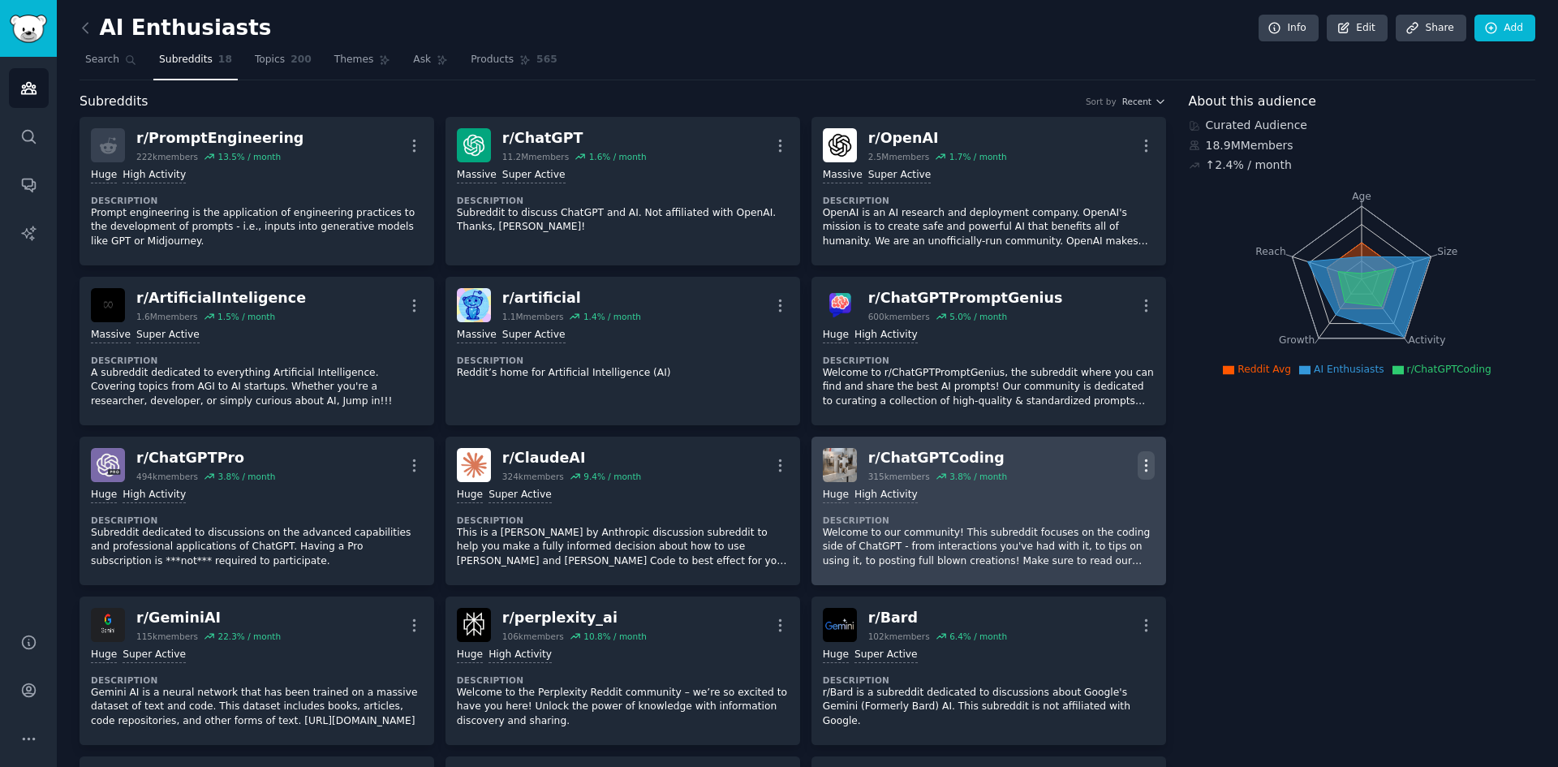
click at [1139, 463] on icon "button" at bounding box center [1146, 465] width 17 height 17
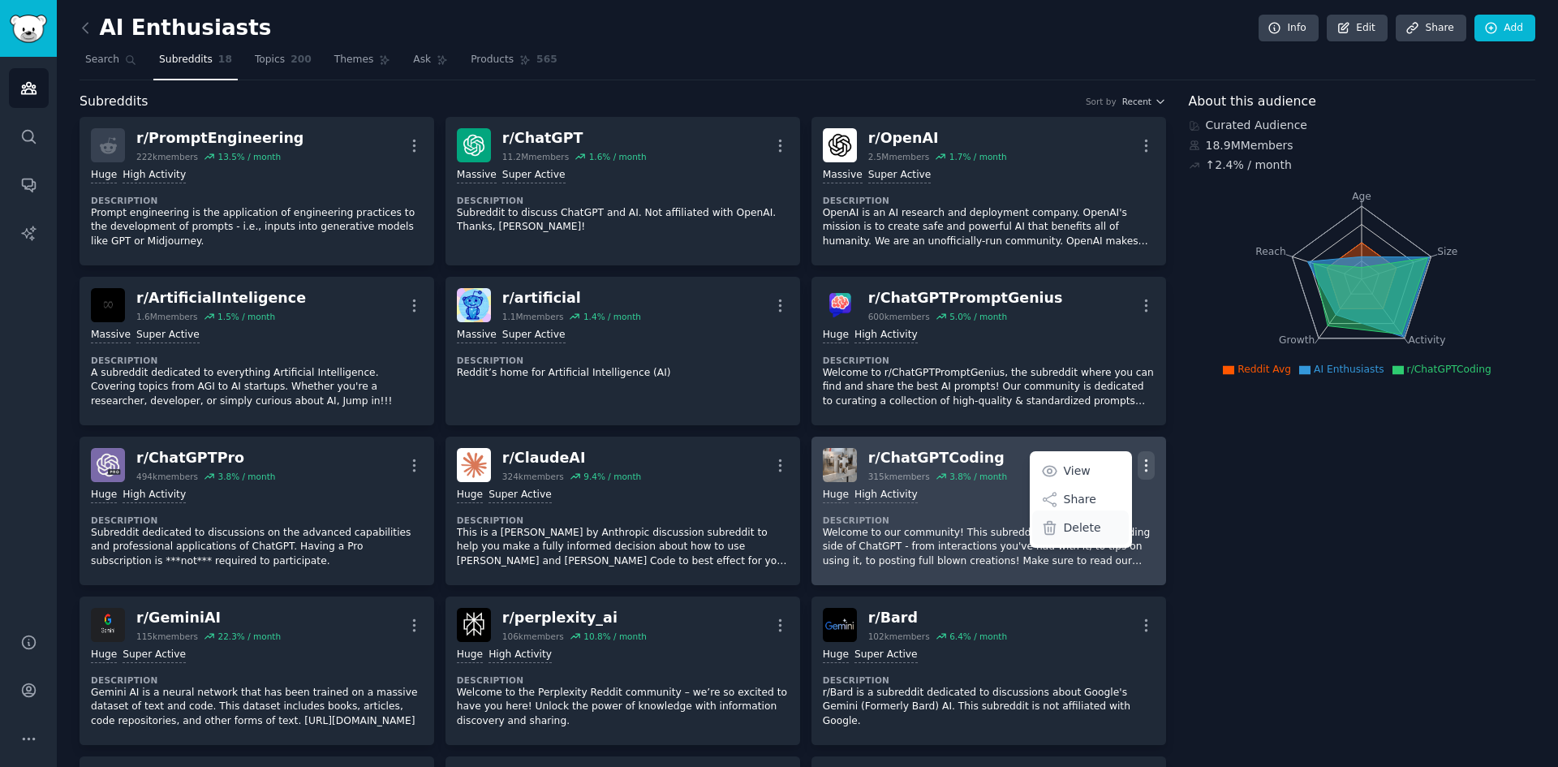
click at [1081, 531] on p "Delete" at bounding box center [1082, 527] width 37 height 17
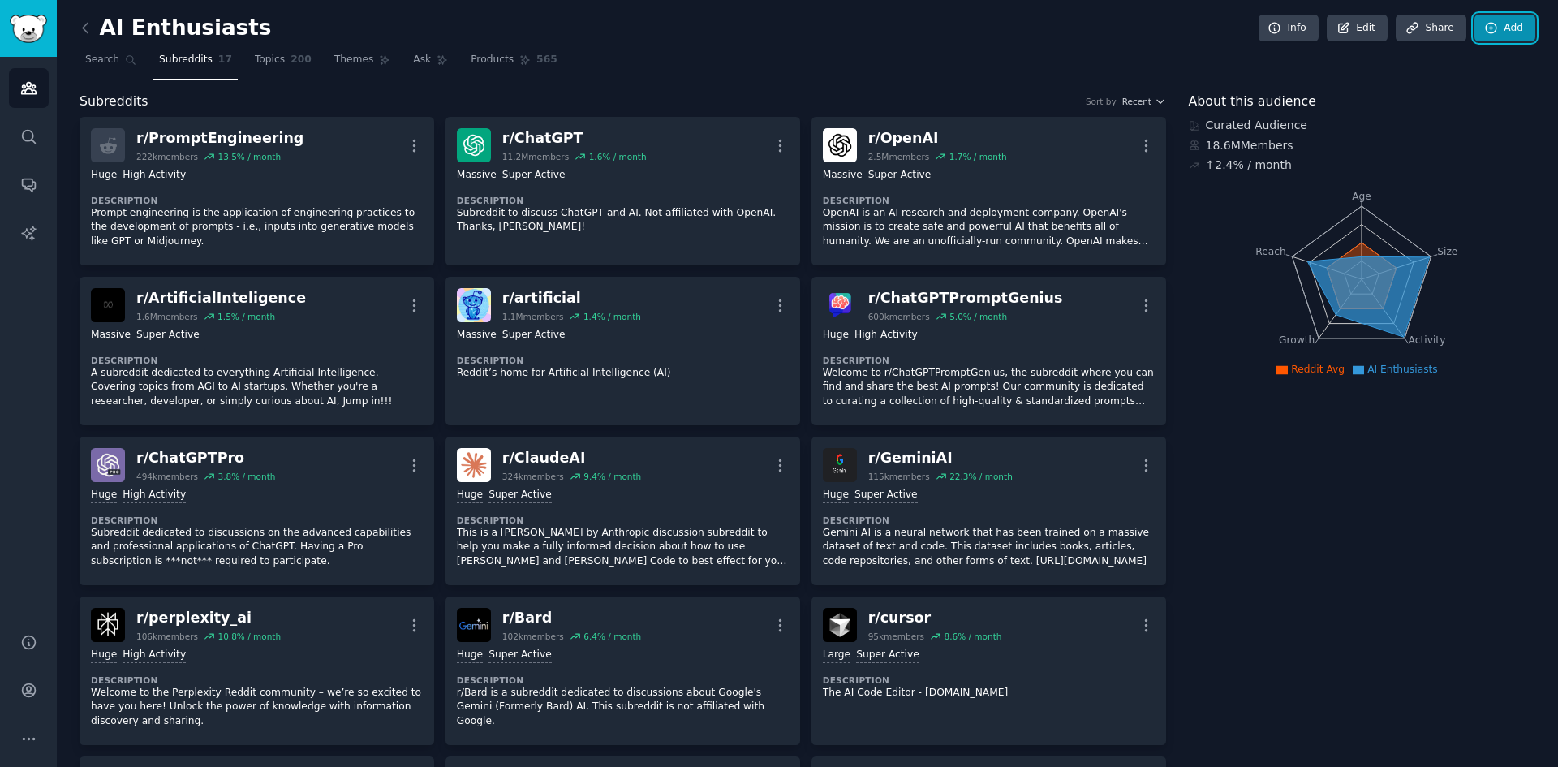
click at [1497, 20] on link "Add" at bounding box center [1505, 29] width 61 height 28
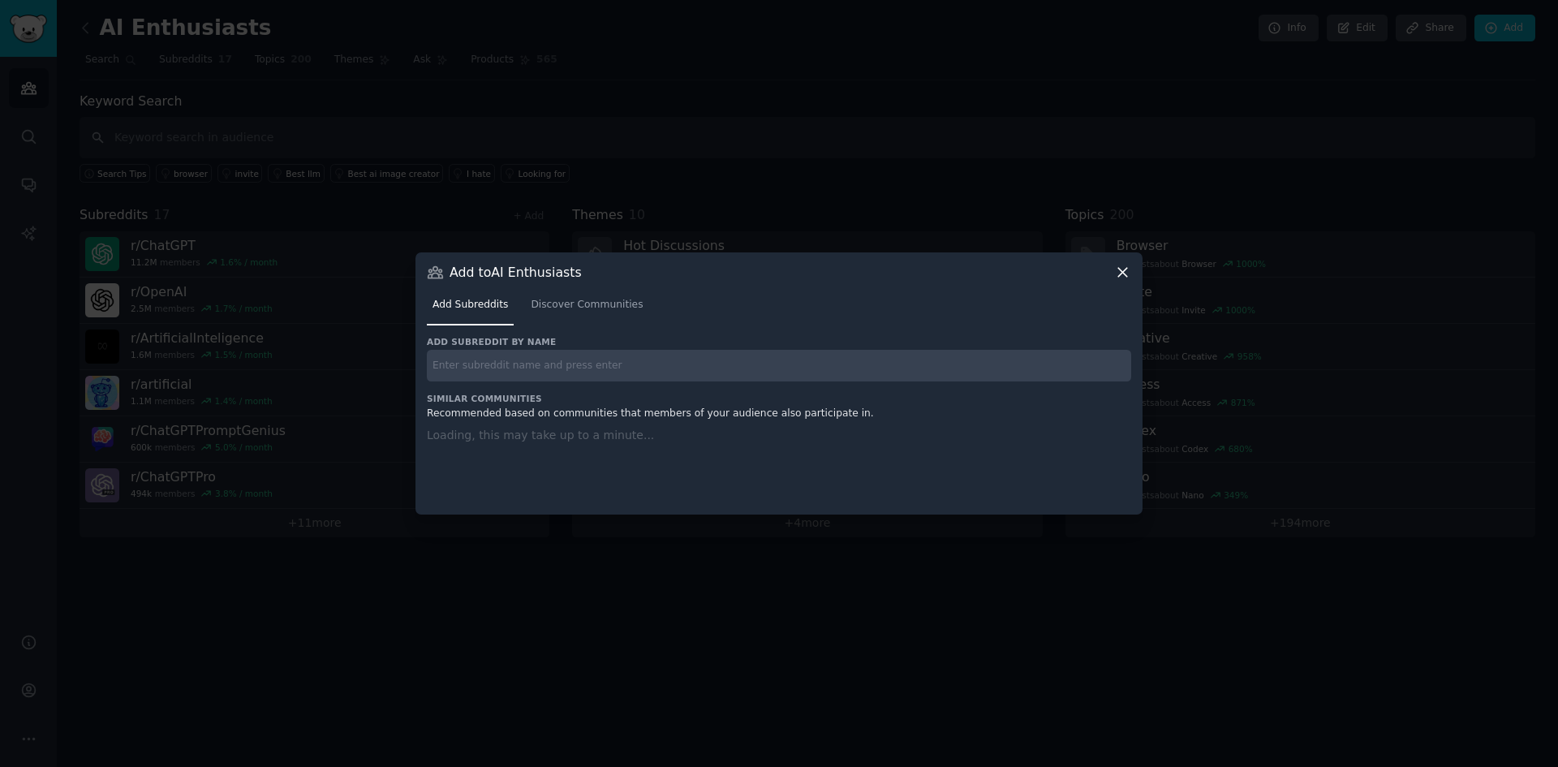
click at [699, 371] on input "text" at bounding box center [779, 366] width 704 height 32
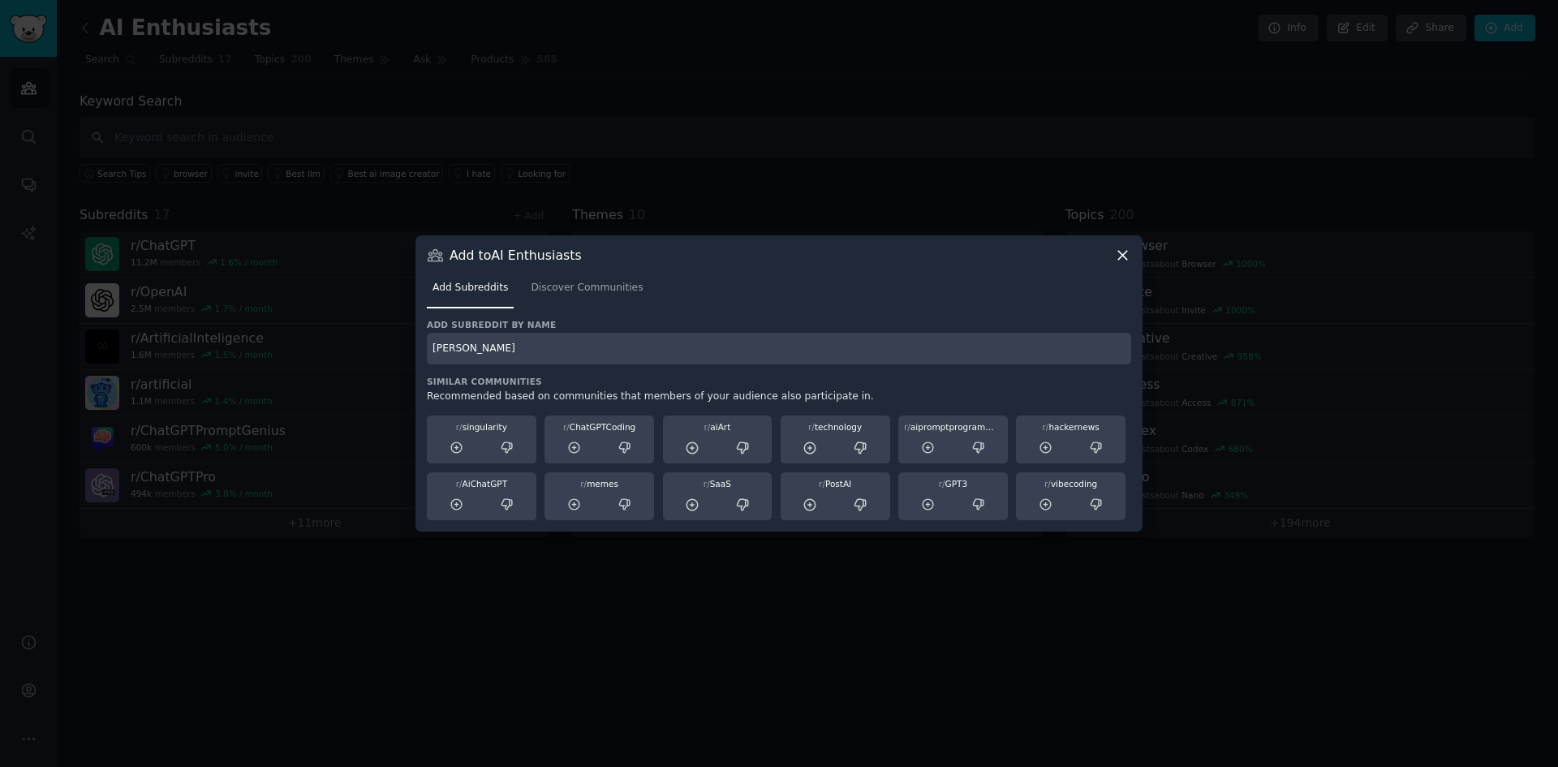
type input "claude"
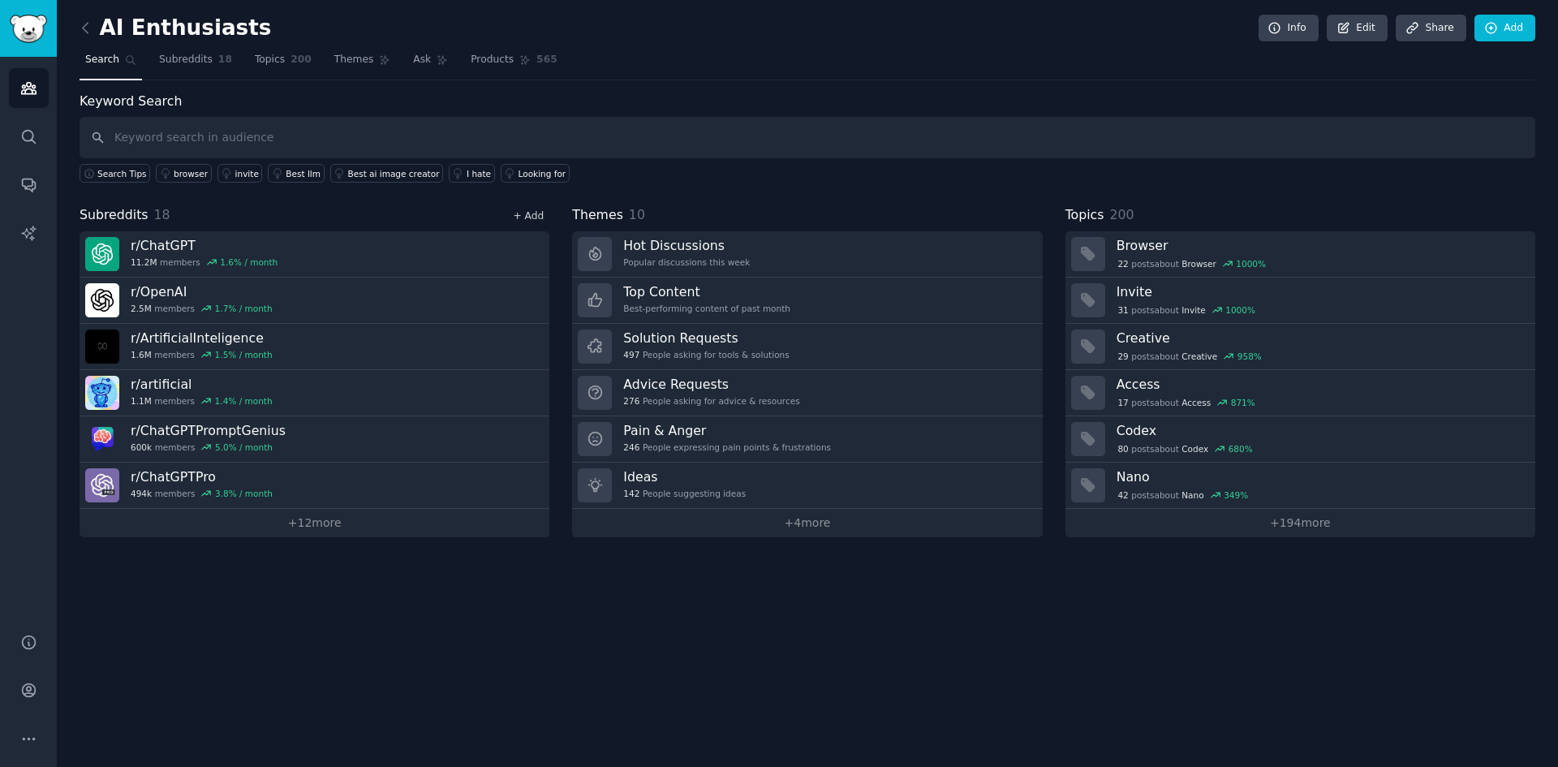
click at [541, 218] on link "+ Add" at bounding box center [528, 215] width 31 height 11
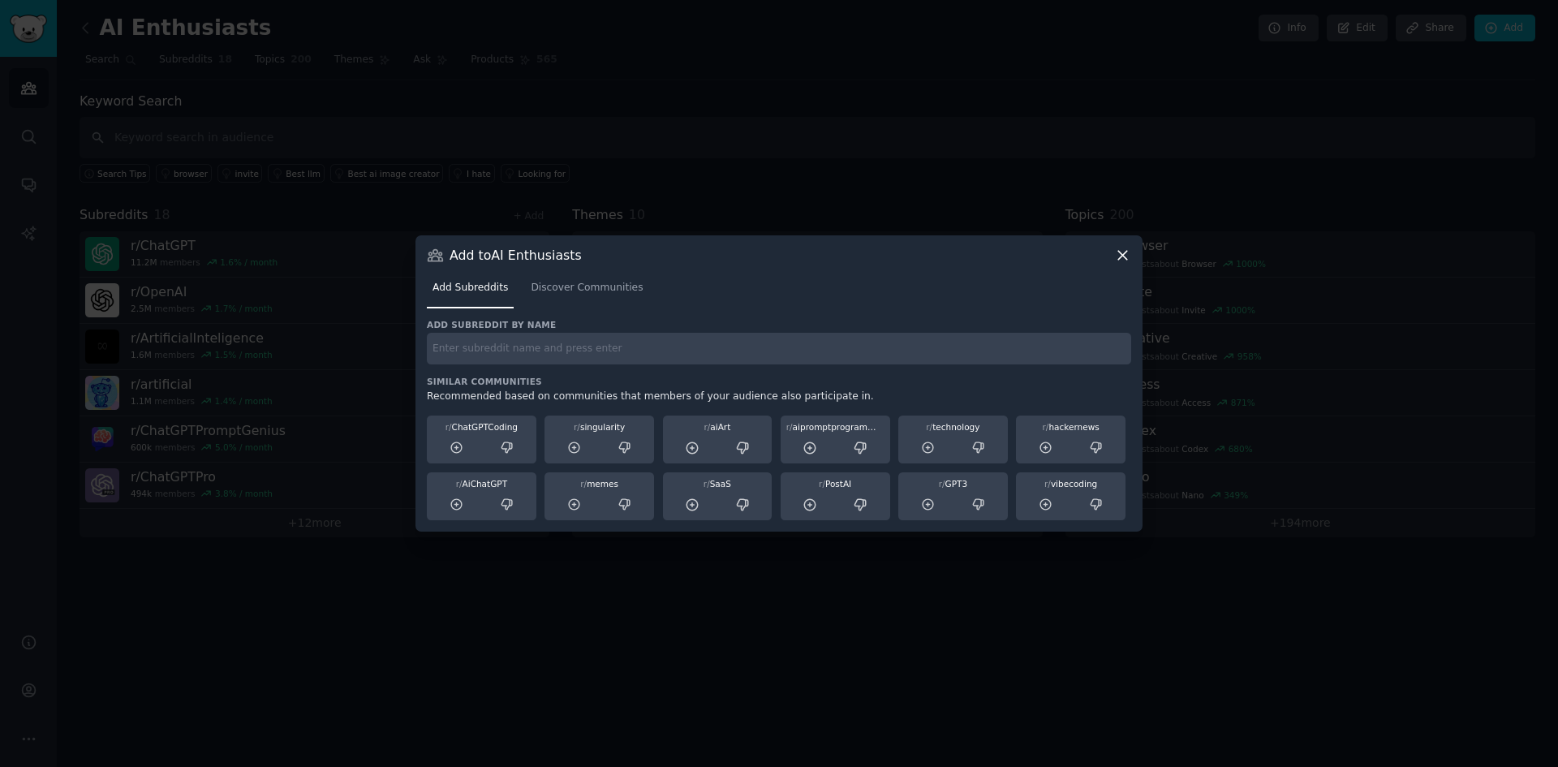
click at [579, 351] on input "text" at bounding box center [779, 349] width 704 height 32
type input "[PERSON_NAME]"
click at [545, 290] on span "Discover Communities" at bounding box center [587, 288] width 112 height 15
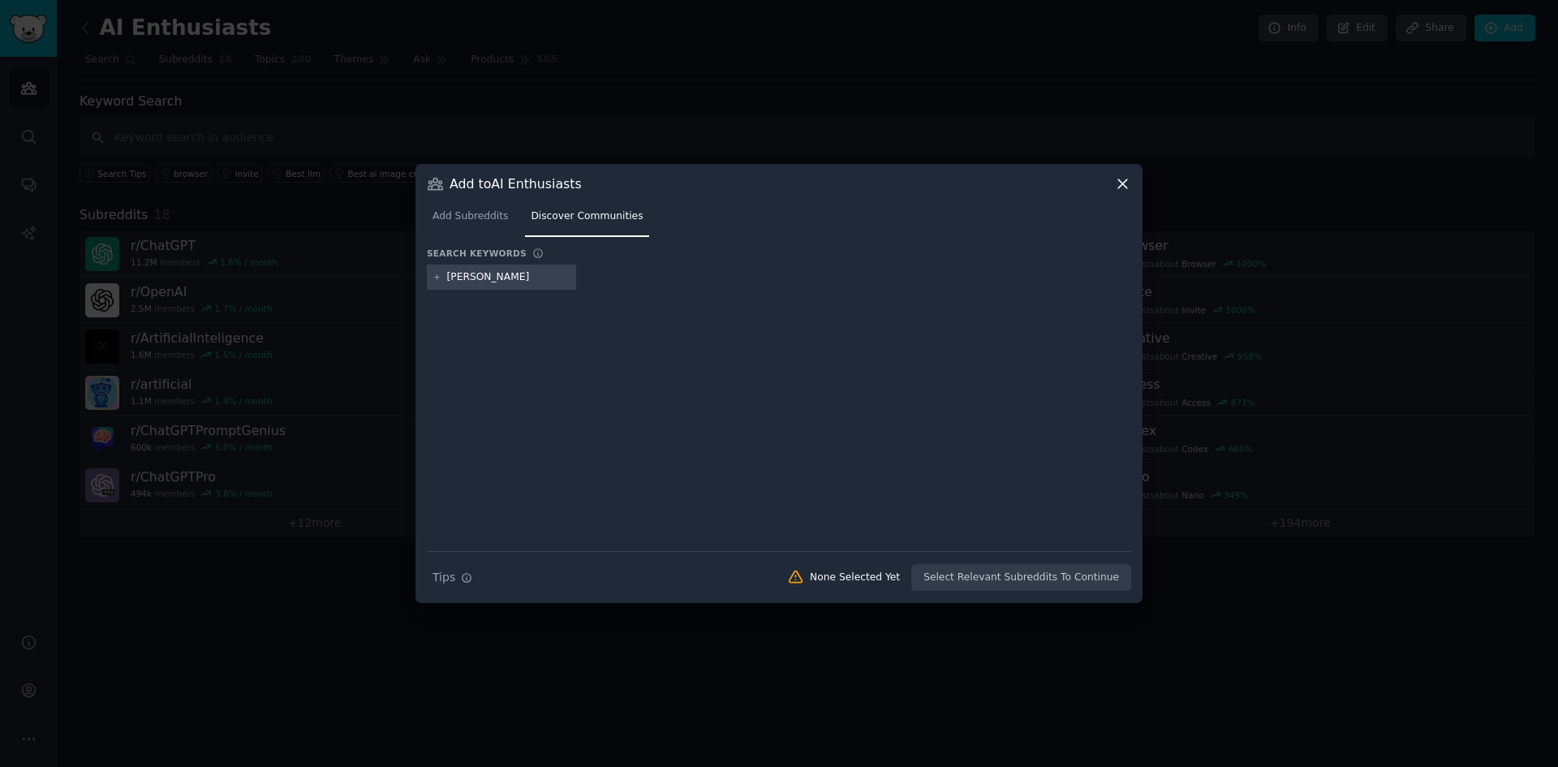
type input "[PERSON_NAME]"
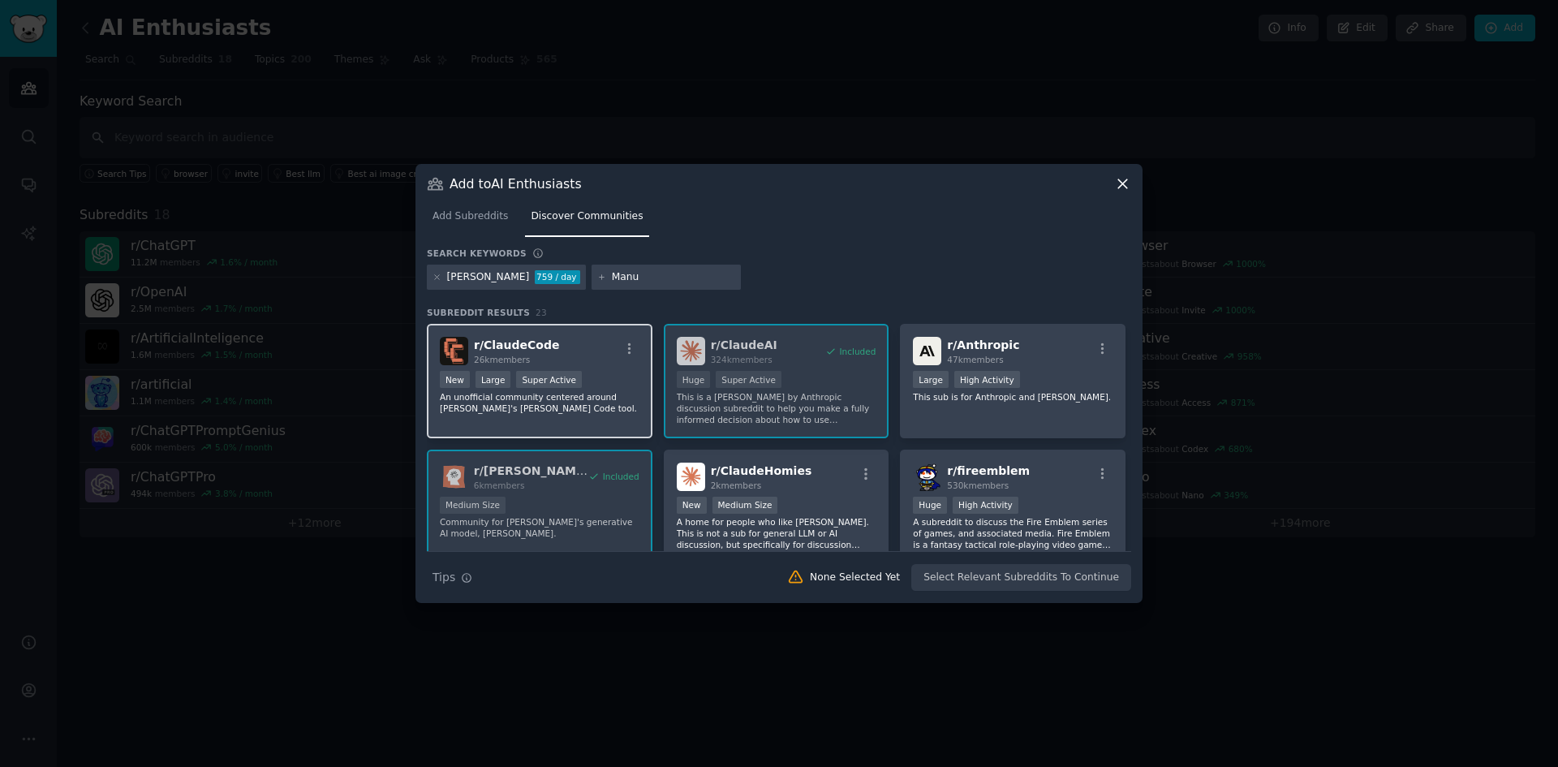
type input "Manus"
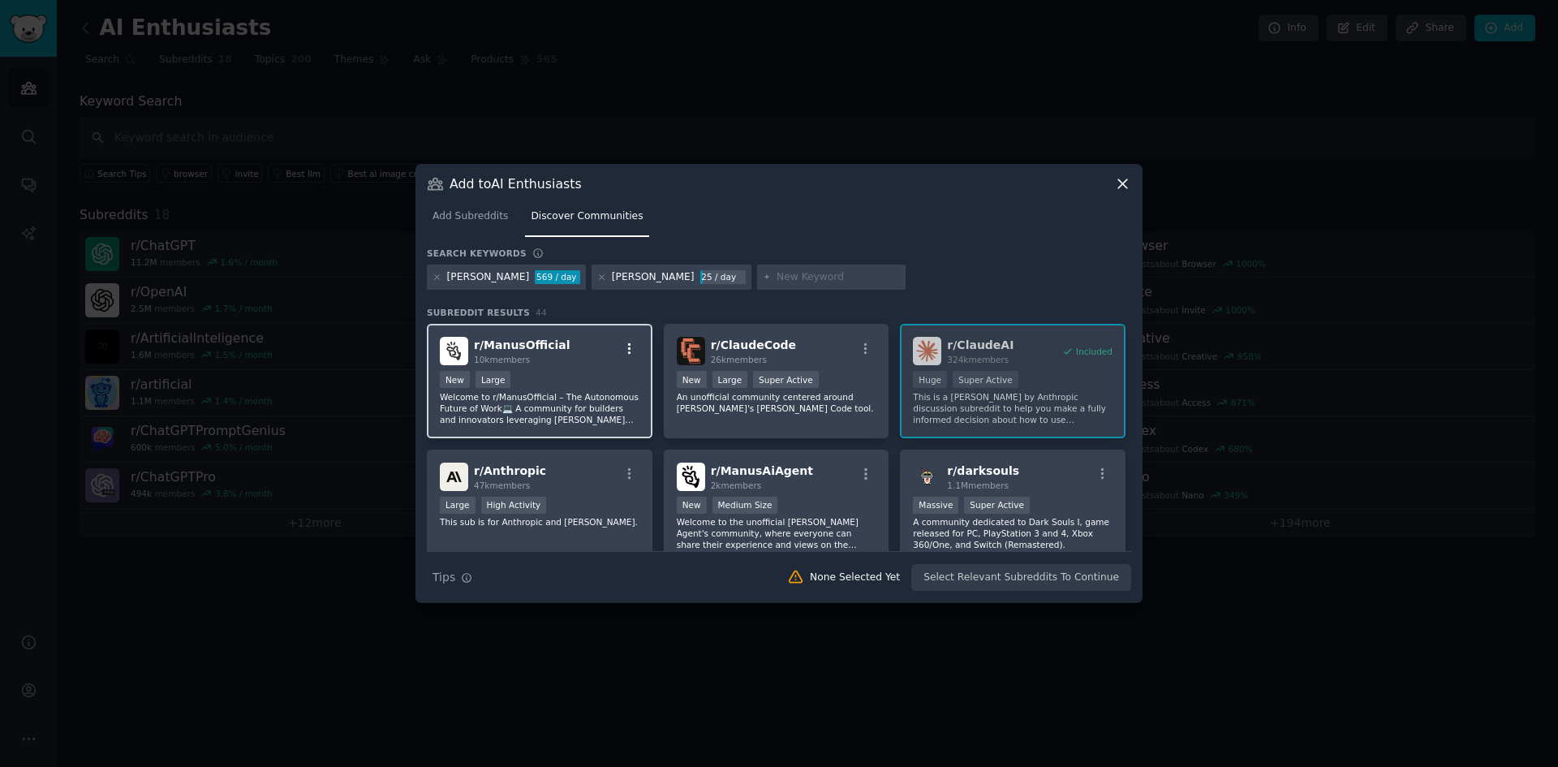
click at [628, 347] on icon "button" at bounding box center [629, 349] width 15 height 15
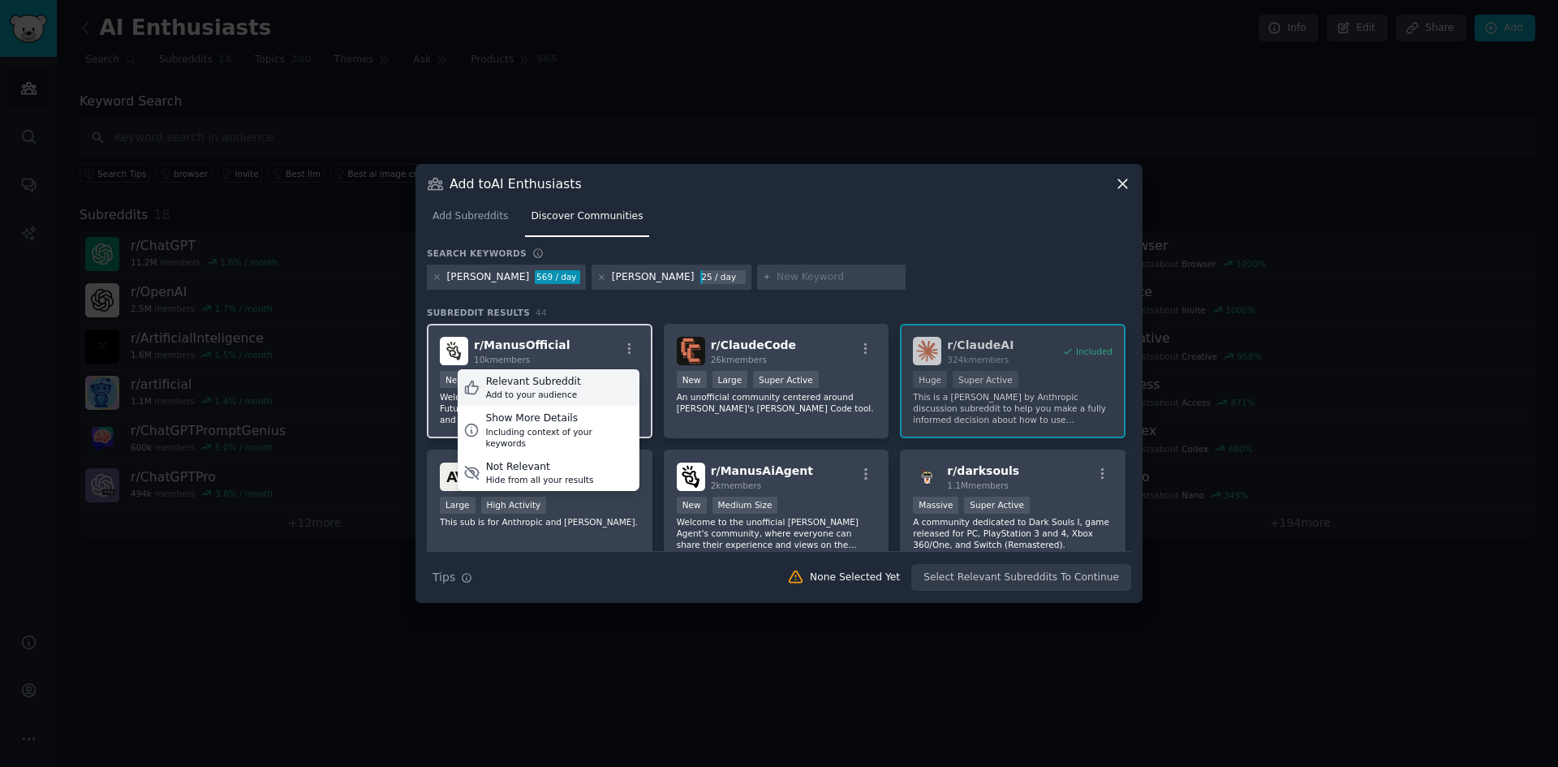
click at [565, 386] on div "Relevant Subreddit" at bounding box center [533, 382] width 95 height 15
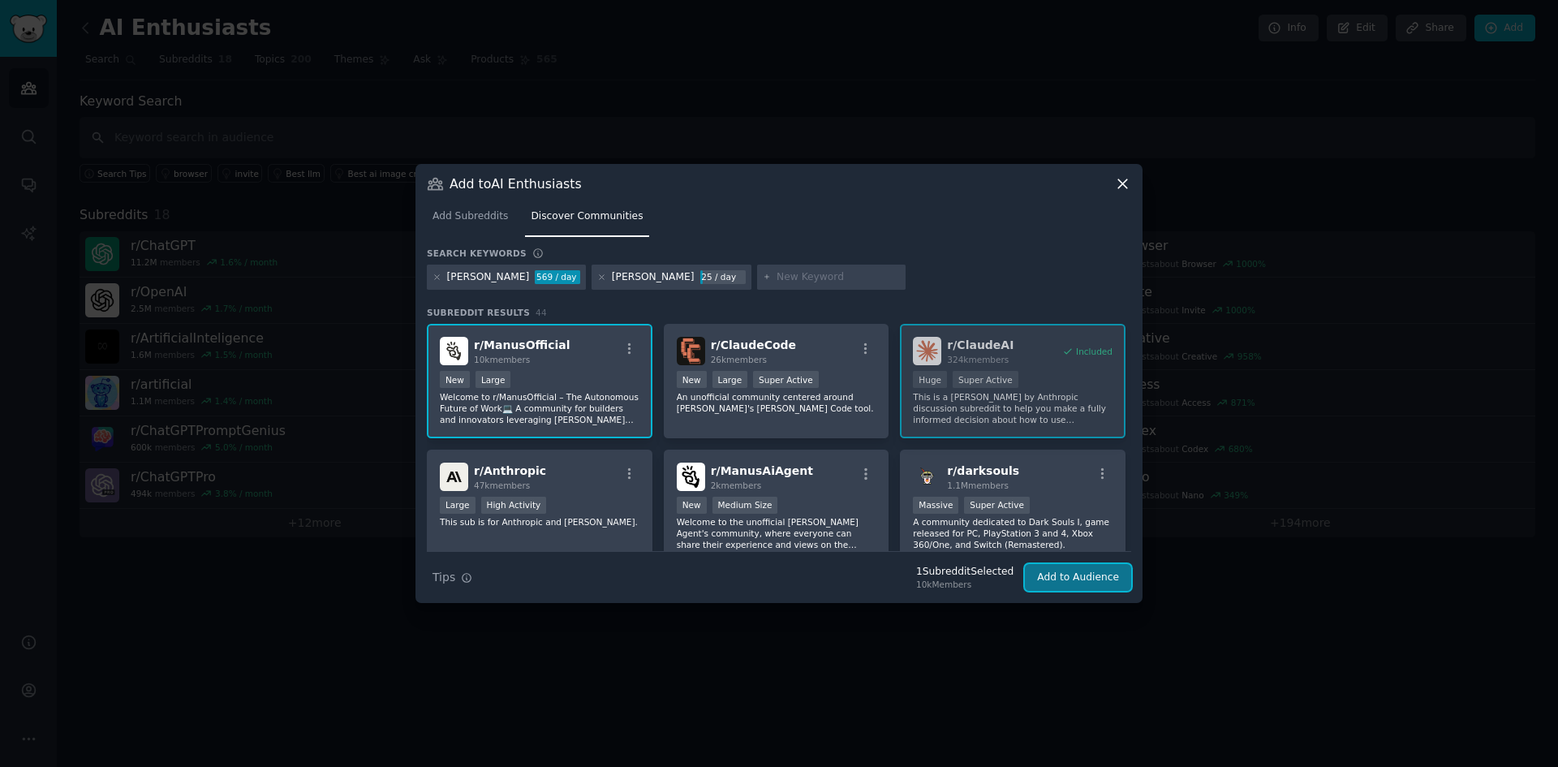
click at [1089, 575] on button "Add to Audience" at bounding box center [1078, 578] width 106 height 28
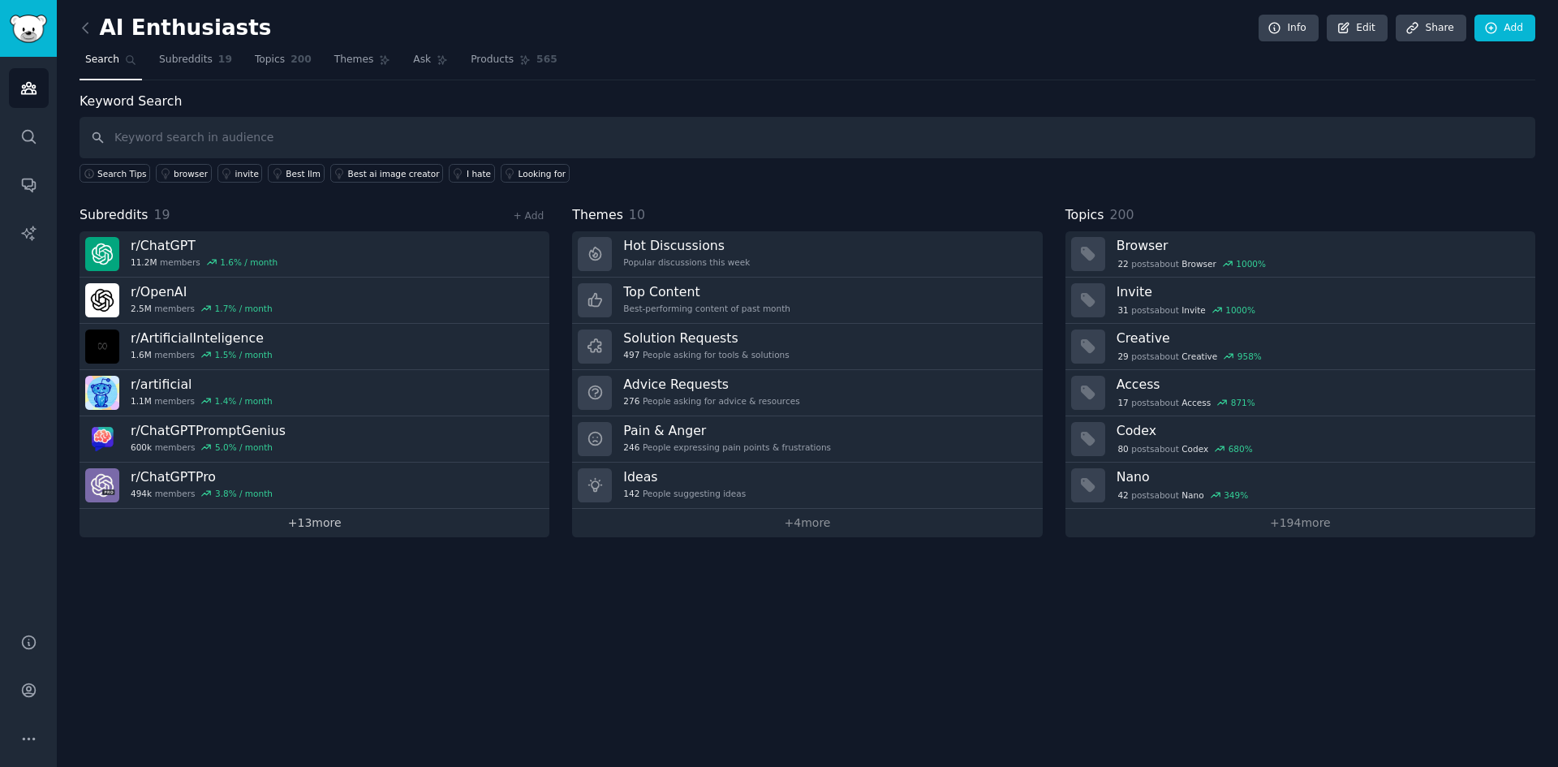
click at [308, 536] on link "+ 13 more" at bounding box center [315, 523] width 470 height 28
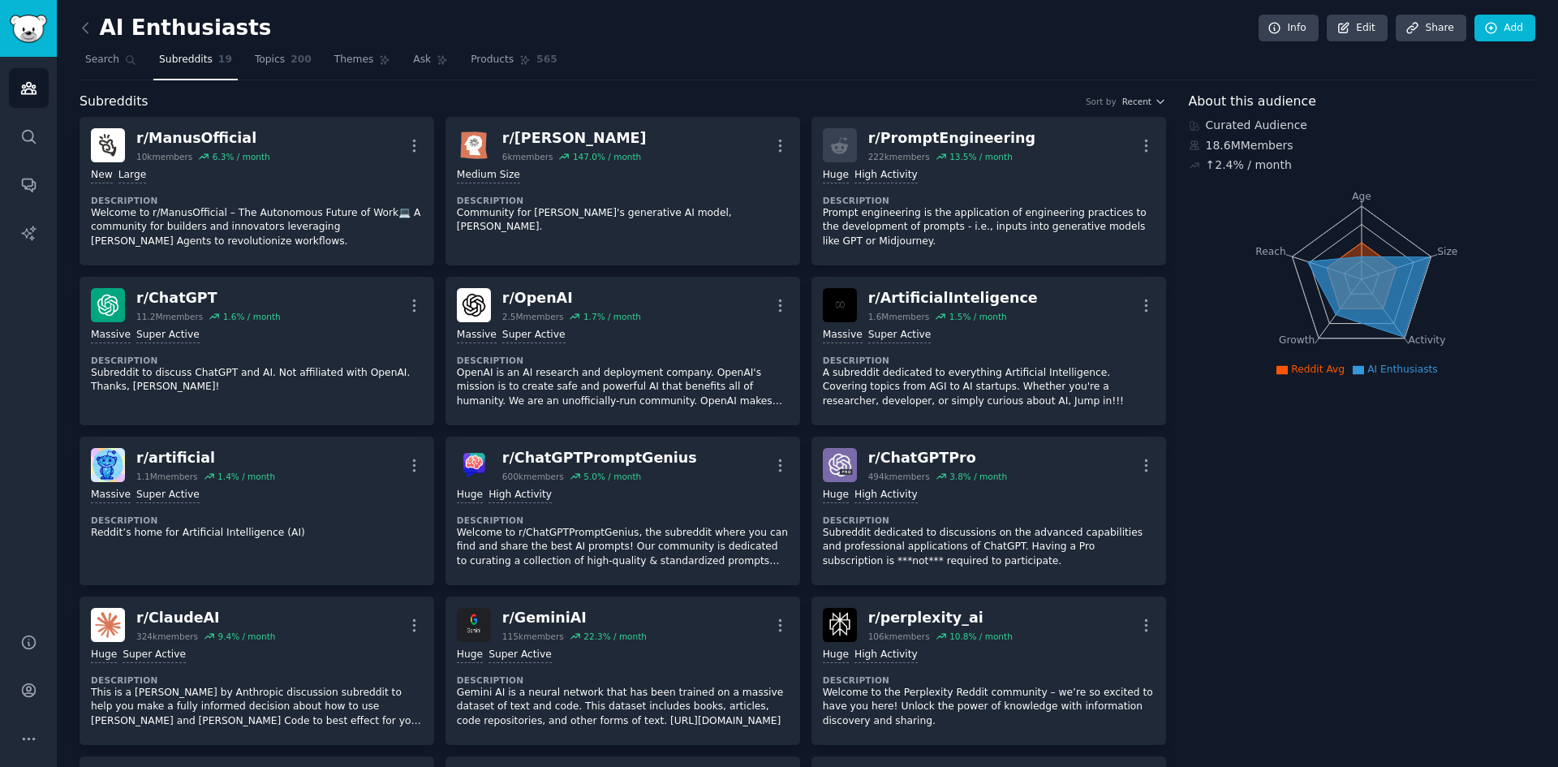
click at [86, 28] on icon at bounding box center [85, 27] width 17 height 17
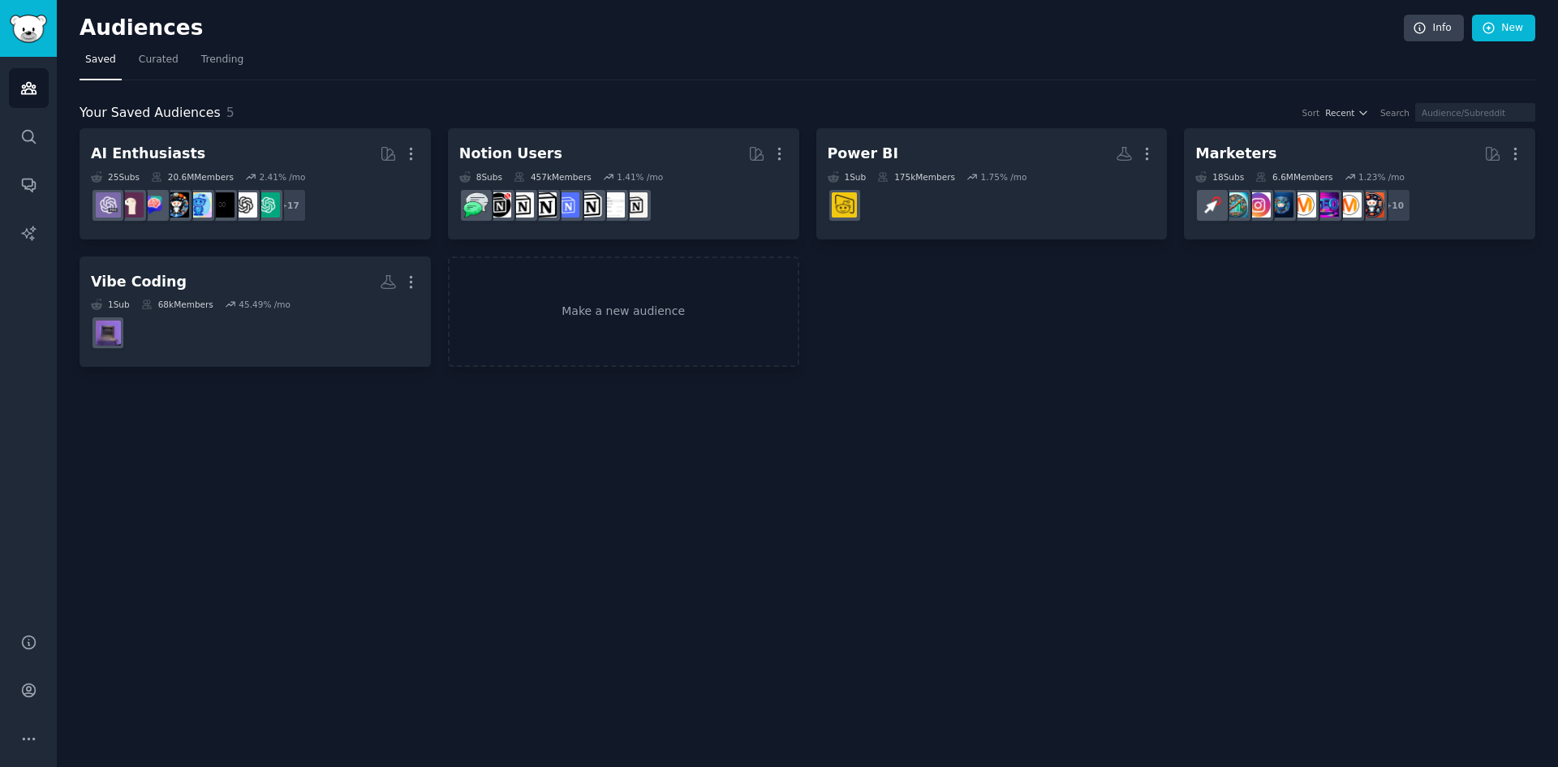
click at [832, 501] on div "Audiences Info New Saved Curated Trending Your Saved Audiences 5 Sort Recent Se…" at bounding box center [807, 383] width 1501 height 767
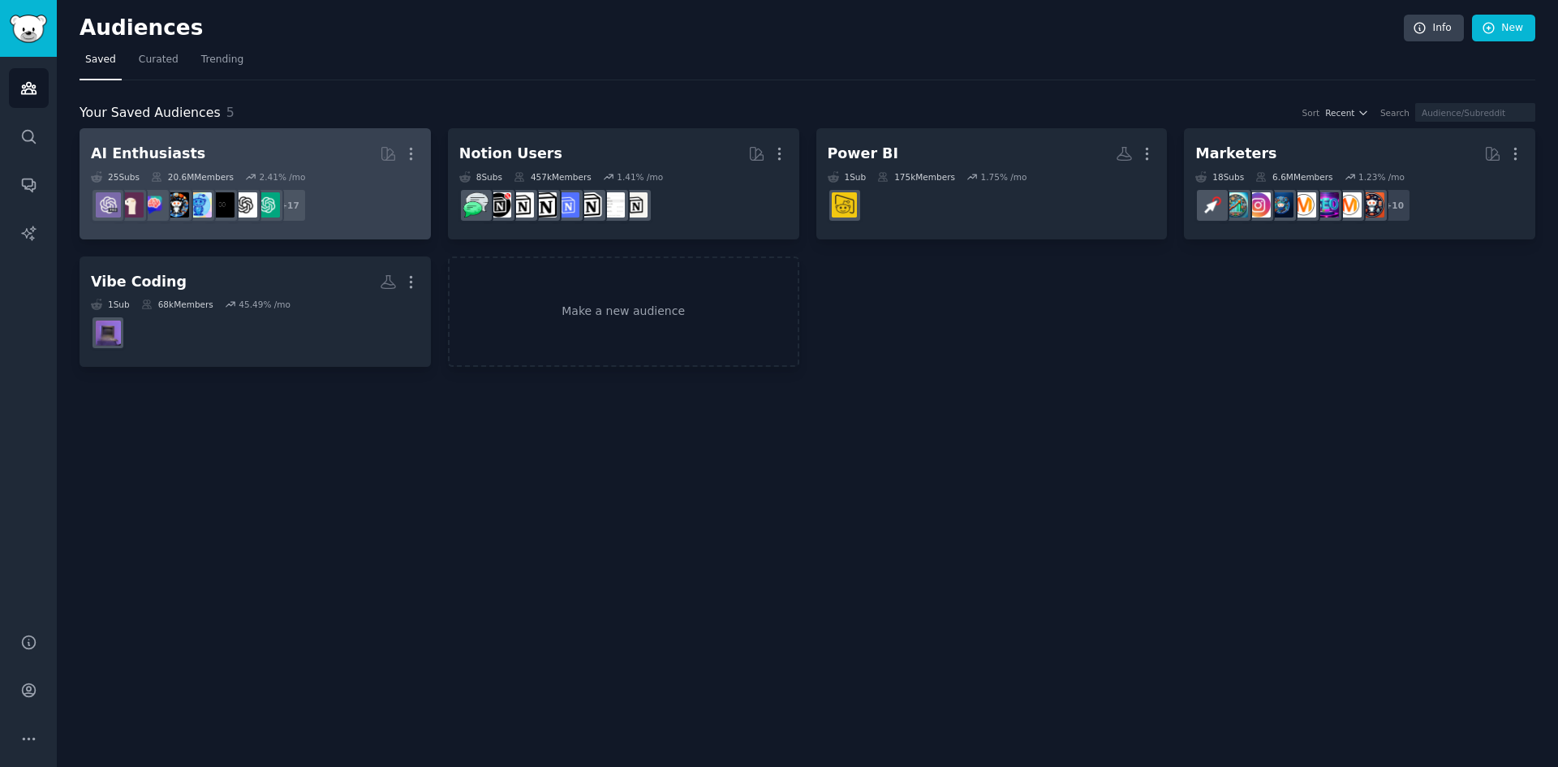
click at [226, 162] on h2 "AI Enthusiasts More" at bounding box center [255, 154] width 329 height 28
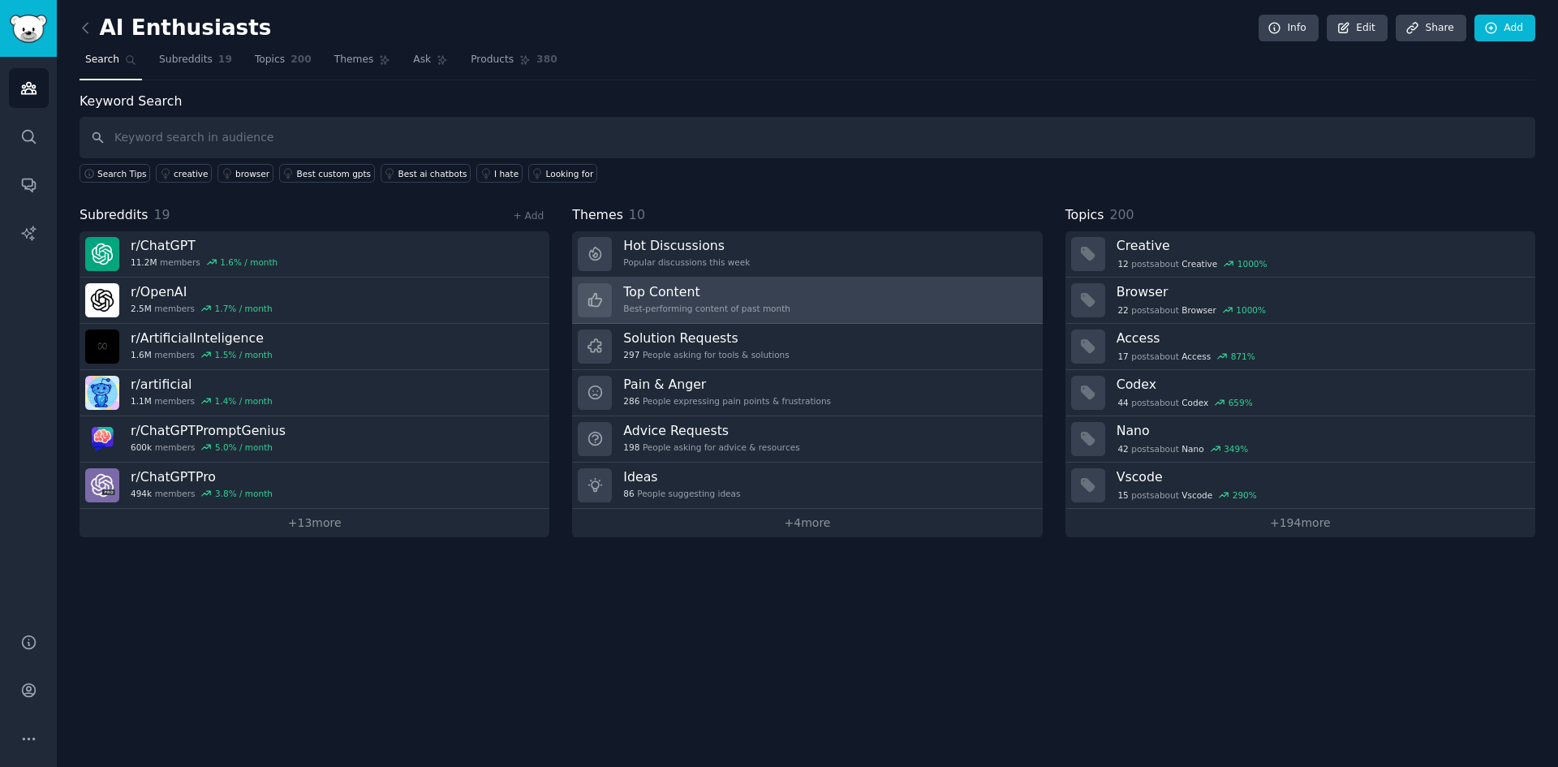
click at [748, 304] on div "Best-performing content of past month" at bounding box center [706, 308] width 167 height 11
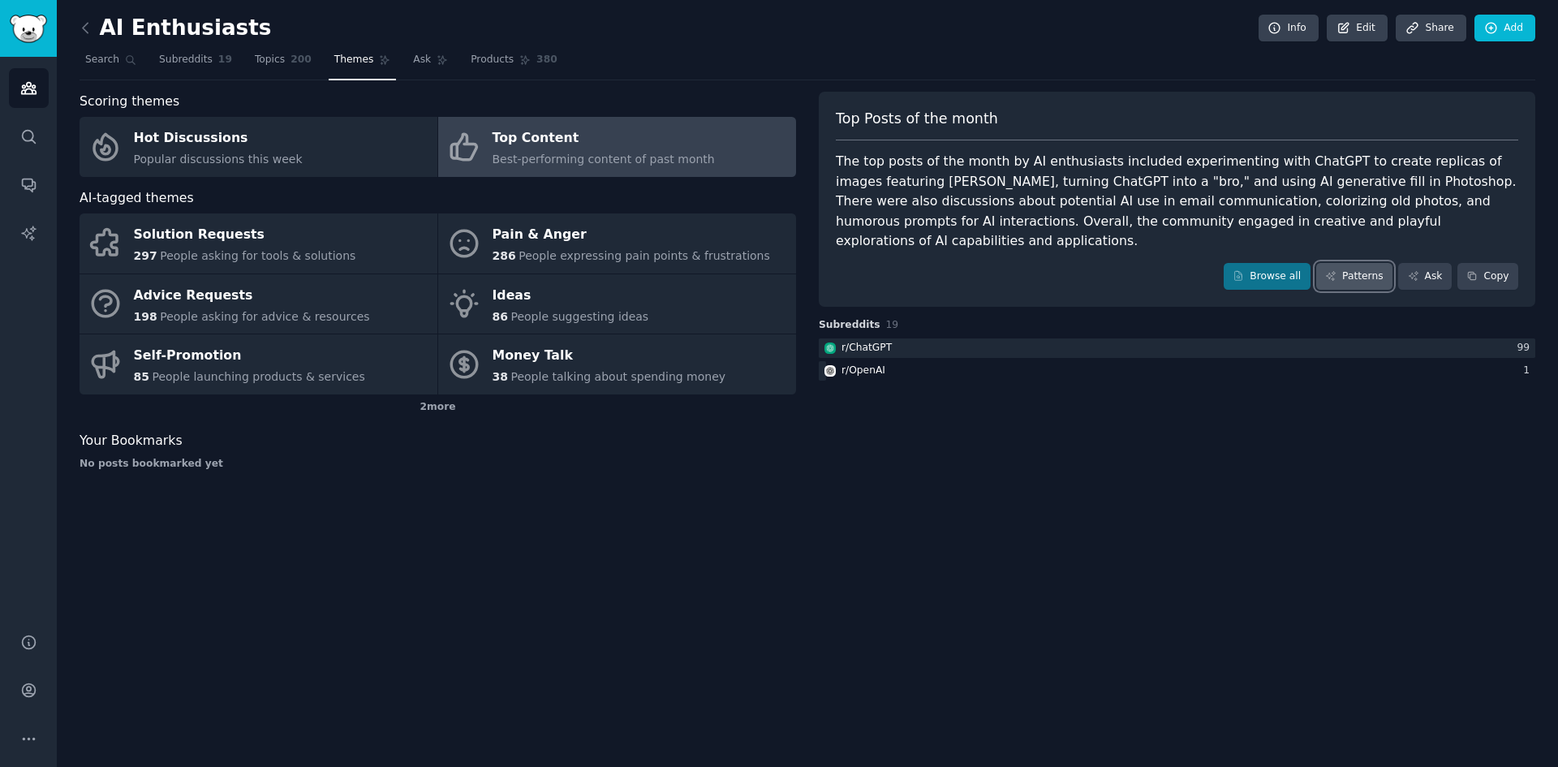
click at [1355, 263] on link "Patterns" at bounding box center [1354, 277] width 76 height 28
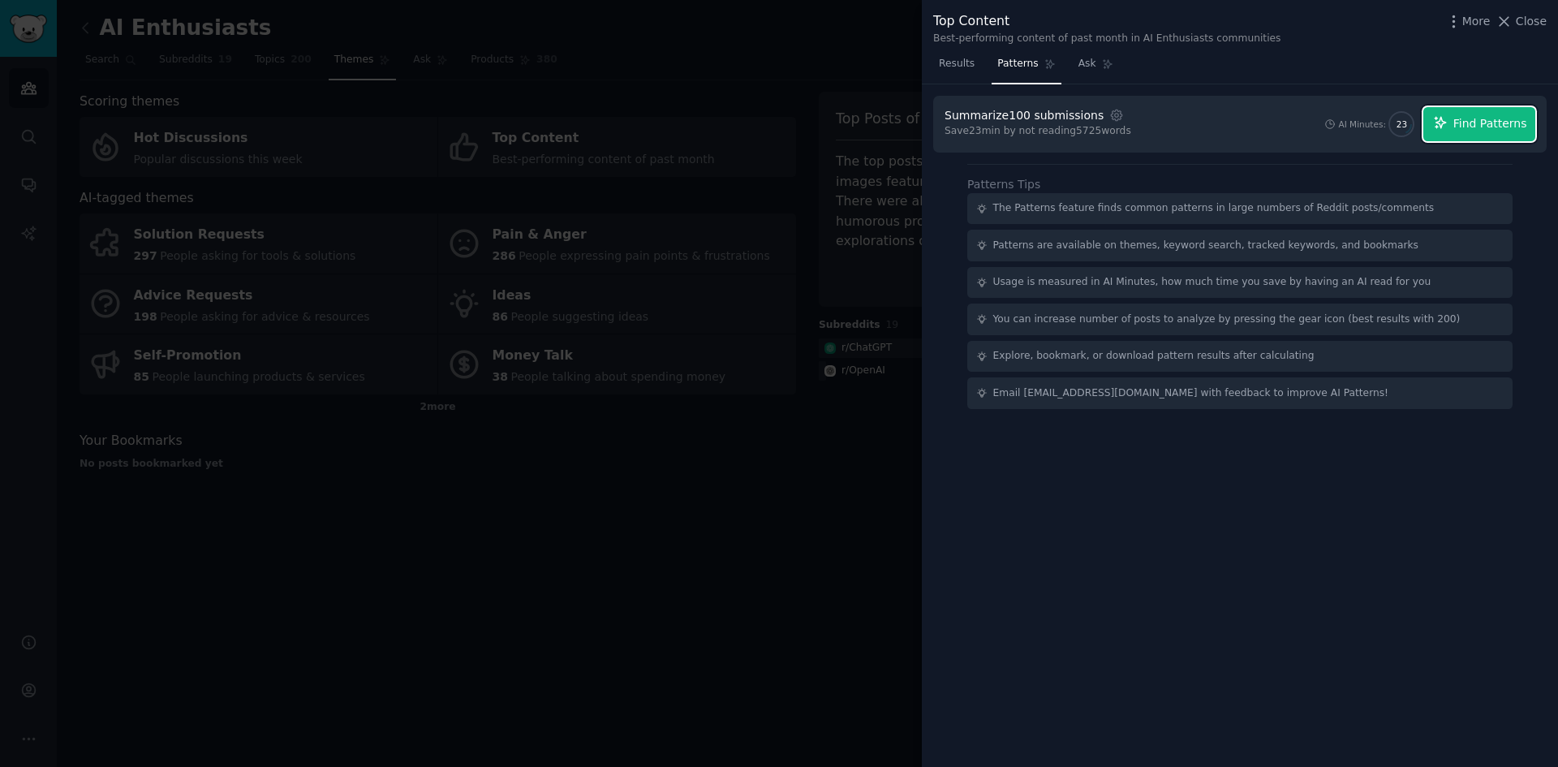
click at [1511, 120] on span "Find Patterns" at bounding box center [1491, 123] width 74 height 17
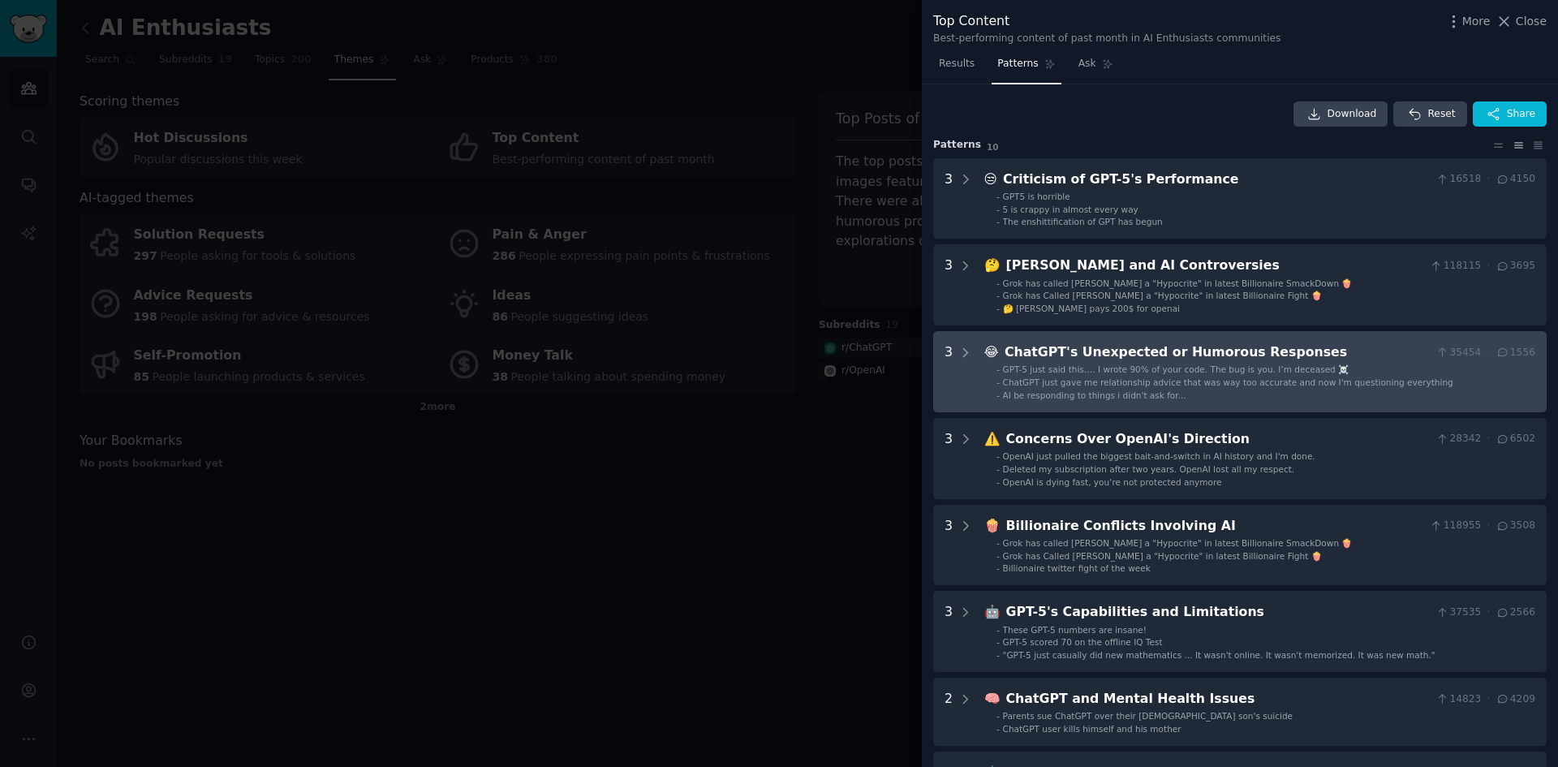
click at [1001, 351] on div "😂 ChatGPT's Unexpected or Humorous Responses 35454 · 1556" at bounding box center [1259, 352] width 551 height 20
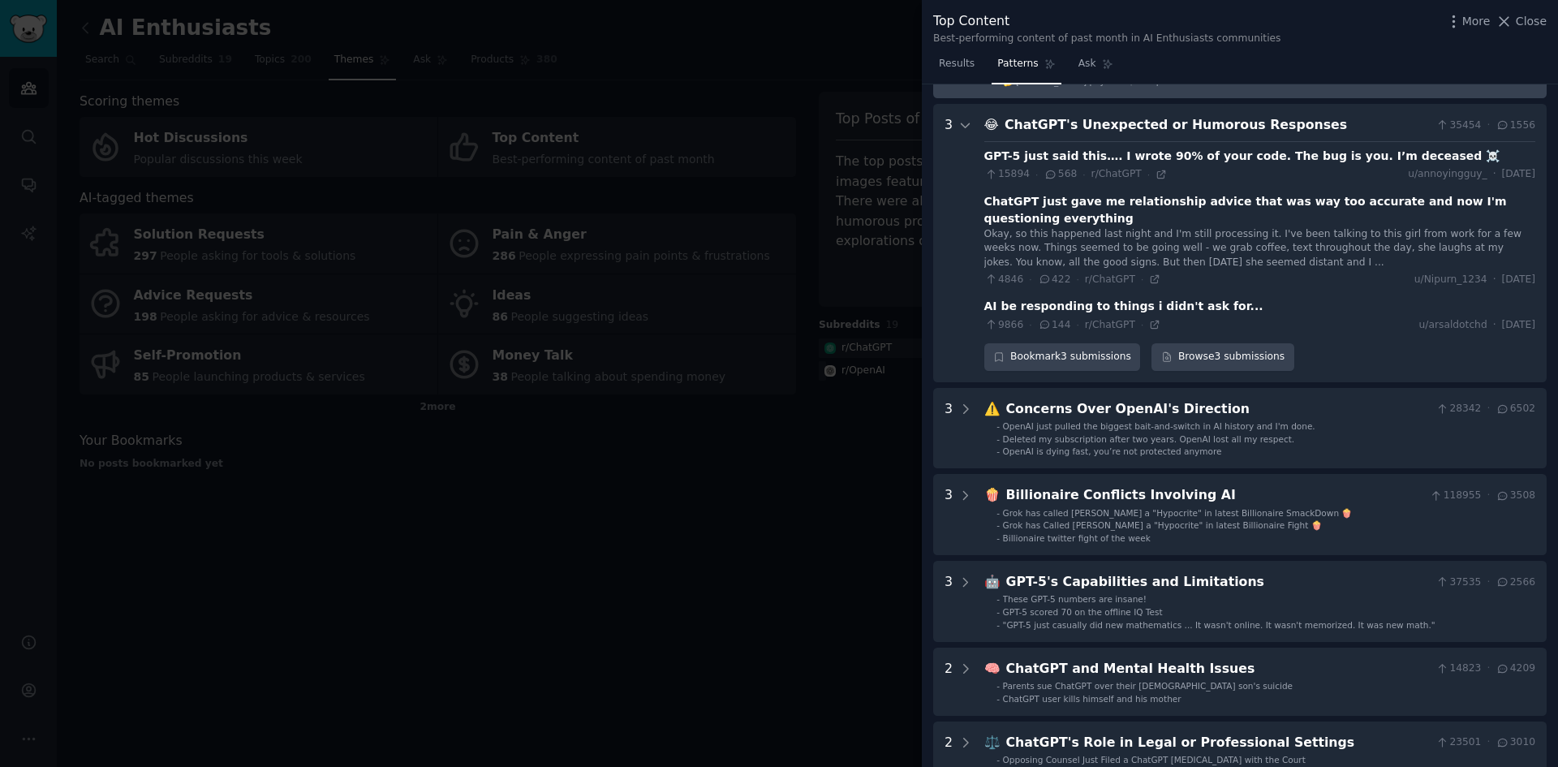
scroll to position [166, 0]
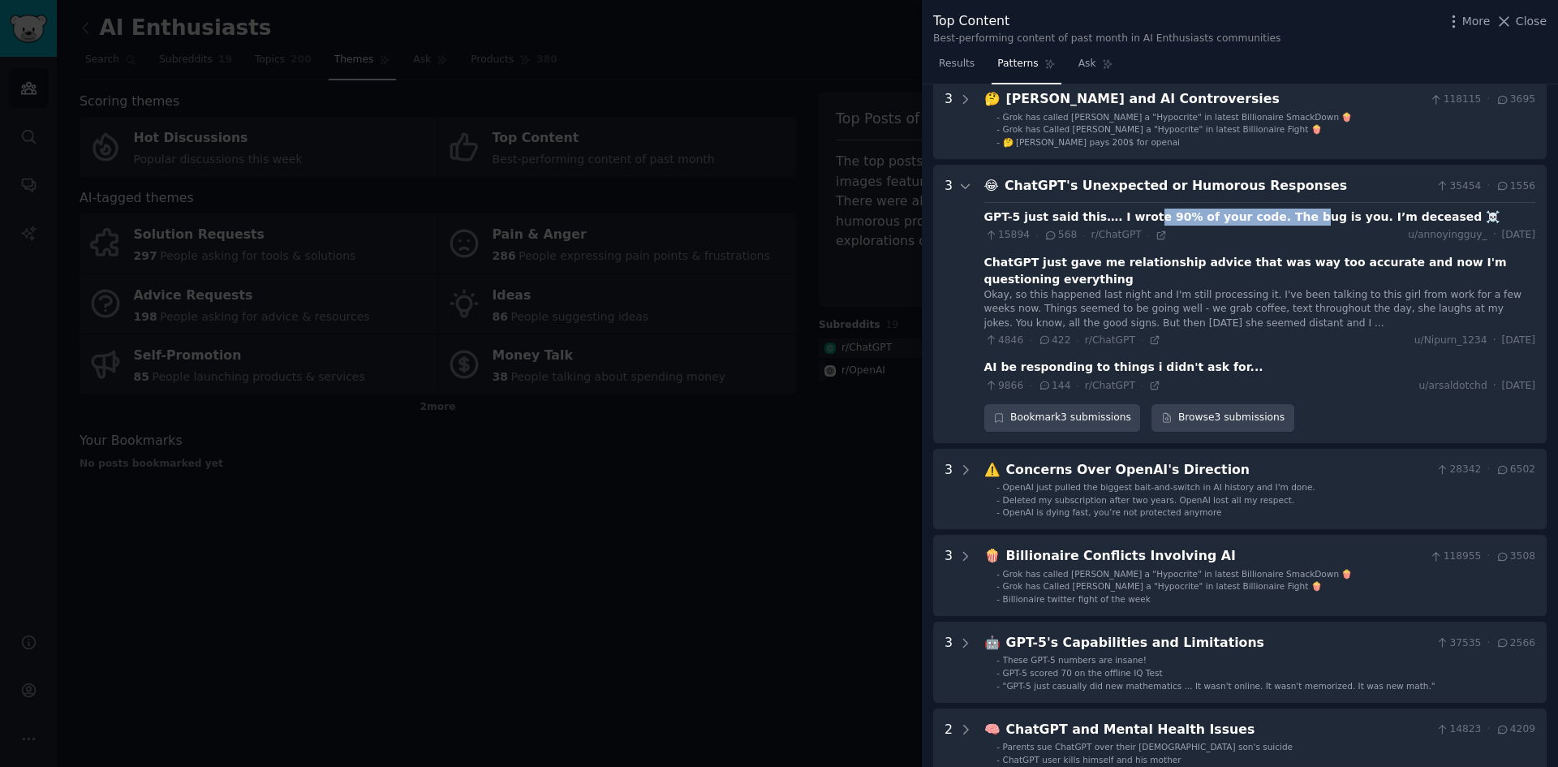
drag, startPoint x: 1135, startPoint y: 217, endPoint x: 1260, endPoint y: 218, distance: 125.0
click at [1260, 218] on div "GPT-5 just said this…. I wrote 90% of your code. The bug is you. I’m deceased ☠️" at bounding box center [1242, 217] width 516 height 17
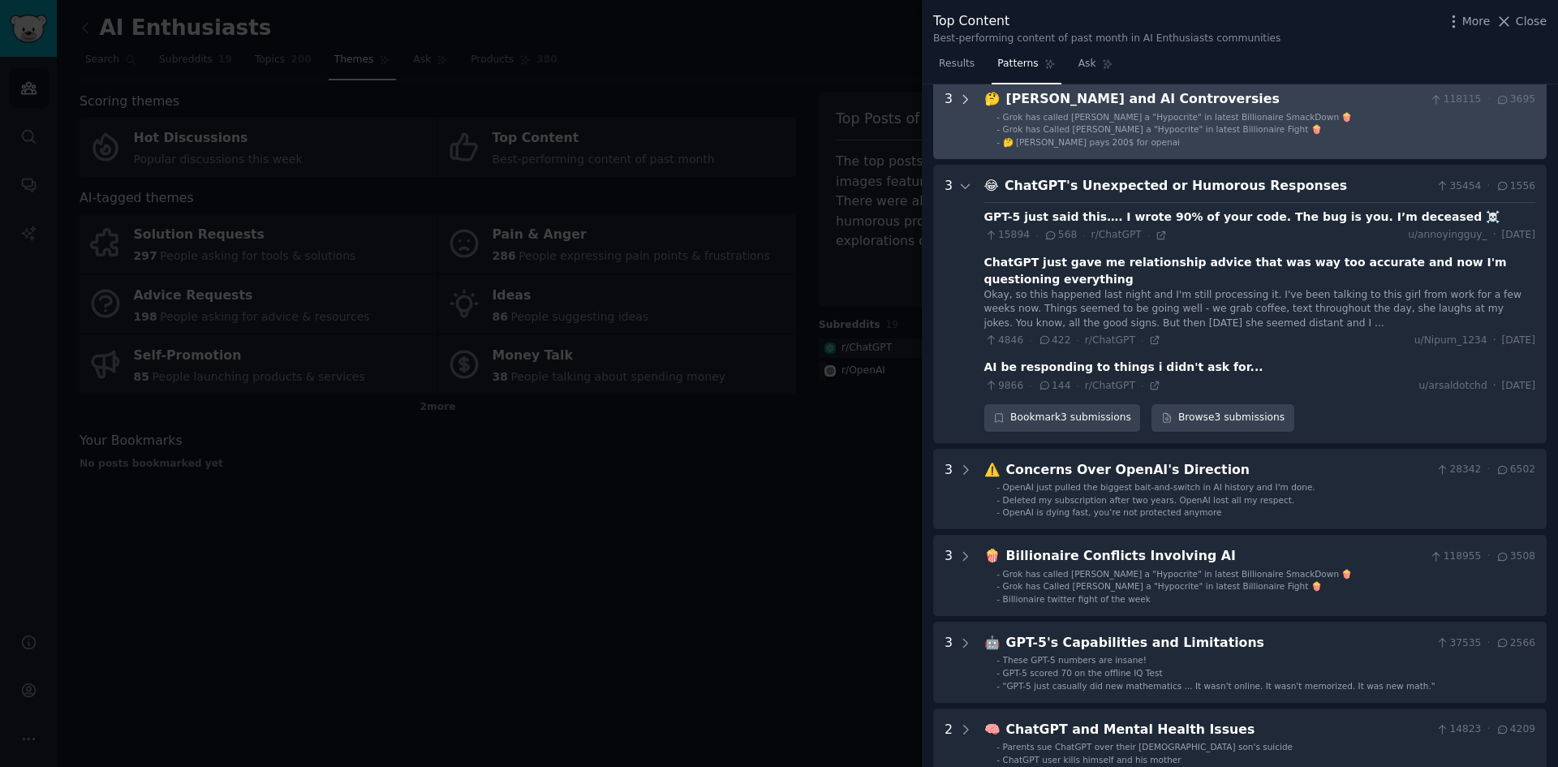
click at [967, 97] on icon at bounding box center [965, 100] width 15 height 15
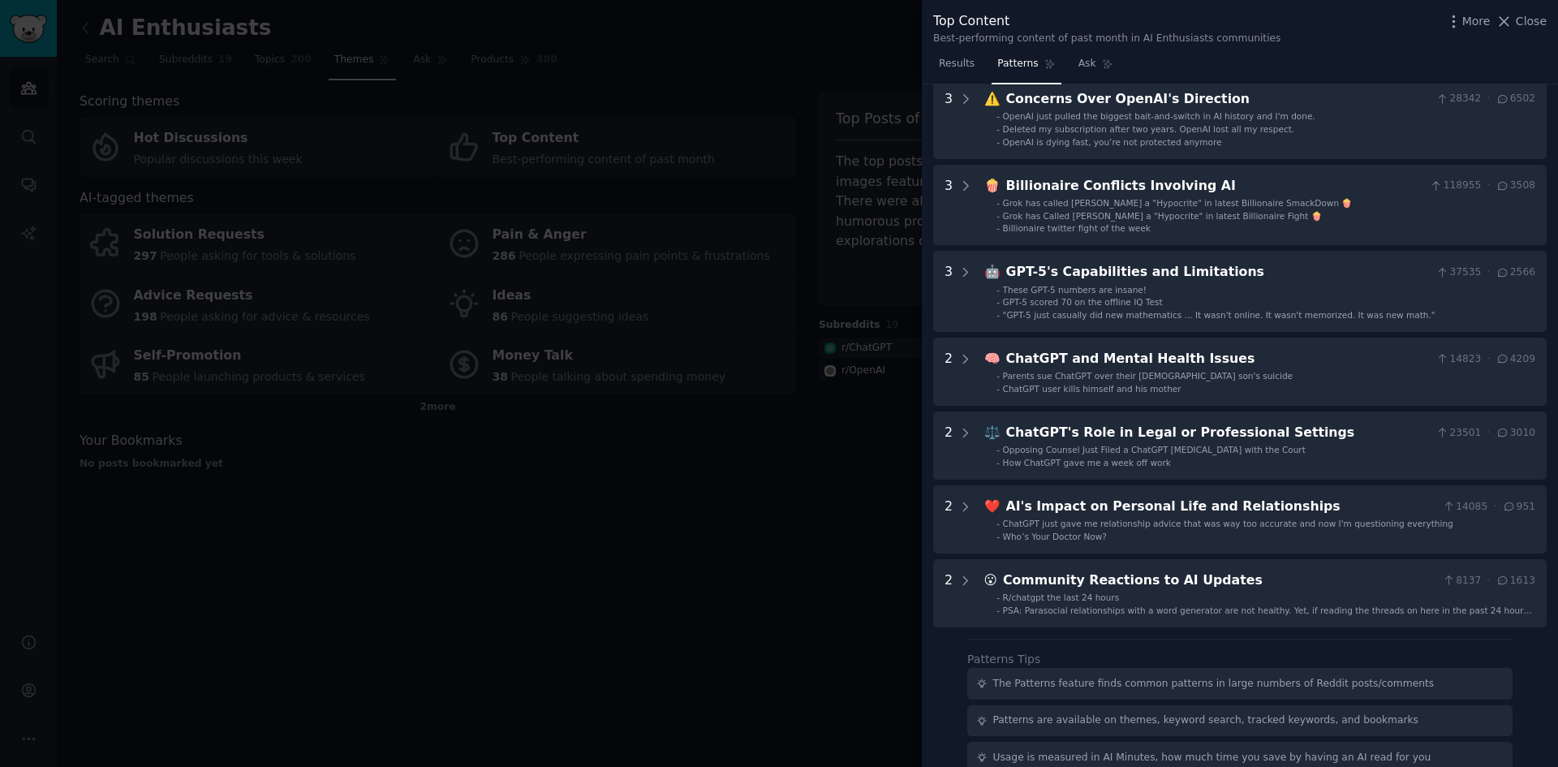
scroll to position [791, 0]
